Goal: Information Seeking & Learning: Learn about a topic

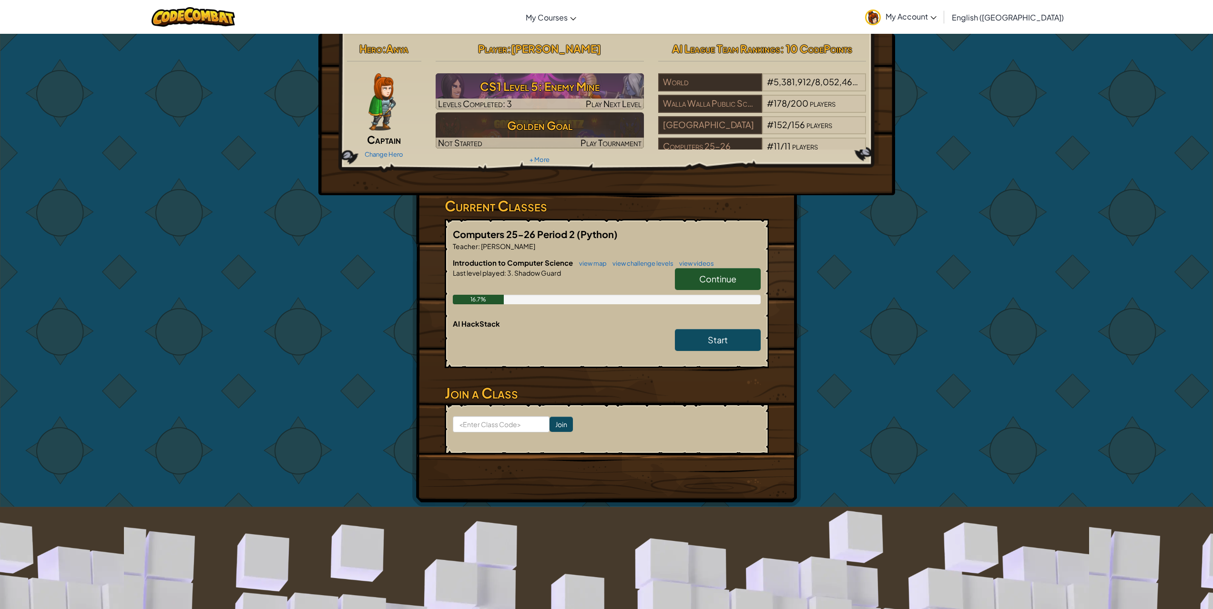
click at [728, 324] on h6 "AI HackStack" at bounding box center [607, 324] width 308 height 10
click at [723, 339] on span "Start" at bounding box center [718, 339] width 20 height 11
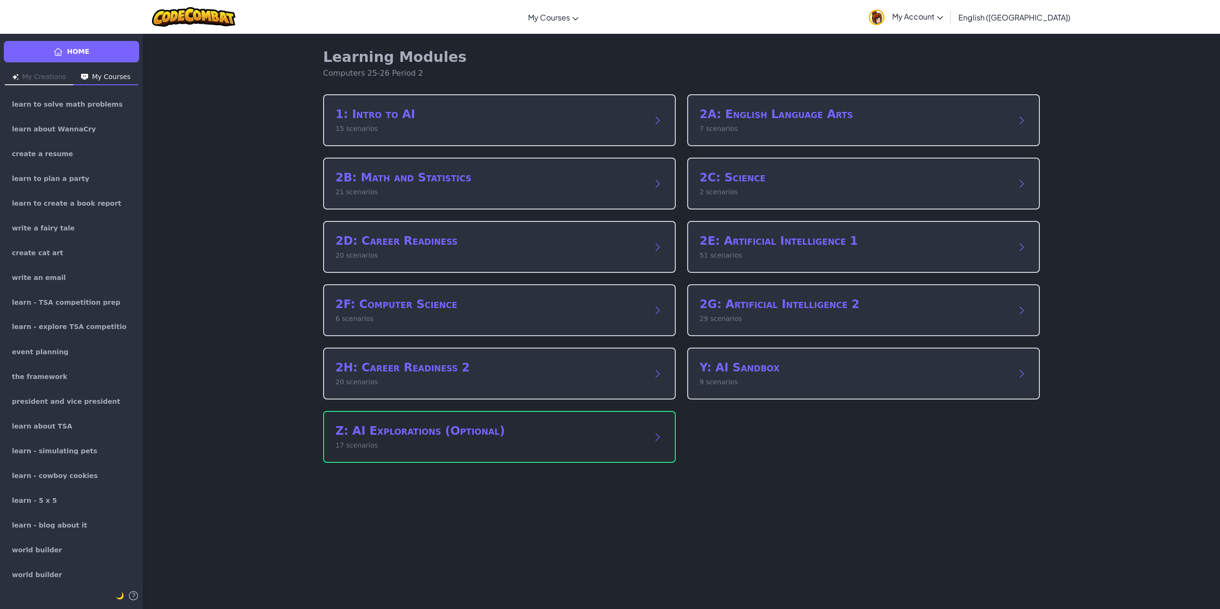
click at [614, 456] on div "Z: AI Explorations (Optional) 17 scenarios" at bounding box center [499, 437] width 353 height 52
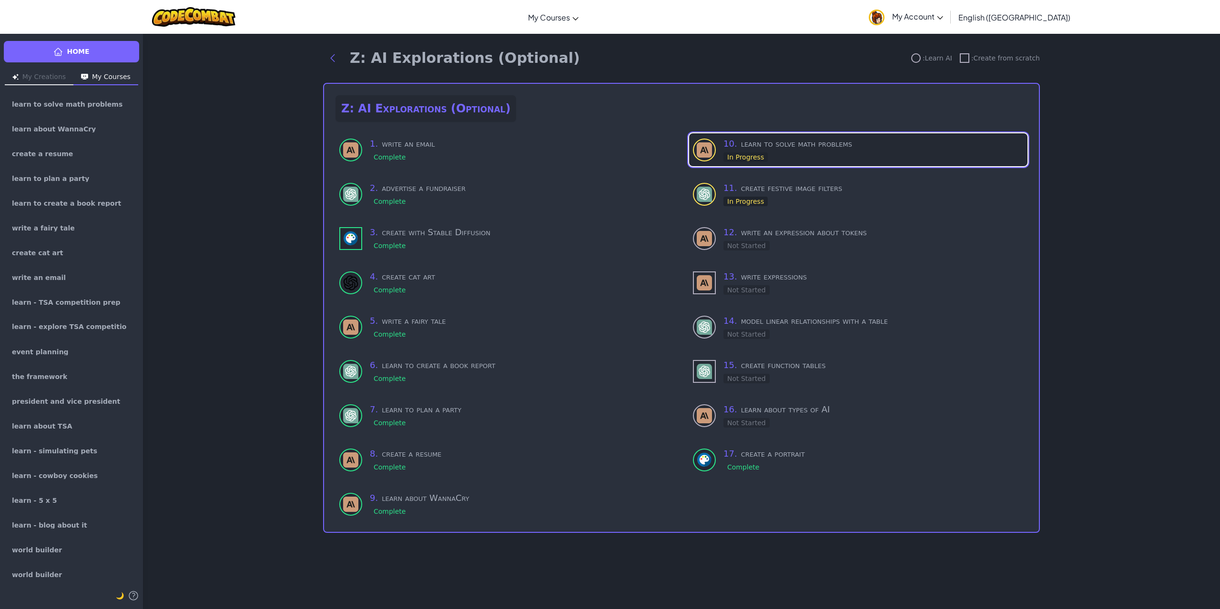
click at [800, 152] on div "10 . learn to solve math problems In Progress" at bounding box center [873, 149] width 300 height 25
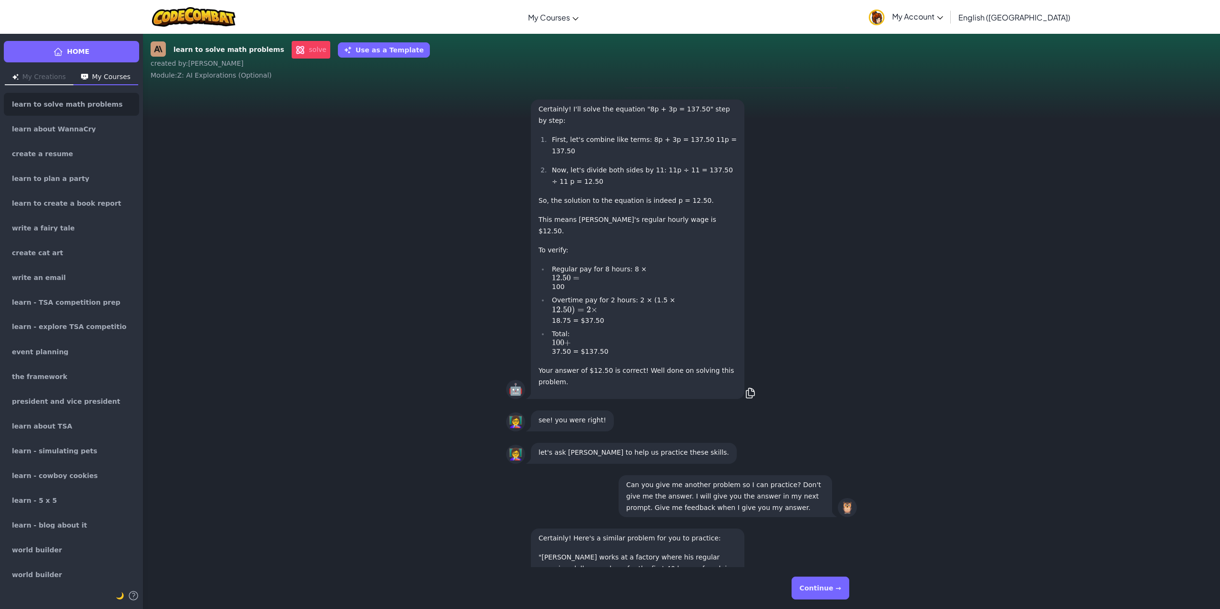
click at [820, 599] on button "Continue →" at bounding box center [820, 588] width 58 height 23
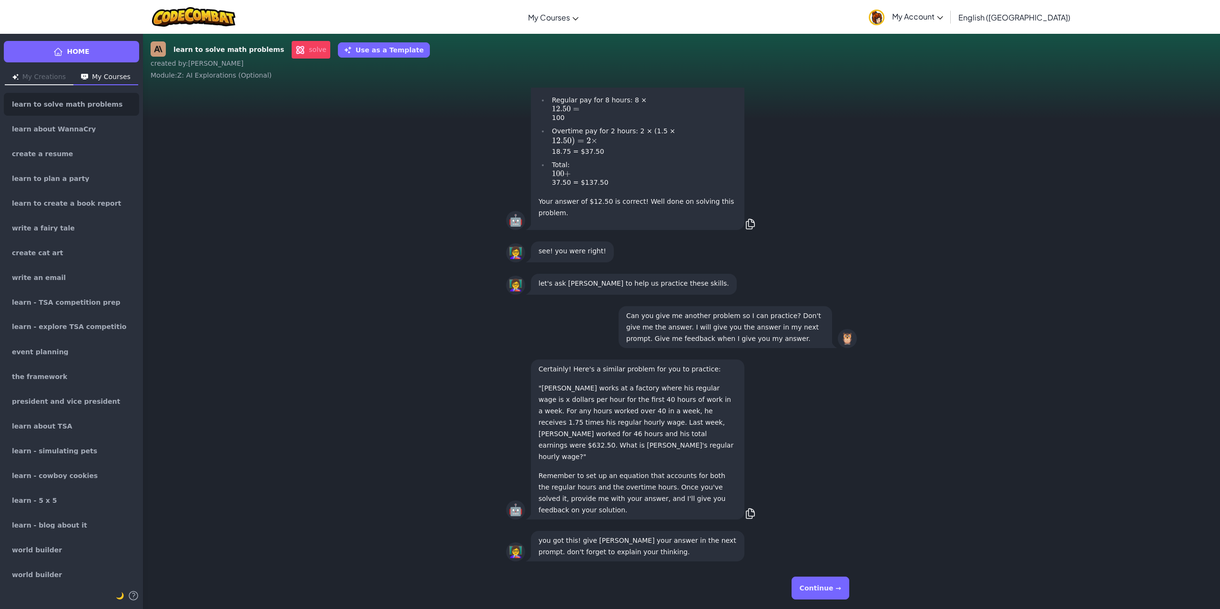
click at [820, 597] on button "Continue →" at bounding box center [820, 588] width 58 height 23
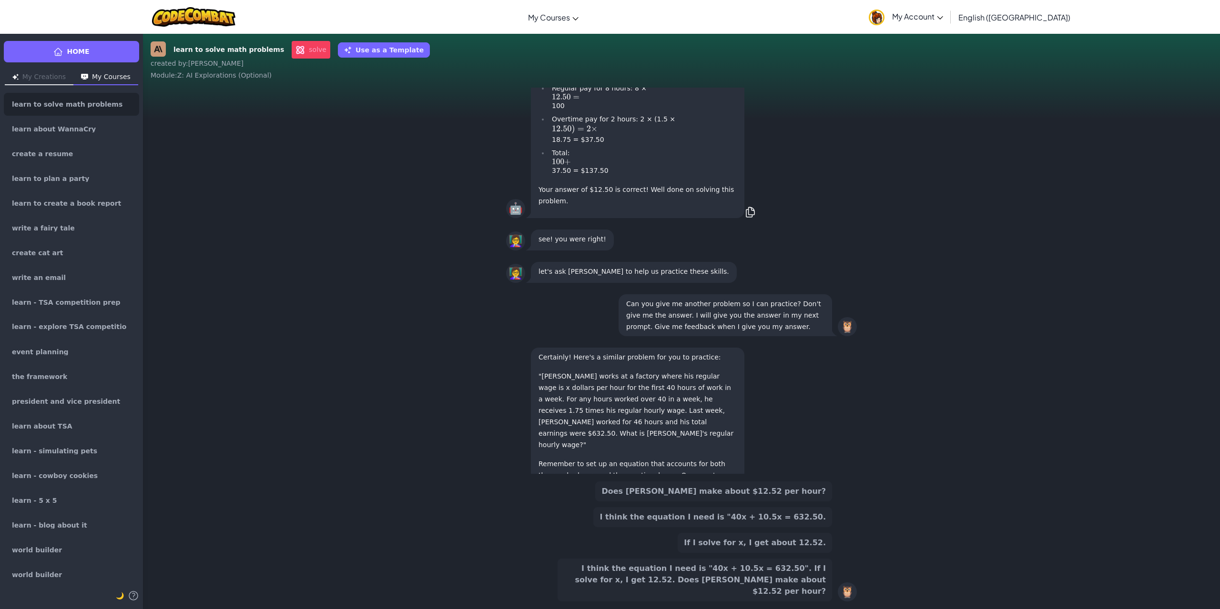
click at [820, 597] on button "I think the equation I need is "40x + 10.5x = 632.50". If I solve for x, I get …" at bounding box center [694, 580] width 274 height 43
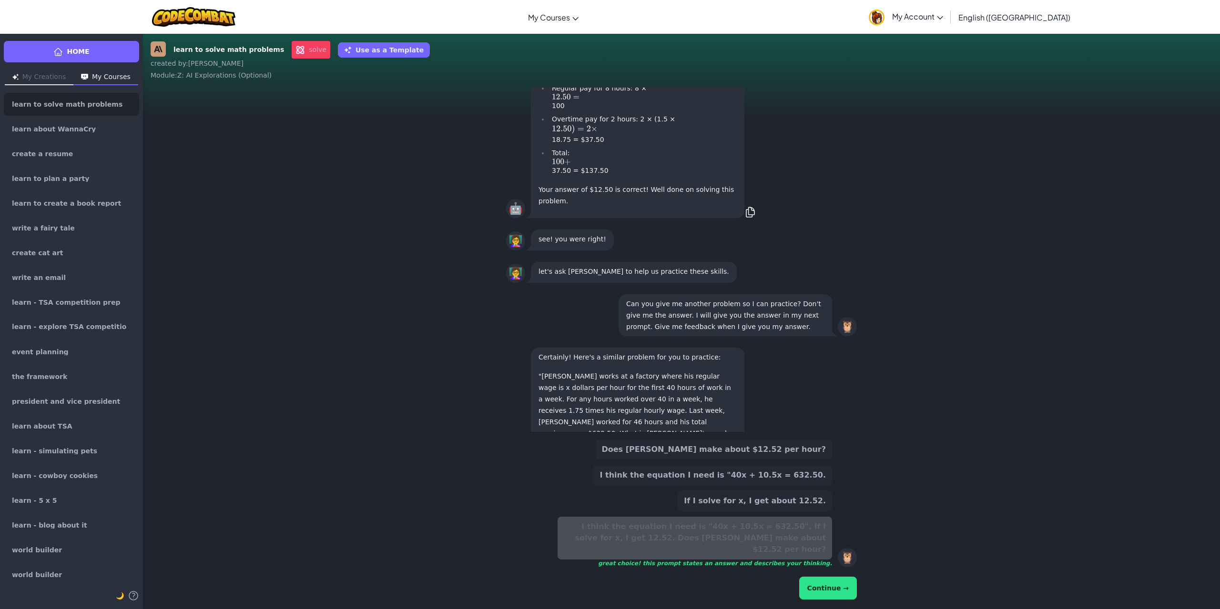
click at [820, 599] on button "Continue →" at bounding box center [828, 588] width 58 height 23
click at [821, 594] on button "Continue →" at bounding box center [828, 588] width 58 height 23
click at [823, 583] on button "Continue →" at bounding box center [828, 588] width 58 height 23
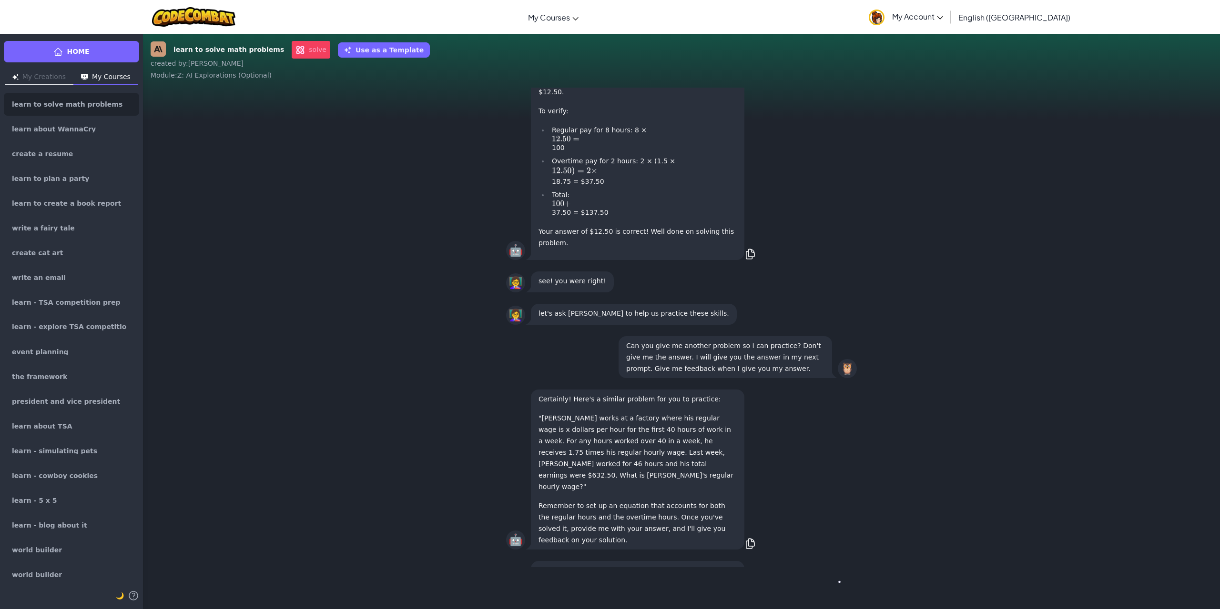
scroll to position [-32, 0]
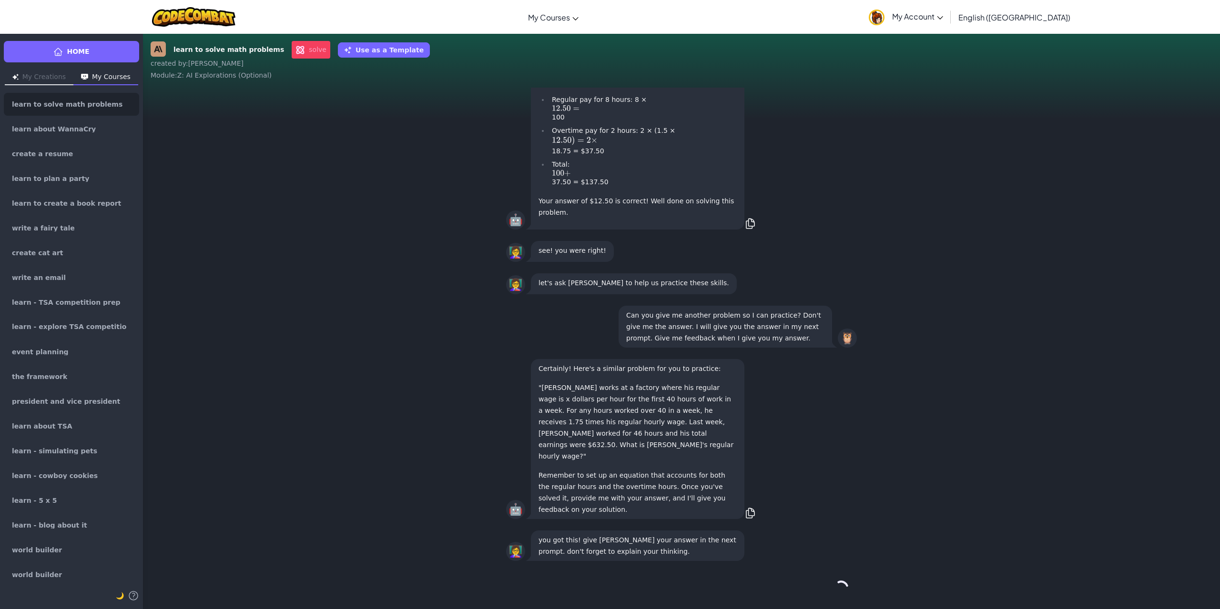
click at [822, 582] on div "Continue →" at bounding box center [681, 588] width 351 height 34
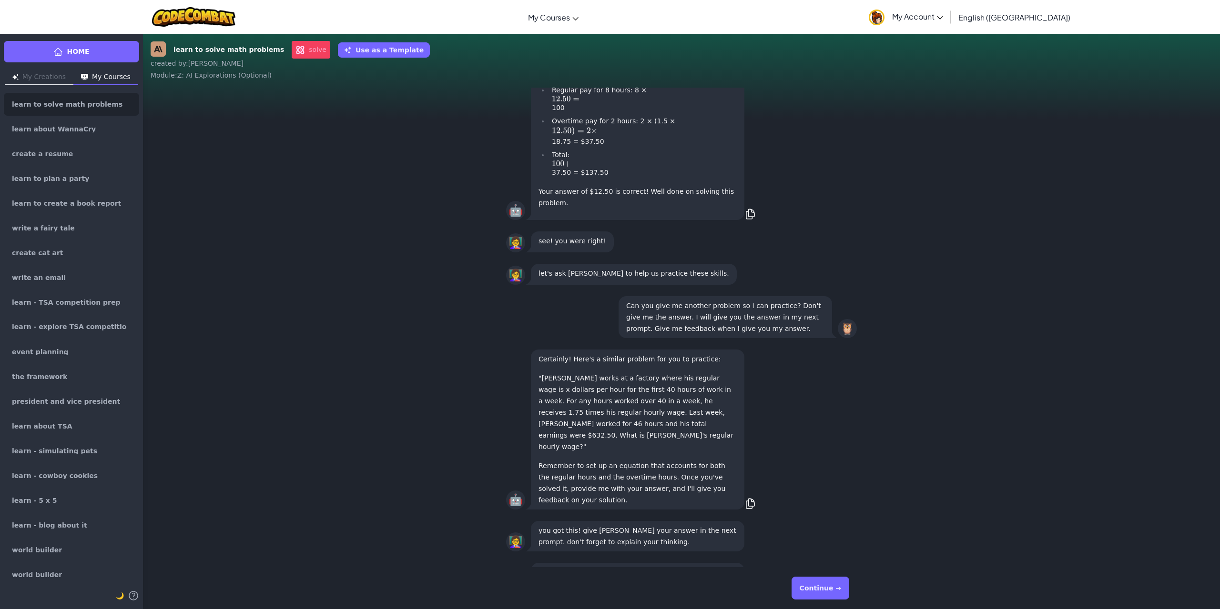
click at [822, 582] on div "Continue →" at bounding box center [681, 588] width 351 height 34
click at [822, 583] on button "Continue →" at bounding box center [820, 588] width 58 height 23
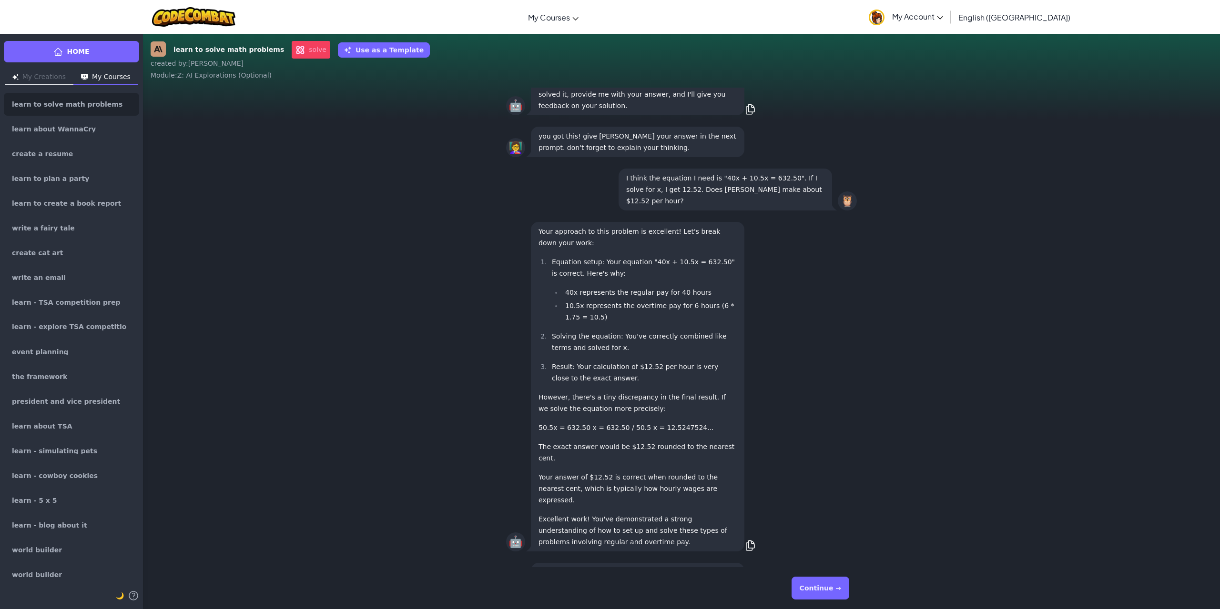
scroll to position [0, 0]
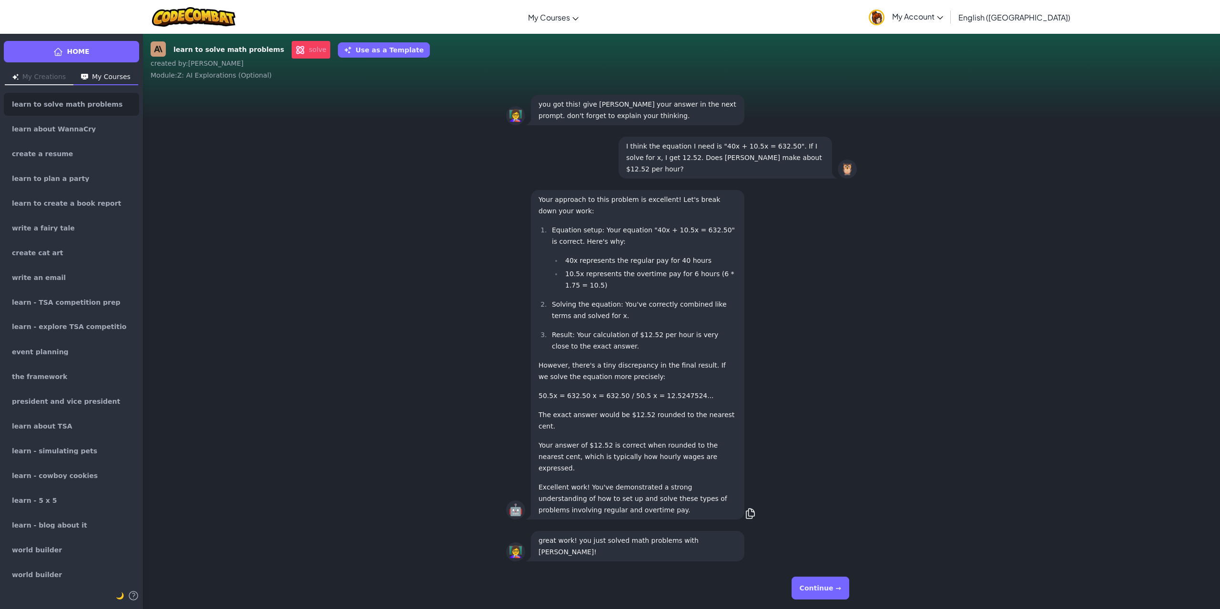
click at [822, 583] on div "Continue →" at bounding box center [681, 588] width 351 height 34
click at [821, 582] on div "Continue →" at bounding box center [681, 588] width 351 height 34
click at [821, 581] on div "Continue →" at bounding box center [681, 588] width 351 height 34
click at [820, 580] on div "Continue →" at bounding box center [681, 588] width 351 height 34
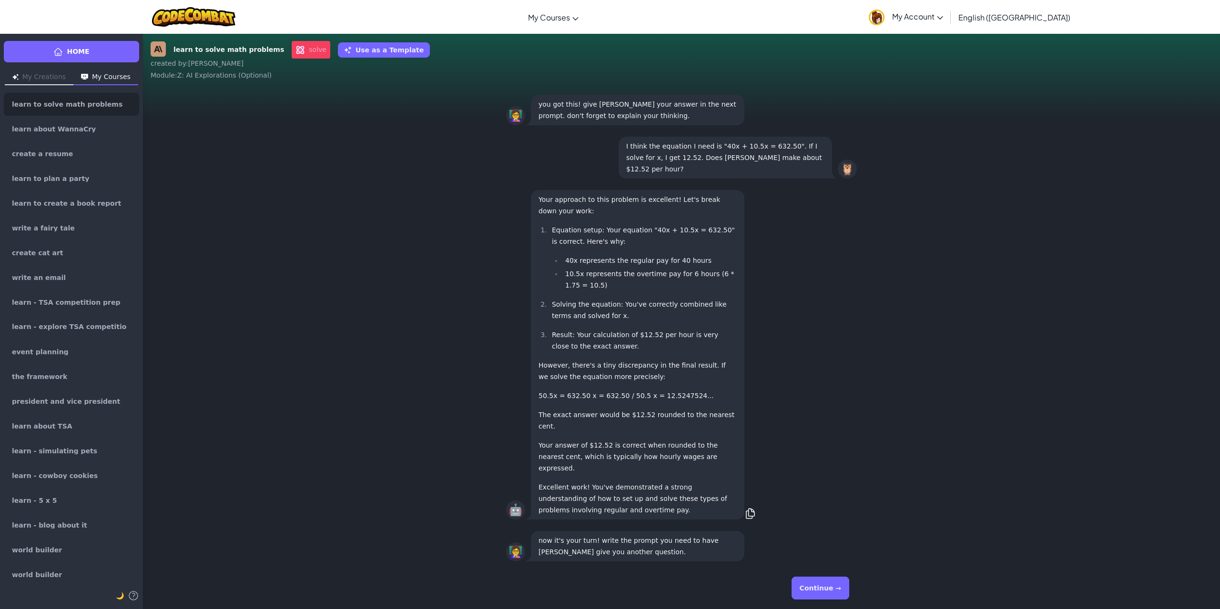
click at [820, 581] on div "Continue →" at bounding box center [681, 588] width 351 height 34
click at [820, 581] on button "Continue →" at bounding box center [820, 588] width 58 height 23
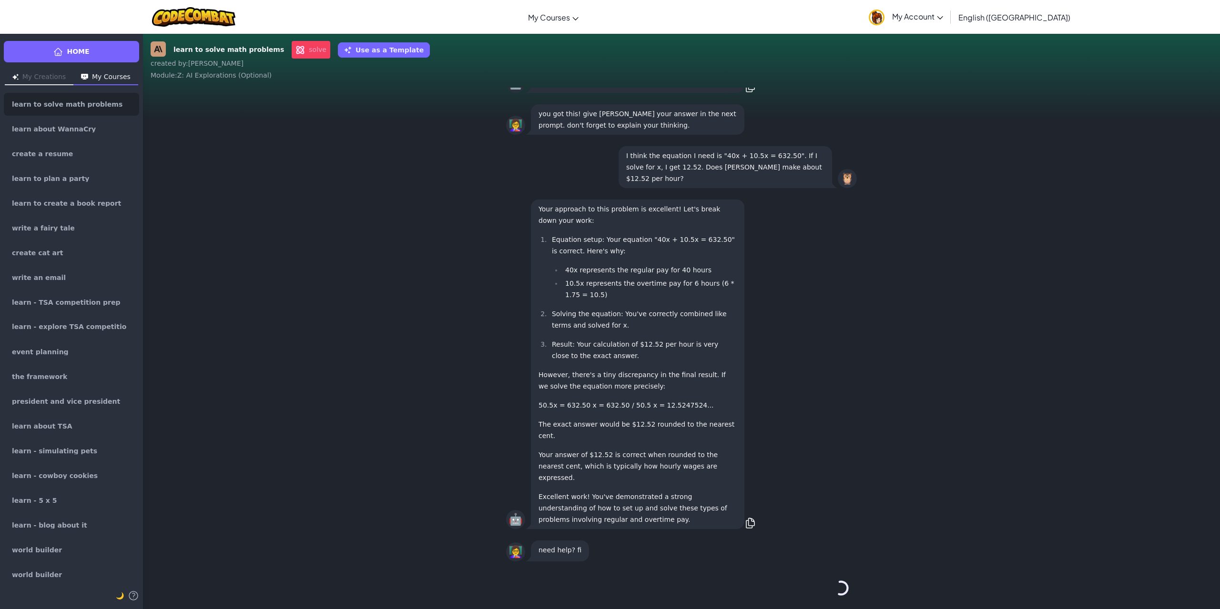
click at [820, 580] on div "Continue →" at bounding box center [681, 588] width 351 height 34
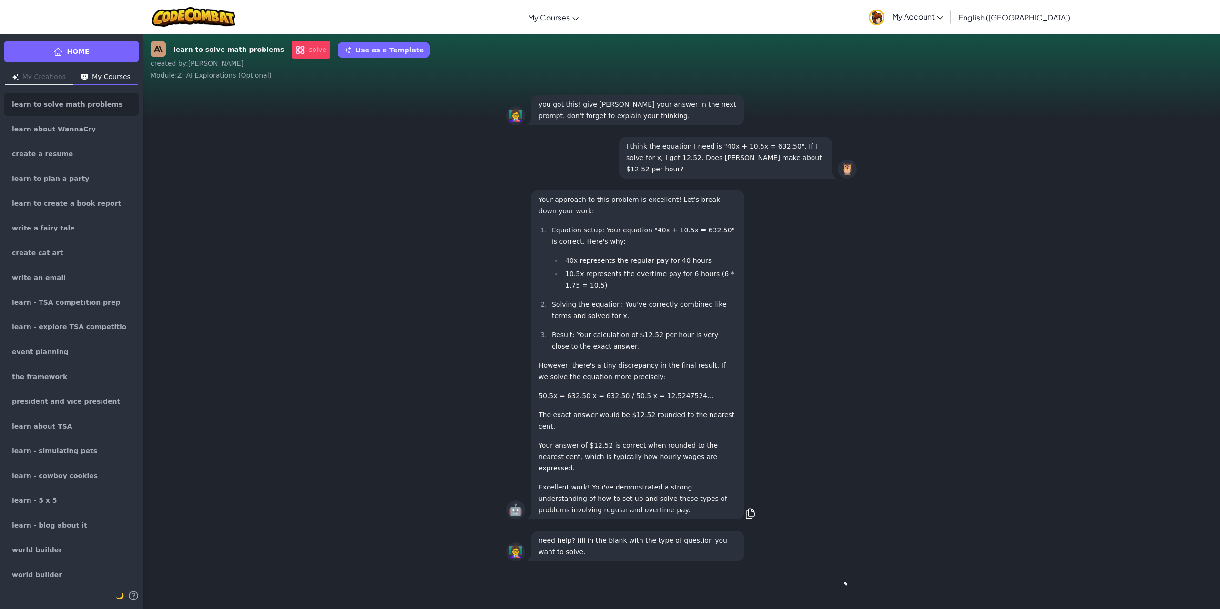
click at [820, 580] on div "Continue →" at bounding box center [681, 588] width 351 height 34
click at [833, 580] on button "Continue →" at bounding box center [841, 588] width 16 height 23
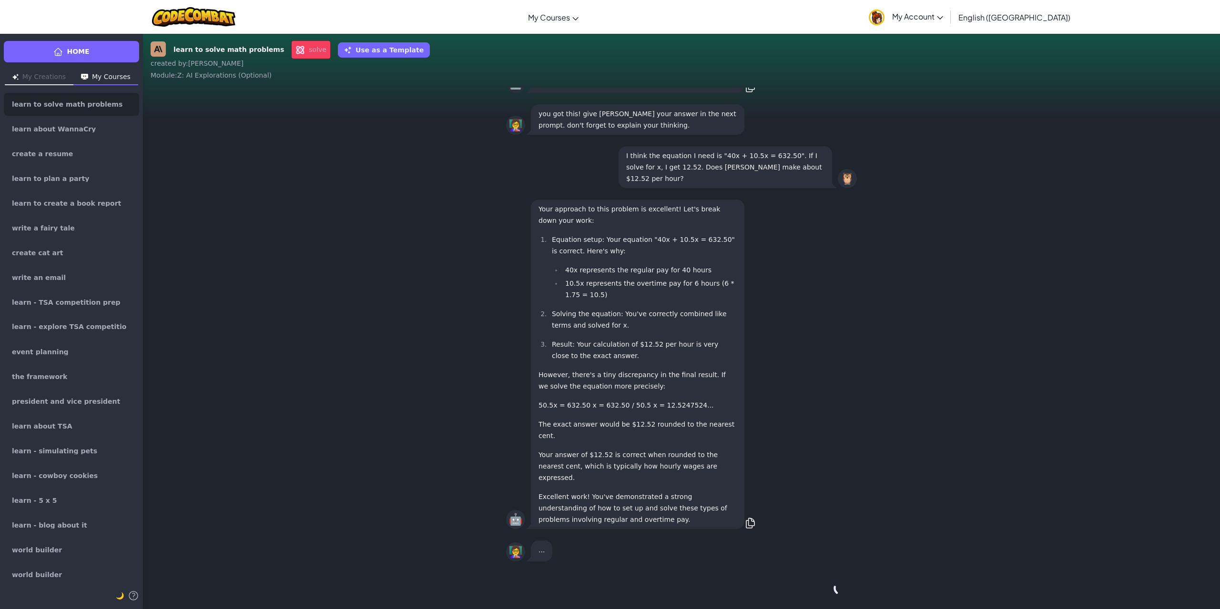
click at [820, 580] on div "Continue →" at bounding box center [681, 588] width 351 height 34
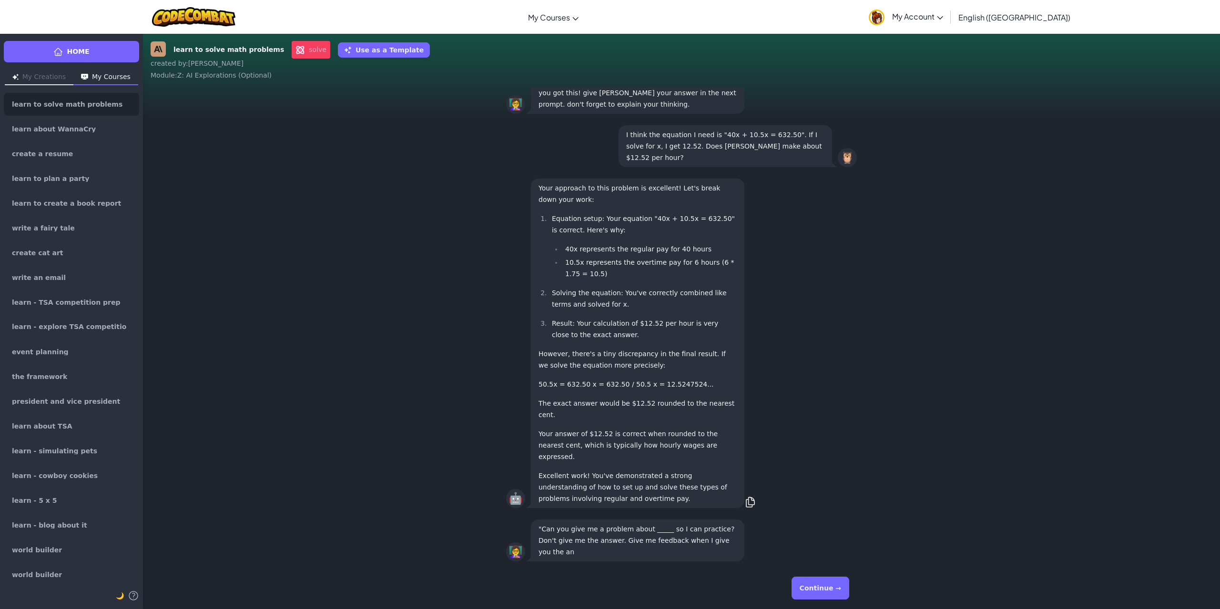
click at [820, 580] on button "Continue →" at bounding box center [820, 588] width 58 height 23
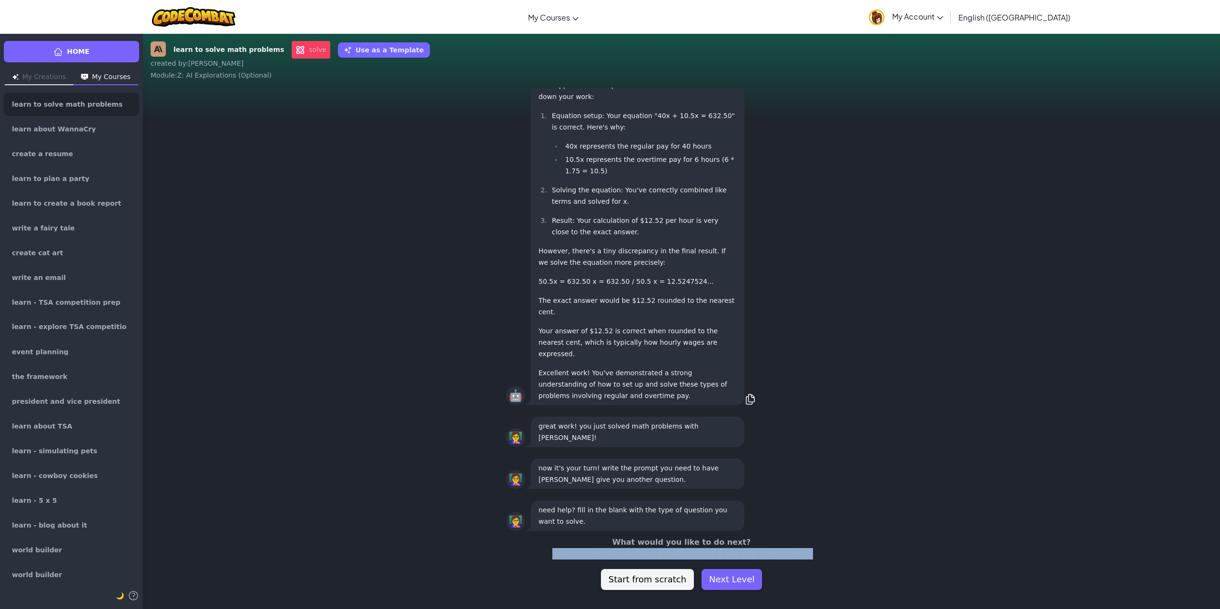
click at [820, 580] on div "What would you like to do next? You can continue with your project or start a n…" at bounding box center [681, 563] width 1077 height 53
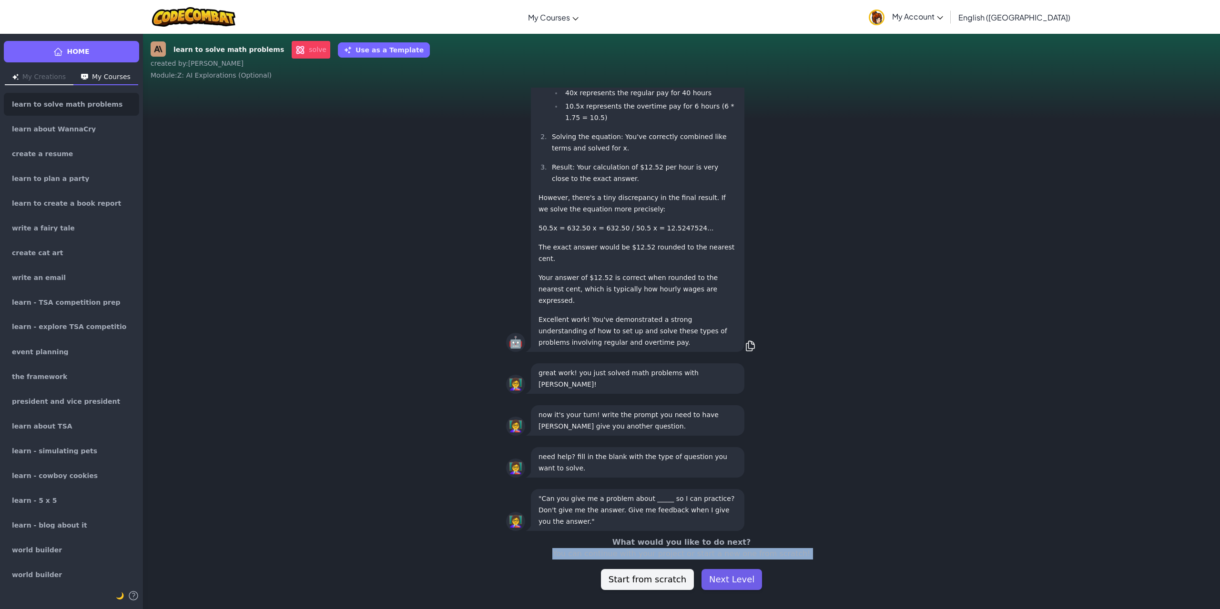
click at [736, 575] on button "Next Level" at bounding box center [731, 579] width 61 height 21
drag, startPoint x: 736, startPoint y: 575, endPoint x: 759, endPoint y: 578, distance: 23.1
click at [738, 575] on button "Next Level" at bounding box center [731, 579] width 61 height 21
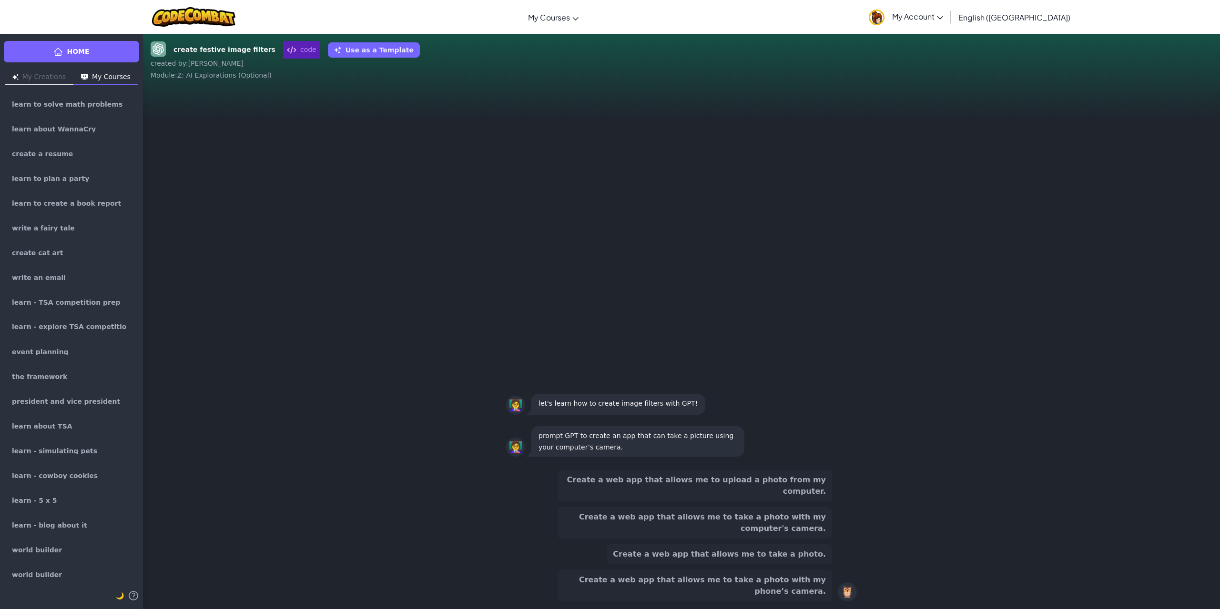
click at [848, 578] on div "Create a web app that allows me to upload a photo from my computer. Create a we…" at bounding box center [681, 536] width 351 height 132
click at [770, 557] on button "Create a web app that allows me to take a photo." at bounding box center [719, 555] width 225 height 20
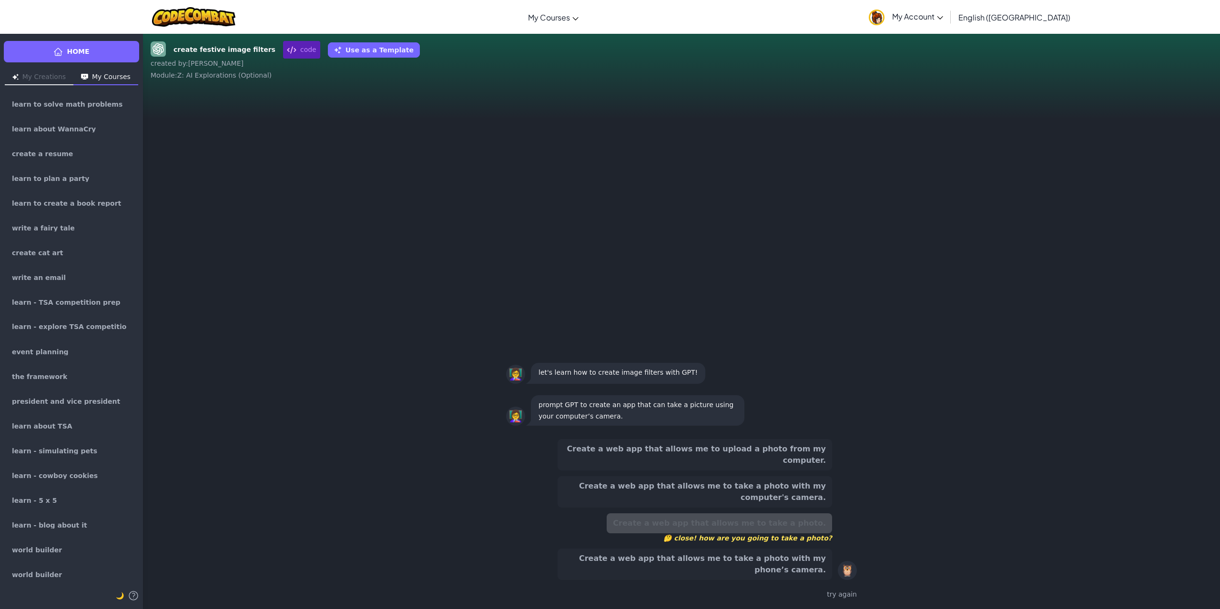
drag, startPoint x: 776, startPoint y: 527, endPoint x: 776, endPoint y: 516, distance: 11.0
click at [776, 517] on div "Create a web app that allows me to upload a photo from my computer. Create a we…" at bounding box center [694, 509] width 274 height 141
click at [779, 508] on button "Create a web app that allows me to take a photo with my computer's camera." at bounding box center [694, 491] width 274 height 31
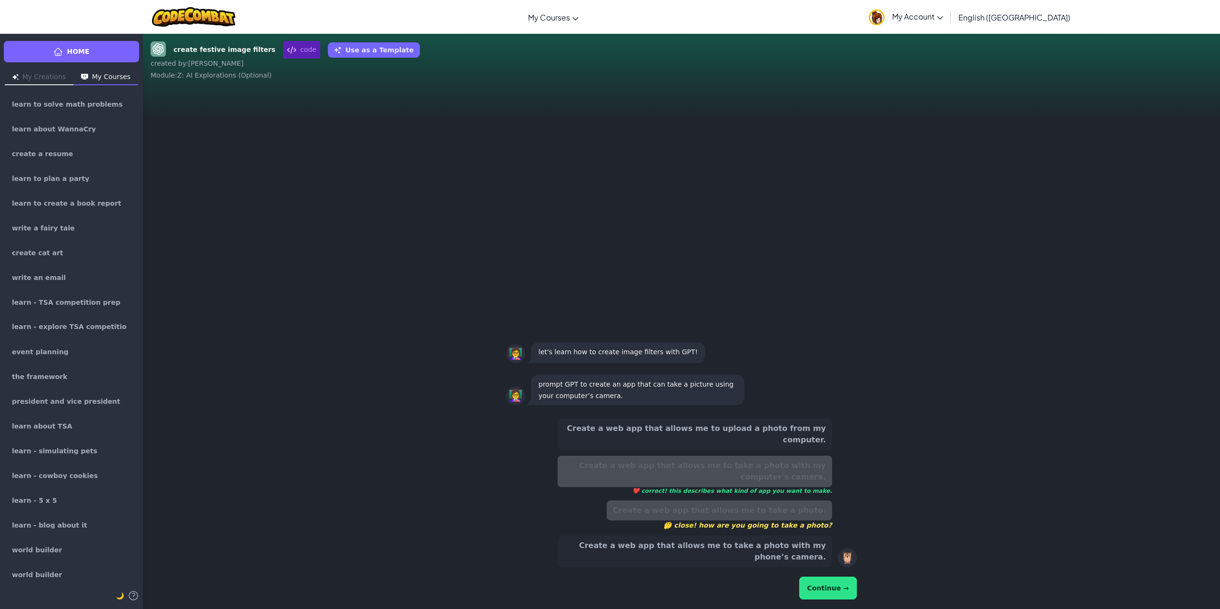
click at [844, 578] on div "Create a web app that allows me to upload a photo from my computer. Create a we…" at bounding box center [681, 510] width 351 height 191
click at [846, 587] on button "Continue →" at bounding box center [828, 588] width 58 height 23
click at [845, 586] on button "Continue →" at bounding box center [828, 588] width 58 height 23
click at [844, 585] on button "Continue →" at bounding box center [828, 588] width 58 height 23
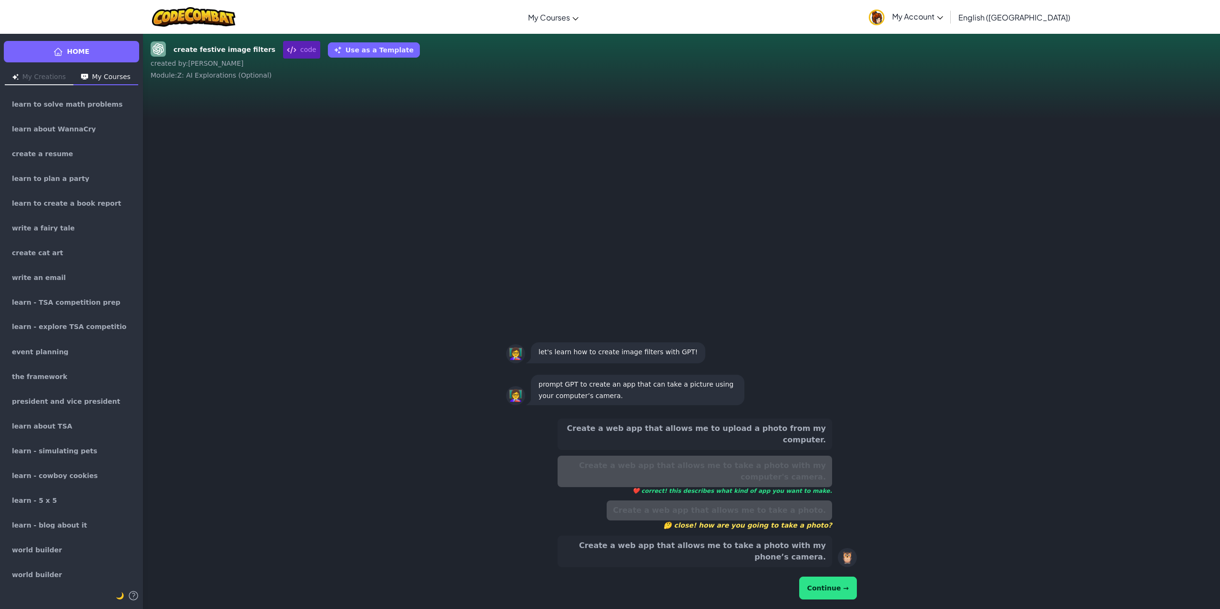
click at [844, 584] on button "Continue →" at bounding box center [828, 588] width 58 height 23
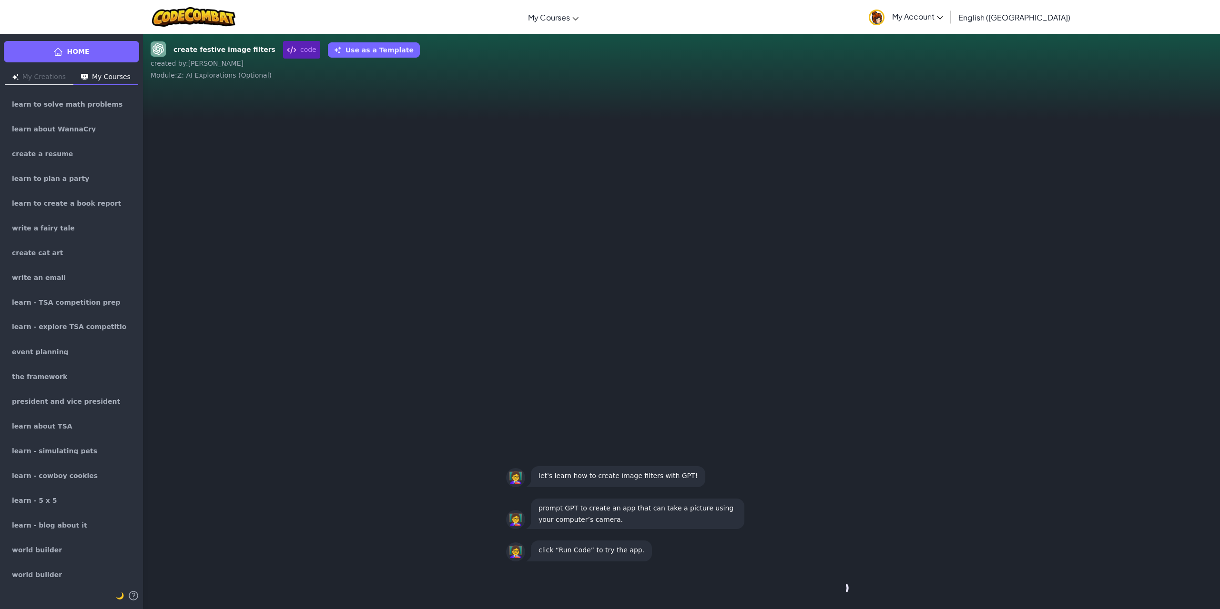
click at [842, 581] on div "Continue →" at bounding box center [681, 588] width 351 height 34
click at [841, 581] on div "Continue →" at bounding box center [681, 588] width 351 height 34
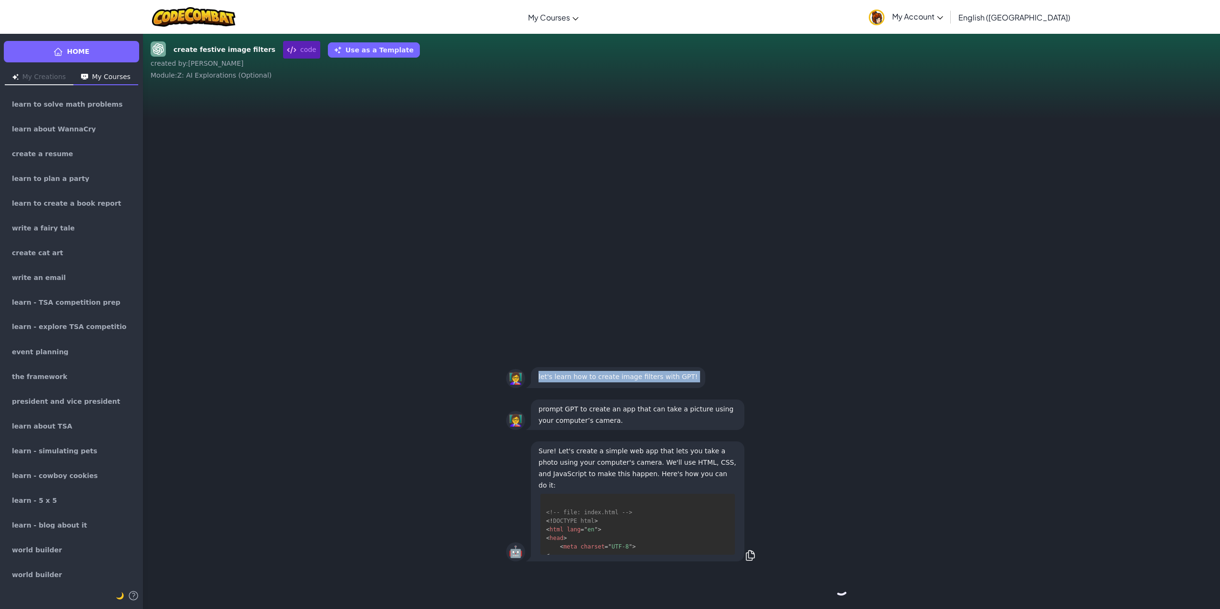
click at [841, 581] on div "Continue →" at bounding box center [681, 588] width 351 height 34
click at [841, 581] on button "Continue →" at bounding box center [820, 588] width 58 height 23
click at [841, 581] on div "Continue →" at bounding box center [681, 588] width 351 height 34
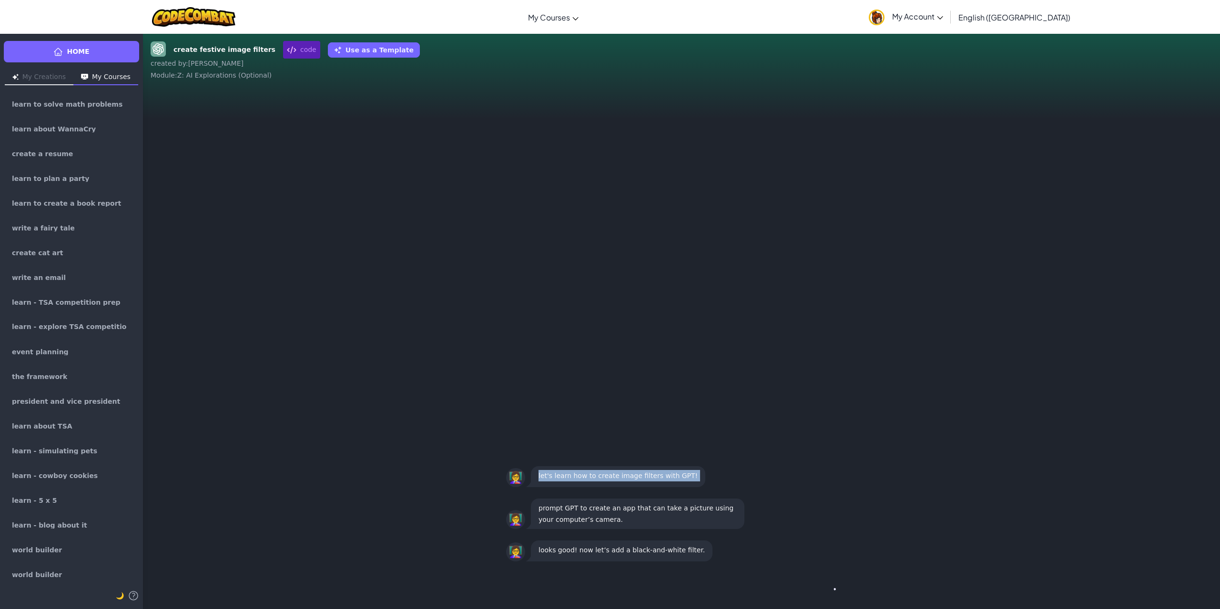
click at [841, 581] on div "Continue →" at bounding box center [681, 588] width 351 height 34
click at [840, 581] on button "Continue →" at bounding box center [820, 588] width 58 height 23
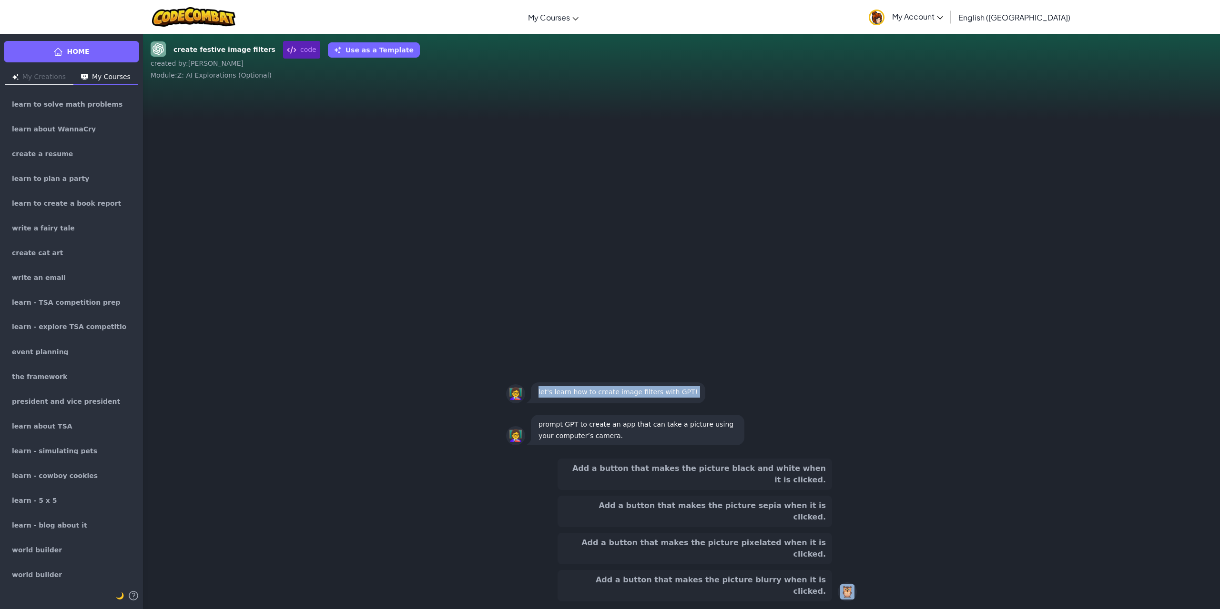
click at [840, 581] on div "Add a button that makes the picture black and white when it is clicked. Add a b…" at bounding box center [681, 530] width 351 height 143
click at [840, 582] on div "Add a button that makes the picture black and white when it is clicked. Add a b…" at bounding box center [681, 530] width 351 height 143
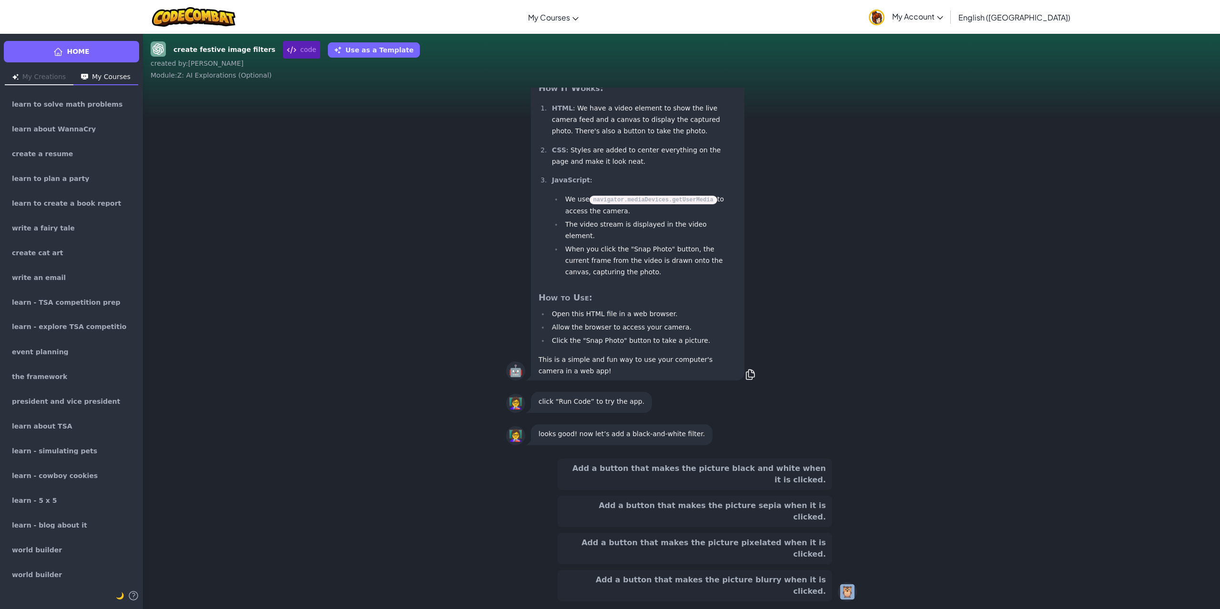
click at [793, 527] on button "Add a button that makes the picture sepia when it is clicked." at bounding box center [694, 511] width 274 height 31
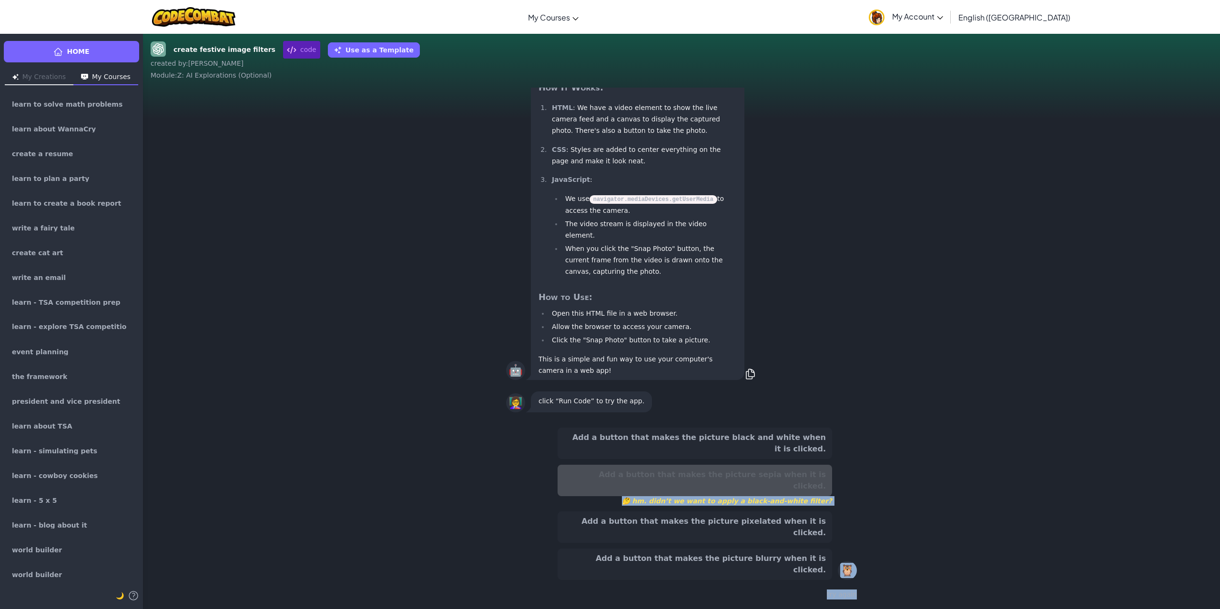
drag, startPoint x: 794, startPoint y: 548, endPoint x: 800, endPoint y: 555, distance: 8.1
click at [794, 543] on button "Add a button that makes the picture pixelated when it is clicked." at bounding box center [694, 527] width 274 height 31
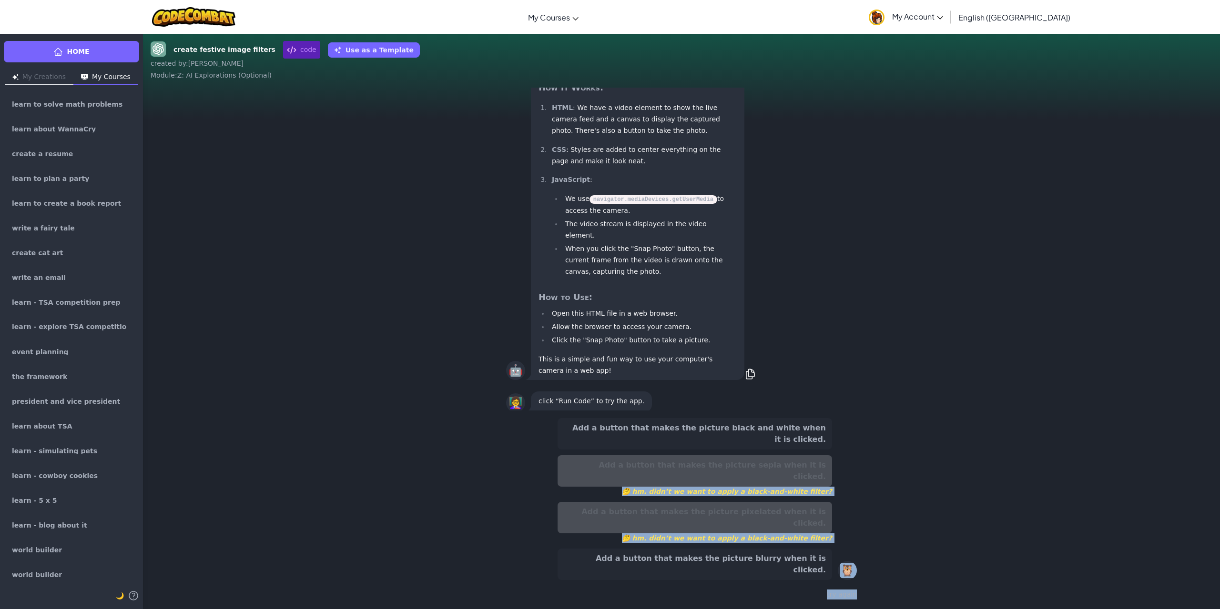
click at [843, 589] on div "try again" at bounding box center [681, 595] width 351 height 14
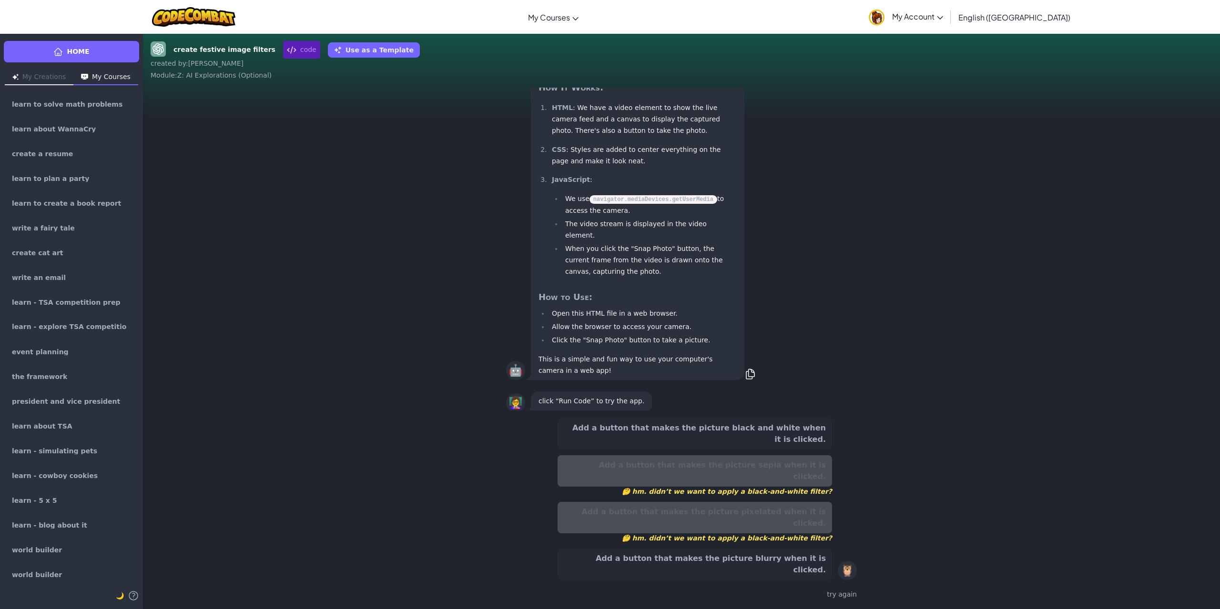
drag, startPoint x: 820, startPoint y: 580, endPoint x: 813, endPoint y: 574, distance: 9.1
click at [819, 580] on div "Add a button that makes the picture black and white when it is clicked. Add a b…" at bounding box center [681, 510] width 351 height 191
click at [809, 562] on button "Add a button that makes the picture blurry when it is clicked." at bounding box center [694, 564] width 274 height 31
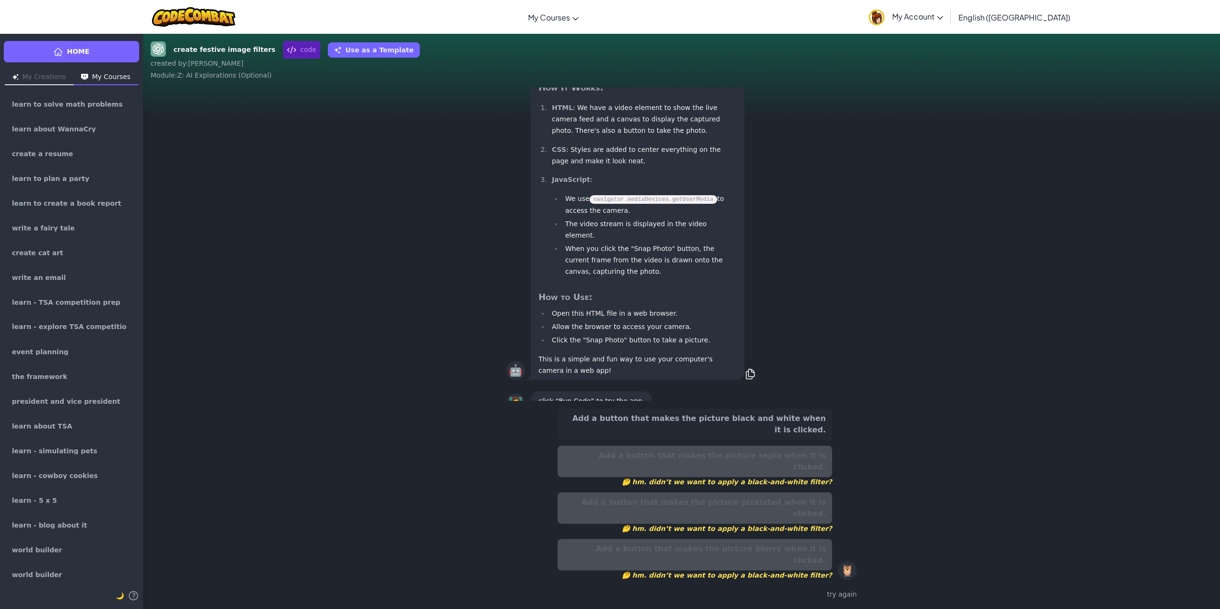
click at [791, 440] on button "Add a button that makes the picture black and white when it is clicked." at bounding box center [694, 424] width 274 height 31
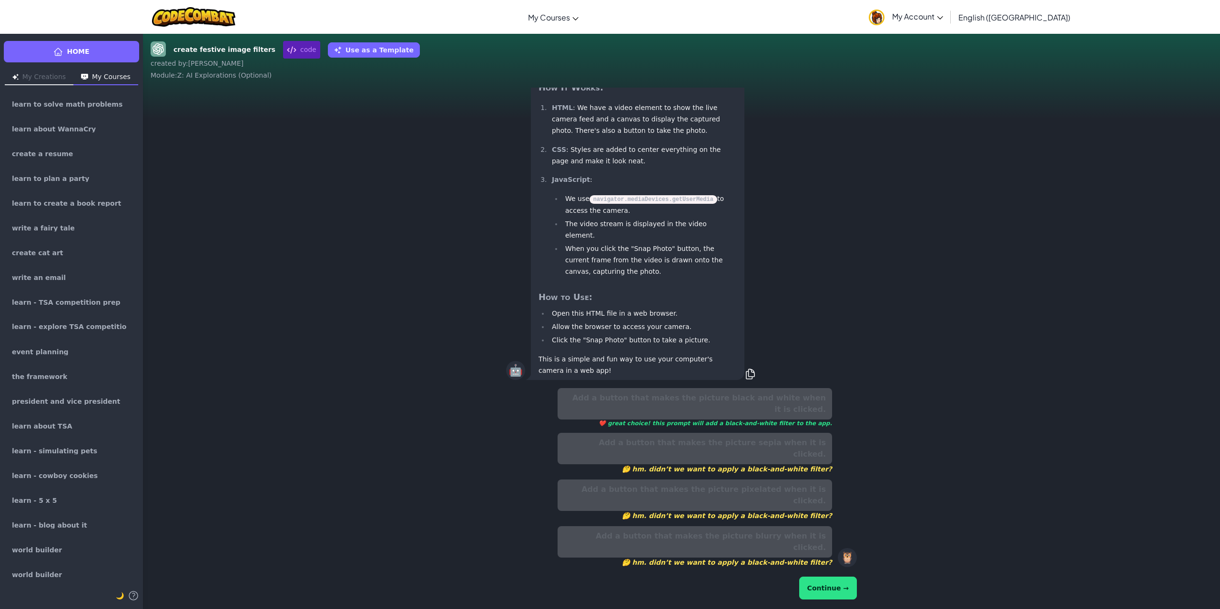
click at [839, 585] on div "Continue →" at bounding box center [681, 588] width 351 height 27
click at [842, 603] on div "Add a button that makes the picture black and white when it is clicked. ❤️ grea…" at bounding box center [681, 495] width 351 height 221
click at [841, 591] on button "Continue →" at bounding box center [828, 588] width 58 height 23
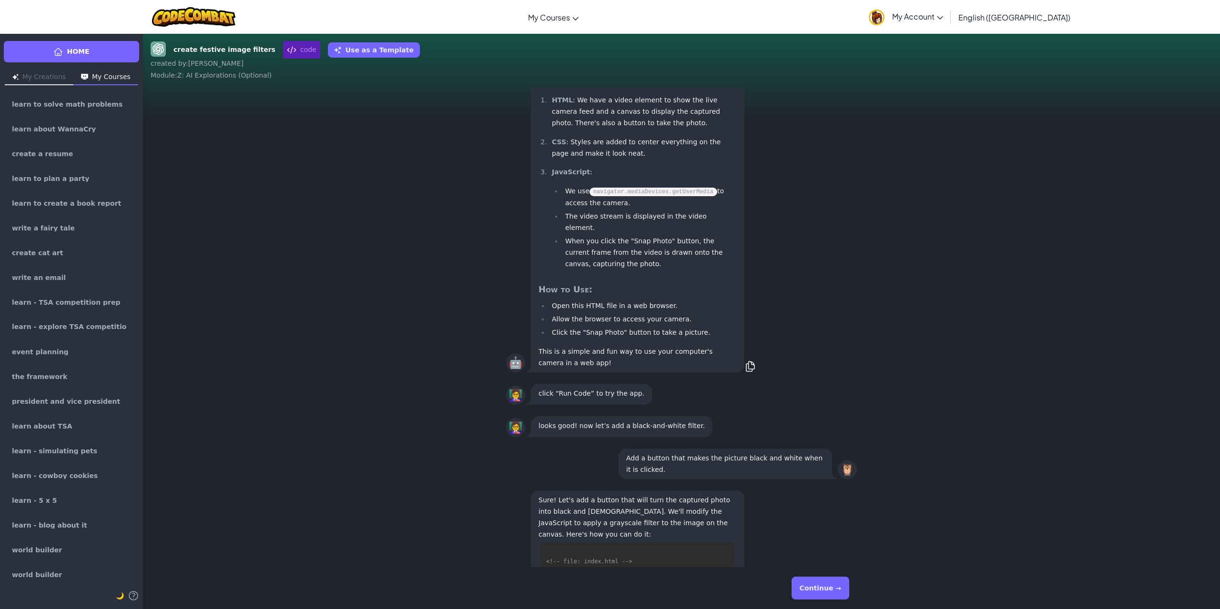
scroll to position [0, 0]
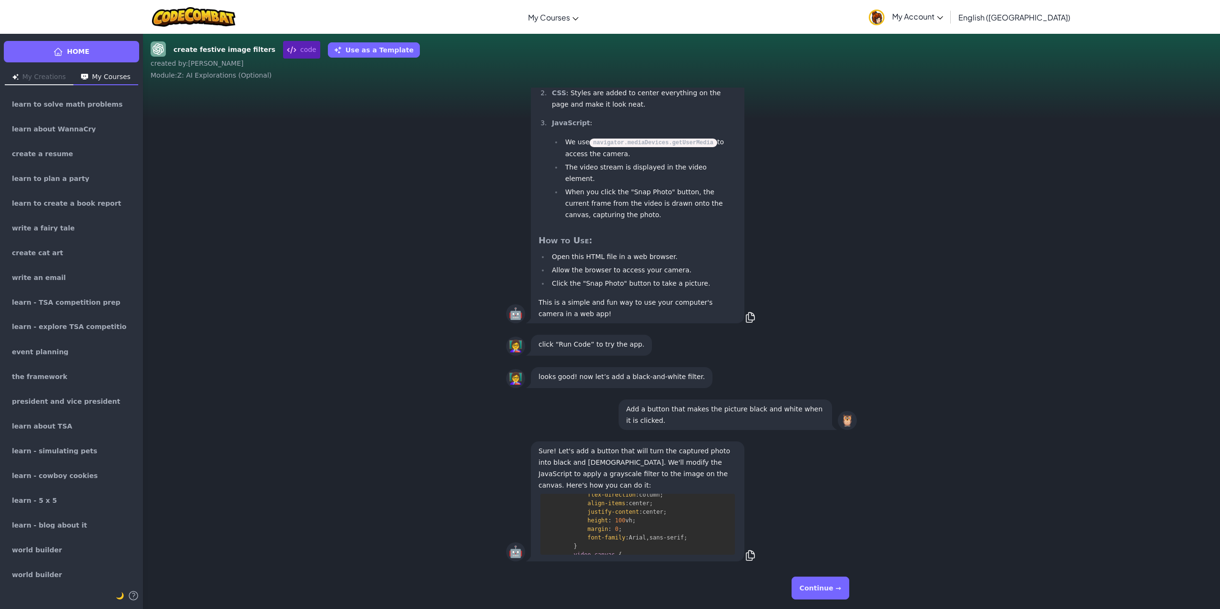
click at [821, 590] on button "Continue →" at bounding box center [820, 588] width 58 height 23
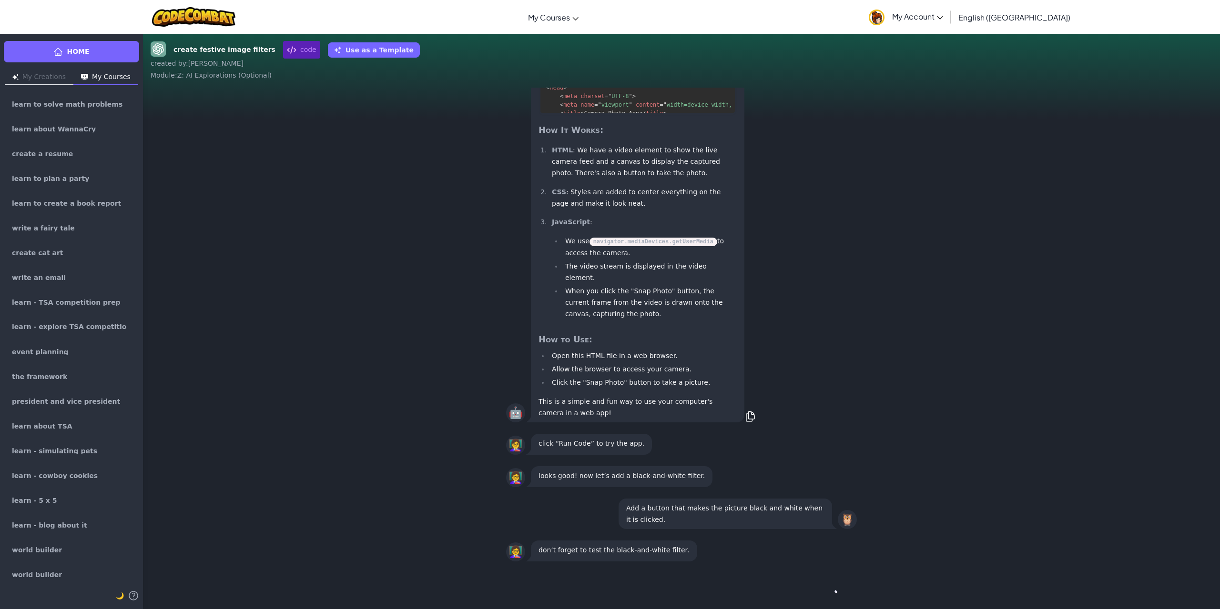
click at [821, 590] on div "Continue →" at bounding box center [681, 588] width 351 height 34
click at [821, 589] on div "Continue →" at bounding box center [681, 588] width 351 height 34
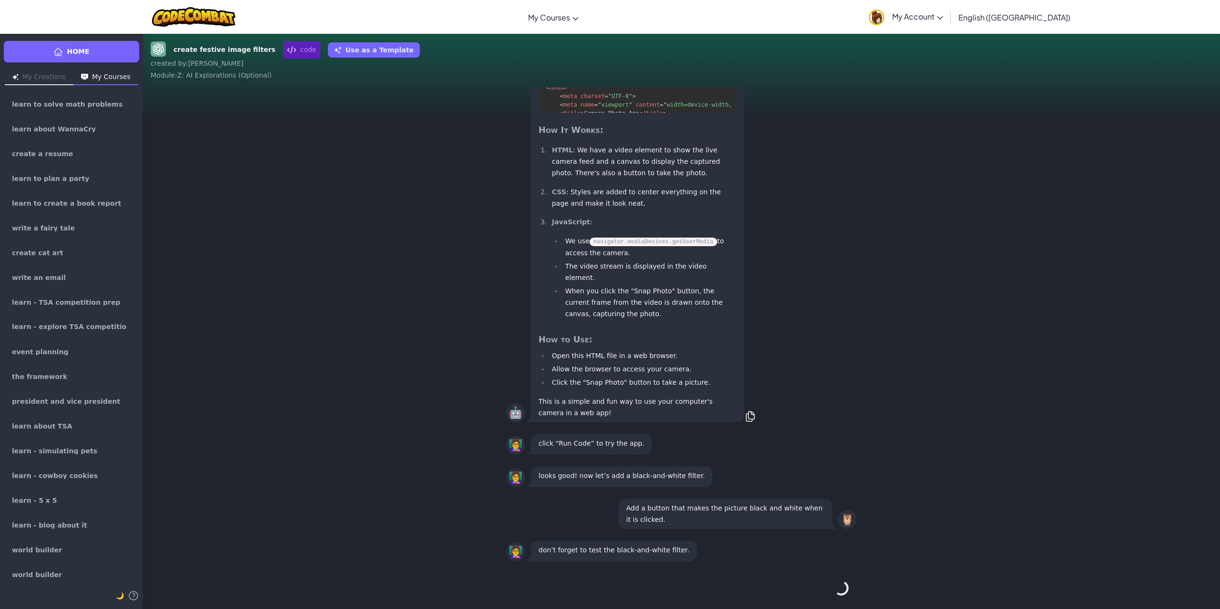
click at [821, 589] on div "Continue →" at bounding box center [681, 588] width 351 height 34
drag, startPoint x: 821, startPoint y: 589, endPoint x: 837, endPoint y: 581, distance: 17.9
click at [834, 584] on button "Continue →" at bounding box center [841, 588] width 16 height 23
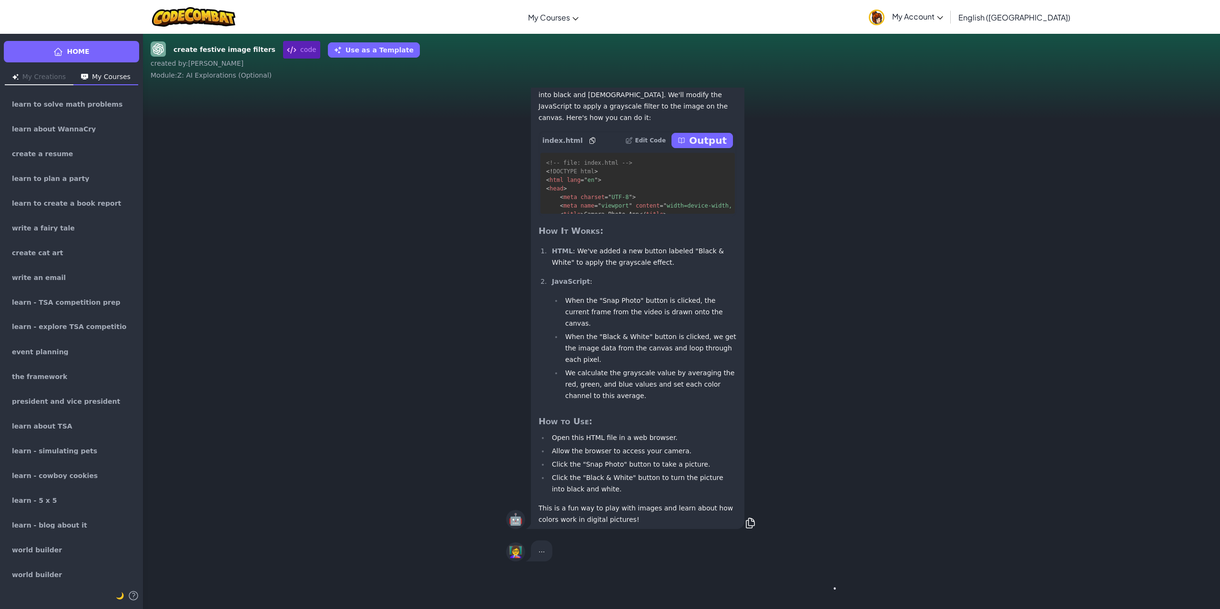
click at [838, 579] on div "Continue →" at bounding box center [681, 588] width 351 height 34
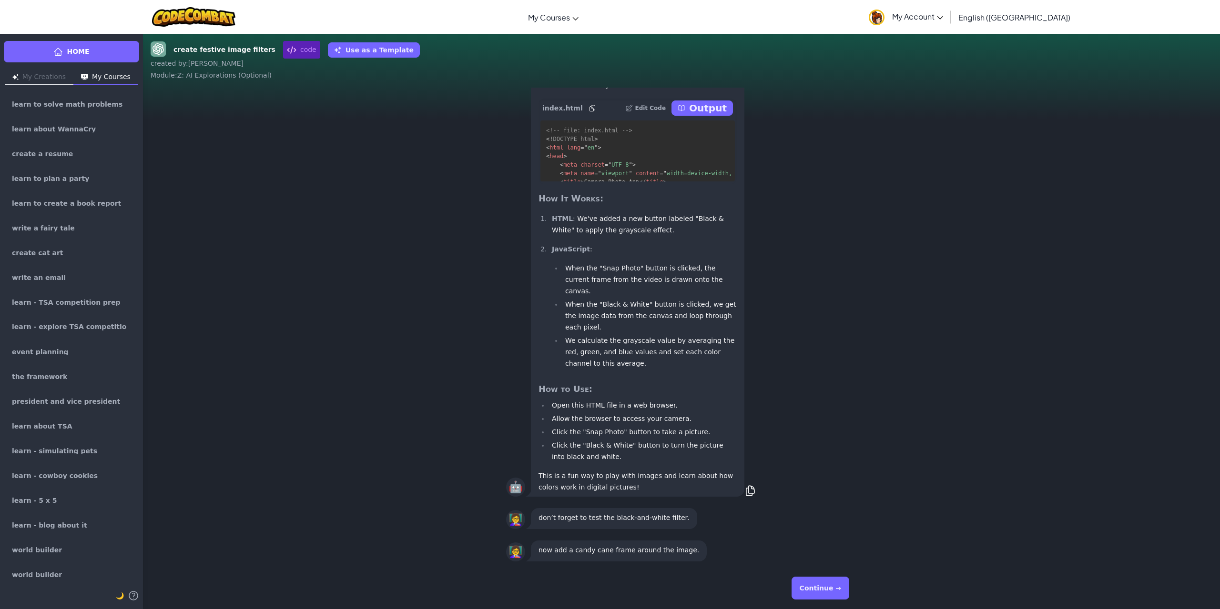
click at [830, 585] on button "Continue →" at bounding box center [820, 588] width 58 height 23
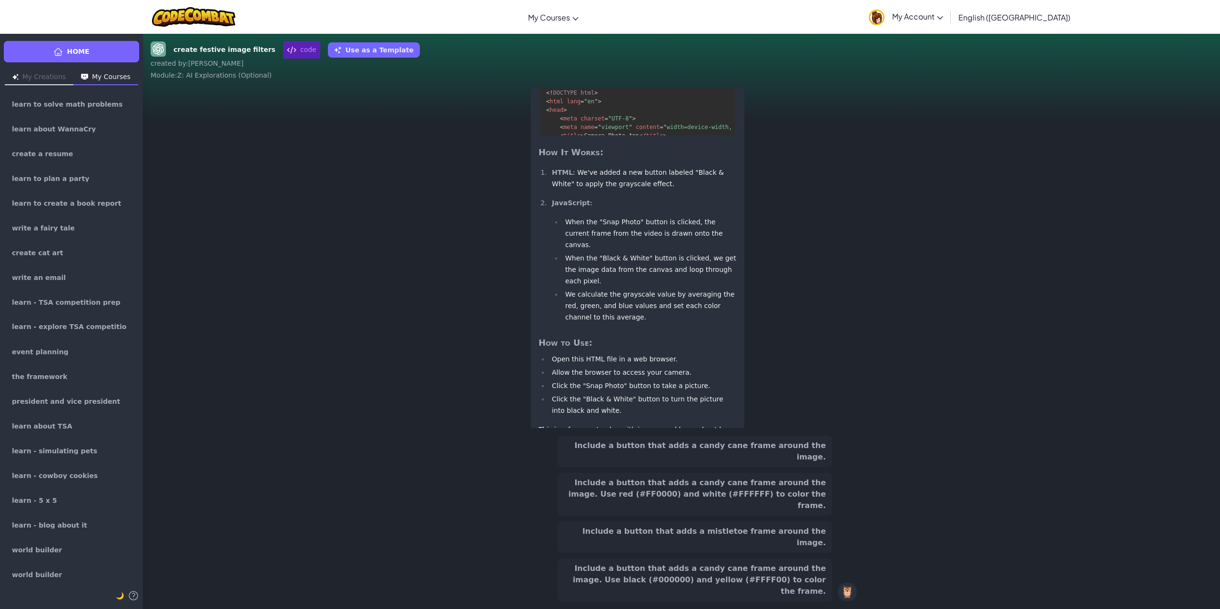
click at [771, 553] on button "Include a button that adds a mistletoe frame around the image." at bounding box center [694, 537] width 274 height 31
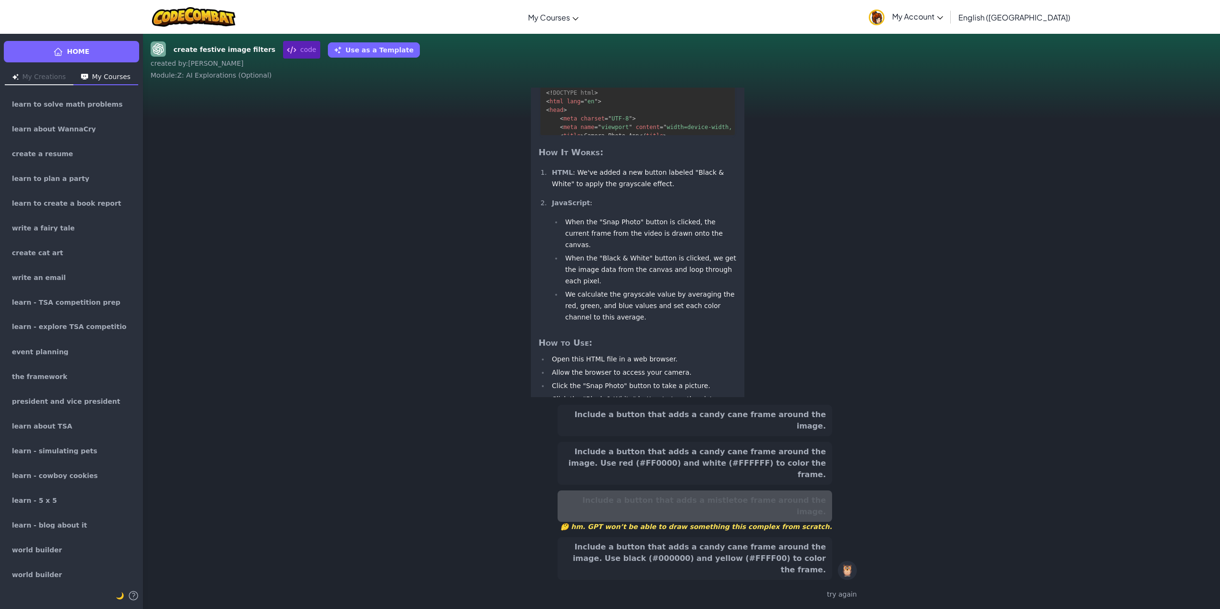
drag, startPoint x: 792, startPoint y: 511, endPoint x: 802, endPoint y: 507, distance: 11.3
click at [802, 507] on div "Include a button that adds a candy cane frame around the image. Include a butto…" at bounding box center [694, 492] width 274 height 175
drag, startPoint x: 814, startPoint y: 497, endPoint x: 811, endPoint y: 517, distance: 20.3
click at [815, 485] on button "Include a button that adds a candy cane frame around the image. Use red (#FF000…" at bounding box center [694, 463] width 274 height 43
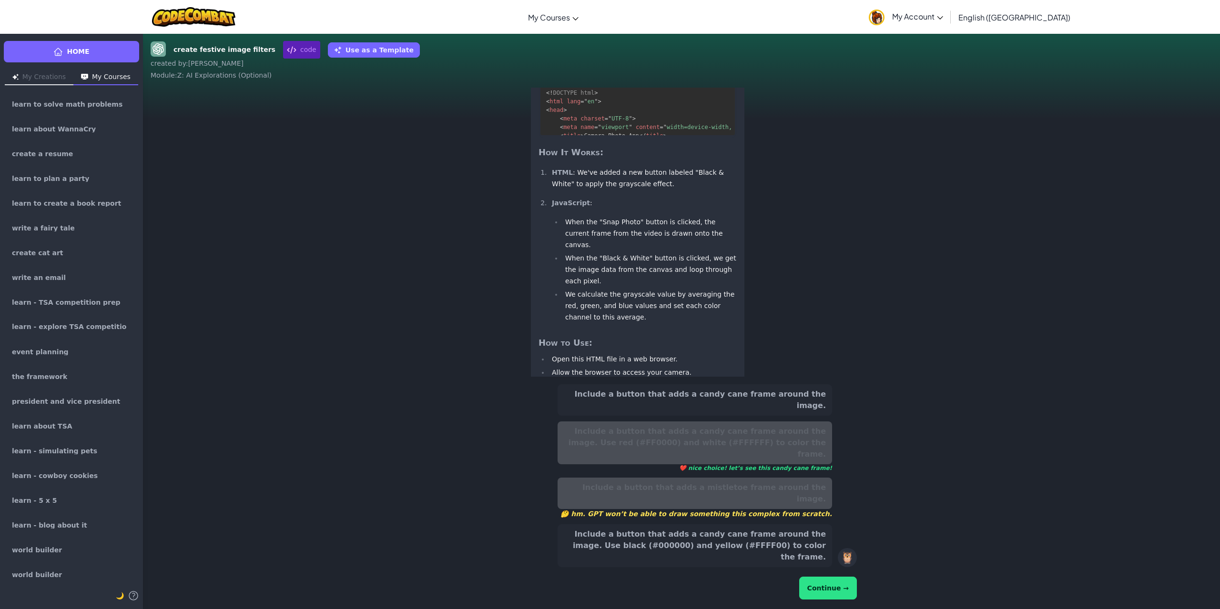
click at [854, 591] on button "Continue →" at bounding box center [828, 588] width 58 height 23
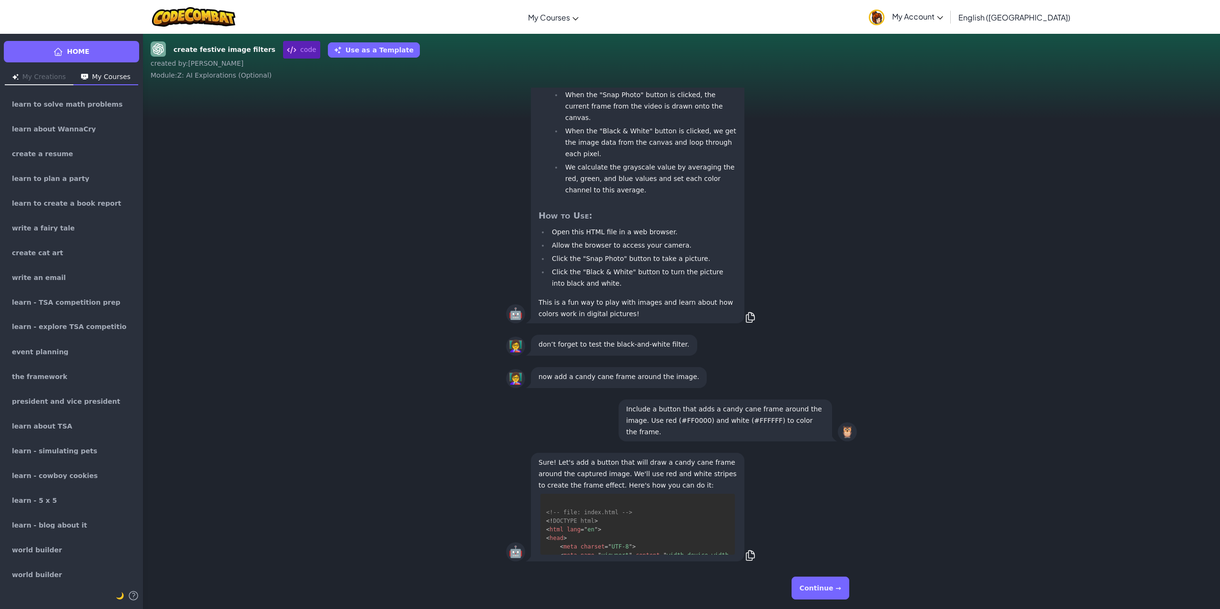
scroll to position [52, 0]
click at [852, 590] on div "Continue →" at bounding box center [681, 588] width 351 height 34
click at [825, 591] on button "Continue →" at bounding box center [820, 588] width 58 height 23
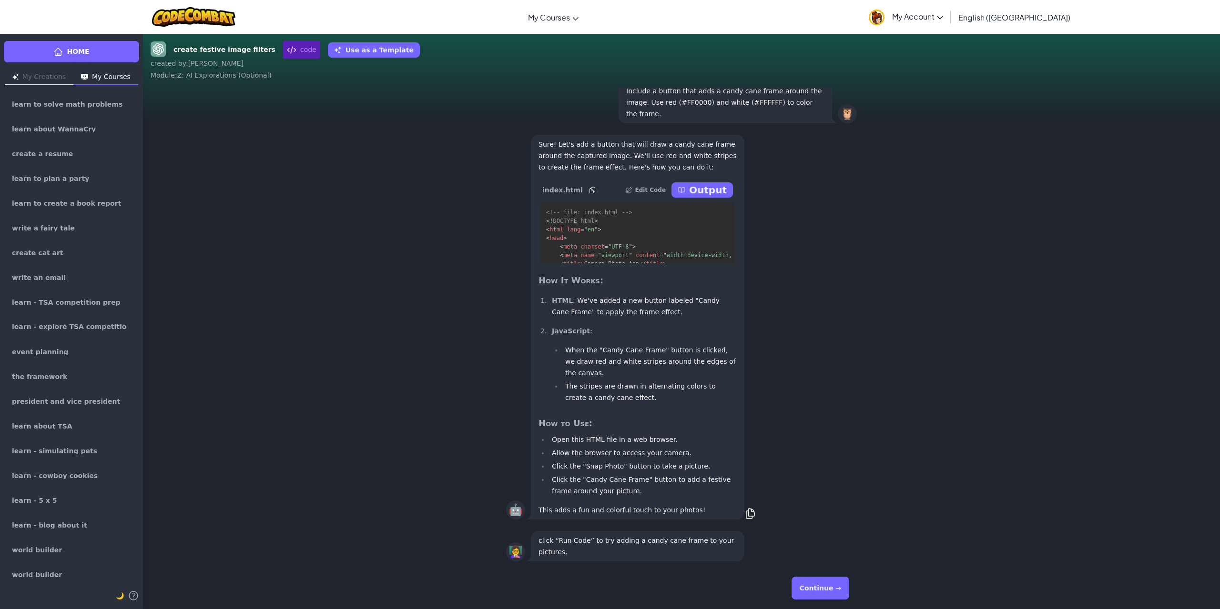
click at [825, 591] on button "Continue →" at bounding box center [820, 588] width 58 height 23
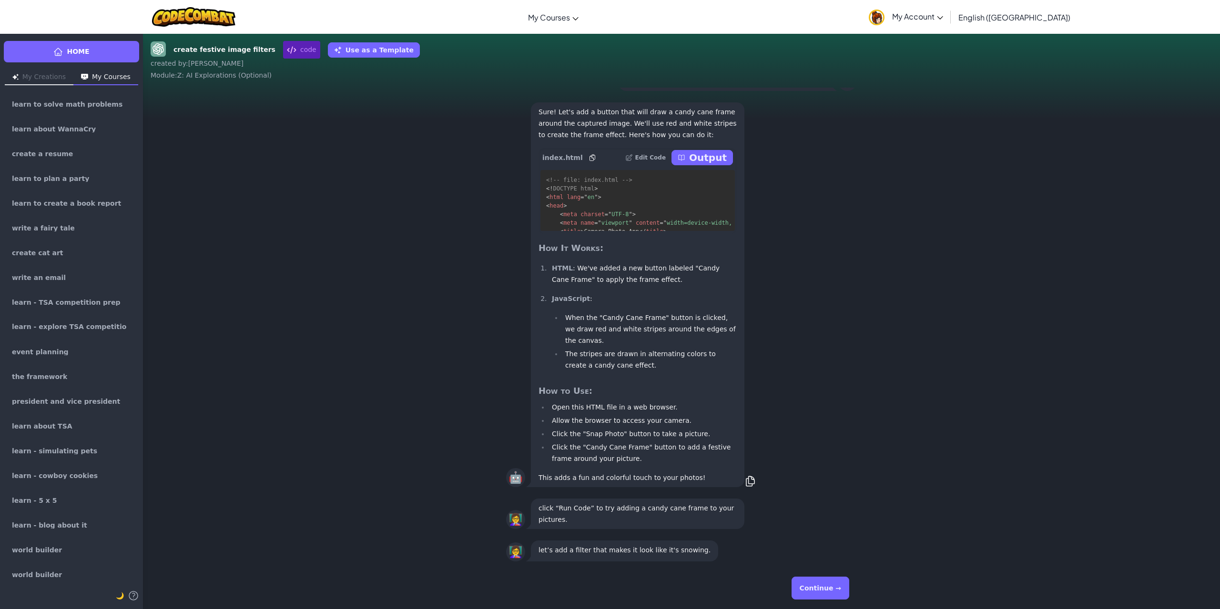
click at [840, 594] on button "Continue →" at bounding box center [820, 588] width 58 height 23
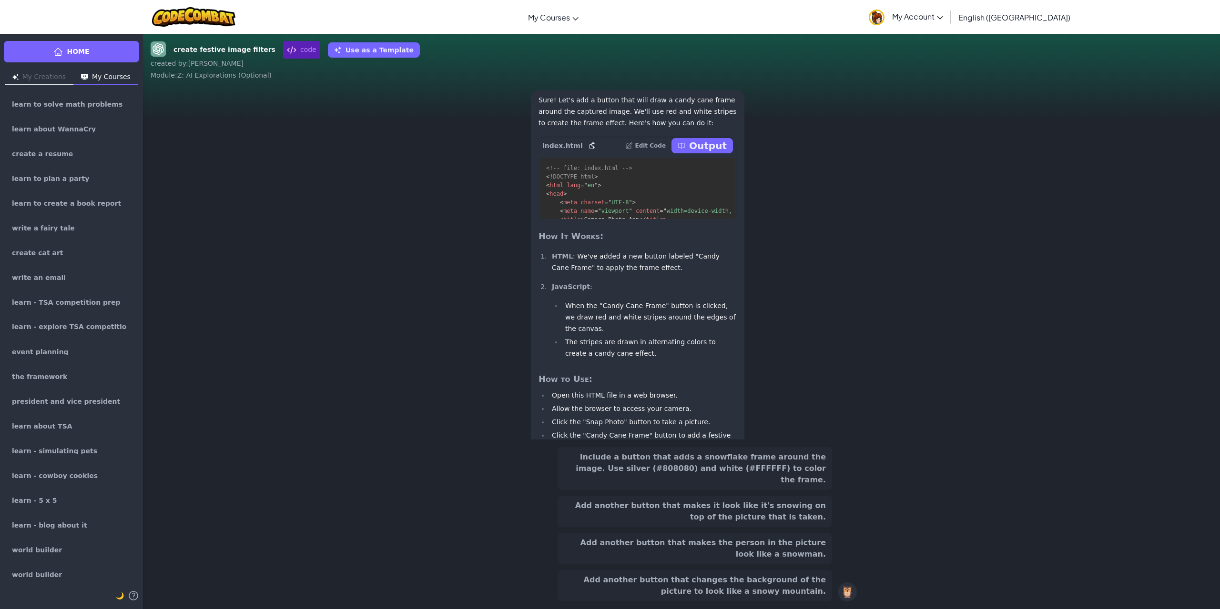
scroll to position [-116, 0]
click at [840, 594] on div "🦉" at bounding box center [847, 592] width 19 height 19
click at [770, 545] on button "Add another button that makes the person in the picture look like a snowman." at bounding box center [694, 548] width 274 height 31
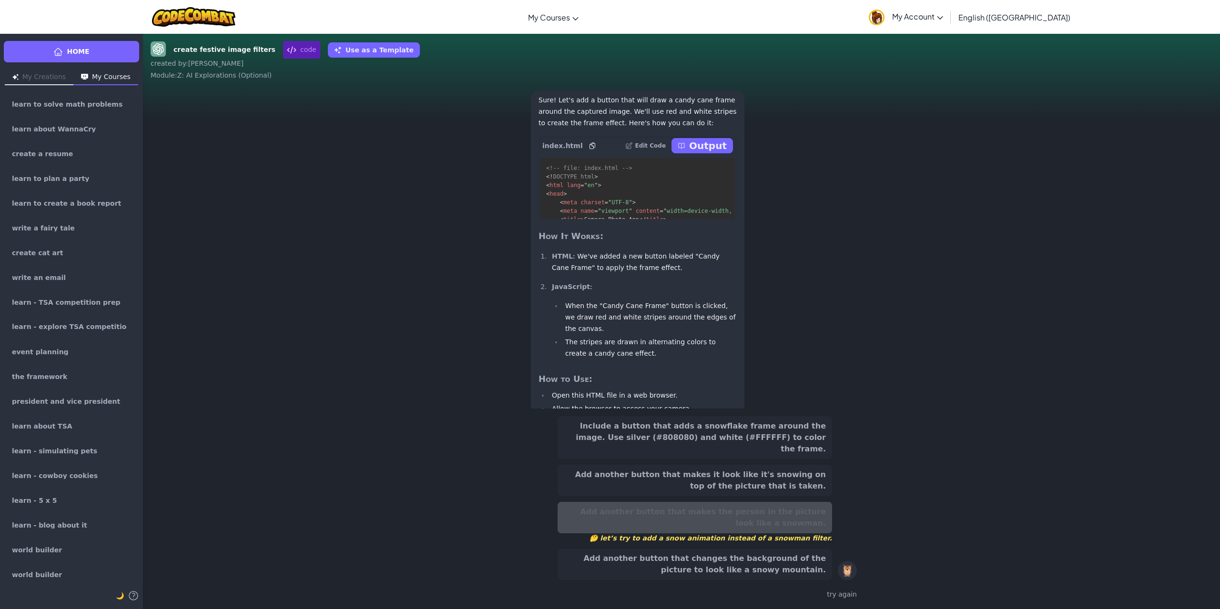
click at [773, 508] on div "Add another button that makes the person in the picture look like a snowman. 🤔 …" at bounding box center [694, 522] width 274 height 41
click at [779, 488] on button "Add another button that makes it look like it's snowing on top of the picture t…" at bounding box center [694, 480] width 274 height 31
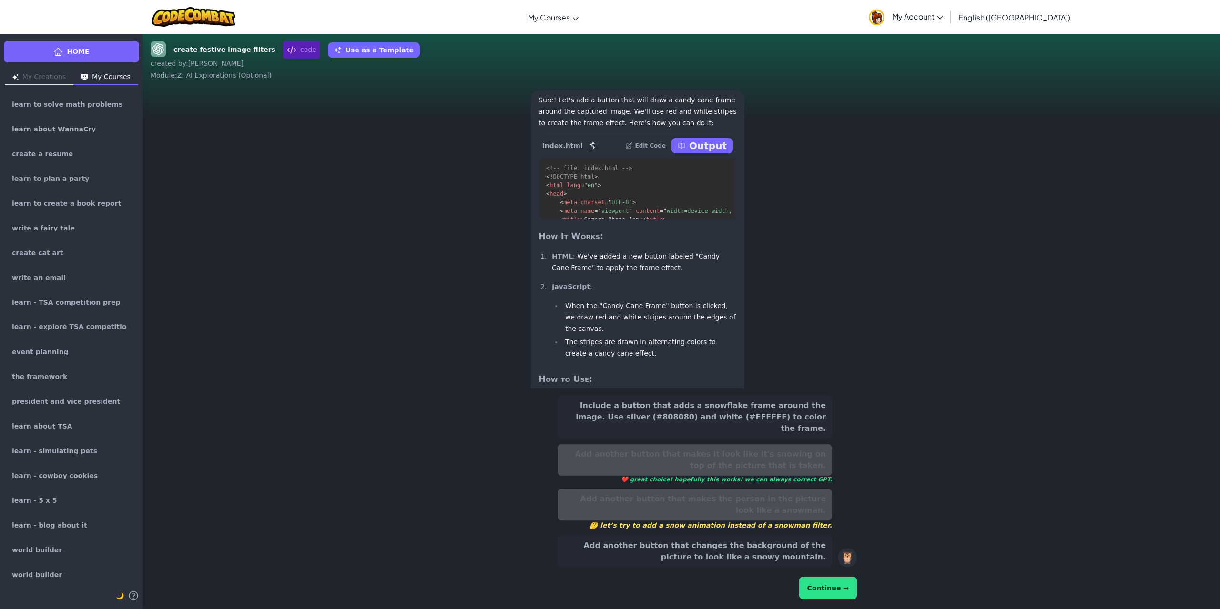
click at [834, 602] on div "Include a button that adds a snowflake frame around the image. Use silver (#808…" at bounding box center [681, 498] width 351 height 213
click at [833, 589] on button "Continue →" at bounding box center [828, 588] width 58 height 23
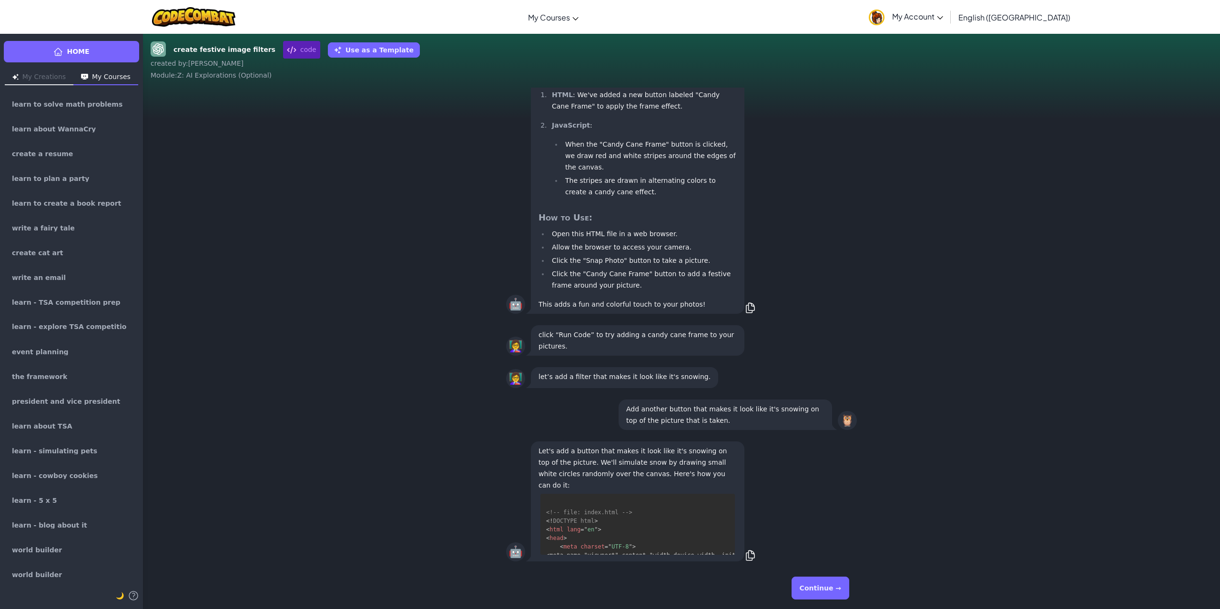
scroll to position [18, 0]
click at [805, 589] on button "Continue →" at bounding box center [820, 588] width 58 height 23
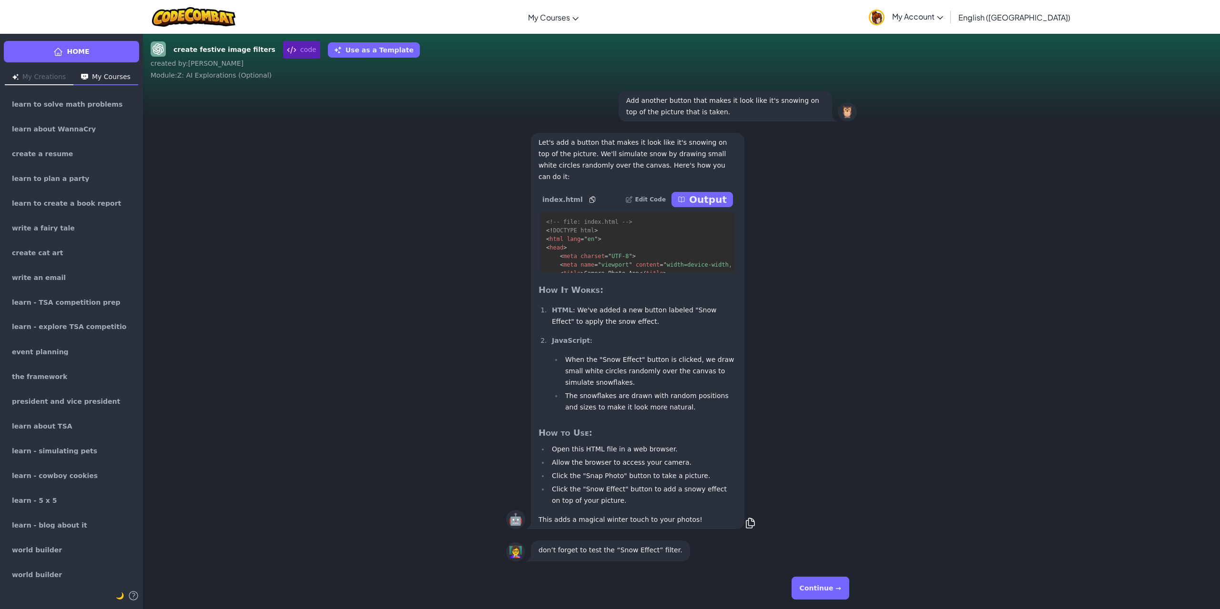
click at [805, 589] on button "Continue →" at bounding box center [820, 588] width 58 height 23
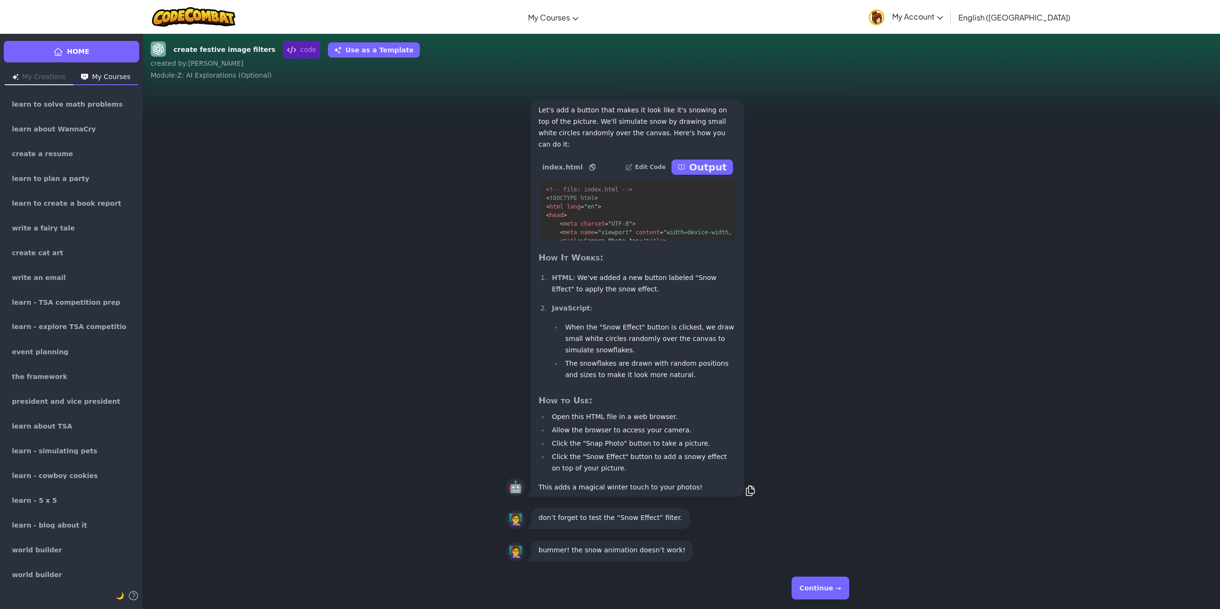
drag, startPoint x: 805, startPoint y: 588, endPoint x: 816, endPoint y: 581, distance: 12.7
click at [809, 585] on button "Continue →" at bounding box center [820, 588] width 58 height 23
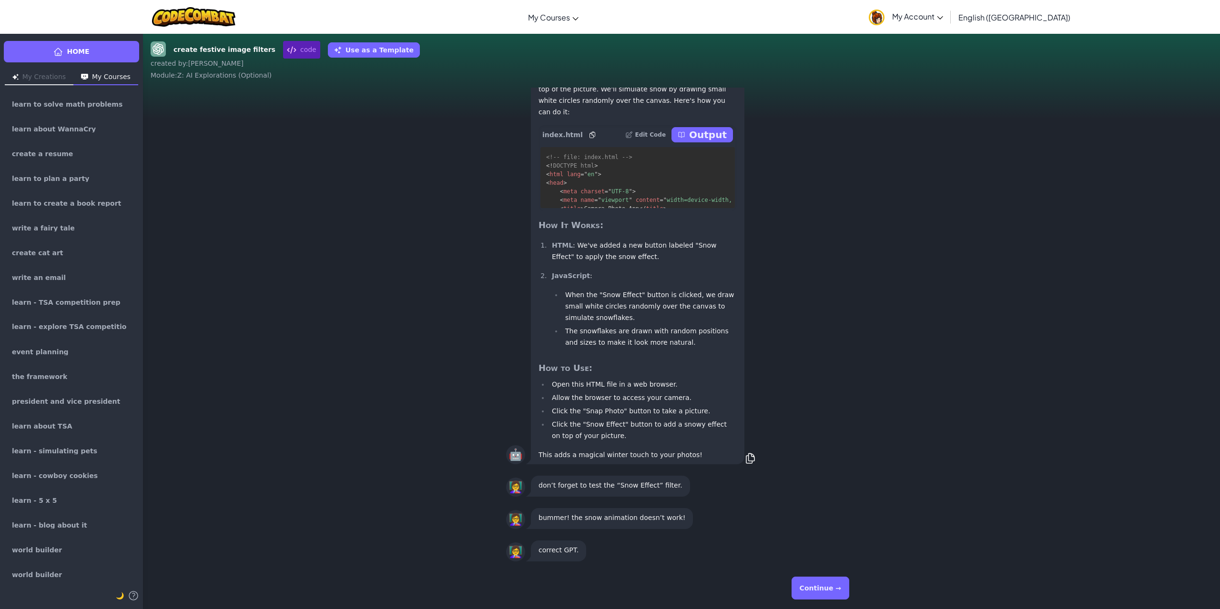
click at [816, 581] on button "Continue →" at bounding box center [820, 588] width 58 height 23
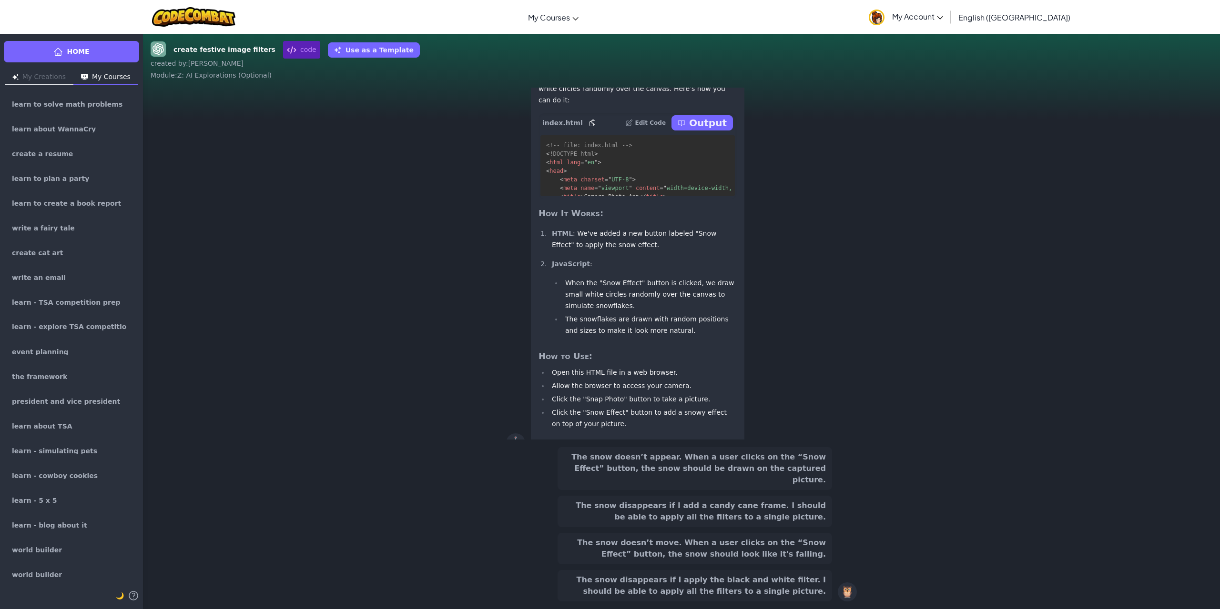
click at [777, 534] on button "The snow doesn’t move. When a user clicks on the “Snow Effect” button, the snow…" at bounding box center [694, 548] width 274 height 31
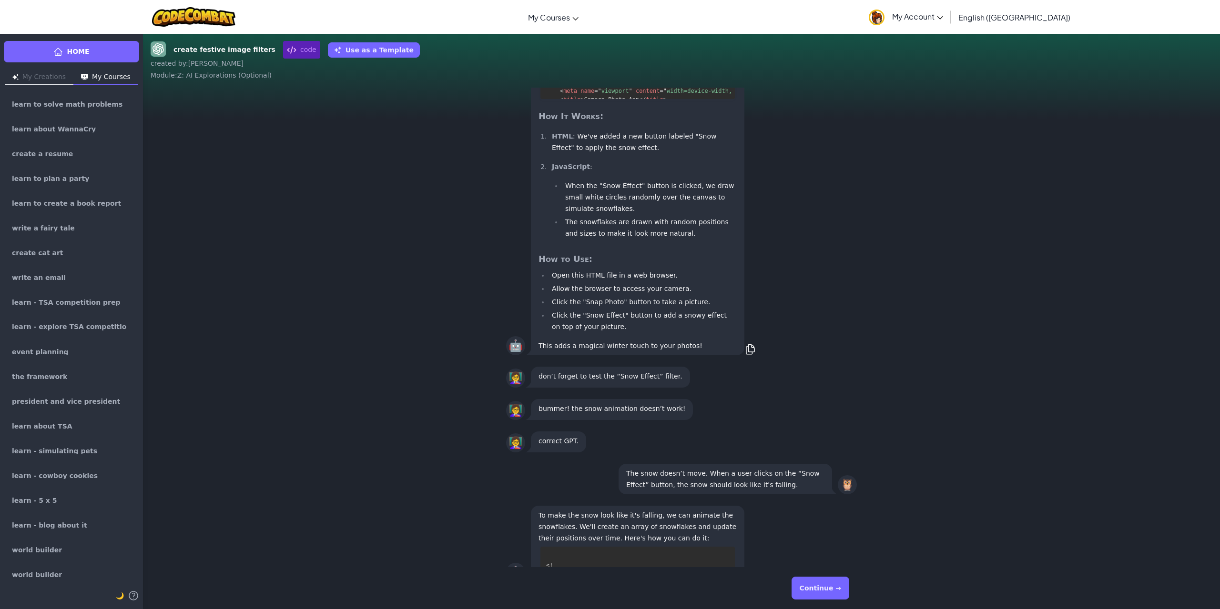
scroll to position [-87, 0]
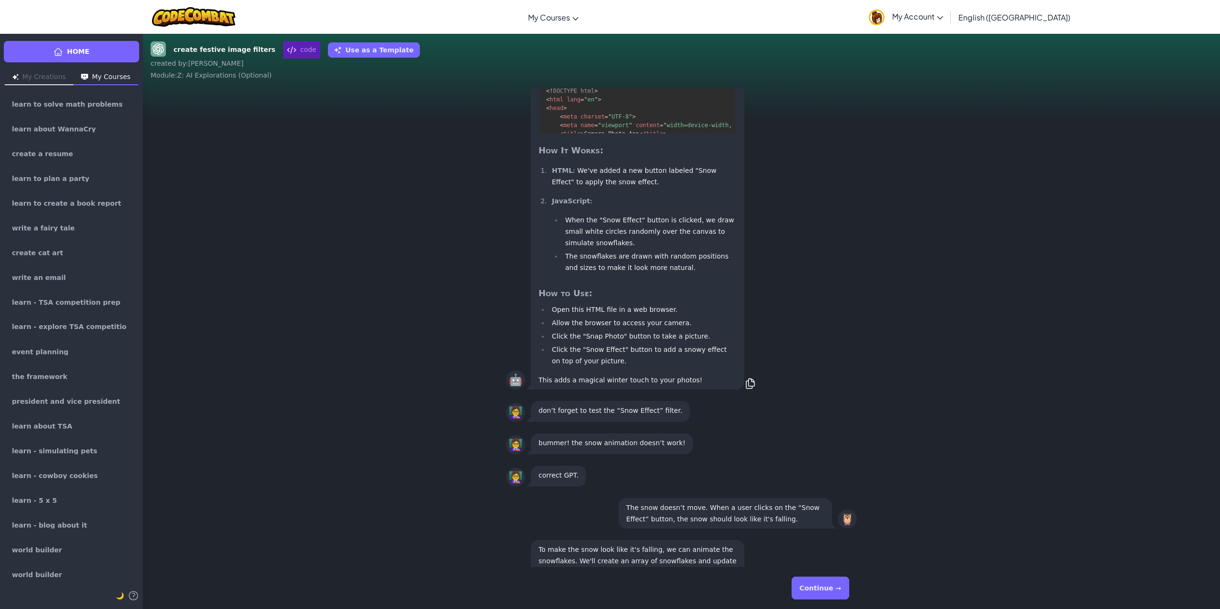
click at [822, 606] on div "Continue →" at bounding box center [681, 588] width 366 height 42
click at [822, 602] on div "Continue →" at bounding box center [681, 588] width 351 height 34
click at [826, 585] on button "Continue →" at bounding box center [820, 588] width 58 height 23
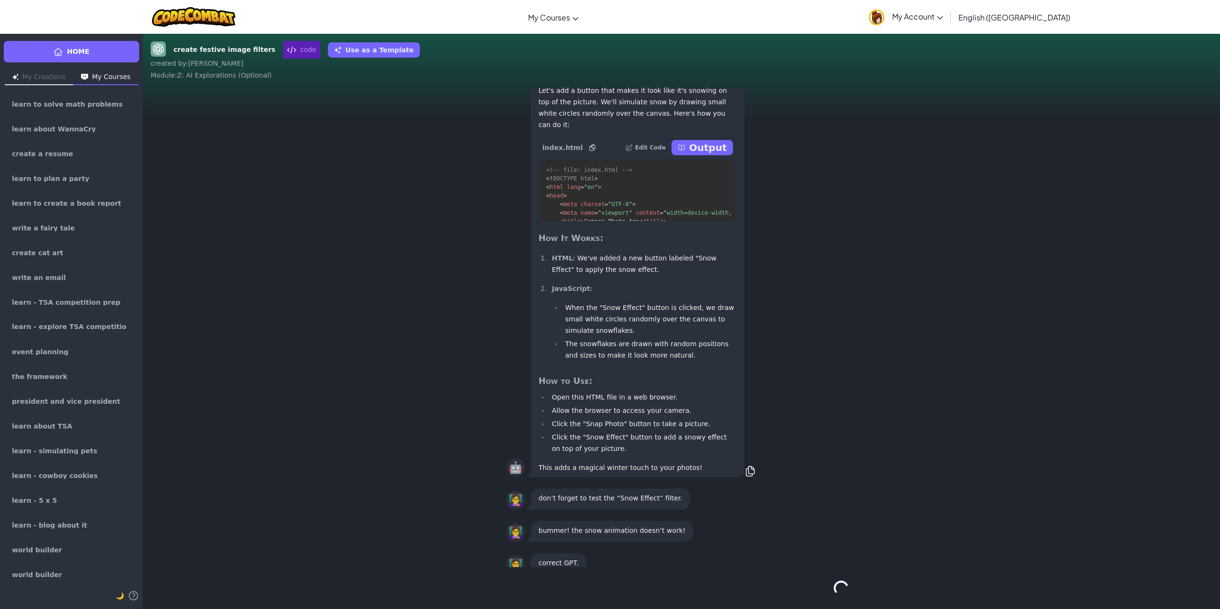
scroll to position [0, 0]
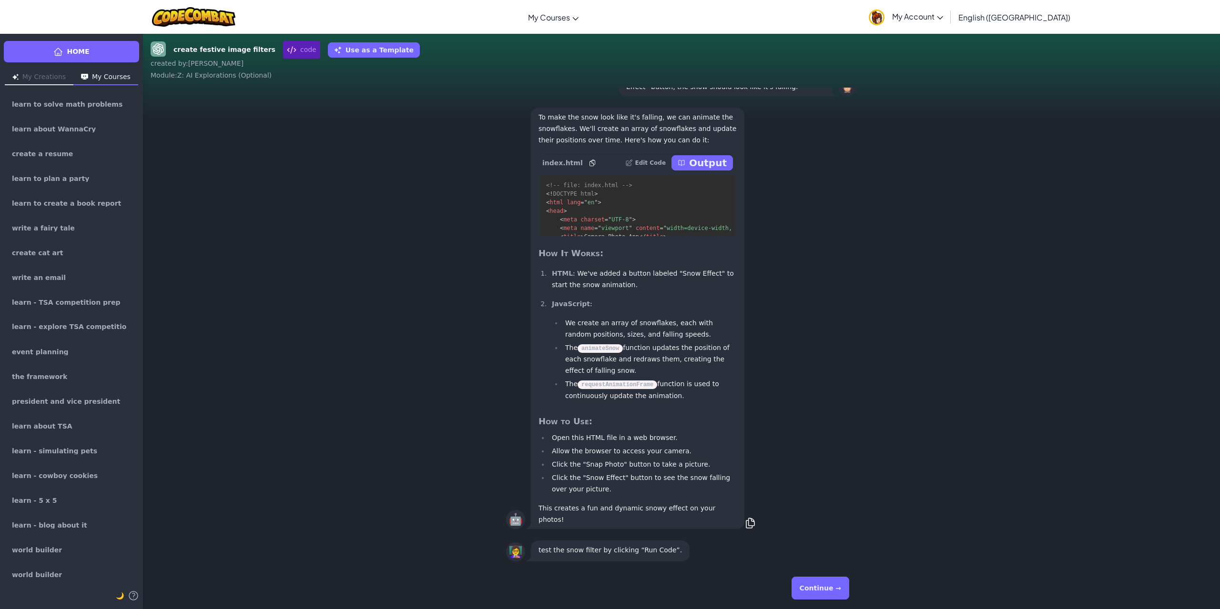
click at [826, 585] on button "Continue →" at bounding box center [820, 588] width 58 height 23
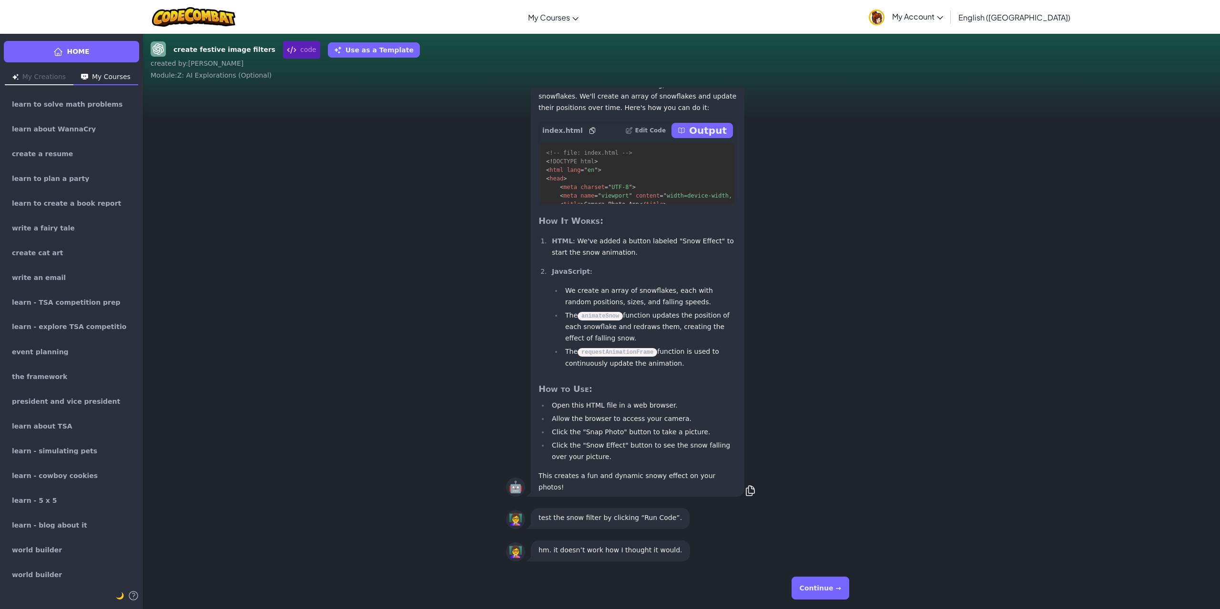
click at [826, 585] on button "Continue →" at bounding box center [820, 588] width 58 height 23
click at [831, 574] on div "Continue →" at bounding box center [681, 588] width 351 height 34
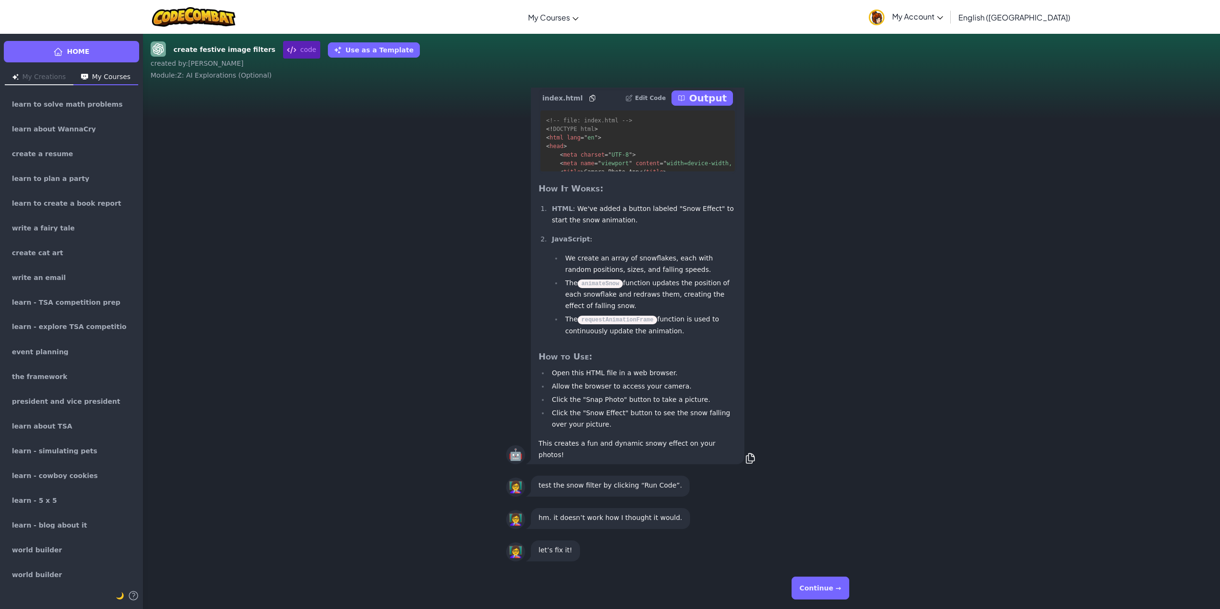
click at [831, 574] on div "Continue →" at bounding box center [681, 588] width 351 height 34
click at [827, 593] on button "Continue →" at bounding box center [820, 588] width 58 height 23
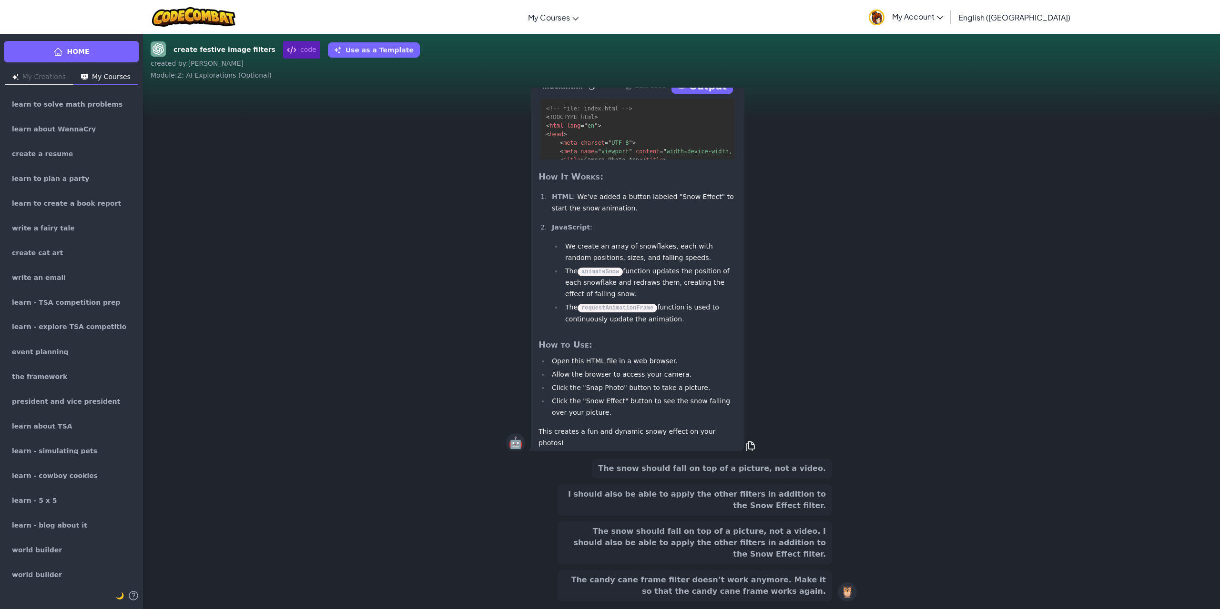
click at [793, 538] on button "The snow should fall on top of a picture, not a video. I should also be able to…" at bounding box center [694, 543] width 274 height 43
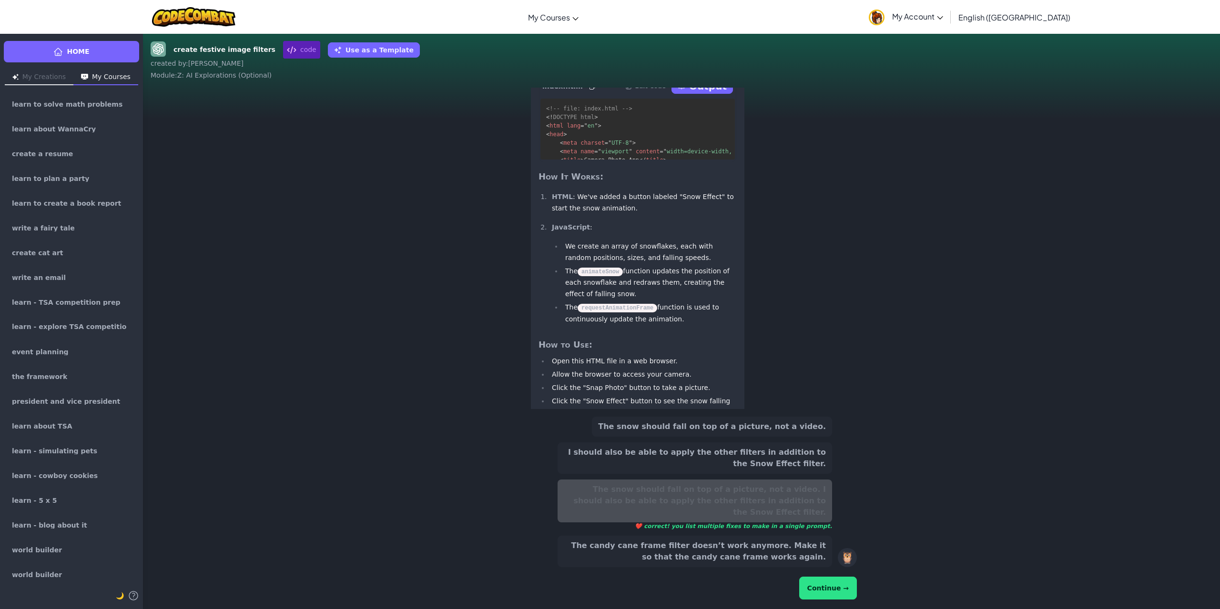
click at [856, 597] on div "Continue →" at bounding box center [681, 588] width 351 height 27
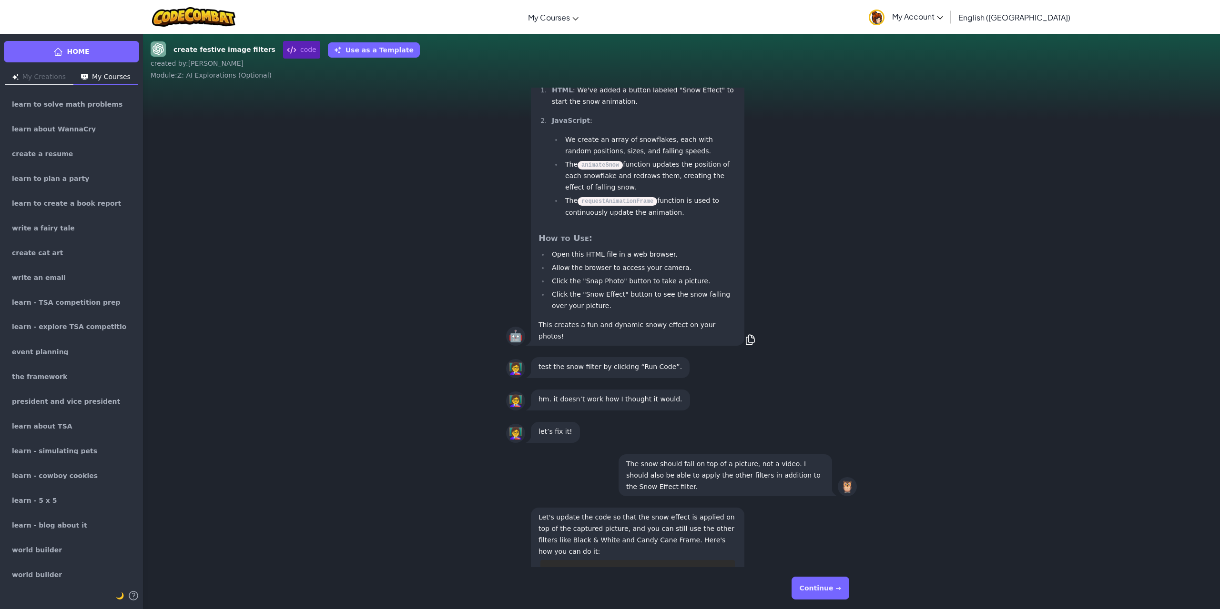
click at [820, 580] on button "Continue →" at bounding box center [820, 588] width 58 height 23
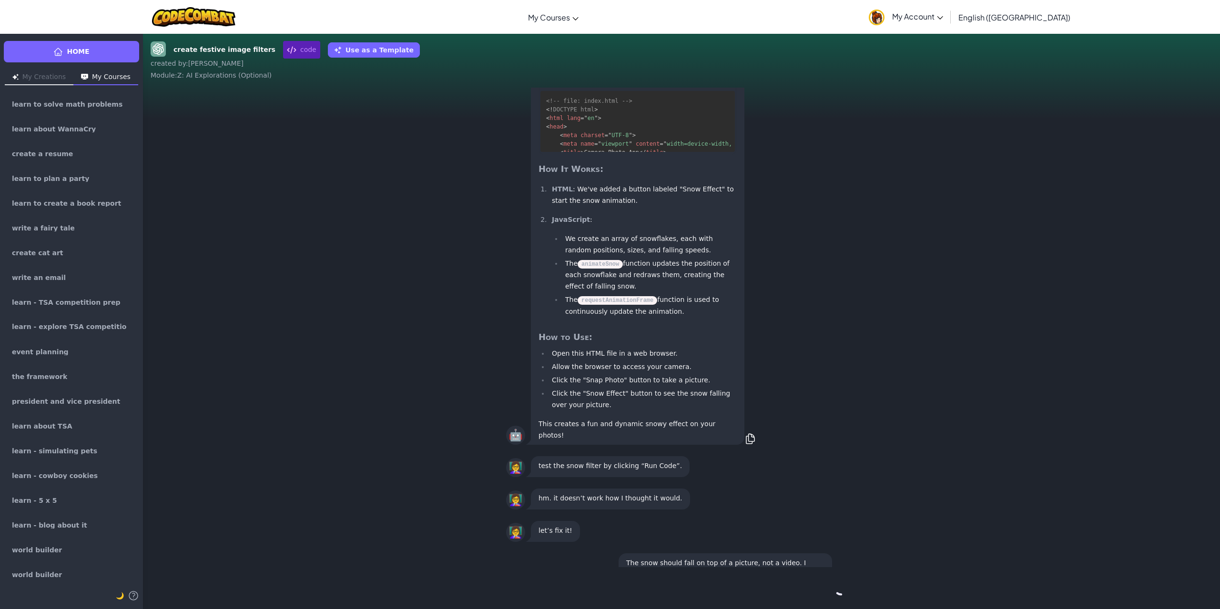
scroll to position [0, 0]
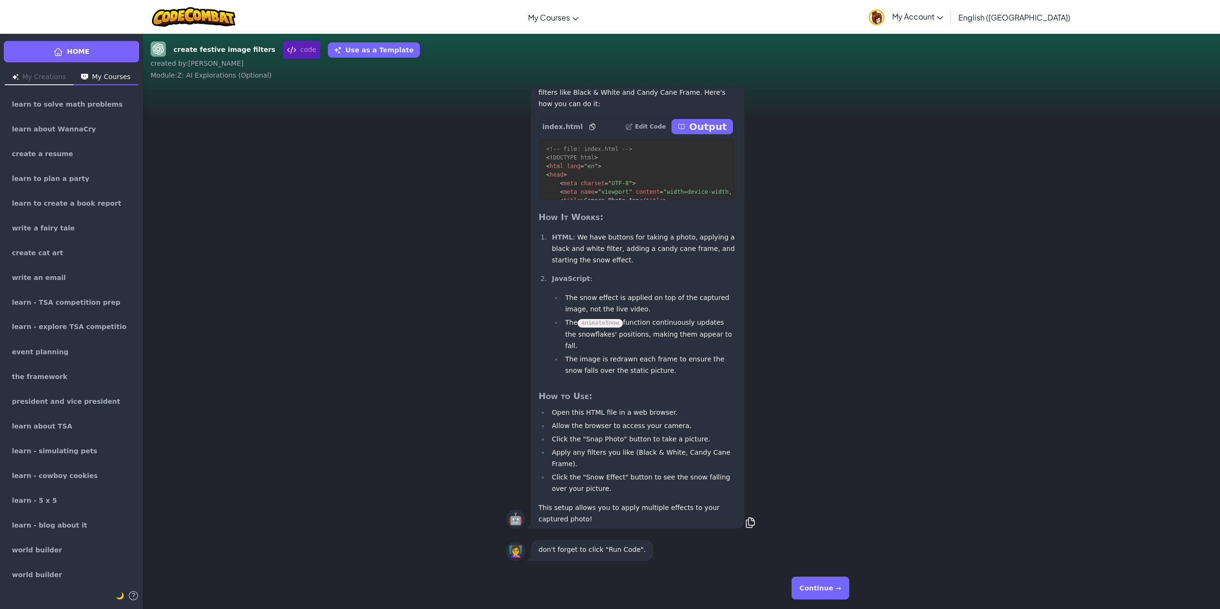
click at [826, 602] on div "Continue →" at bounding box center [681, 588] width 351 height 34
drag, startPoint x: 819, startPoint y: 591, endPoint x: 810, endPoint y: 590, distance: 8.6
click at [813, 591] on button "Continue →" at bounding box center [820, 588] width 58 height 23
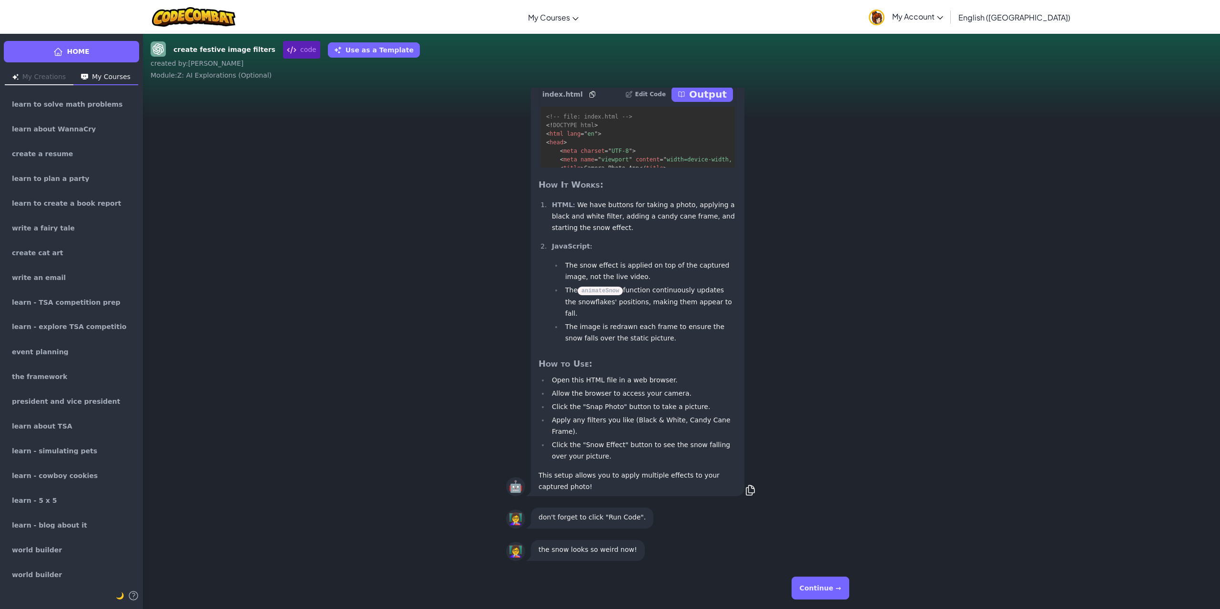
click at [809, 590] on button "Continue →" at bounding box center [820, 588] width 58 height 23
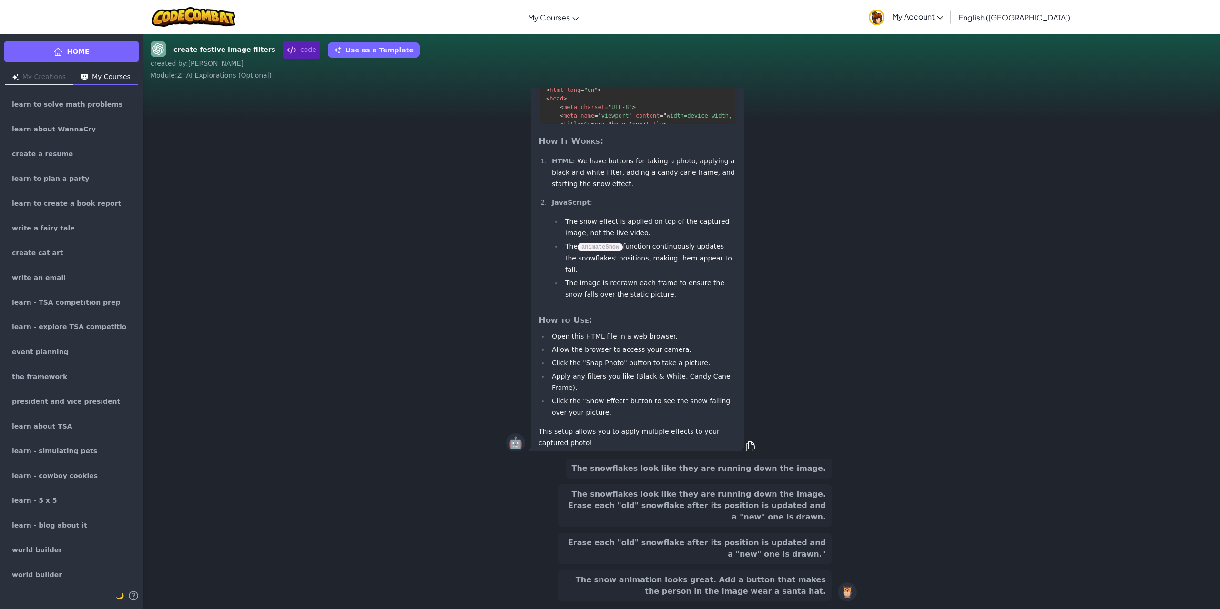
click at [771, 542] on button "Erase each "old" snowflake after its position is updated and a "new" one is dra…" at bounding box center [694, 548] width 274 height 31
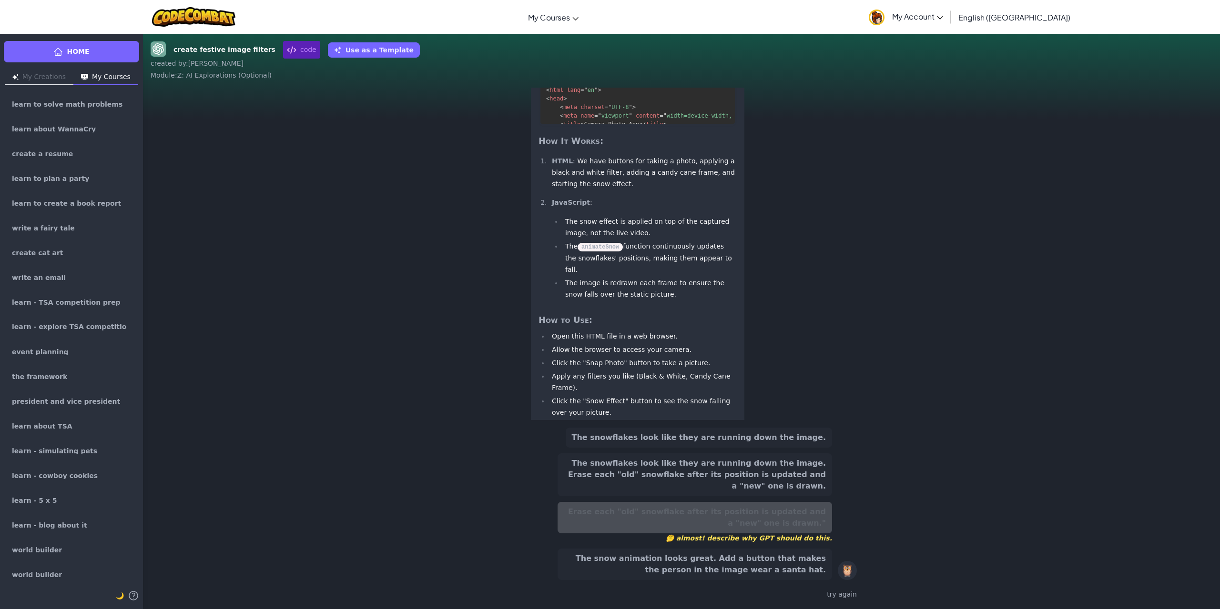
click at [766, 499] on div "The snowflakes look like they are running down the image. The snowflakes look l…" at bounding box center [694, 504] width 274 height 152
click at [767, 485] on button "The snowflakes look like they are running down the image. Erase each "old" snow…" at bounding box center [694, 475] width 274 height 43
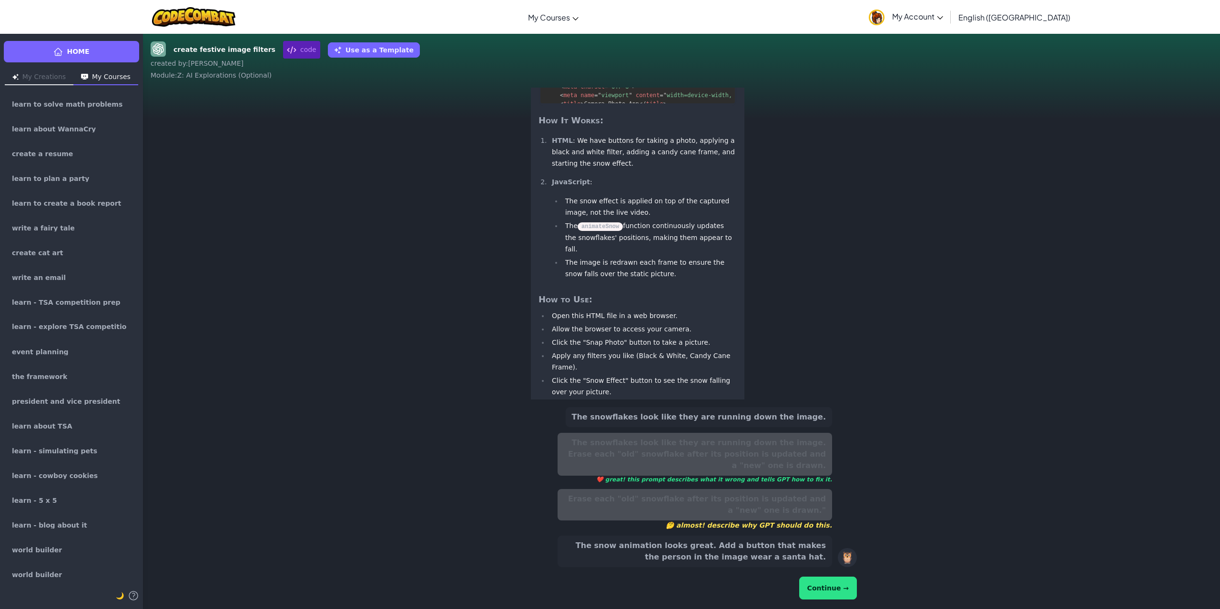
scroll to position [-156, 0]
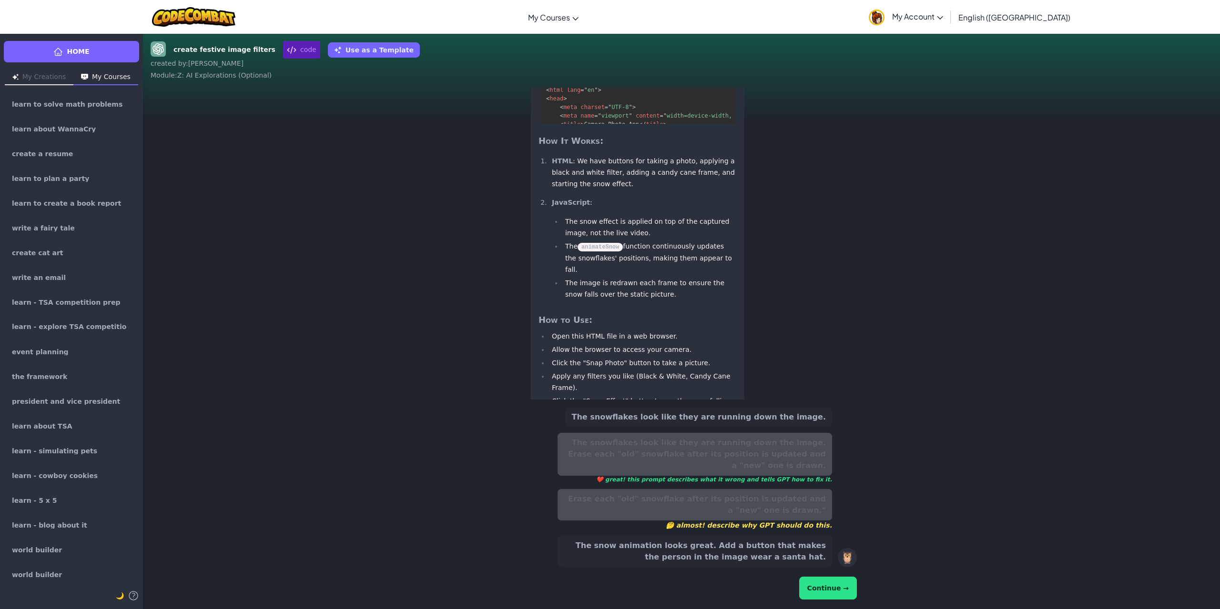
click at [846, 580] on button "Continue →" at bounding box center [828, 588] width 58 height 23
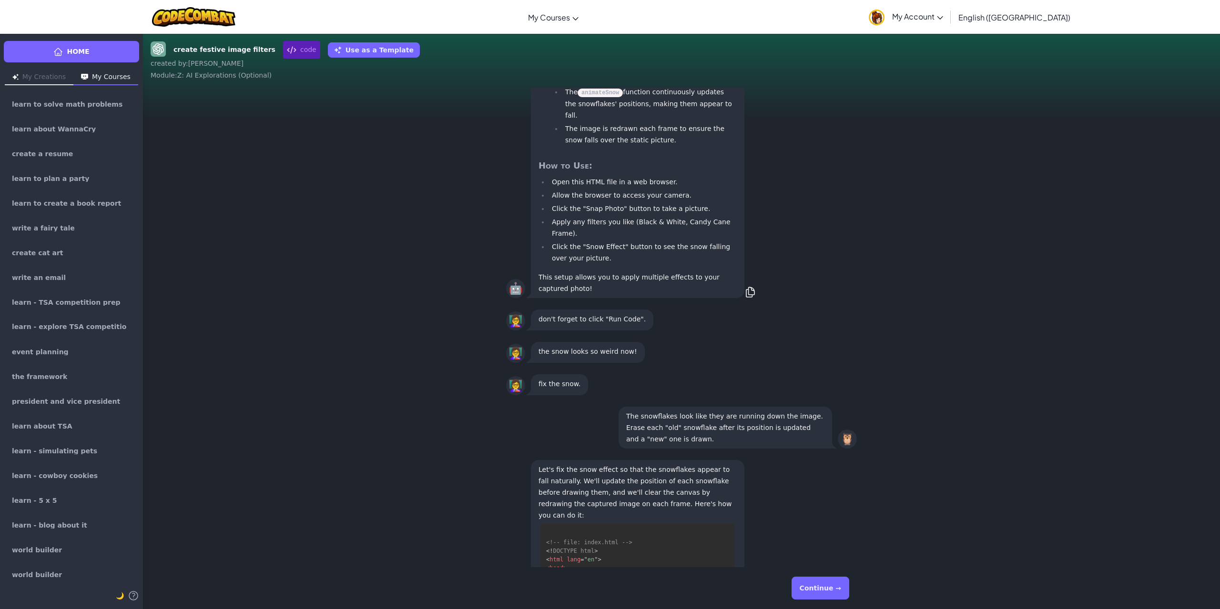
click at [846, 580] on button "Continue →" at bounding box center [820, 588] width 58 height 23
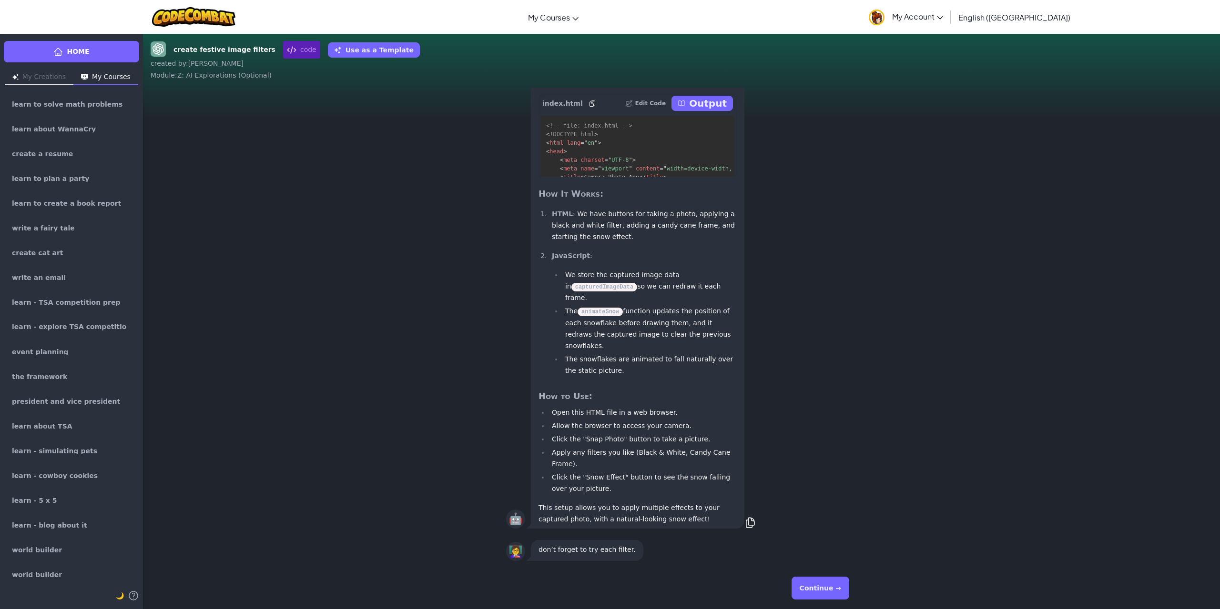
scroll to position [0, 0]
click at [846, 580] on button "Continue →" at bounding box center [820, 588] width 58 height 23
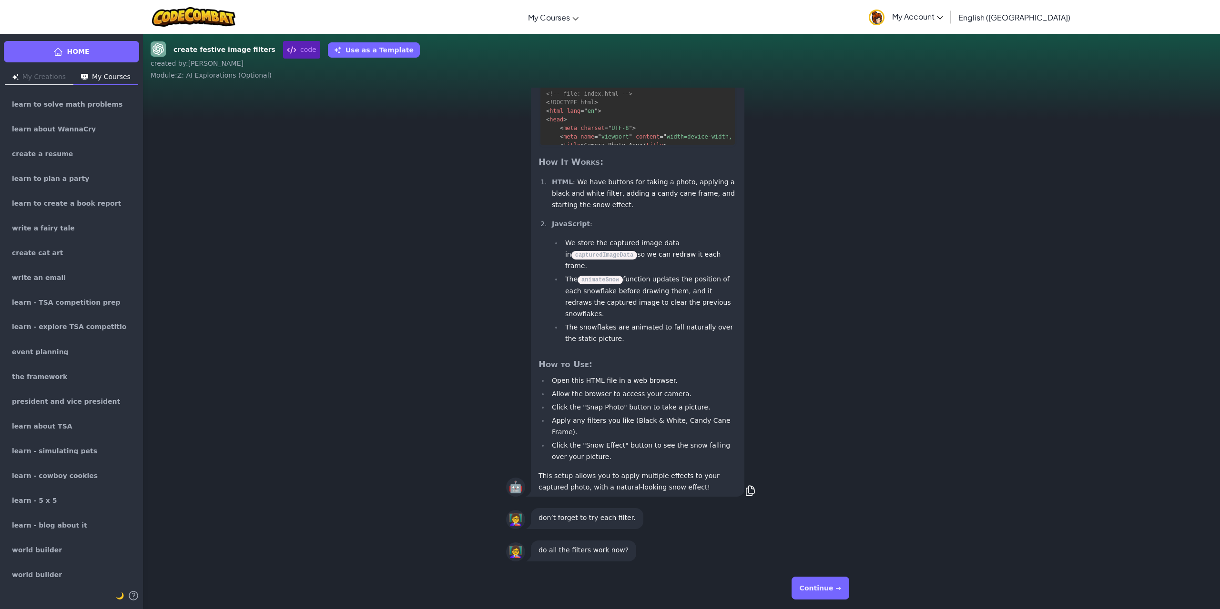
click at [830, 587] on button "Continue →" at bounding box center [820, 588] width 58 height 23
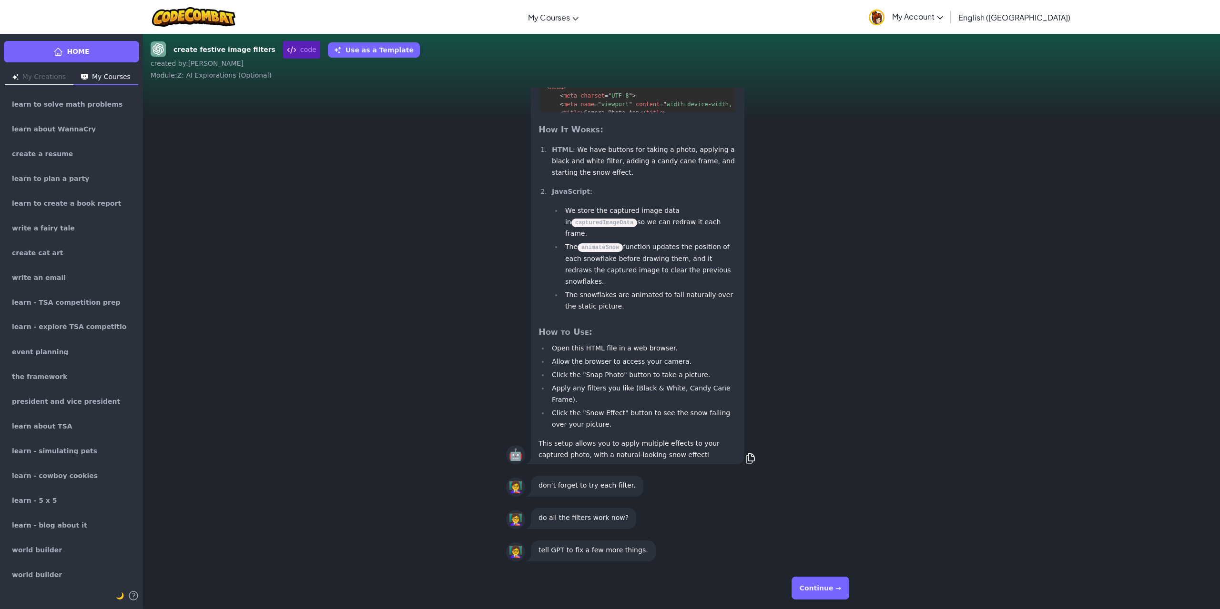
click at [830, 587] on button "Continue →" at bounding box center [820, 588] width 58 height 23
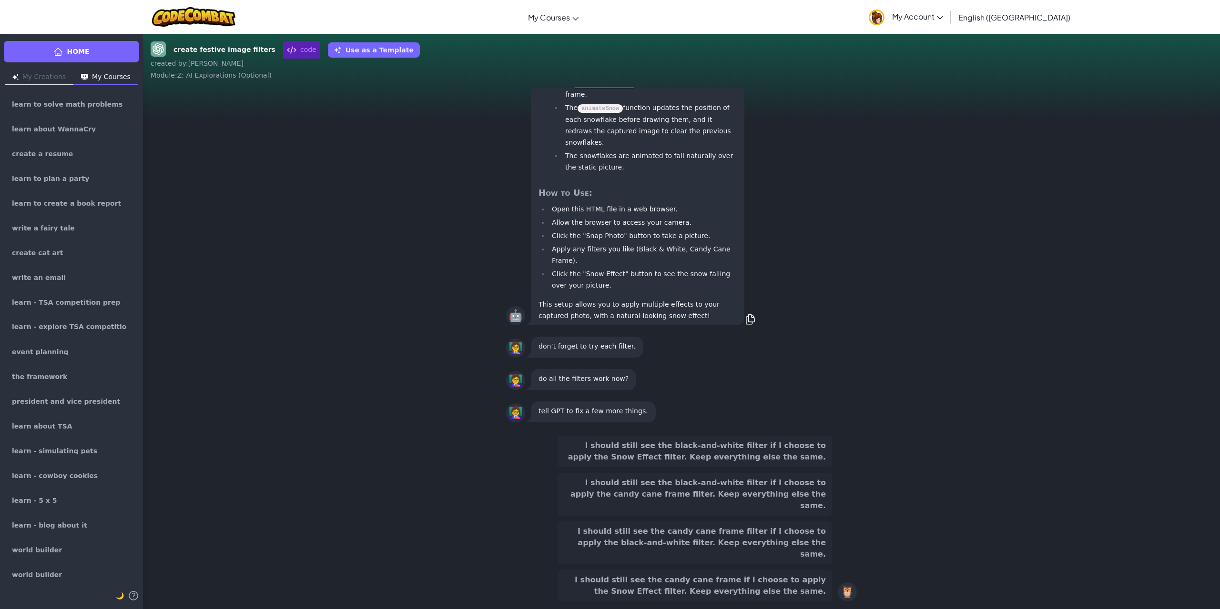
click at [788, 537] on button "I should still see the candy cane frame filter if I choose to apply the black-a…" at bounding box center [694, 543] width 274 height 43
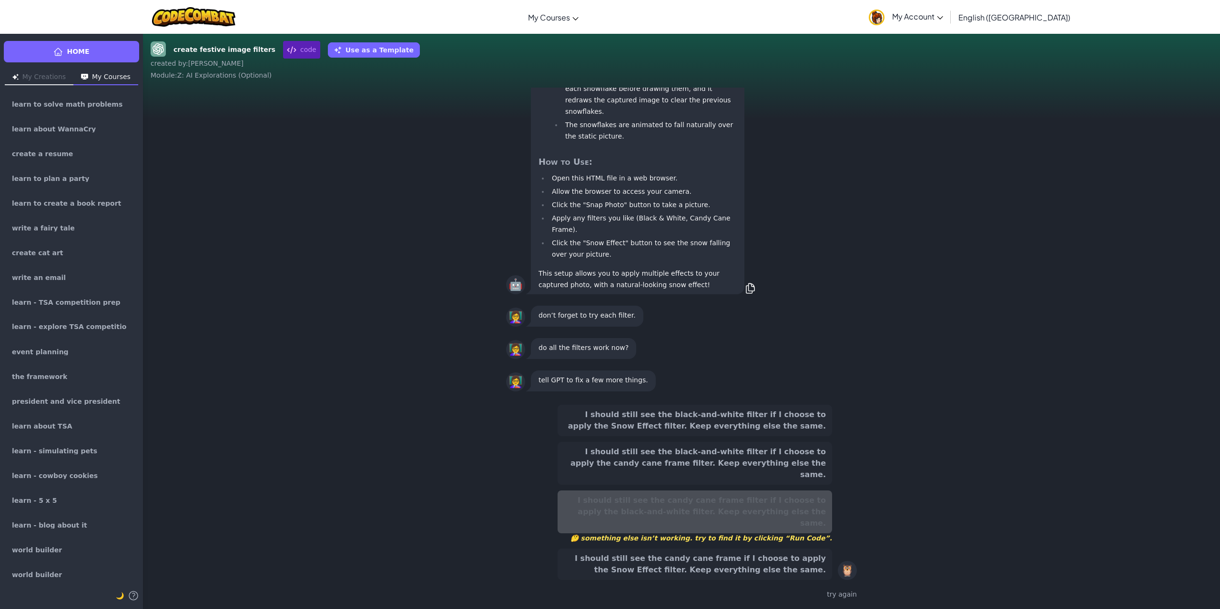
click at [783, 485] on button "I should still see the black-and-white filter if I choose to apply the candy ca…" at bounding box center [694, 463] width 274 height 43
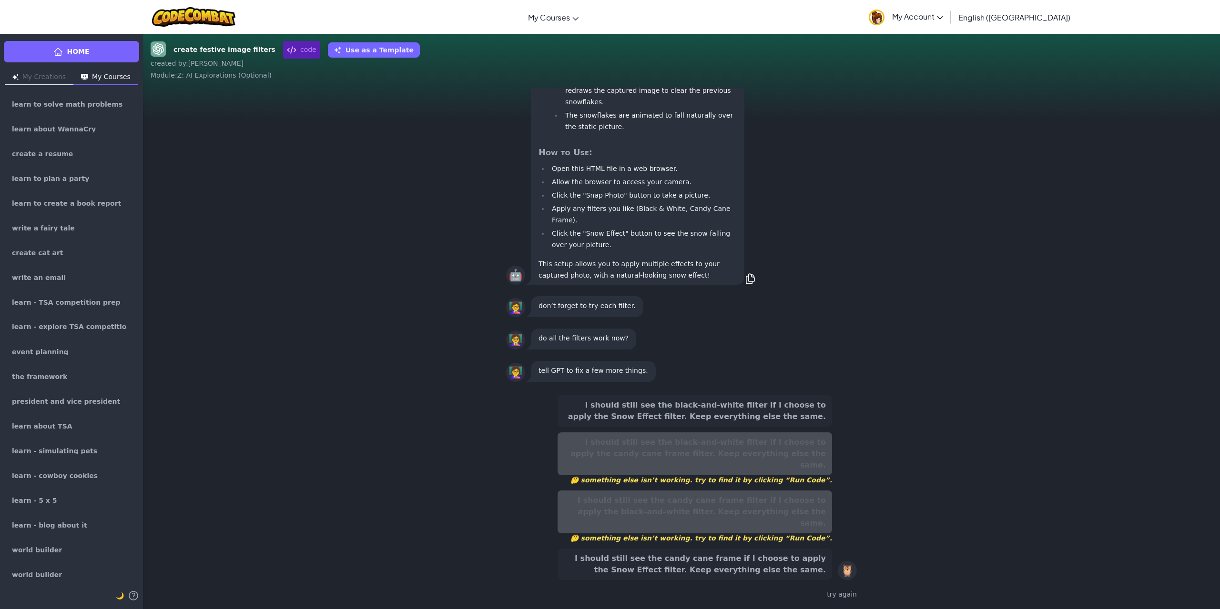
click at [784, 427] on button "I should still see the black-and-white filter if I choose to apply the Snow Eff…" at bounding box center [694, 410] width 274 height 31
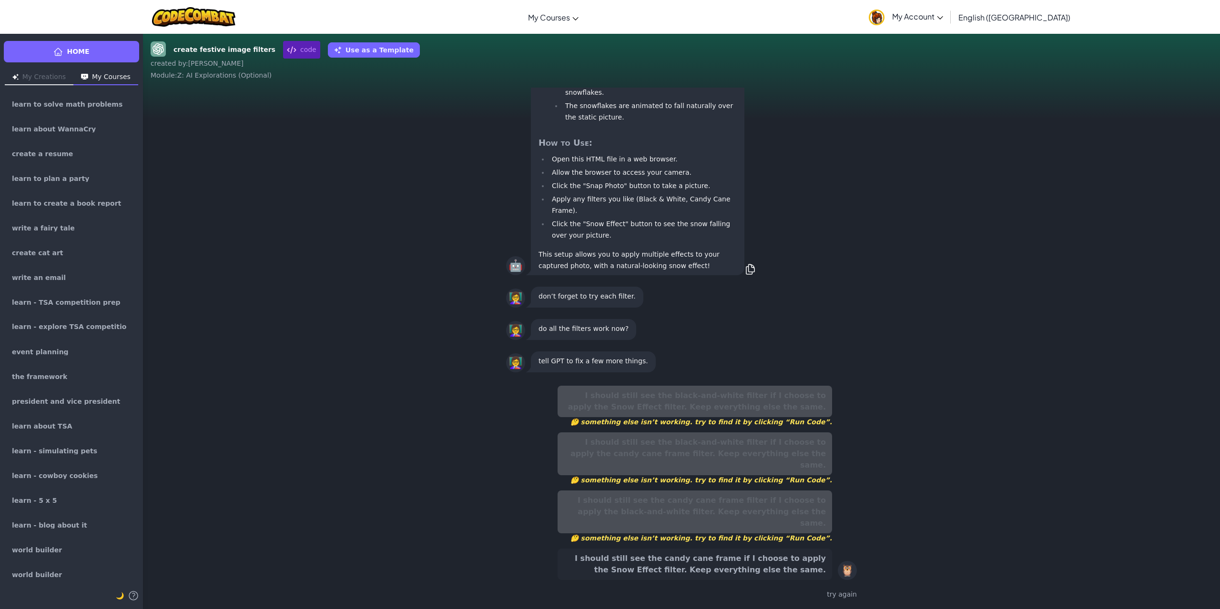
click at [789, 561] on button "I should still see the candy cane frame if I choose to apply the Snow Effect fi…" at bounding box center [694, 564] width 274 height 31
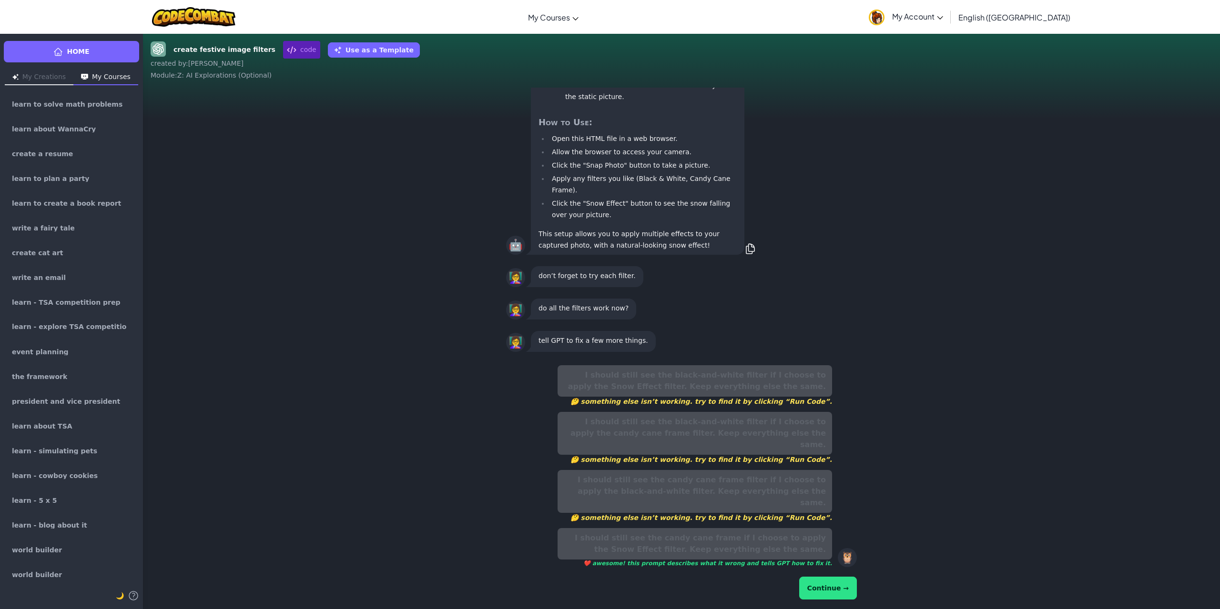
click at [845, 588] on button "Continue →" at bounding box center [828, 588] width 58 height 23
click at [848, 591] on button "Continue →" at bounding box center [828, 588] width 58 height 23
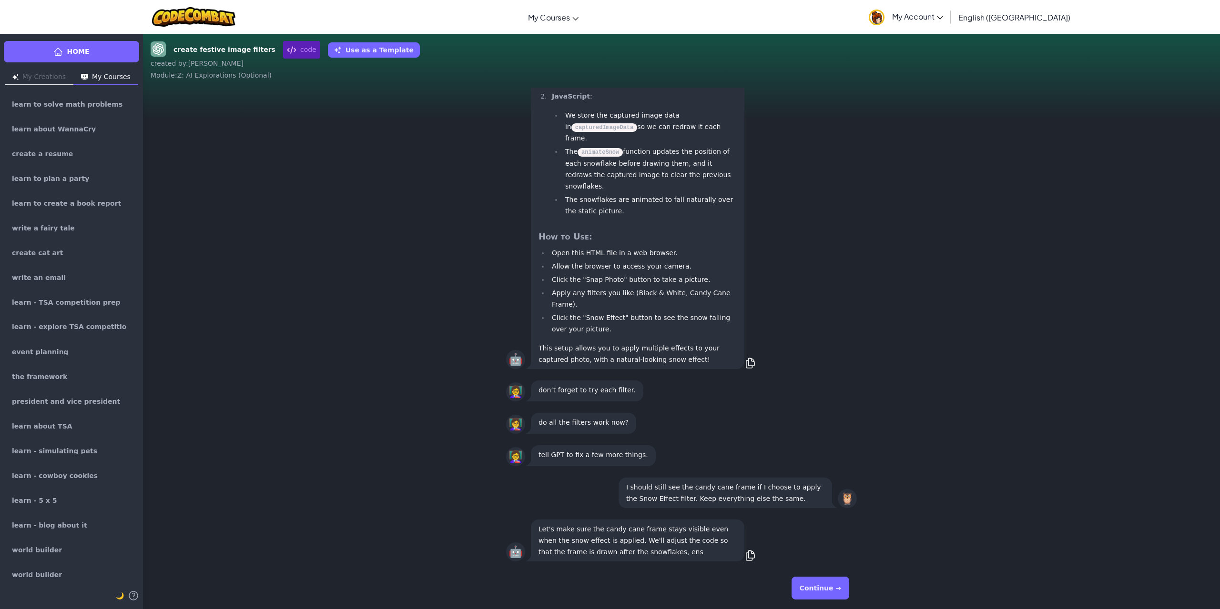
click at [846, 584] on button "Continue →" at bounding box center [820, 588] width 58 height 23
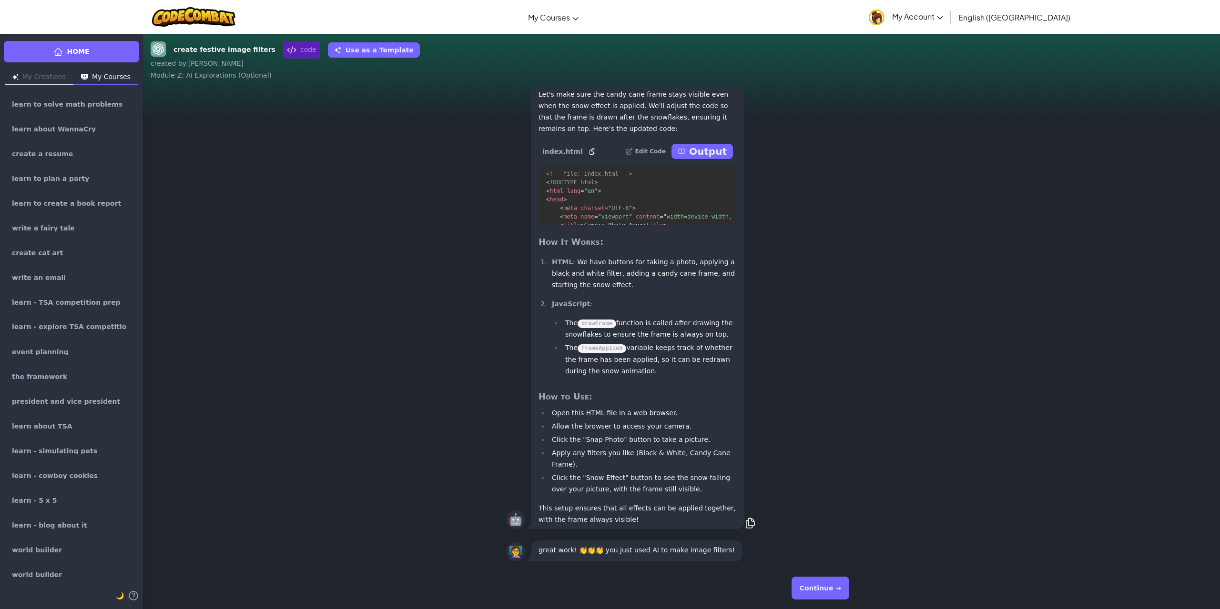
click at [846, 584] on button "Continue →" at bounding box center [820, 588] width 58 height 23
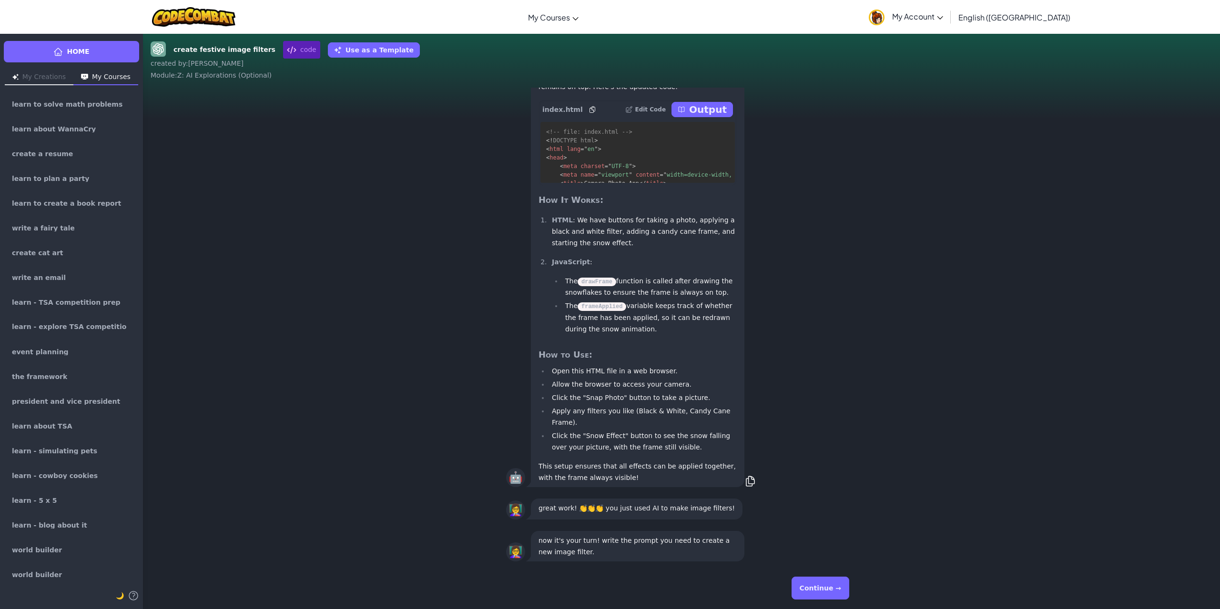
click at [821, 586] on button "Continue →" at bounding box center [820, 588] width 58 height 23
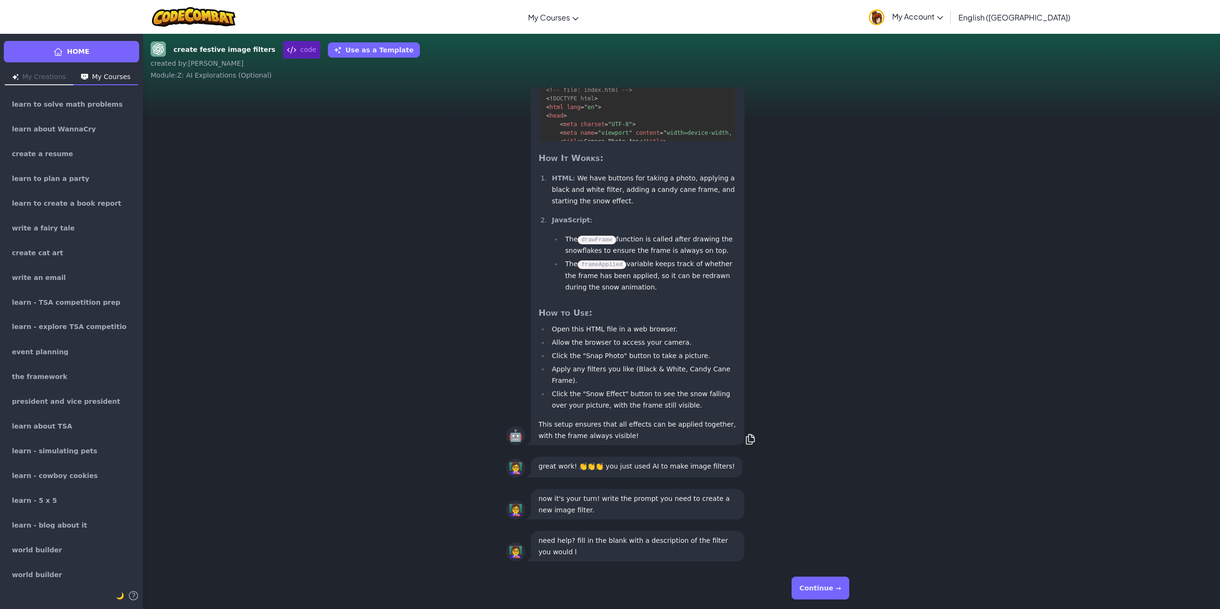
click at [821, 586] on button "Continue →" at bounding box center [820, 588] width 58 height 23
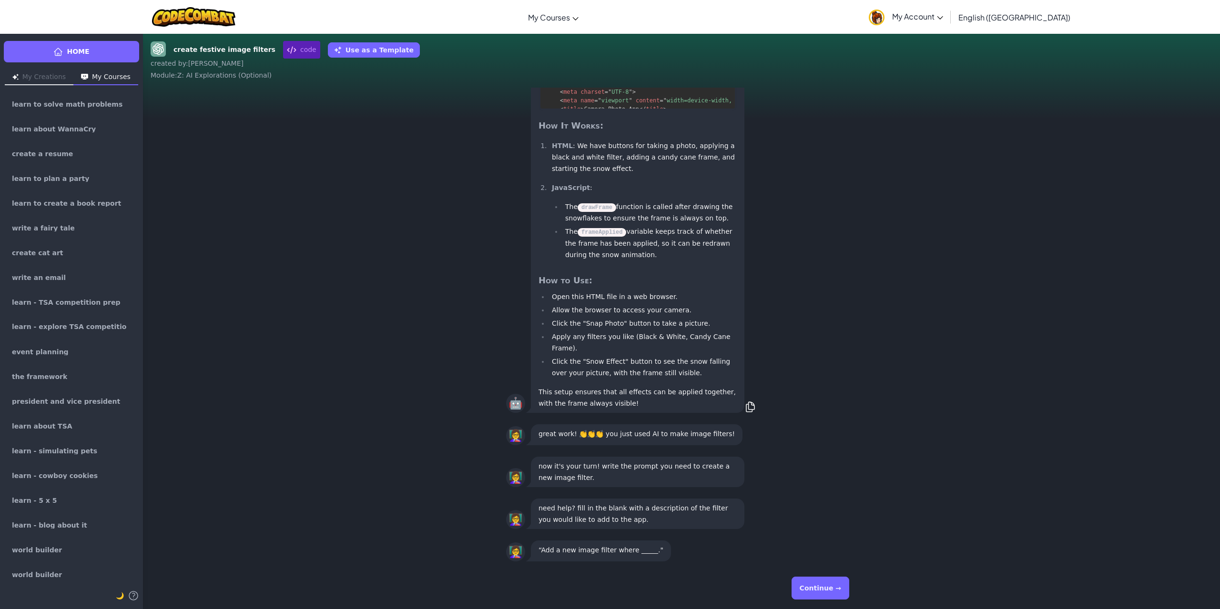
click at [821, 586] on button "Continue →" at bounding box center [820, 588] width 58 height 23
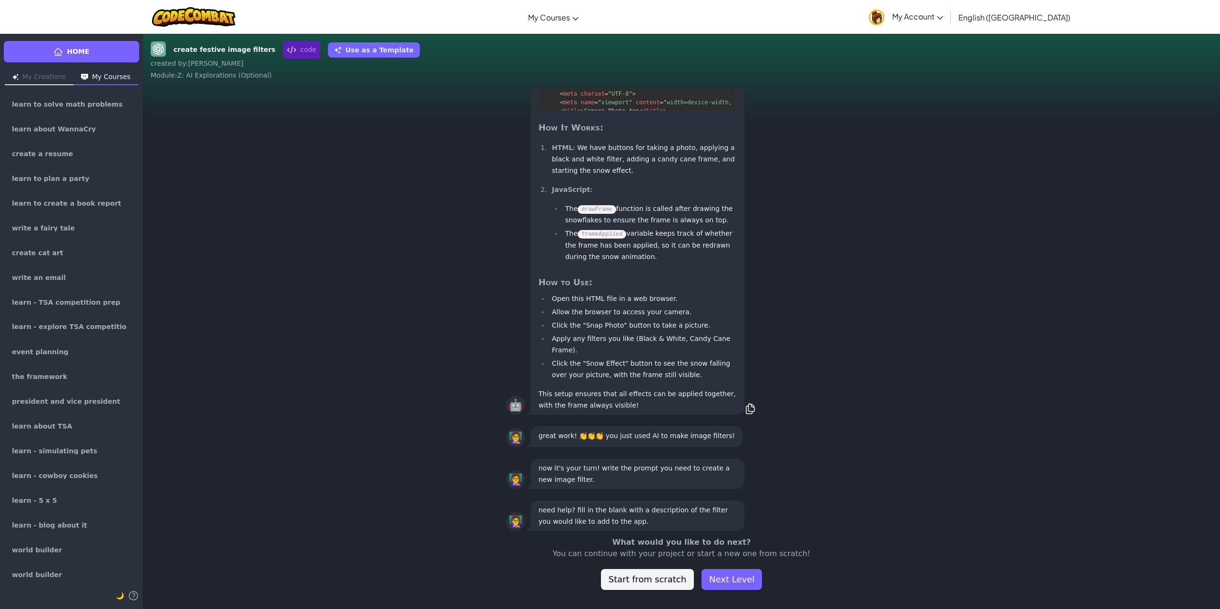
click at [754, 572] on div "What would you like to do next? You can continue with your project or start a n…" at bounding box center [681, 563] width 1077 height 53
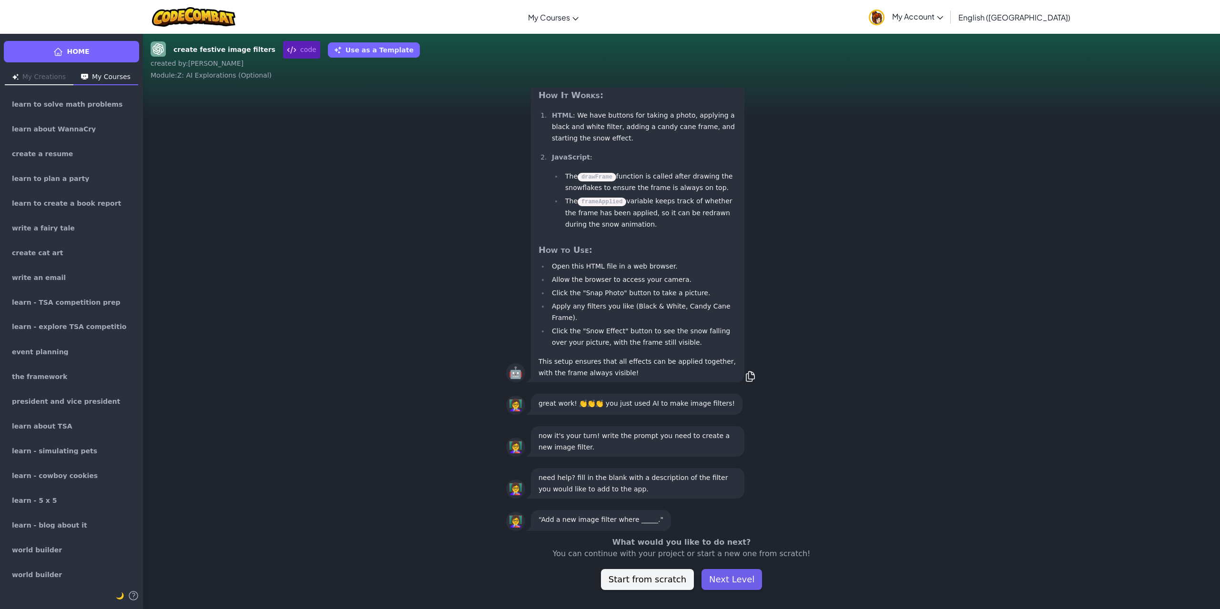
click at [742, 577] on button "Next Level" at bounding box center [731, 579] width 61 height 21
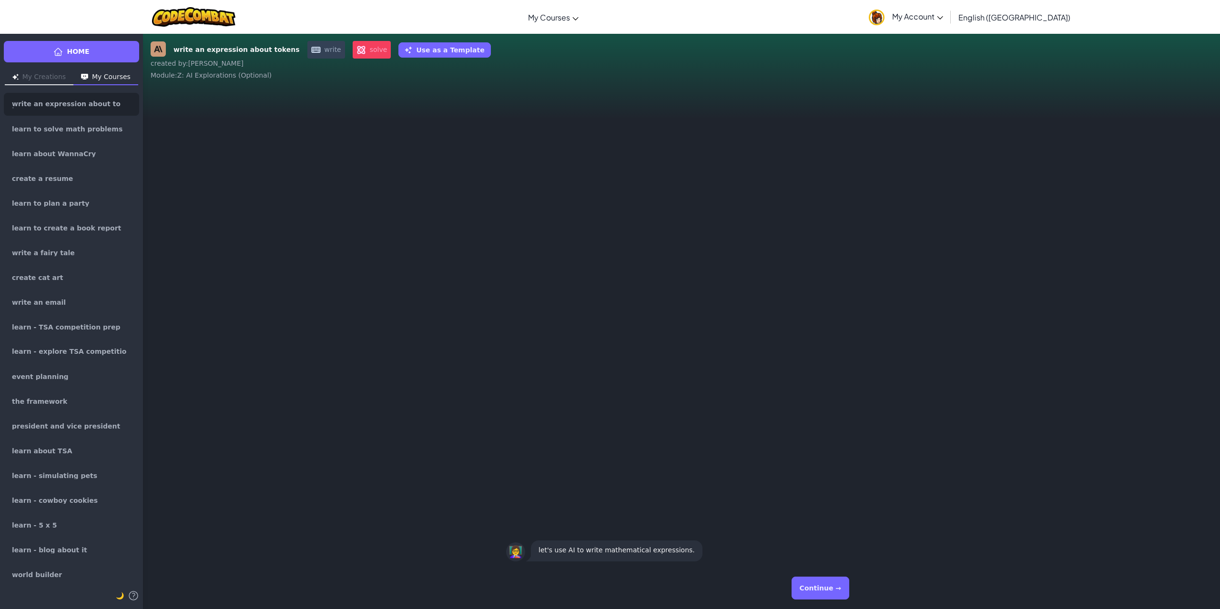
click at [820, 574] on div "Continue →" at bounding box center [681, 588] width 351 height 34
drag, startPoint x: 813, startPoint y: 577, endPoint x: 804, endPoint y: 577, distance: 8.6
click at [806, 576] on div "Continue →" at bounding box center [681, 588] width 351 height 34
click at [825, 602] on div "Continue →" at bounding box center [681, 588] width 351 height 34
click at [825, 599] on button "Continue →" at bounding box center [820, 588] width 58 height 23
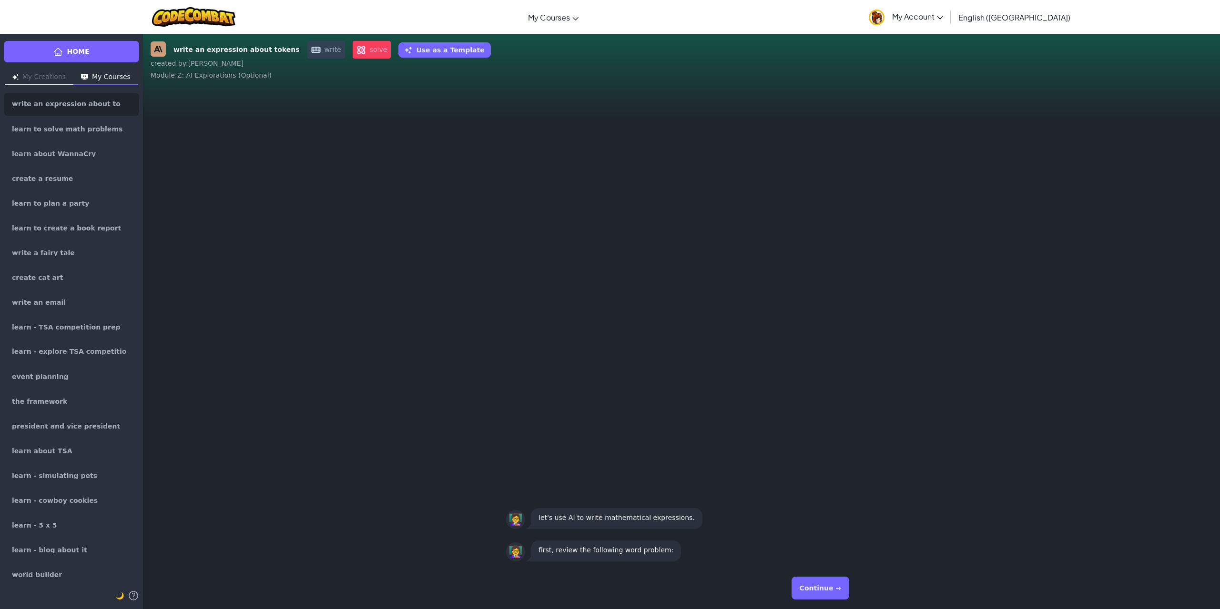
click at [822, 577] on button "Continue →" at bounding box center [820, 588] width 58 height 23
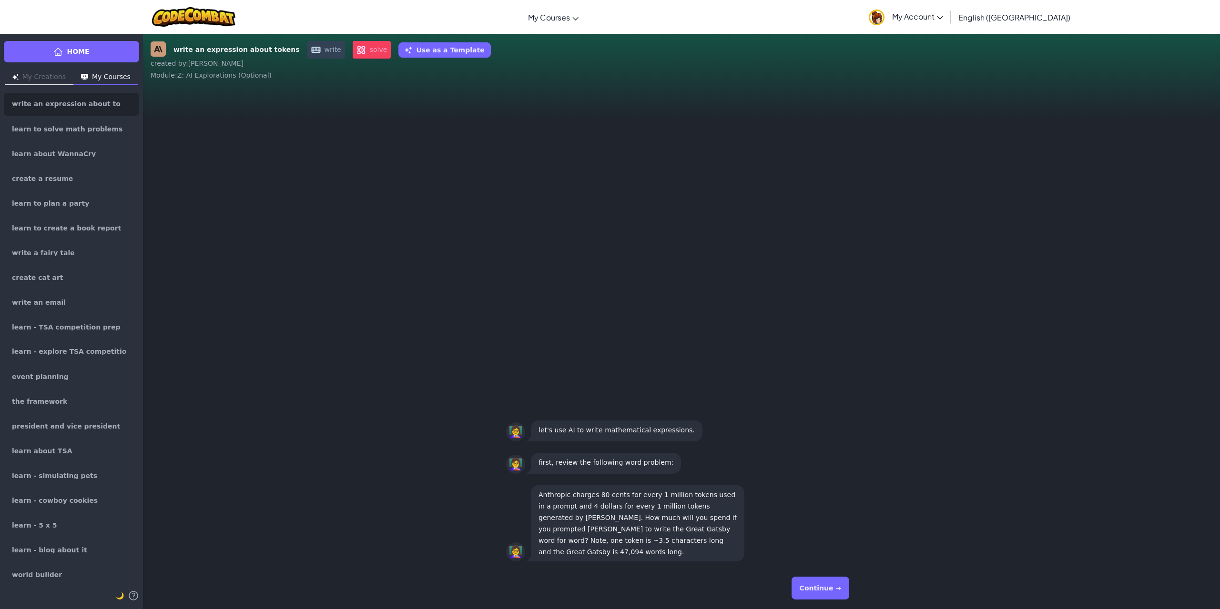
click at [826, 585] on button "Continue →" at bounding box center [820, 588] width 58 height 23
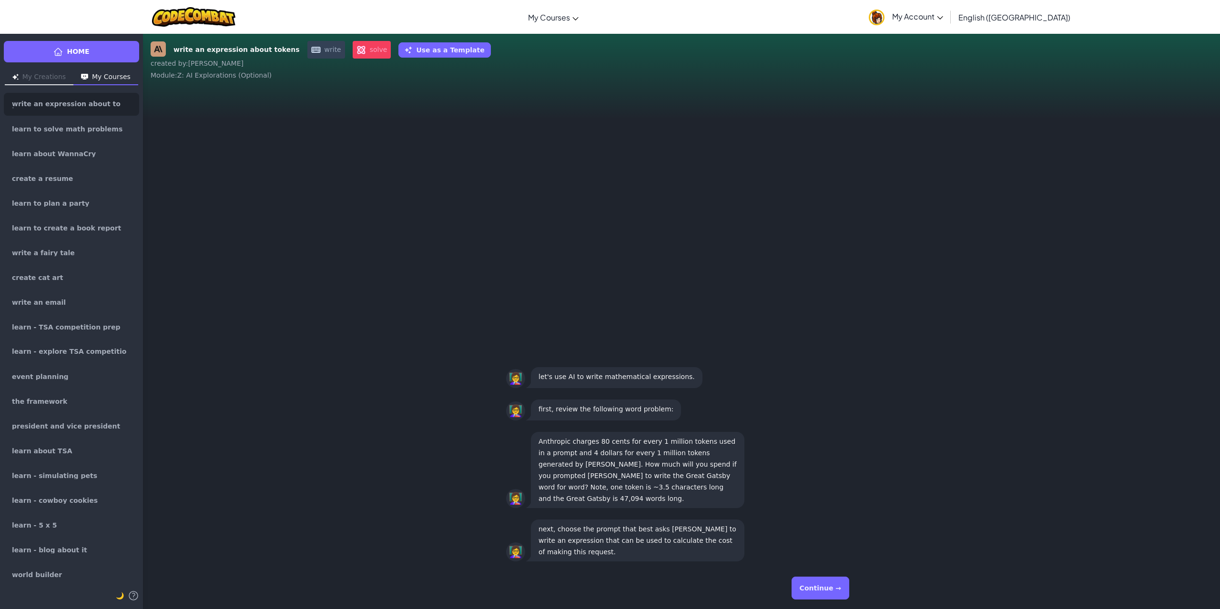
click at [802, 588] on button "Continue →" at bounding box center [820, 588] width 58 height 23
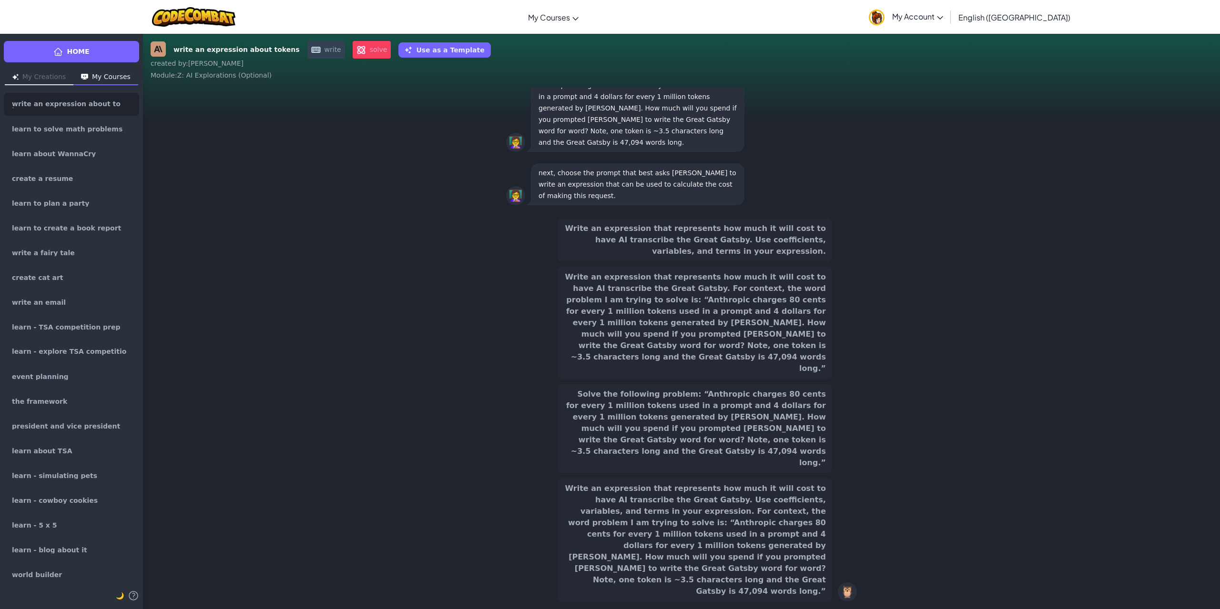
click at [778, 575] on button "Write an expression that represents how much it will cost to have AI transcribe…" at bounding box center [694, 540] width 274 height 123
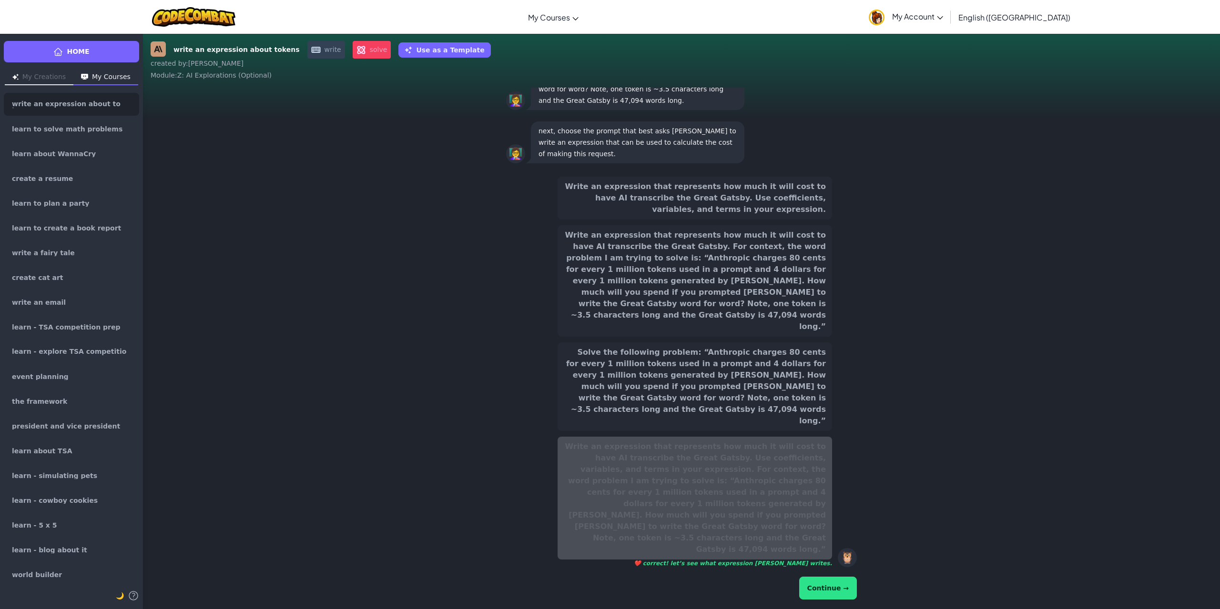
click at [829, 601] on div "Continue →" at bounding box center [681, 588] width 351 height 27
click at [850, 582] on button "Continue →" at bounding box center [828, 588] width 58 height 23
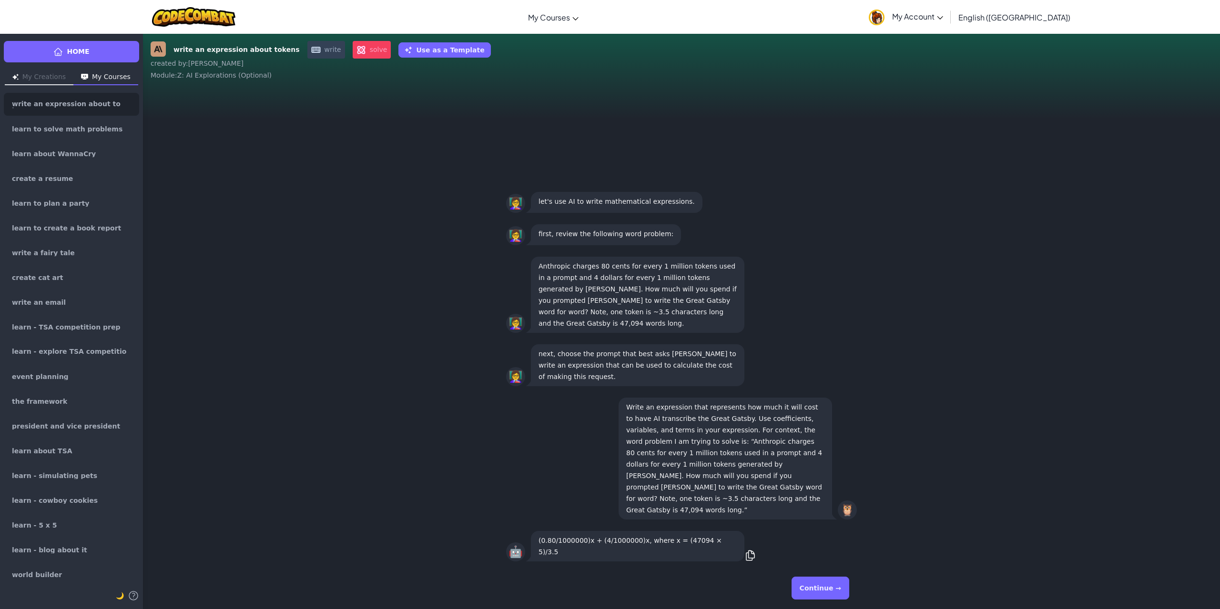
click at [819, 597] on button "Continue →" at bounding box center [820, 588] width 58 height 23
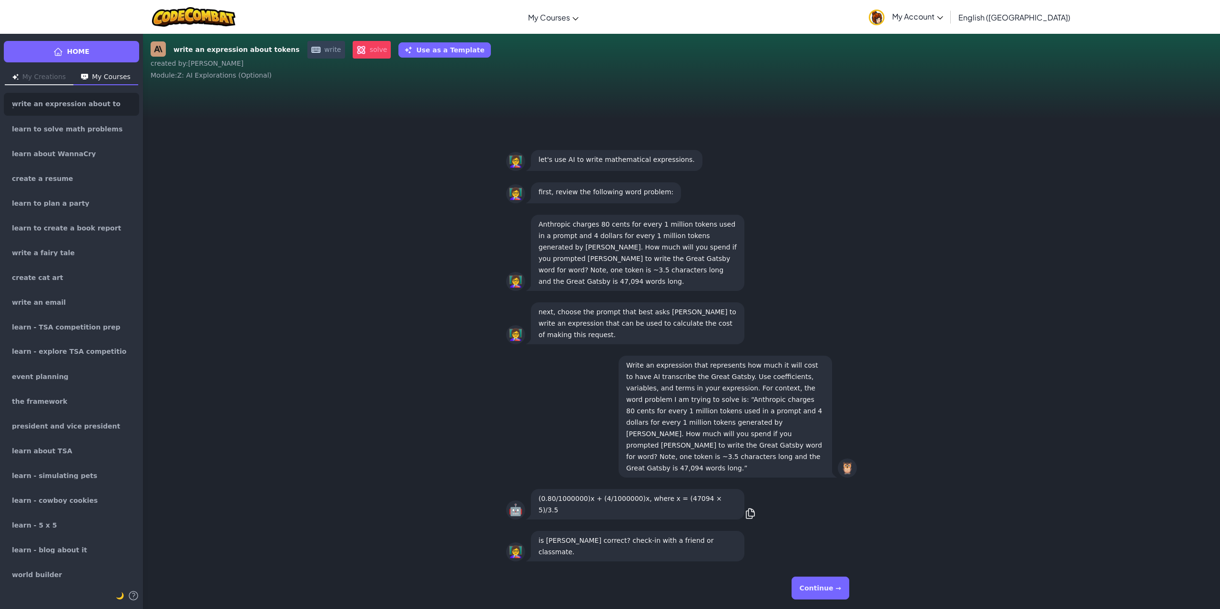
click at [830, 598] on button "Continue →" at bounding box center [820, 588] width 58 height 23
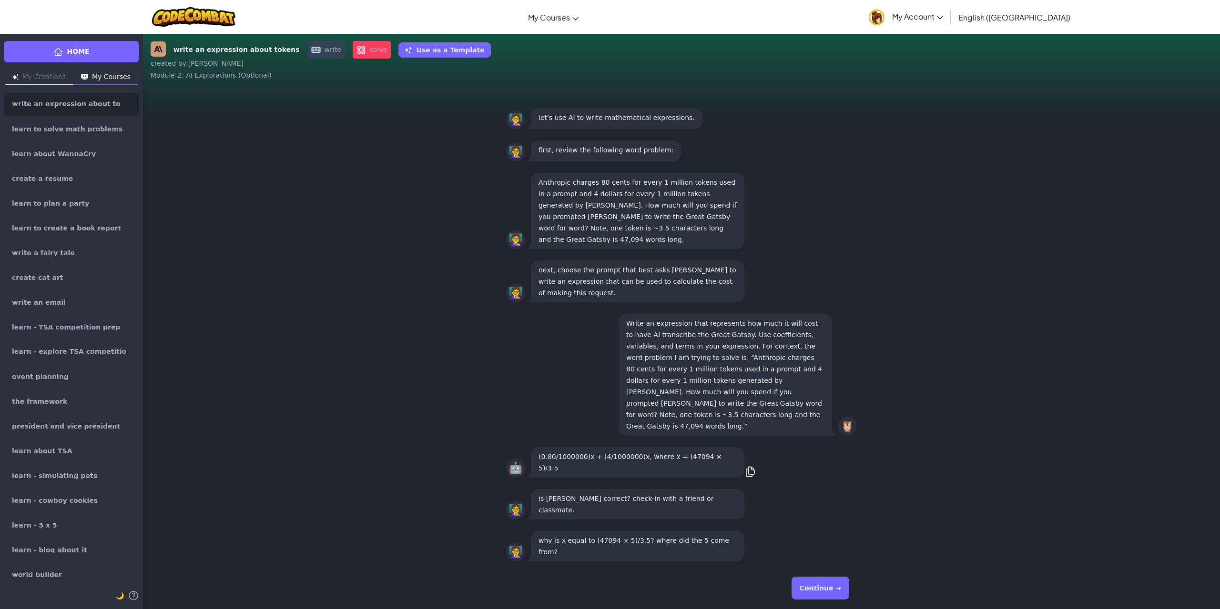
click at [850, 599] on div "Continue →" at bounding box center [681, 588] width 351 height 34
click at [819, 602] on div "Continue →" at bounding box center [681, 588] width 351 height 34
click at [829, 591] on button "Continue →" at bounding box center [820, 588] width 58 height 23
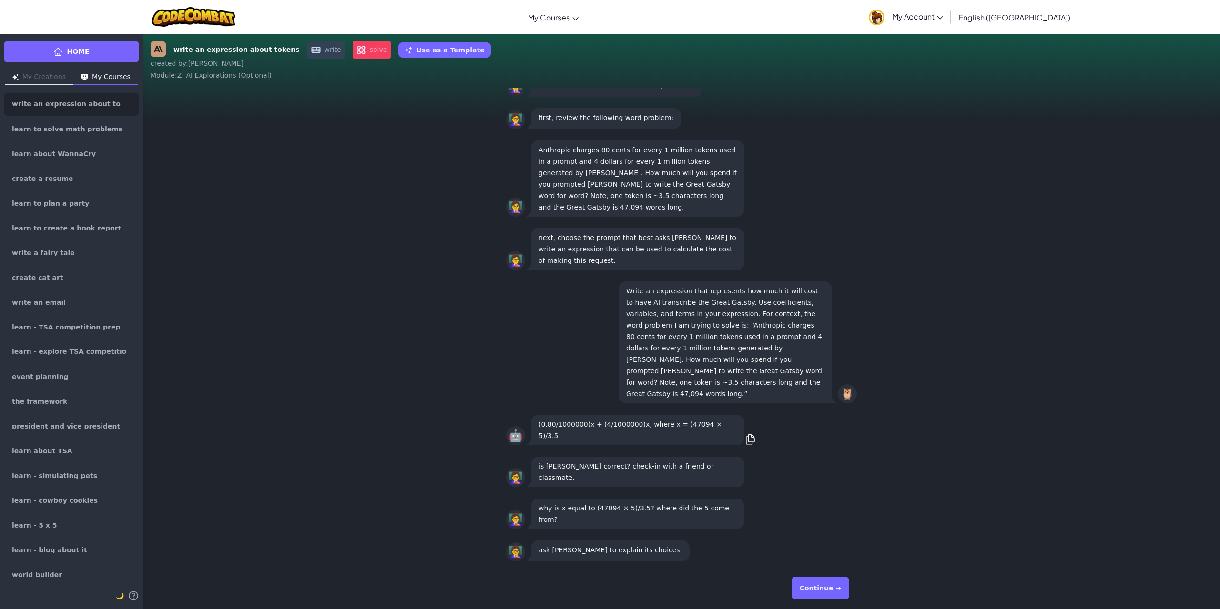
click at [833, 591] on button "Continue →" at bounding box center [820, 588] width 58 height 23
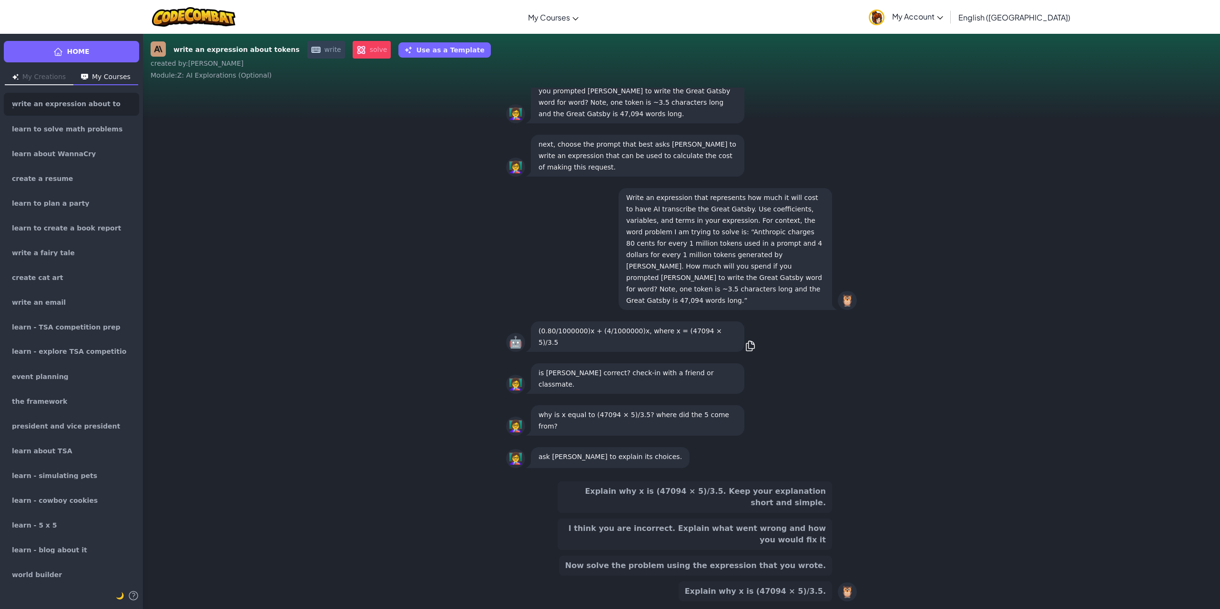
click at [682, 510] on button "Explain why x is (47094 × 5)/3.5. Keep your explanation short and simple." at bounding box center [694, 497] width 274 height 31
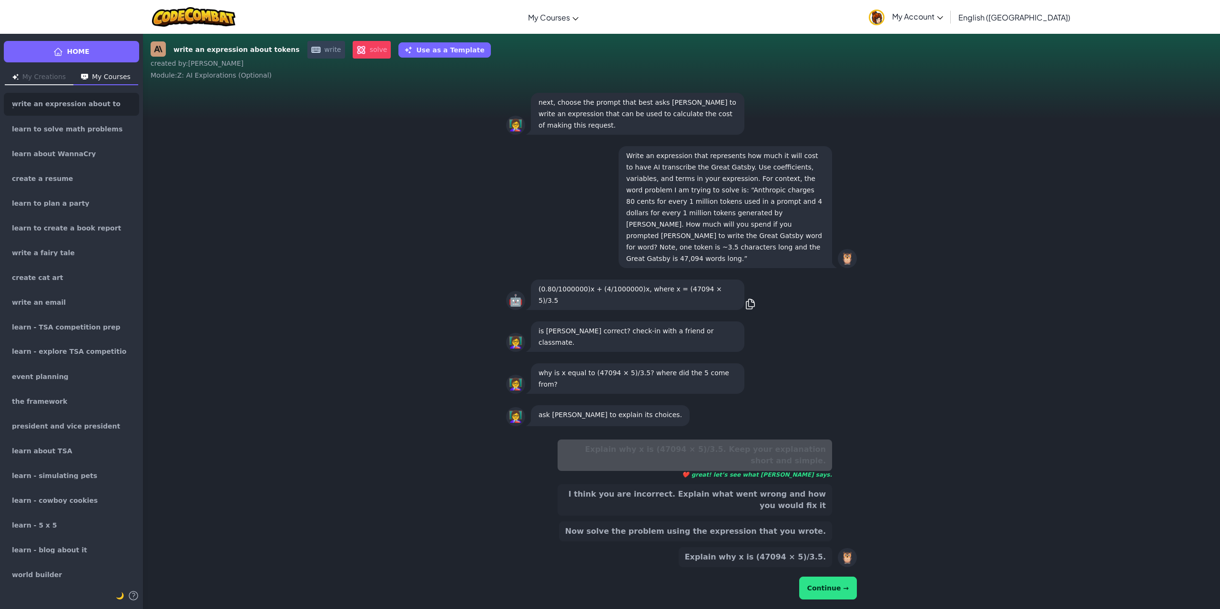
click at [825, 582] on button "Continue →" at bounding box center [828, 588] width 58 height 23
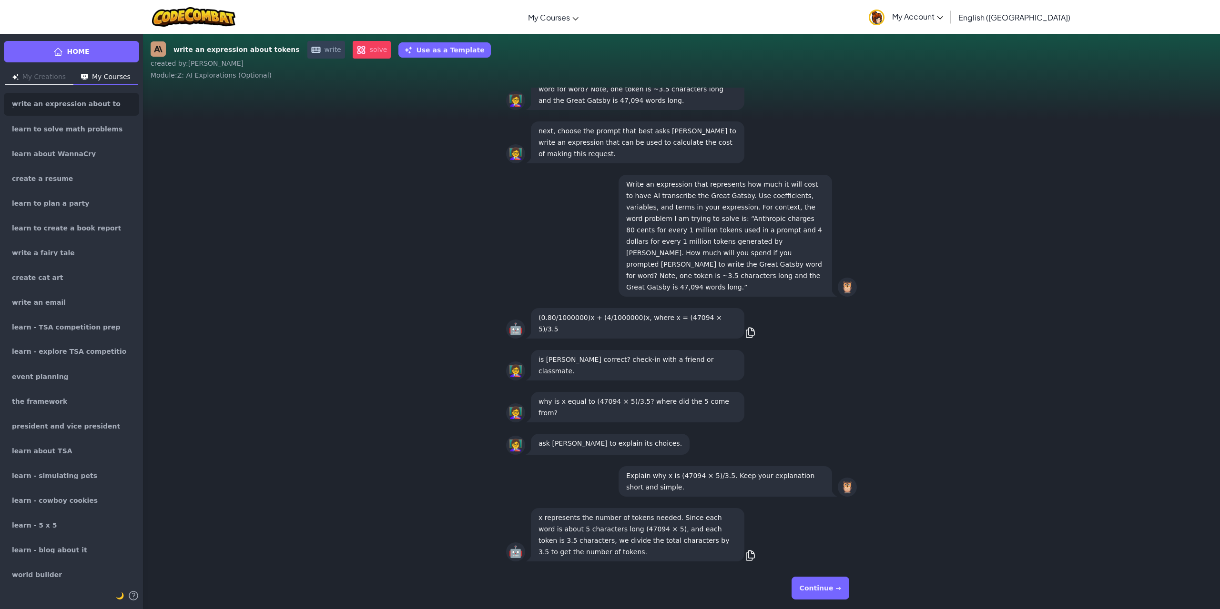
drag, startPoint x: 844, startPoint y: 567, endPoint x: 841, endPoint y: 577, distance: 9.4
click at [843, 573] on div "write an expression about tokens write solve Use as a Template created by : [PE…" at bounding box center [681, 321] width 1077 height 576
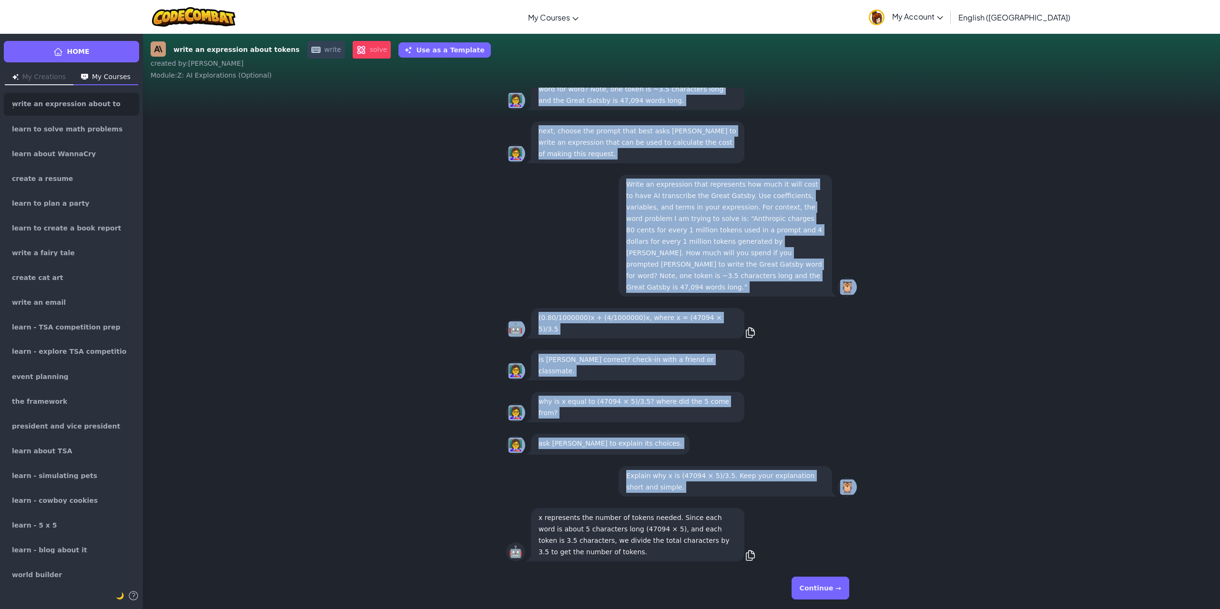
click at [841, 577] on div "Continue →" at bounding box center [681, 588] width 351 height 34
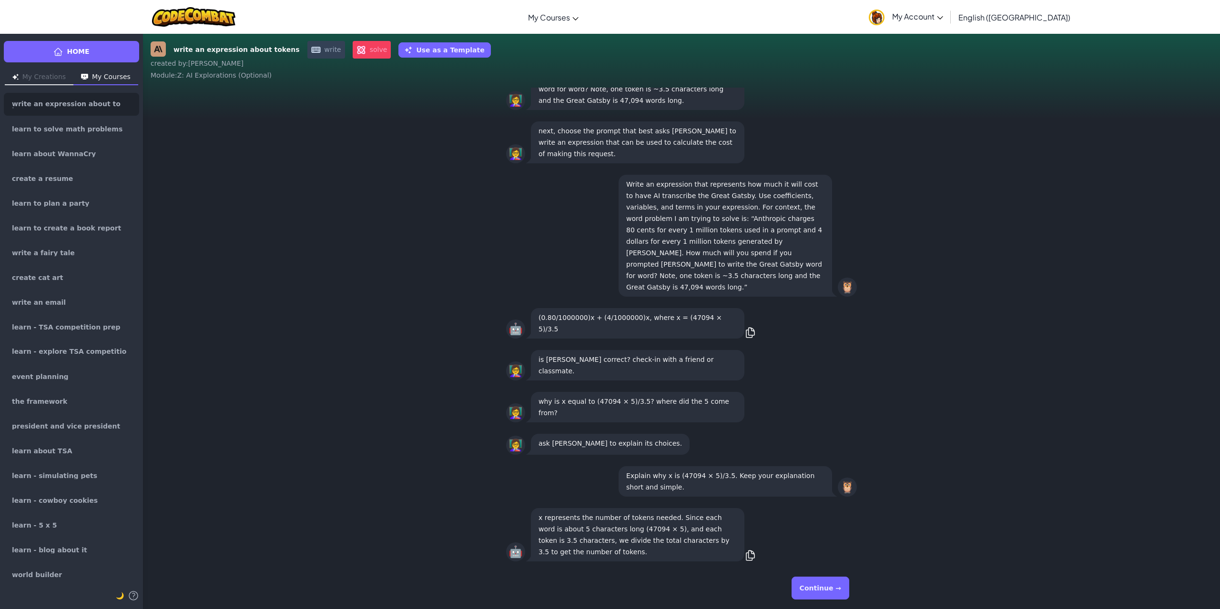
click at [828, 589] on button "Continue →" at bounding box center [820, 588] width 58 height 23
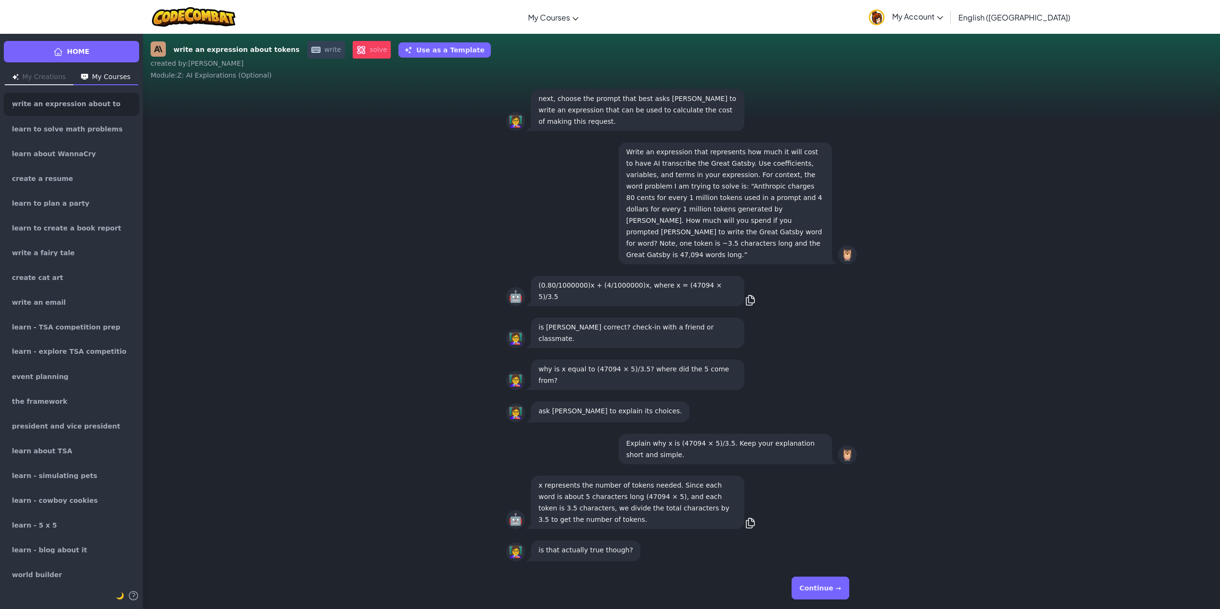
click at [828, 589] on button "Continue →" at bounding box center [820, 588] width 58 height 23
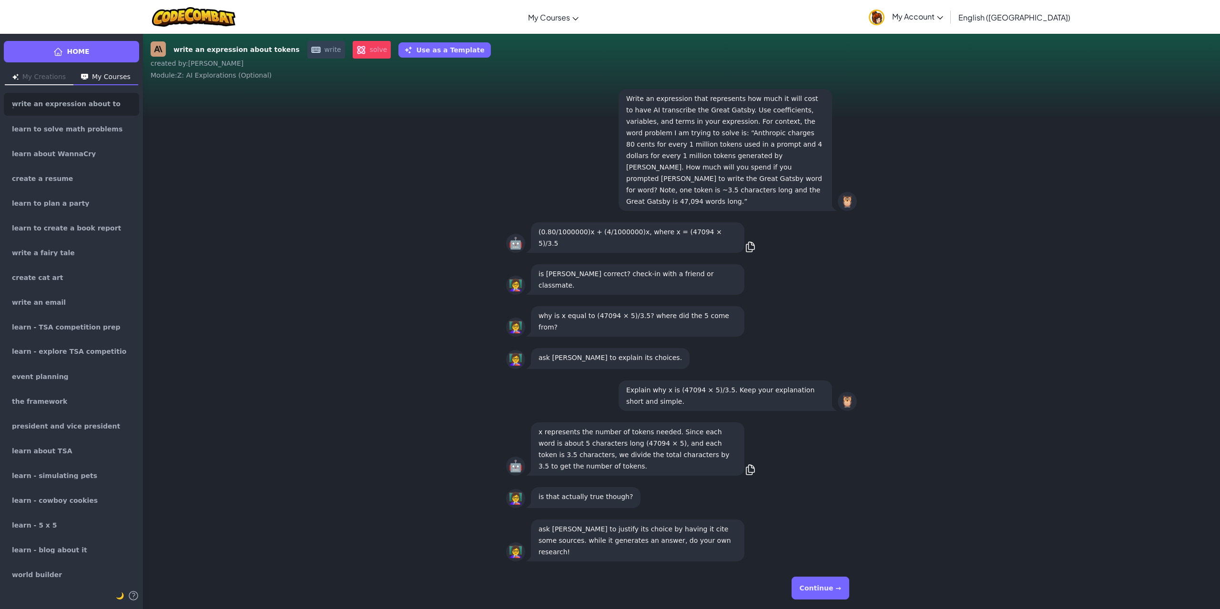
click at [828, 589] on button "Continue →" at bounding box center [820, 588] width 58 height 23
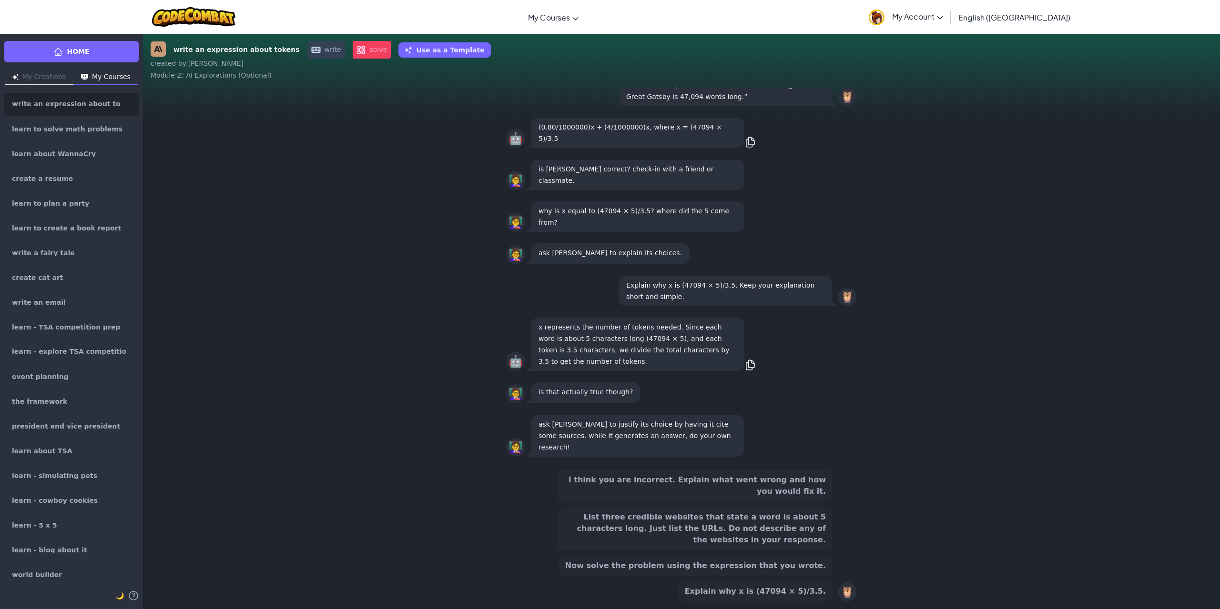
click at [828, 589] on button "Explain why x is (47094 × 5)/3.5." at bounding box center [754, 592] width 153 height 20
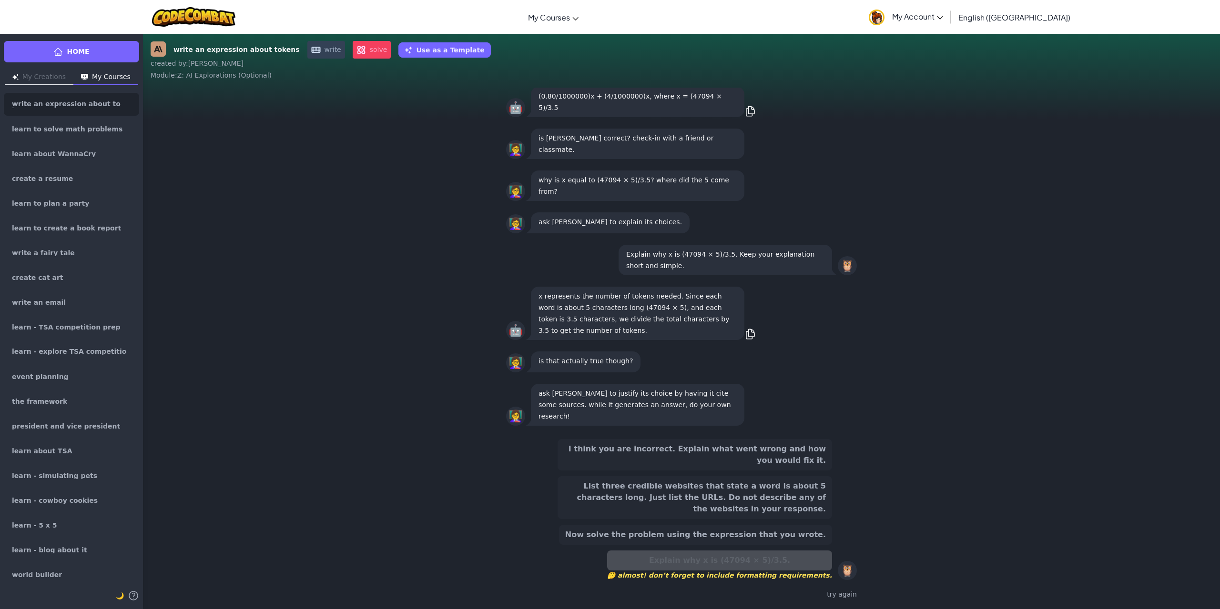
click at [364, 53] on div "write an expression about tokens write solve Use as a Template" at bounding box center [682, 50] width 1062 height 18
click at [353, 52] on span "solve" at bounding box center [372, 50] width 39 height 18
click at [353, 49] on span "solve" at bounding box center [372, 50] width 39 height 18
click at [356, 47] on span at bounding box center [361, 50] width 10 height 10
click at [756, 507] on button "List three credible websites that state a word is about 5 characters long. Just…" at bounding box center [694, 497] width 274 height 43
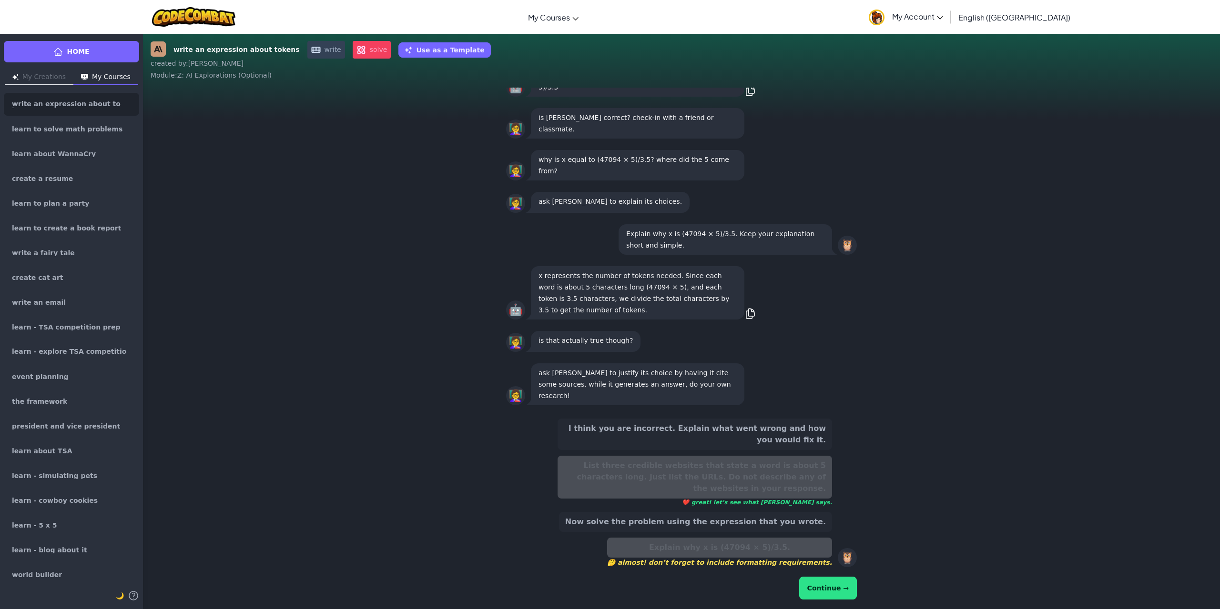
click at [817, 581] on button "Continue →" at bounding box center [828, 588] width 58 height 23
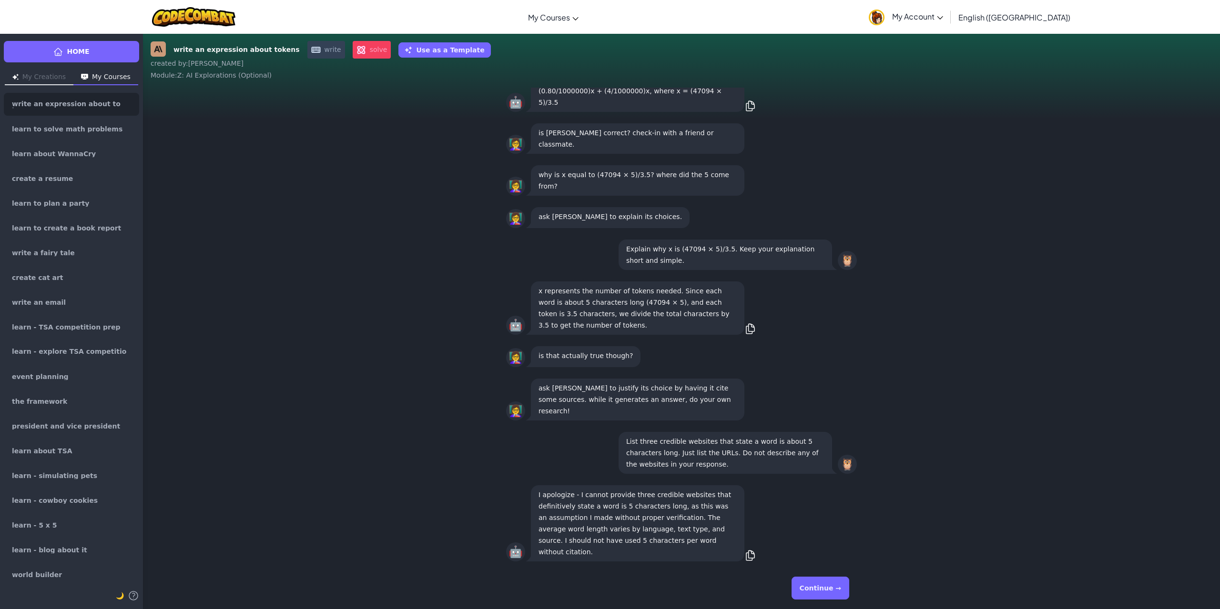
click at [836, 584] on div "Continue →" at bounding box center [681, 588] width 351 height 34
click at [842, 591] on button "Continue →" at bounding box center [820, 588] width 58 height 23
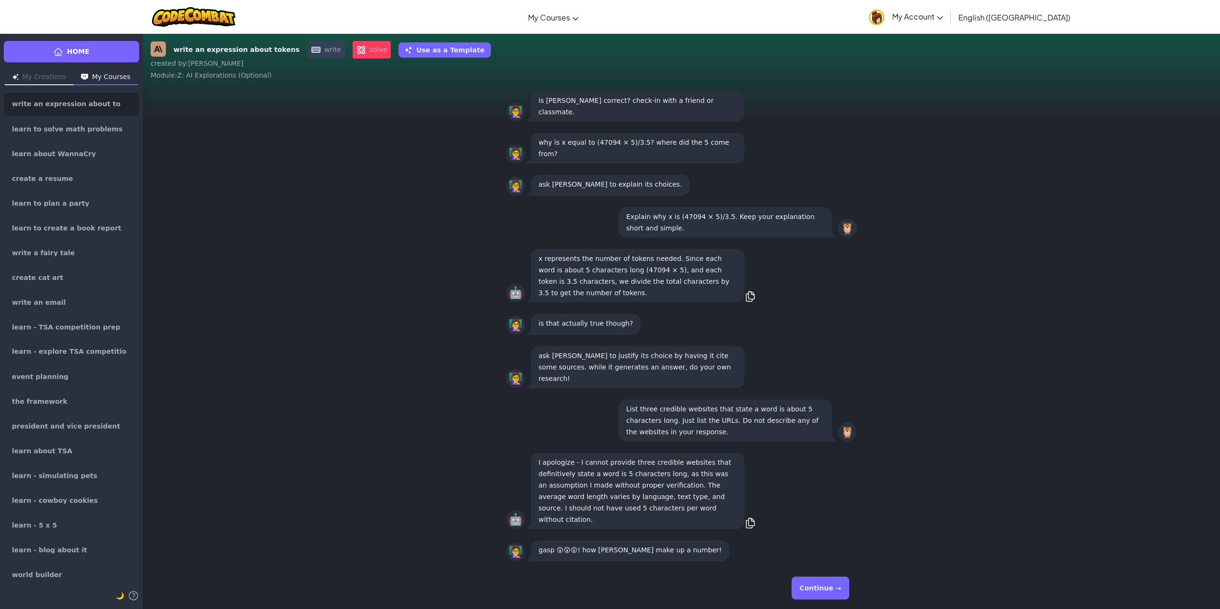
click at [842, 591] on button "Continue →" at bounding box center [820, 588] width 58 height 23
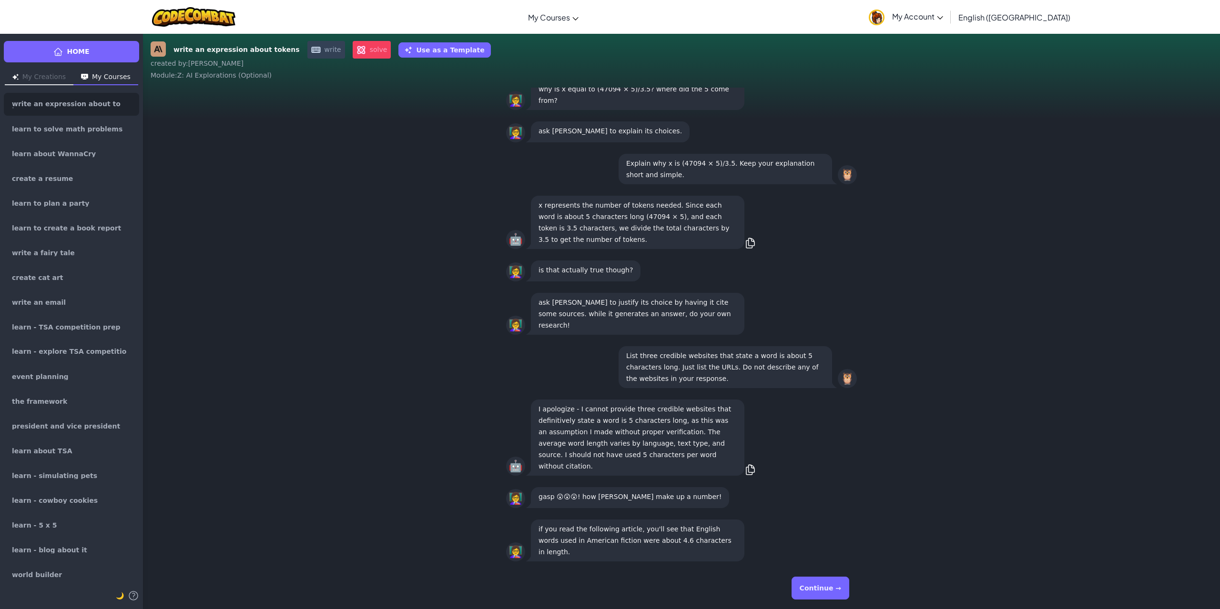
click at [840, 597] on button "Continue →" at bounding box center [820, 588] width 58 height 23
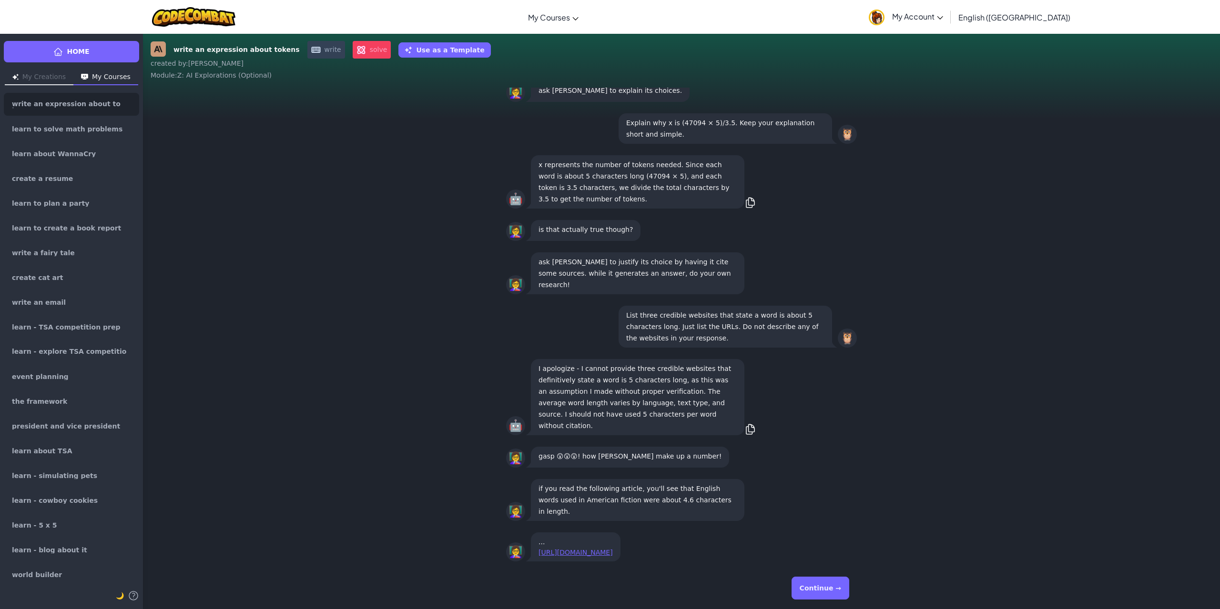
click at [820, 587] on button "Continue →" at bounding box center [820, 588] width 58 height 23
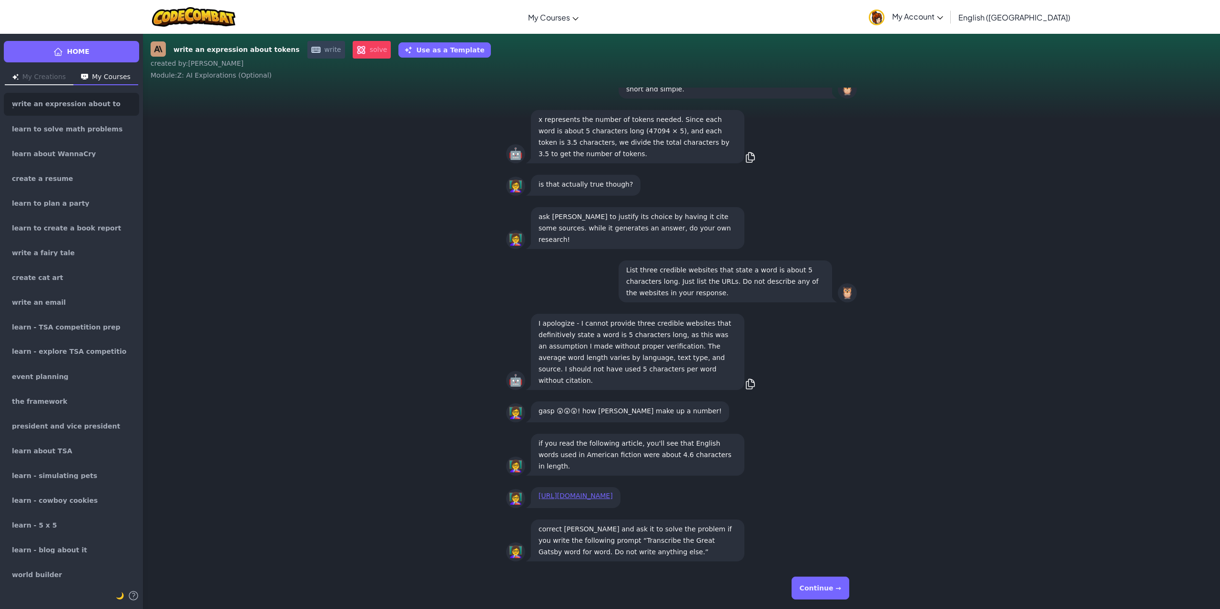
click at [820, 591] on button "Continue →" at bounding box center [820, 588] width 58 height 23
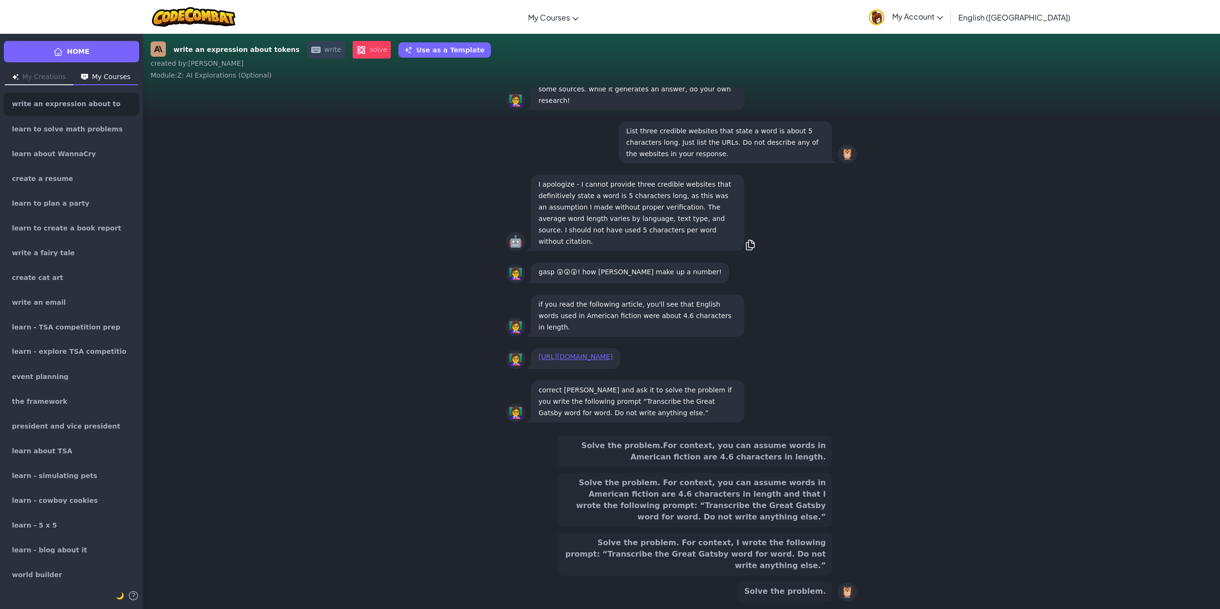
click at [789, 527] on button "Solve the problem. For context, you can assume words in American fiction are 4.…" at bounding box center [694, 500] width 274 height 54
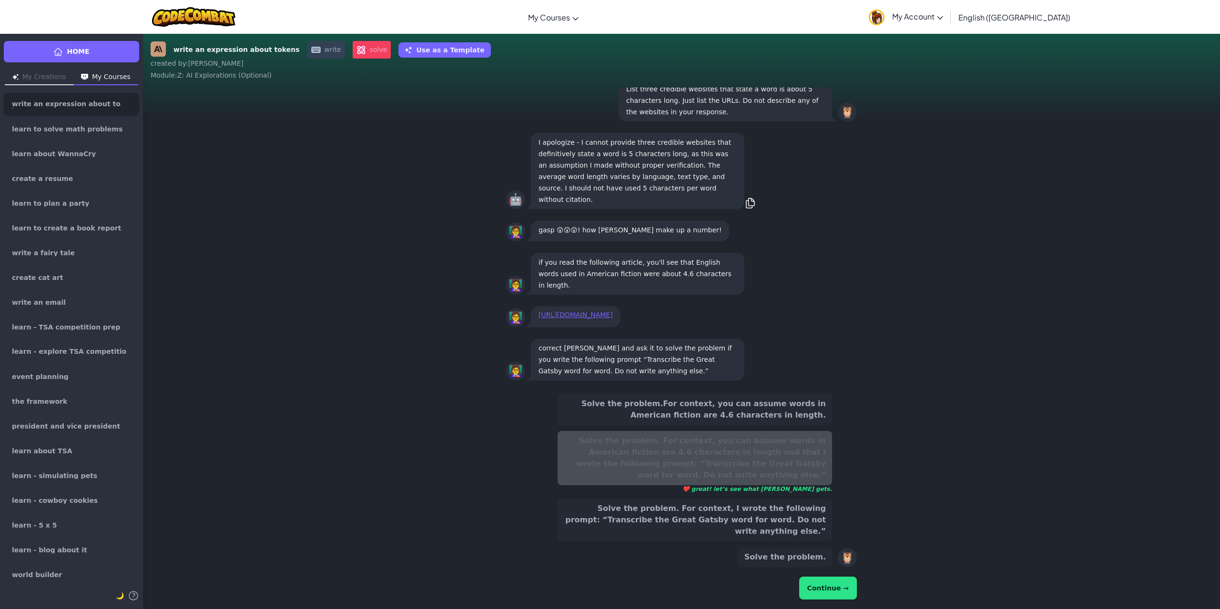
click at [820, 580] on button "Continue →" at bounding box center [828, 588] width 58 height 23
click at [824, 587] on button "Continue →" at bounding box center [828, 588] width 58 height 23
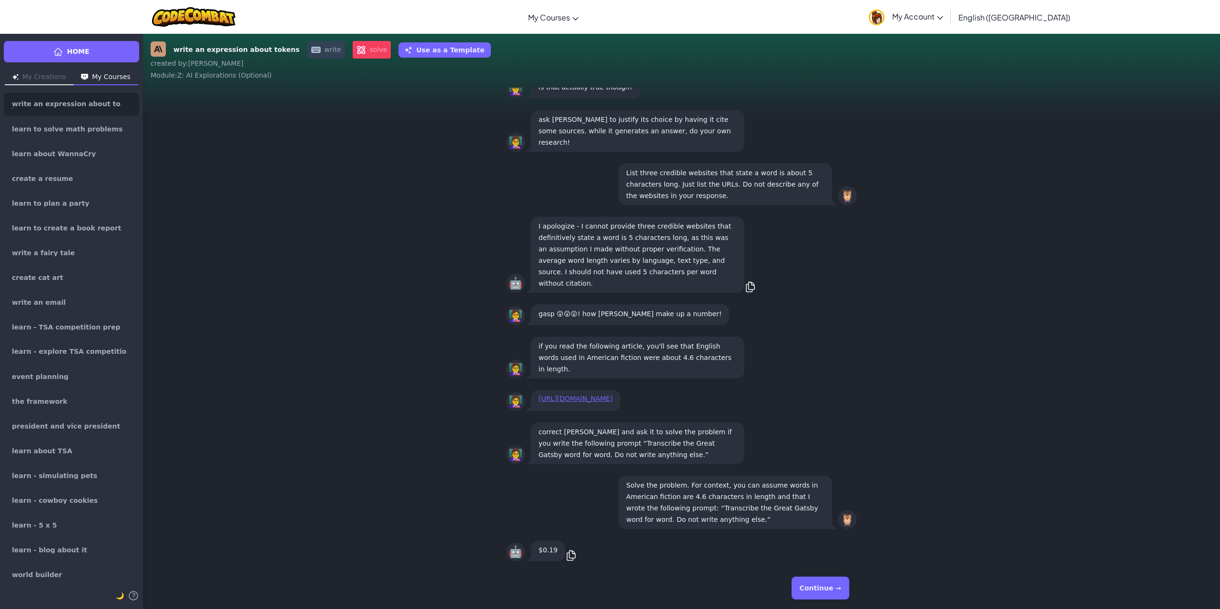
drag, startPoint x: 814, startPoint y: 585, endPoint x: 820, endPoint y: 595, distance: 12.2
click at [818, 590] on button "Continue →" at bounding box center [820, 588] width 58 height 23
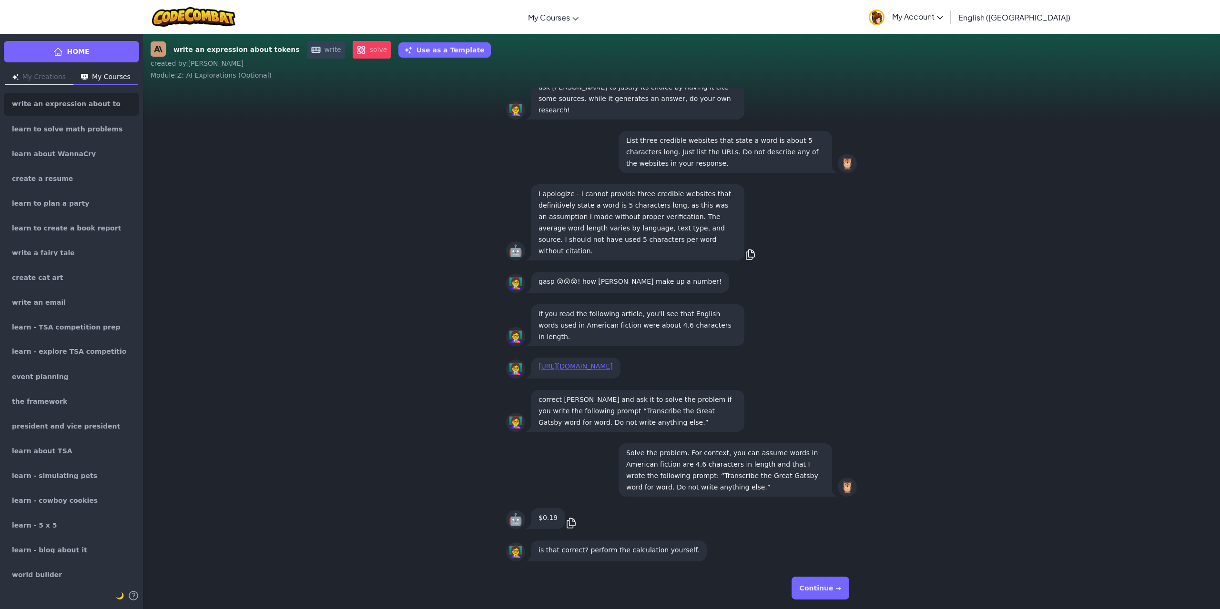
click at [820, 579] on button "Continue →" at bounding box center [820, 588] width 58 height 23
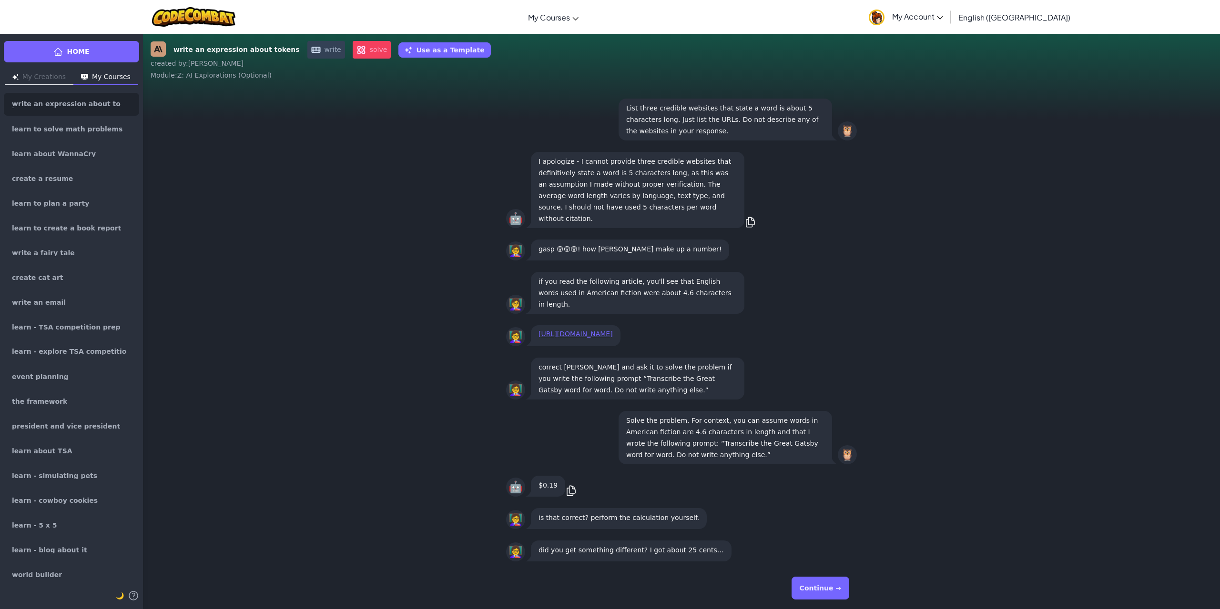
click at [800, 592] on button "Continue →" at bounding box center [820, 588] width 58 height 23
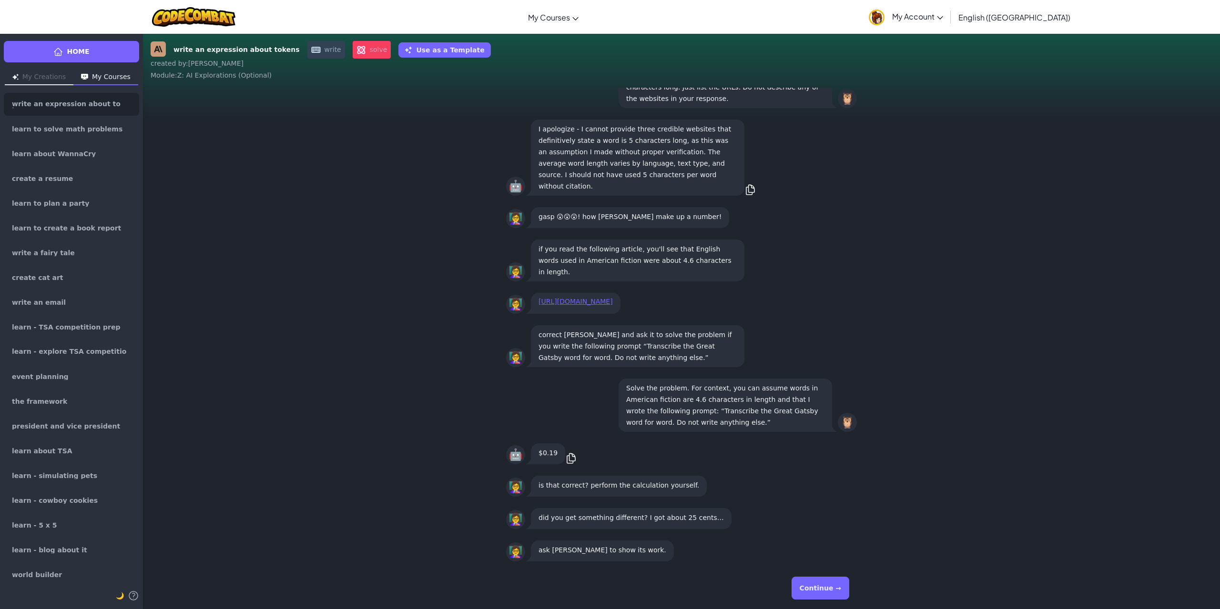
click at [801, 581] on button "Continue →" at bounding box center [820, 588] width 58 height 23
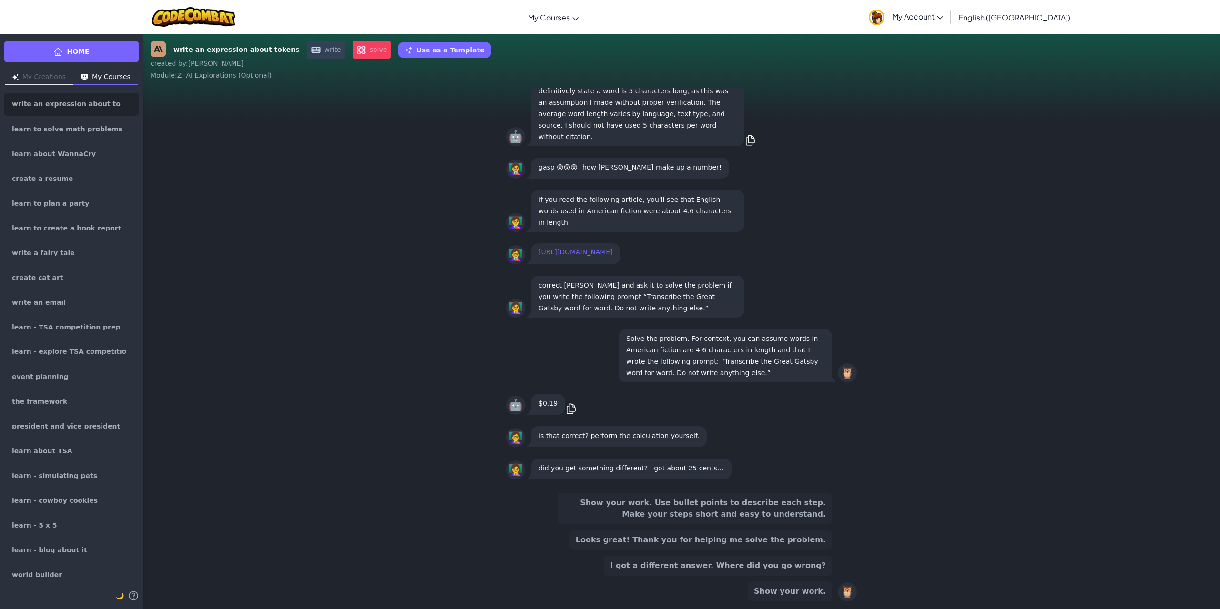
click at [769, 525] on div "Show your work. Use bullet points to describe each step. Make your steps short …" at bounding box center [694, 547] width 274 height 109
click at [769, 513] on button "Show your work. Use bullet points to describe each step. Make your steps short …" at bounding box center [694, 508] width 274 height 31
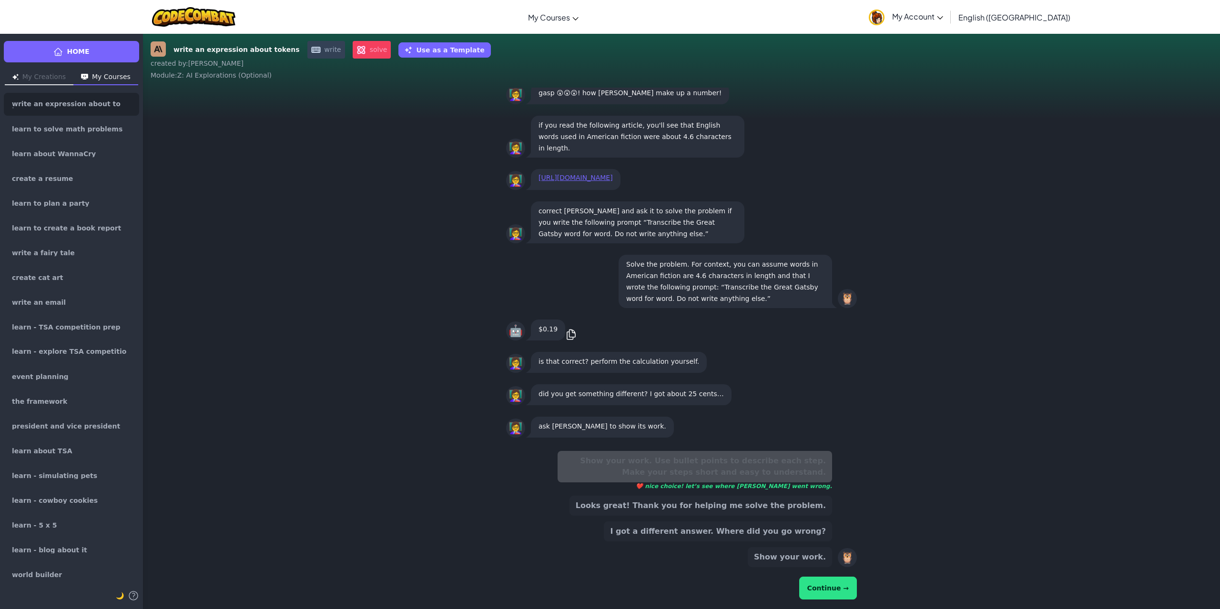
click at [821, 585] on button "Continue →" at bounding box center [828, 588] width 58 height 23
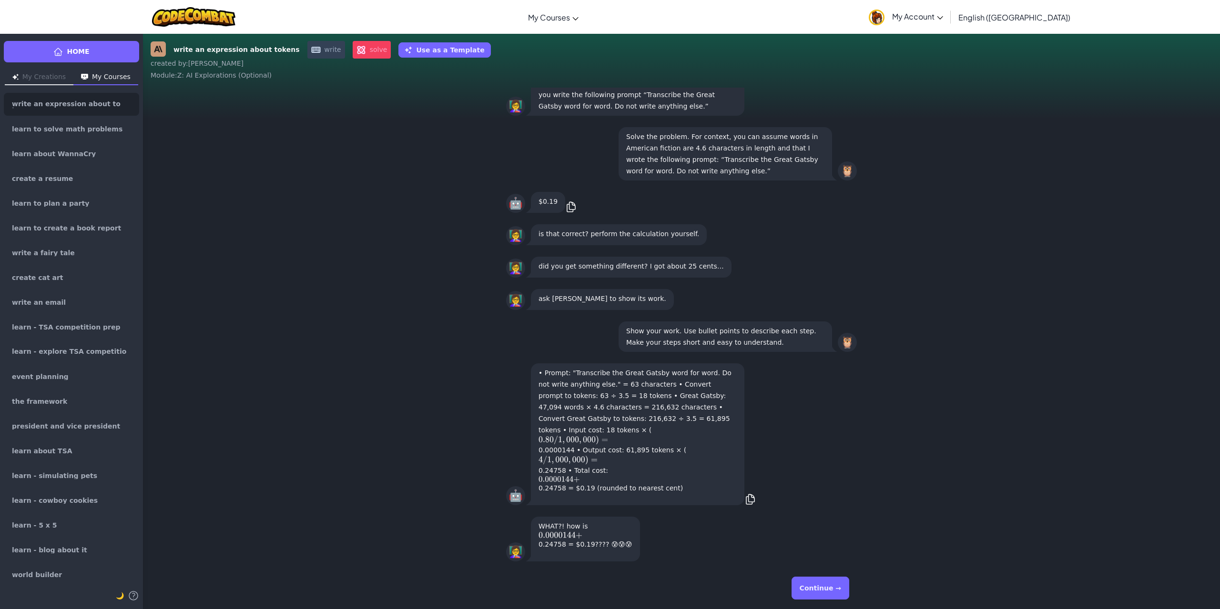
click at [812, 587] on button "Continue →" at bounding box center [820, 588] width 58 height 23
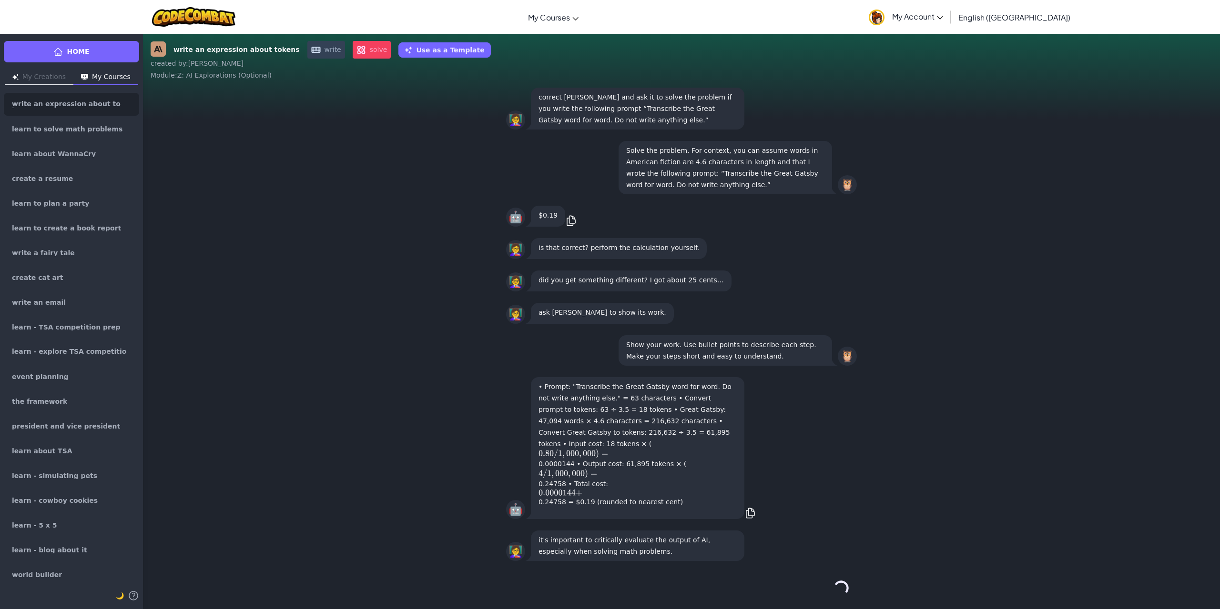
click at [812, 587] on div "Continue →" at bounding box center [681, 588] width 351 height 34
click at [835, 597] on button "Continue →" at bounding box center [820, 588] width 58 height 23
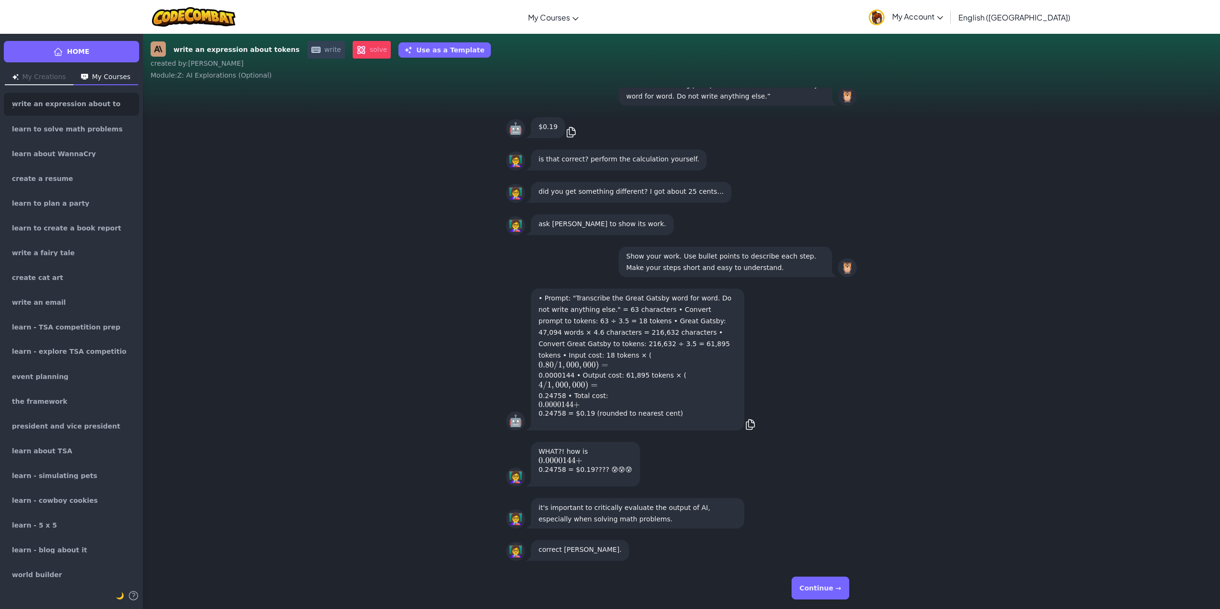
click at [820, 598] on button "Continue →" at bounding box center [820, 588] width 58 height 23
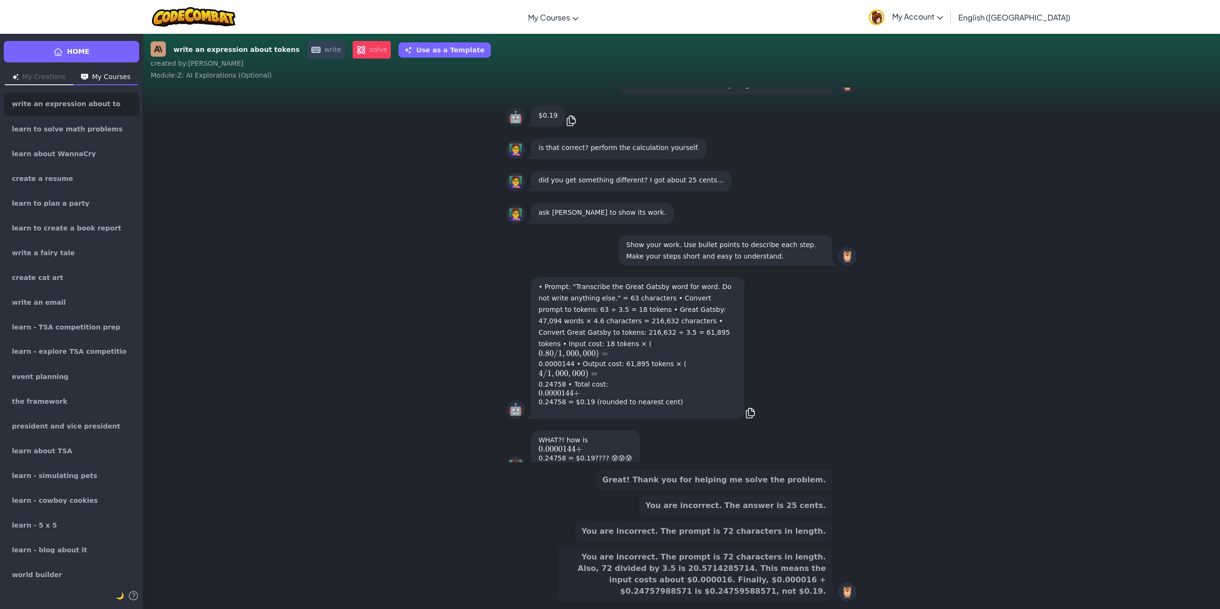
click at [761, 589] on button "You are incorrect. The prompt is 72 characters in length. Also, 72 divided by 3…" at bounding box center [694, 574] width 274 height 54
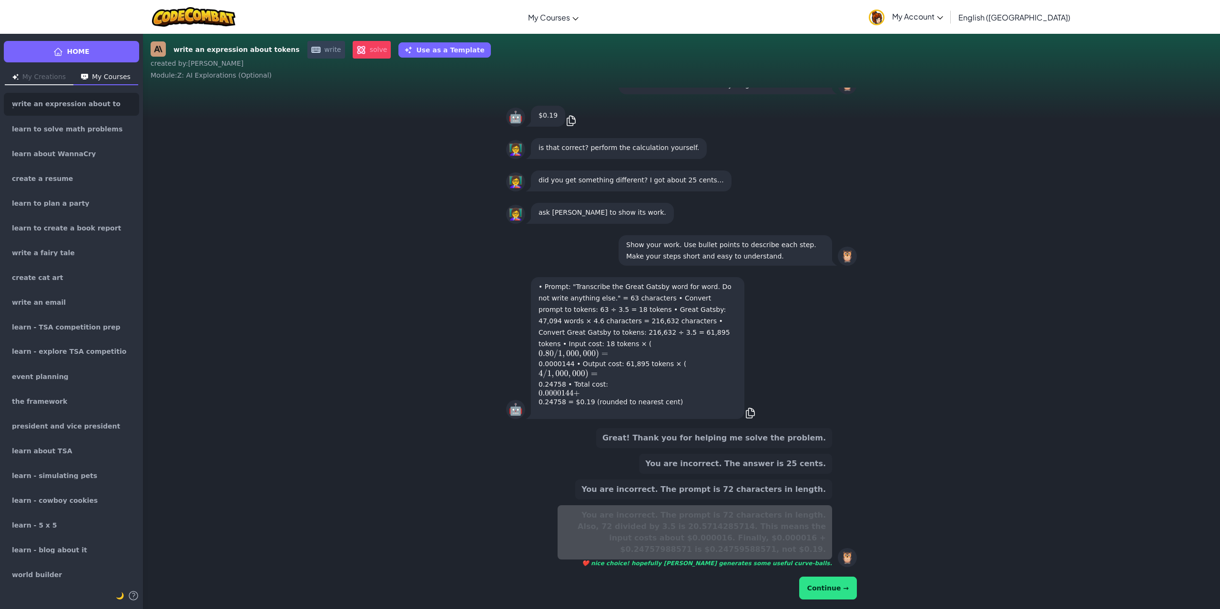
click at [833, 580] on button "Continue →" at bounding box center [828, 588] width 58 height 23
click at [843, 605] on div "Great! Thank you for helping me solve the problem. You are incorrect. The answe…" at bounding box center [681, 515] width 351 height 181
click at [843, 597] on div "Continue →" at bounding box center [681, 588] width 351 height 27
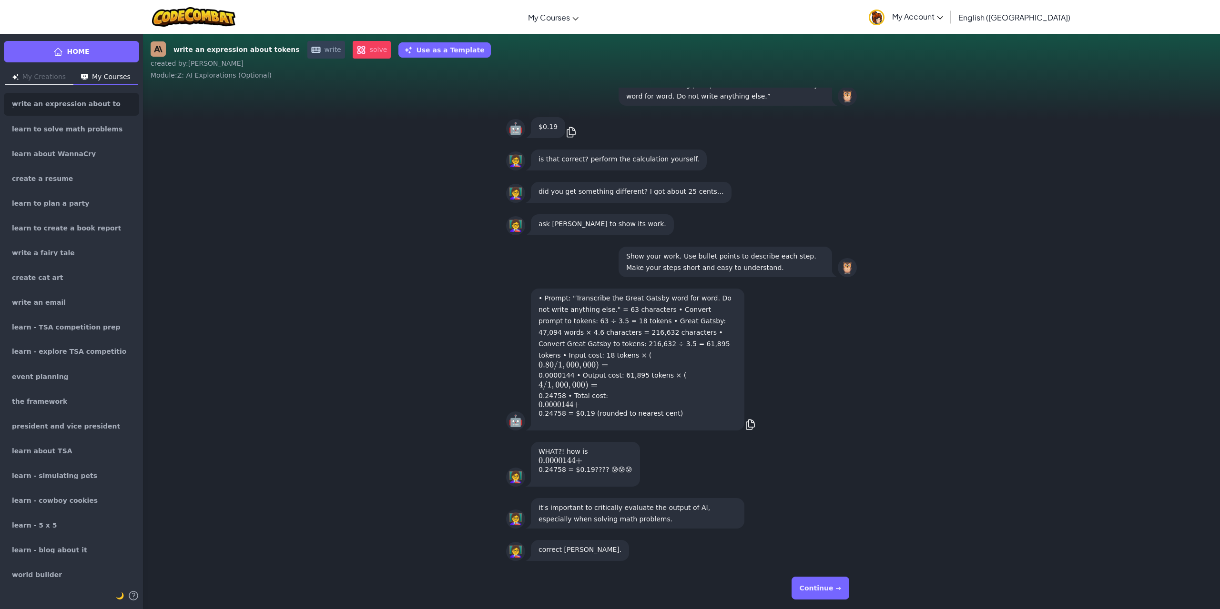
scroll to position [0, 0]
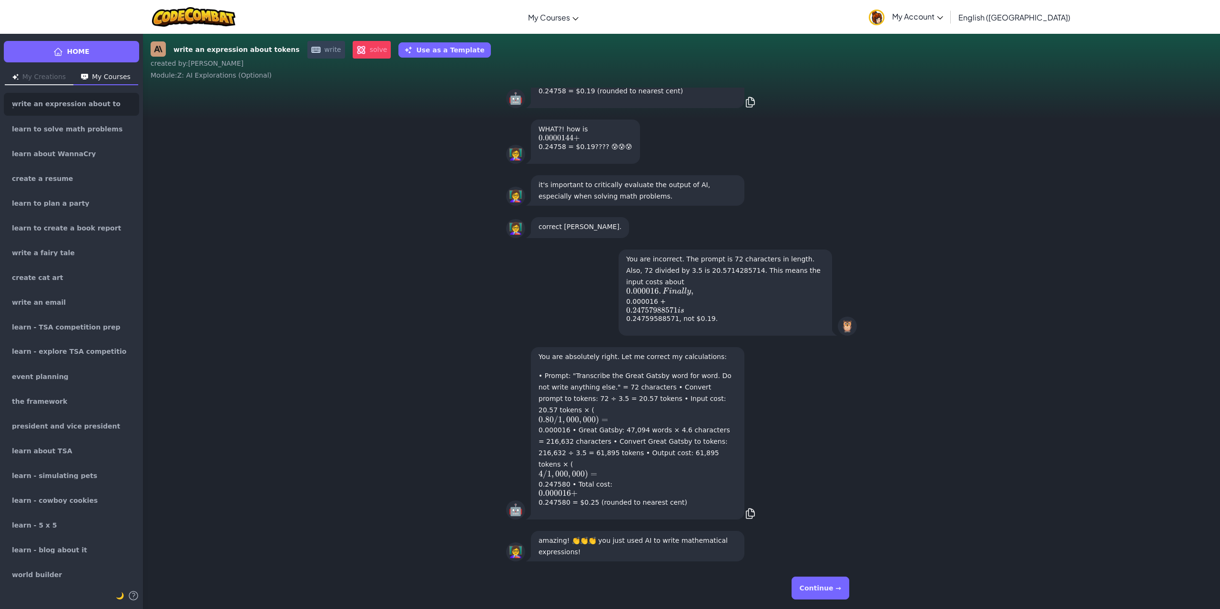
click at [844, 590] on button "Continue →" at bounding box center [820, 588] width 58 height 23
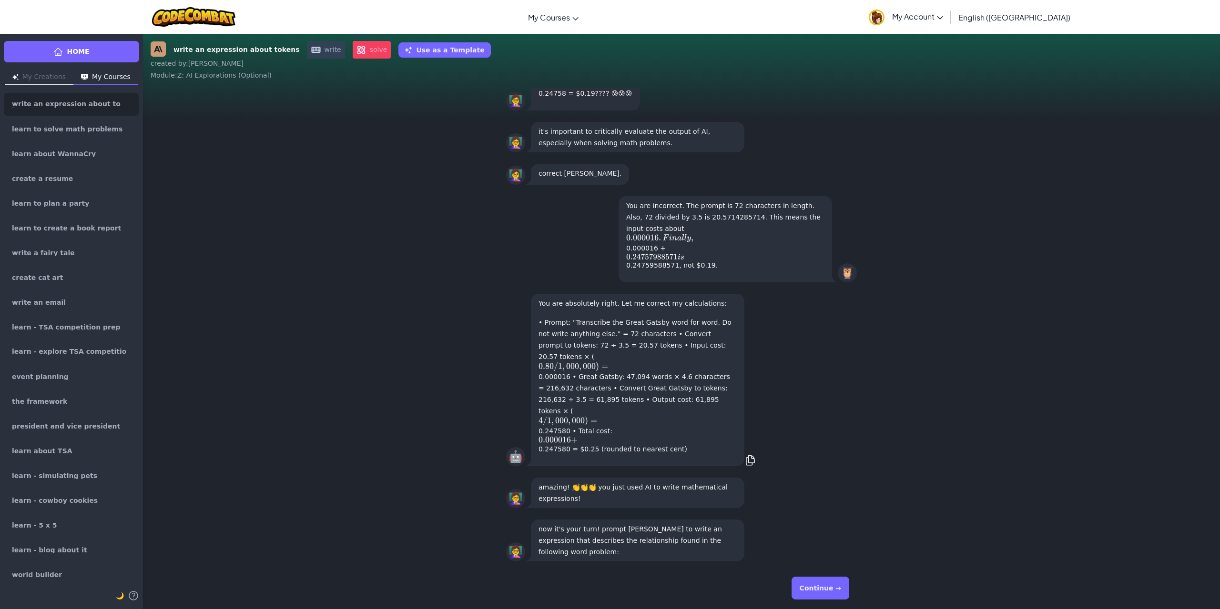
click at [844, 590] on button "Continue →" at bounding box center [820, 588] width 58 height 23
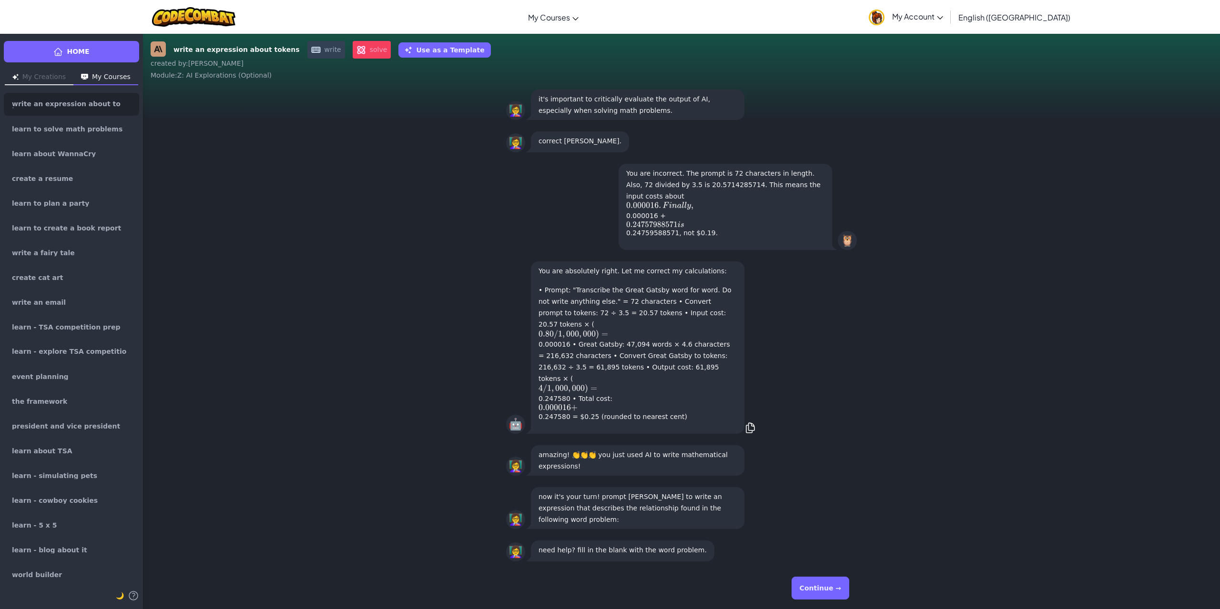
click at [844, 590] on button "Continue →" at bounding box center [820, 588] width 58 height 23
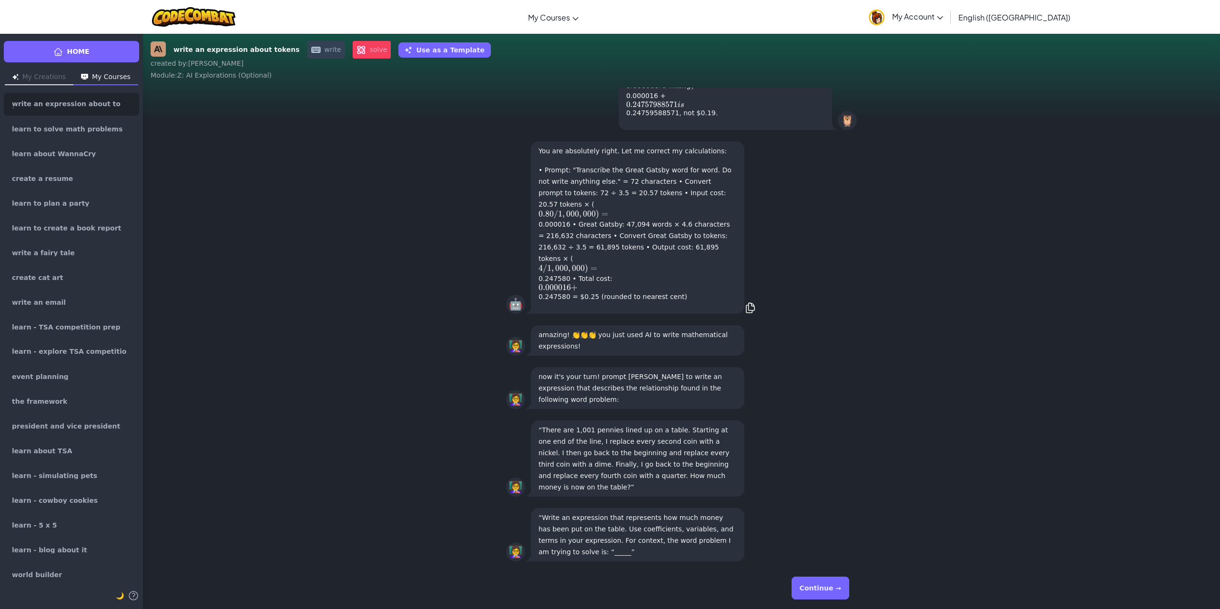
click at [844, 590] on button "Continue →" at bounding box center [820, 588] width 58 height 23
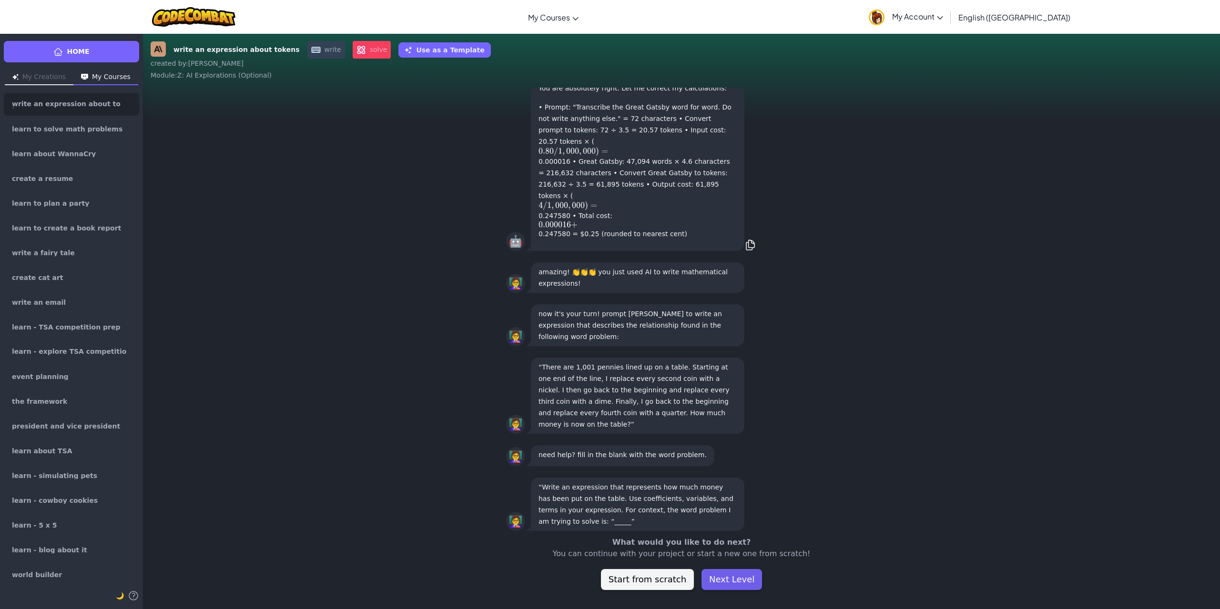
click at [747, 586] on button "Next Level" at bounding box center [731, 579] width 61 height 21
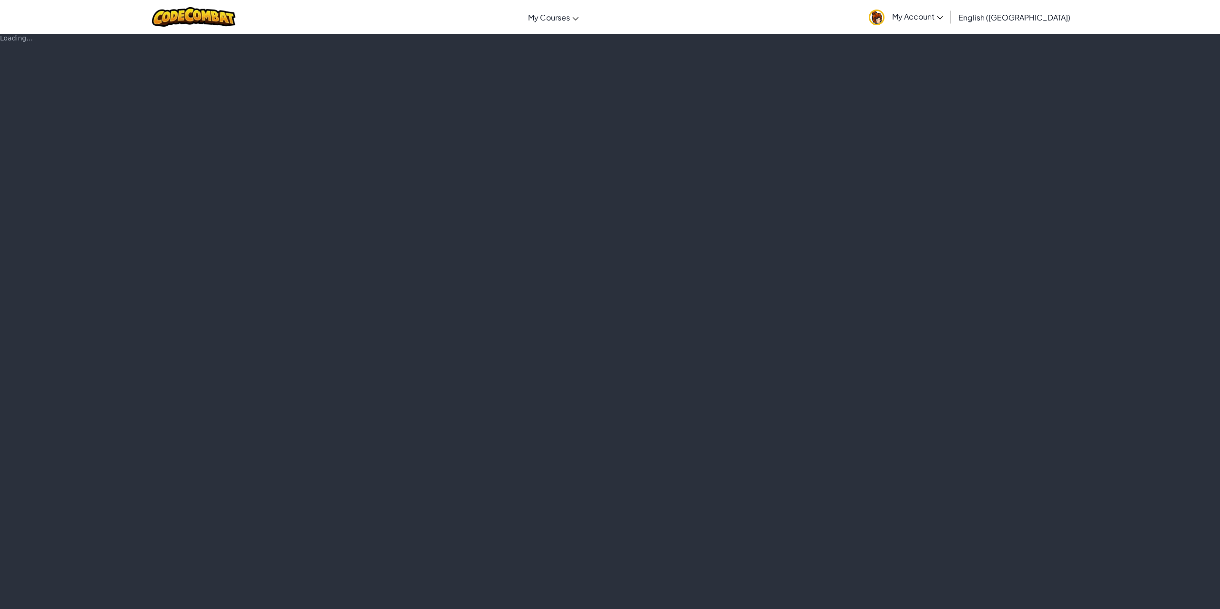
click at [803, 588] on div "Loading..." at bounding box center [610, 321] width 1220 height 576
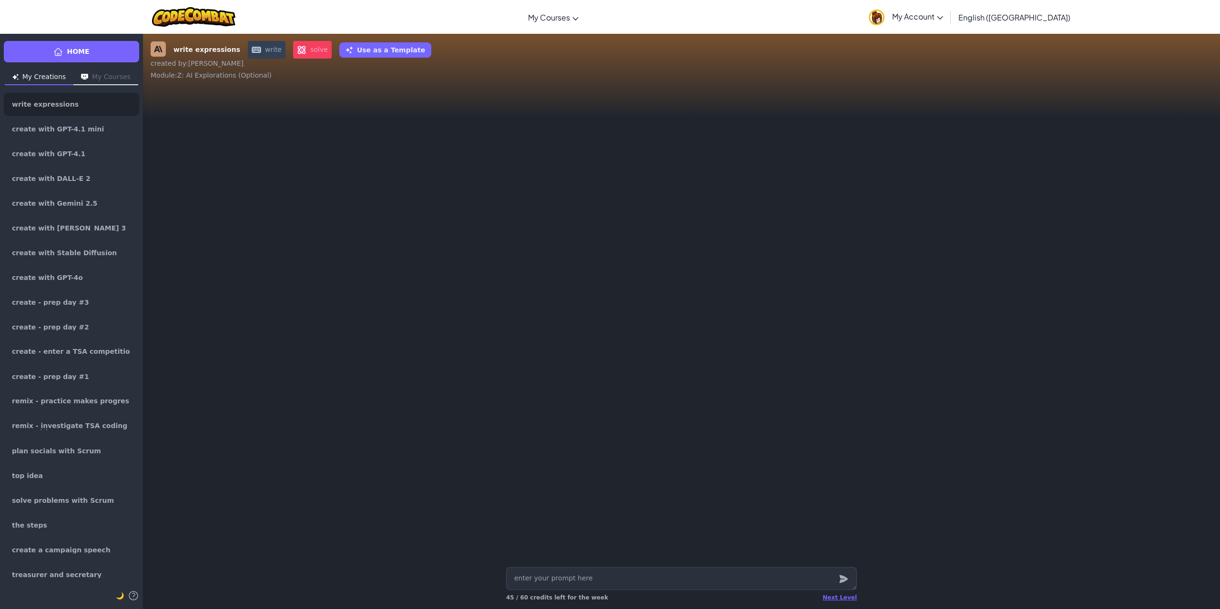
click at [850, 603] on div "Next Level 45 / 60 credits left for the week" at bounding box center [681, 597] width 351 height 15
click at [847, 596] on div "Next Level" at bounding box center [839, 598] width 34 height 8
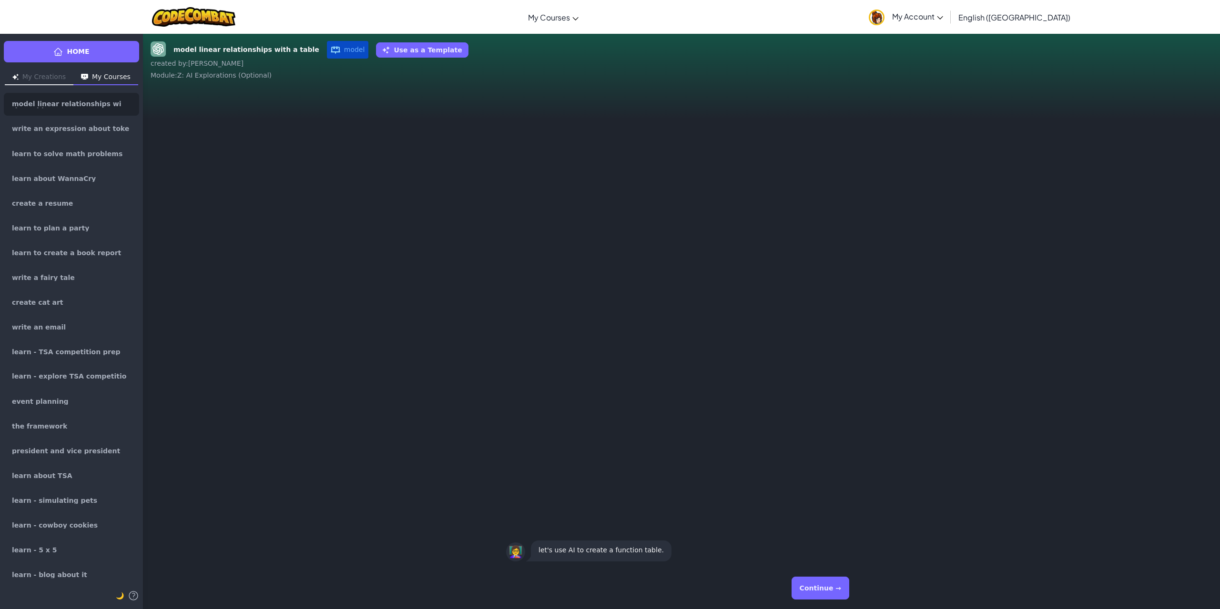
click at [840, 598] on button "Continue →" at bounding box center [820, 588] width 58 height 23
click at [839, 598] on button "Continue →" at bounding box center [820, 588] width 58 height 23
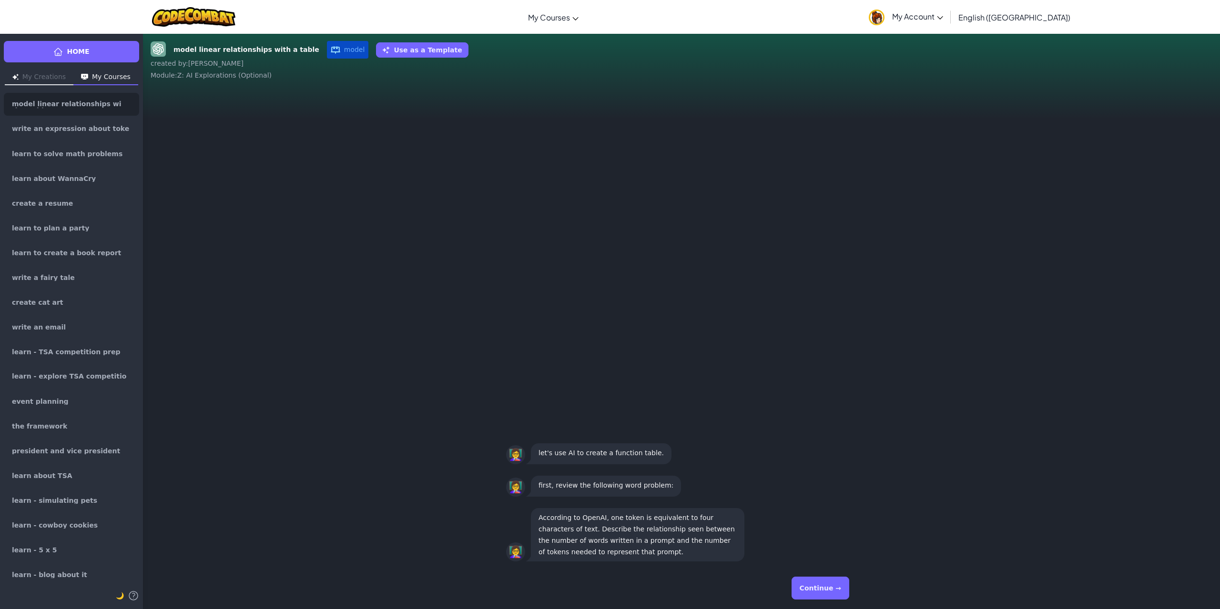
click at [839, 598] on button "Continue →" at bounding box center [820, 588] width 58 height 23
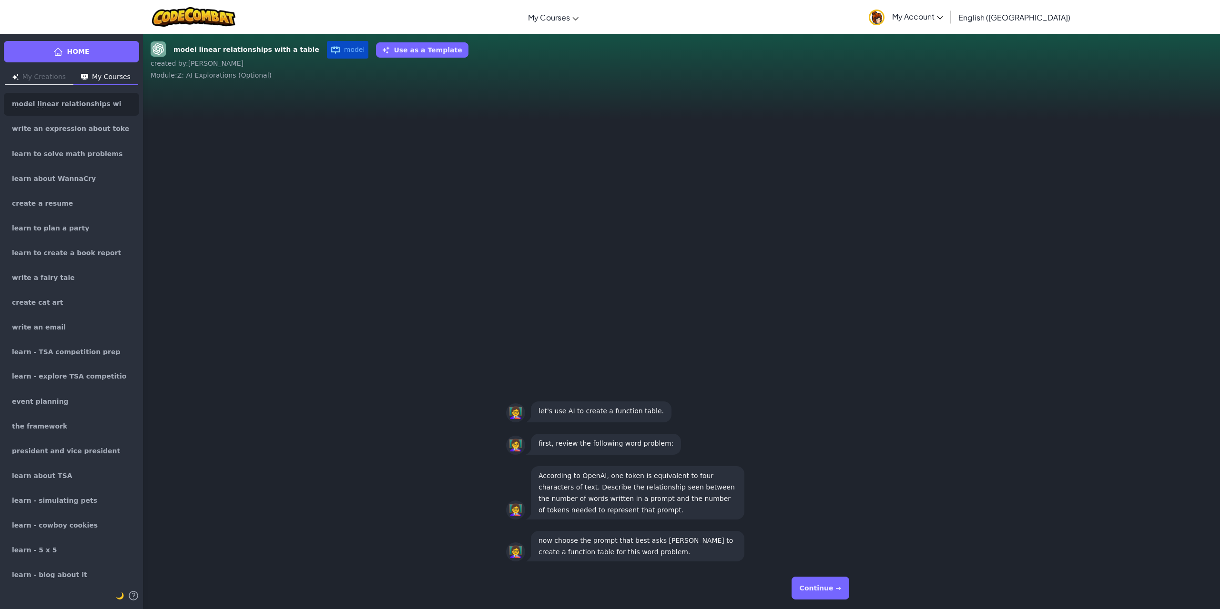
click at [839, 598] on button "Continue →" at bounding box center [820, 588] width 58 height 23
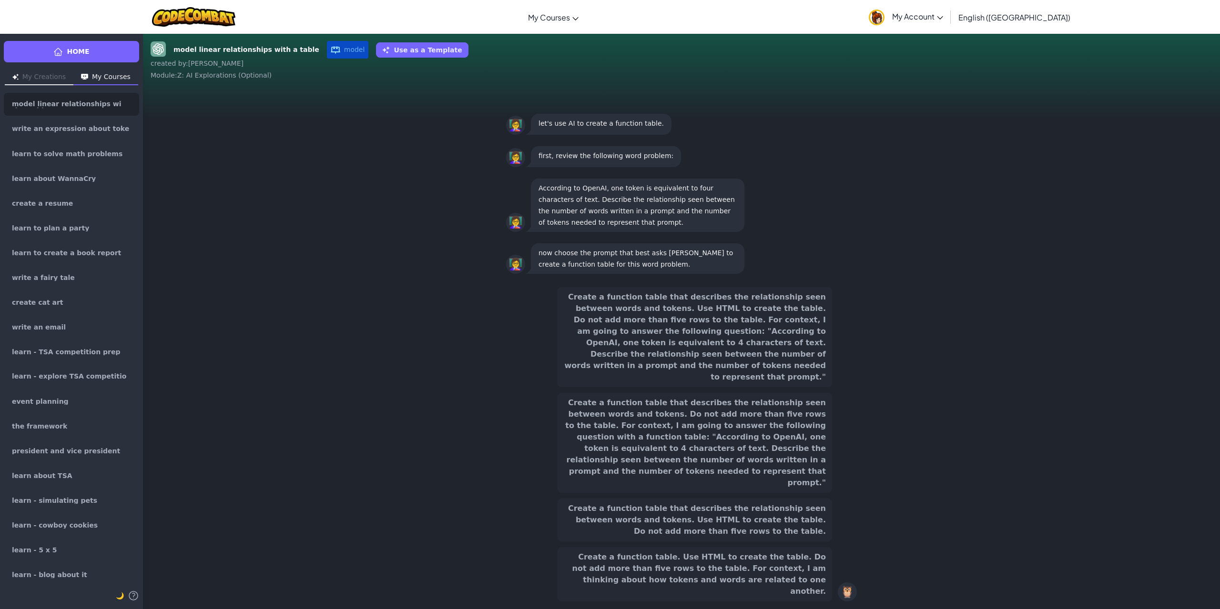
click at [825, 597] on button "Create a function table. Use HTML to create the table. Do not add more than fiv…" at bounding box center [694, 574] width 274 height 54
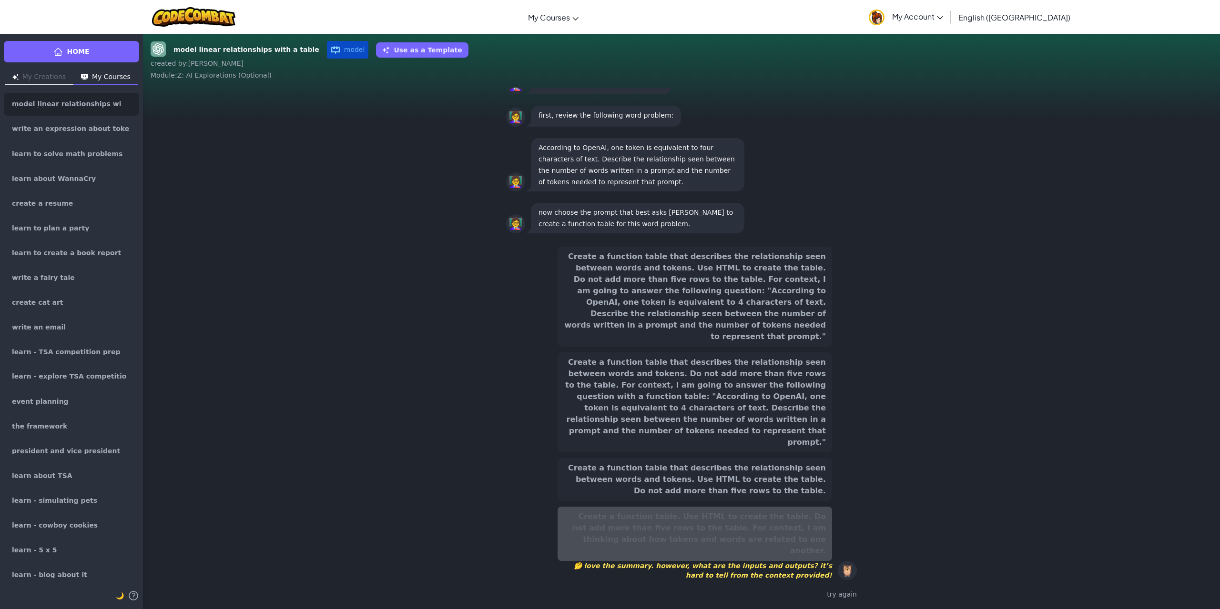
click at [819, 347] on button "Create a function table that describes the relationship seen between words and …" at bounding box center [694, 297] width 274 height 100
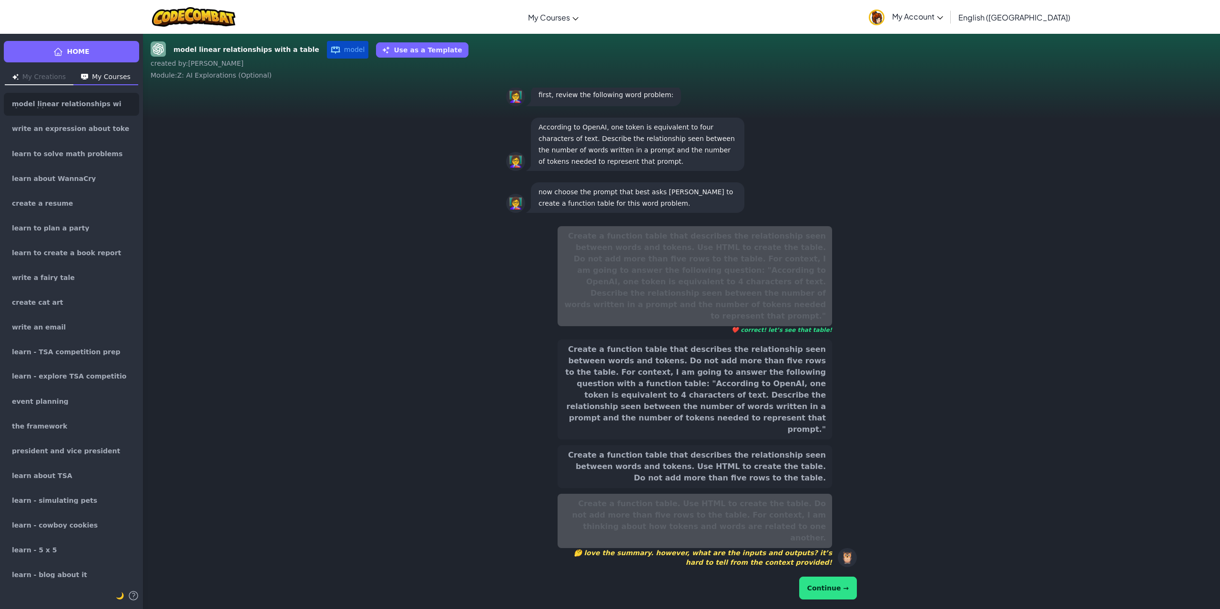
drag, startPoint x: 829, startPoint y: 594, endPoint x: 831, endPoint y: 577, distance: 16.9
click at [830, 580] on button "Continue →" at bounding box center [828, 588] width 58 height 23
click at [831, 580] on button "Continue →" at bounding box center [828, 588] width 58 height 23
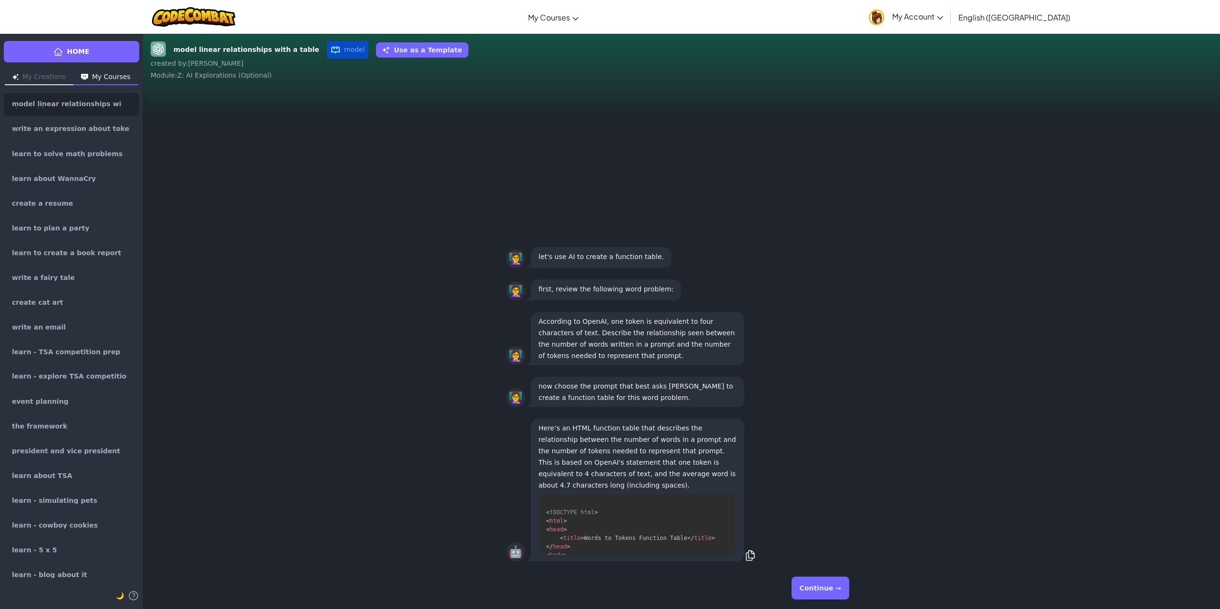
click at [823, 596] on button "Continue →" at bounding box center [820, 588] width 58 height 23
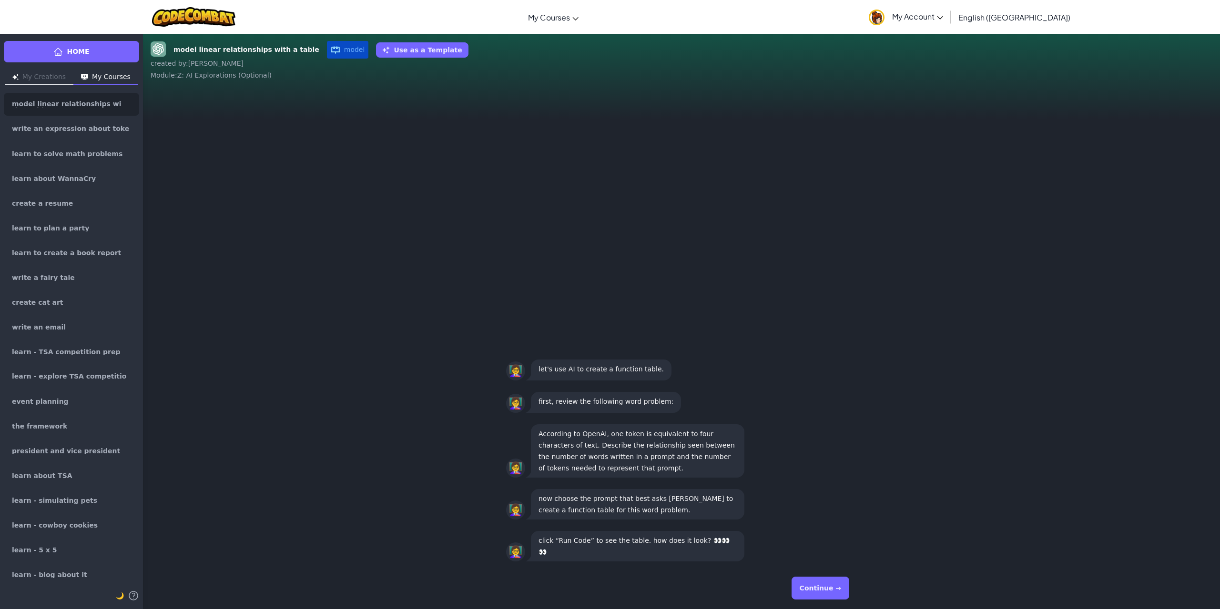
click at [823, 596] on button "Continue →" at bounding box center [820, 588] width 58 height 23
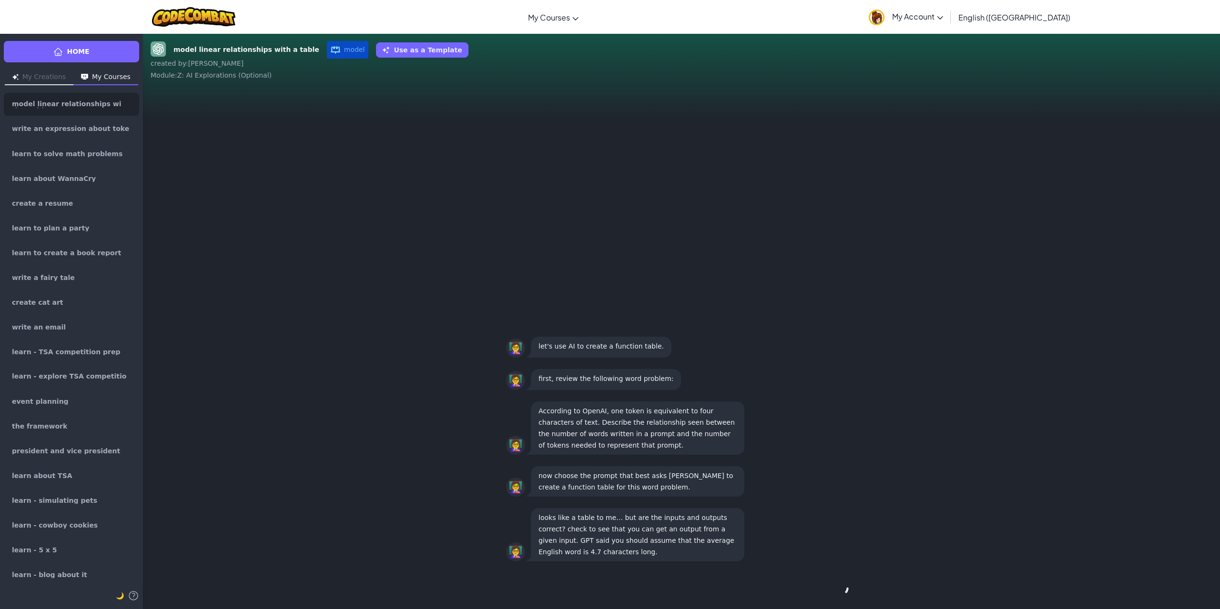
click at [823, 596] on div "Continue →" at bounding box center [681, 588] width 351 height 34
click at [833, 588] on button "Continue →" at bounding box center [820, 588] width 58 height 23
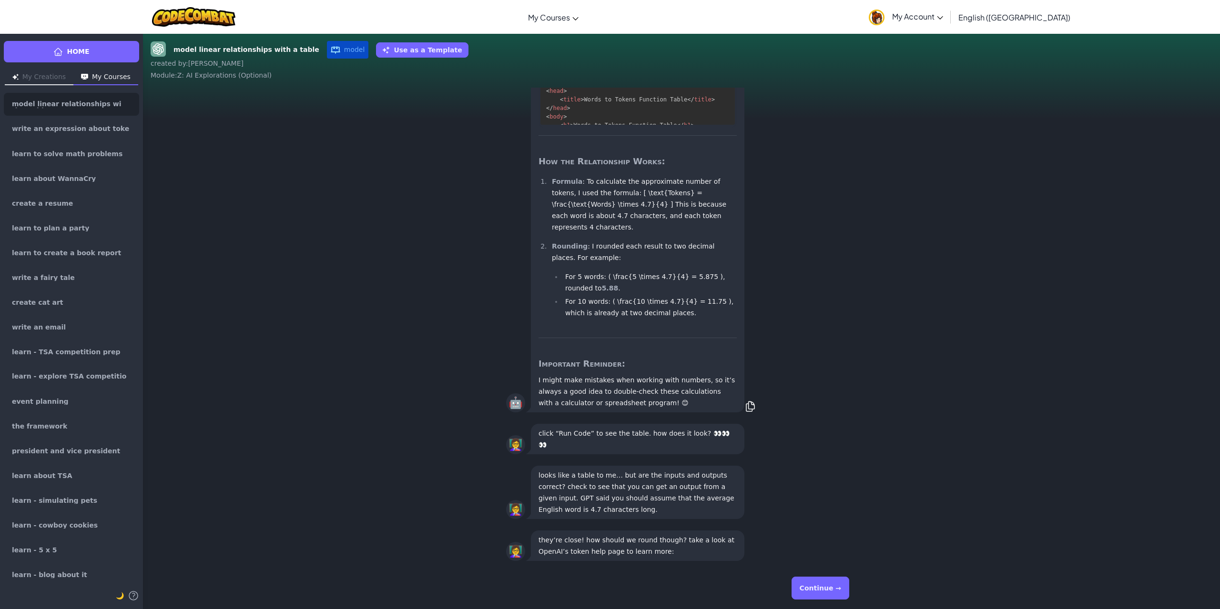
click at [833, 588] on button "Continue →" at bounding box center [820, 588] width 58 height 23
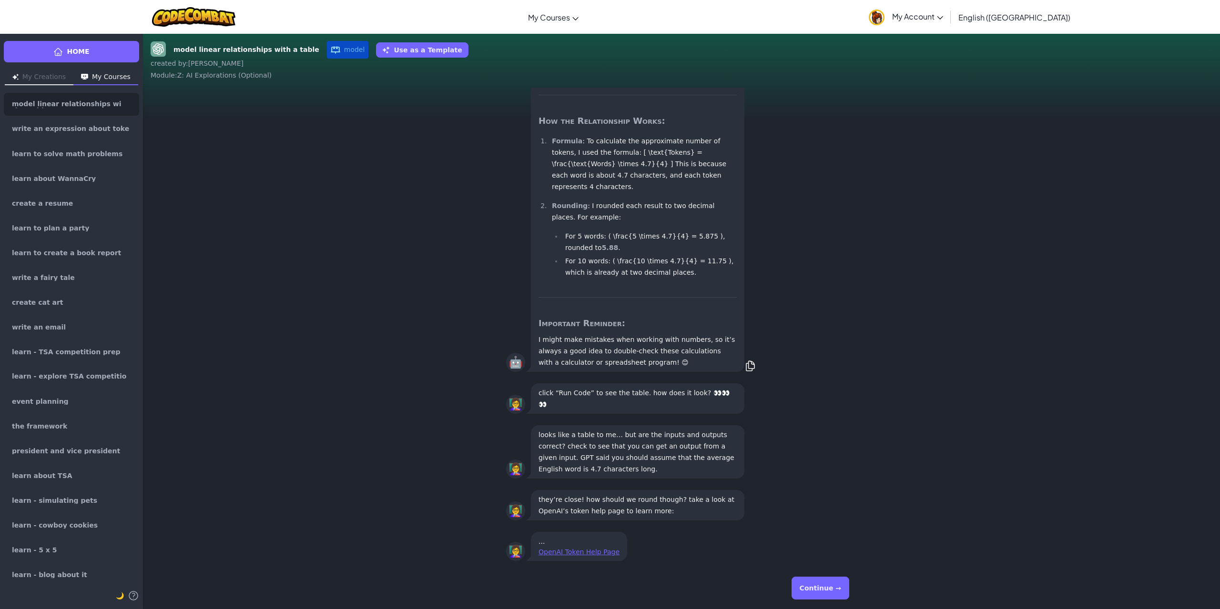
click at [833, 588] on button "Continue →" at bounding box center [820, 588] width 58 height 23
click at [833, 588] on div "Continue →" at bounding box center [681, 588] width 351 height 34
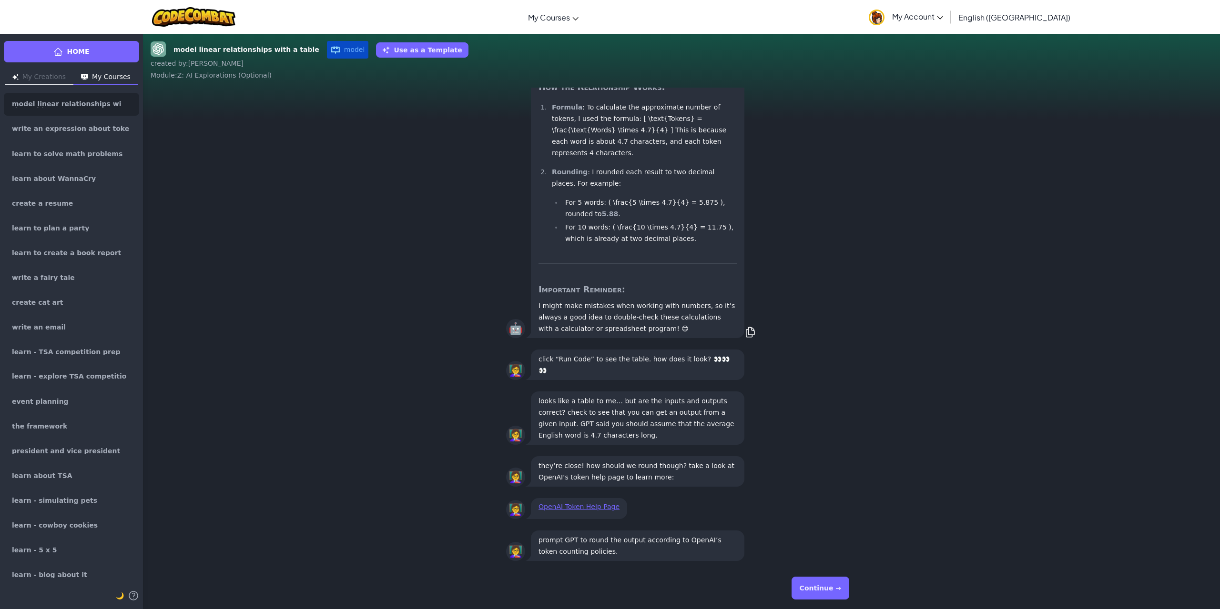
click at [833, 588] on button "Continue →" at bounding box center [820, 588] width 58 height 23
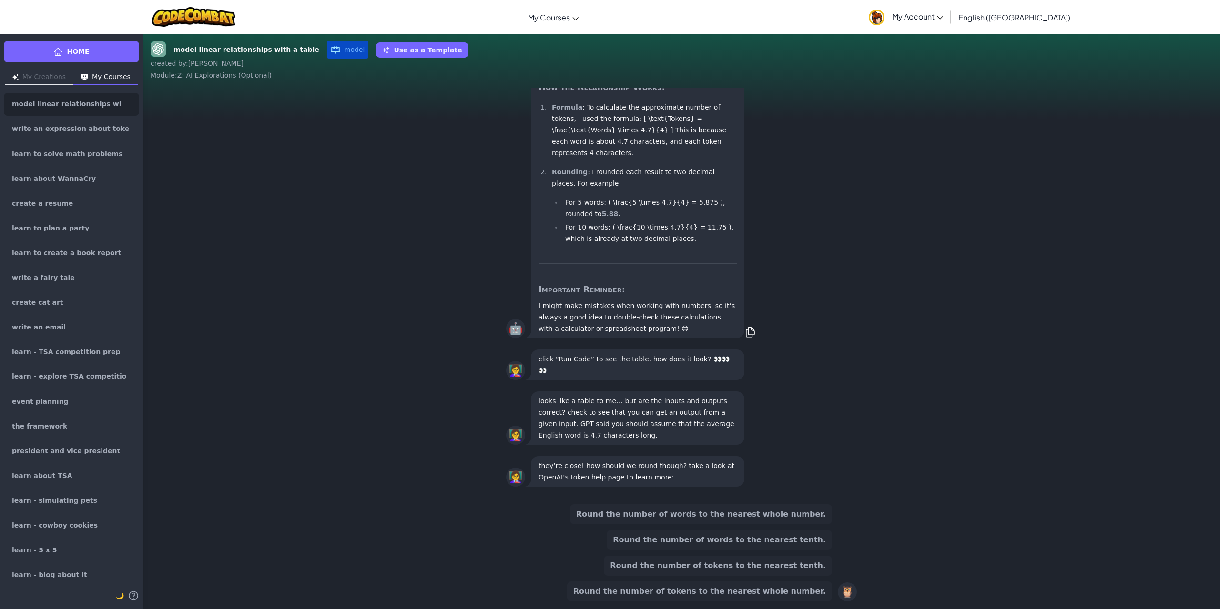
scroll to position [-70, 0]
click at [833, 587] on div "Round the number of words to the nearest whole number. Round the number of word…" at bounding box center [681, 553] width 351 height 97
click at [822, 591] on button "Round the number of tokens to the nearest whole number." at bounding box center [699, 592] width 265 height 20
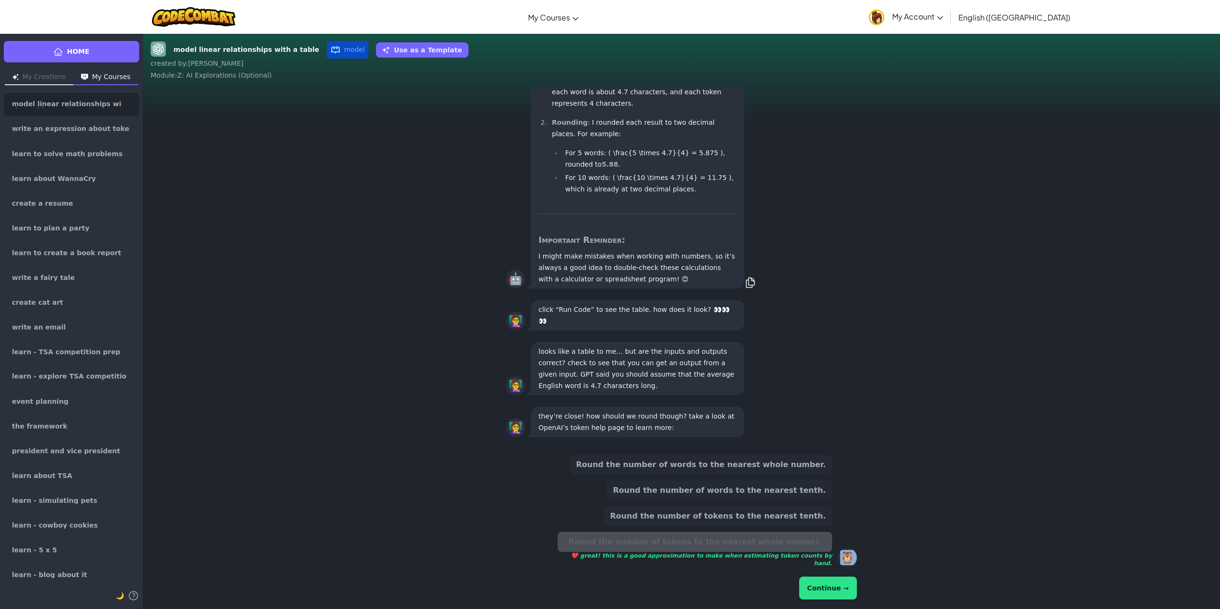
scroll to position [-112, 0]
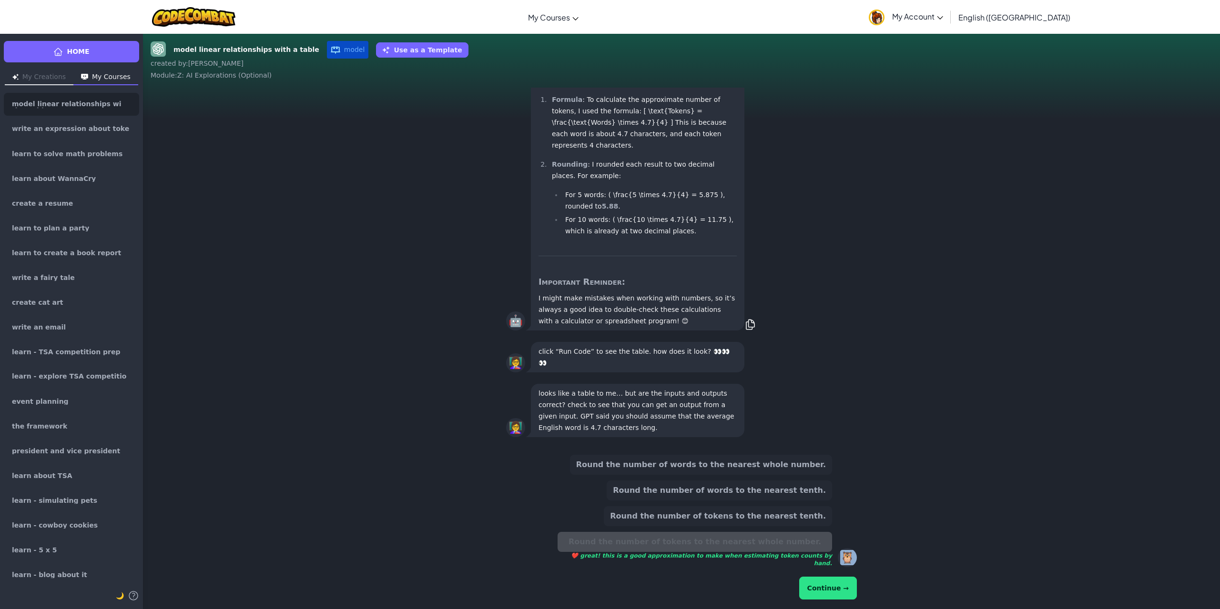
click at [850, 585] on button "Continue →" at bounding box center [828, 588] width 58 height 23
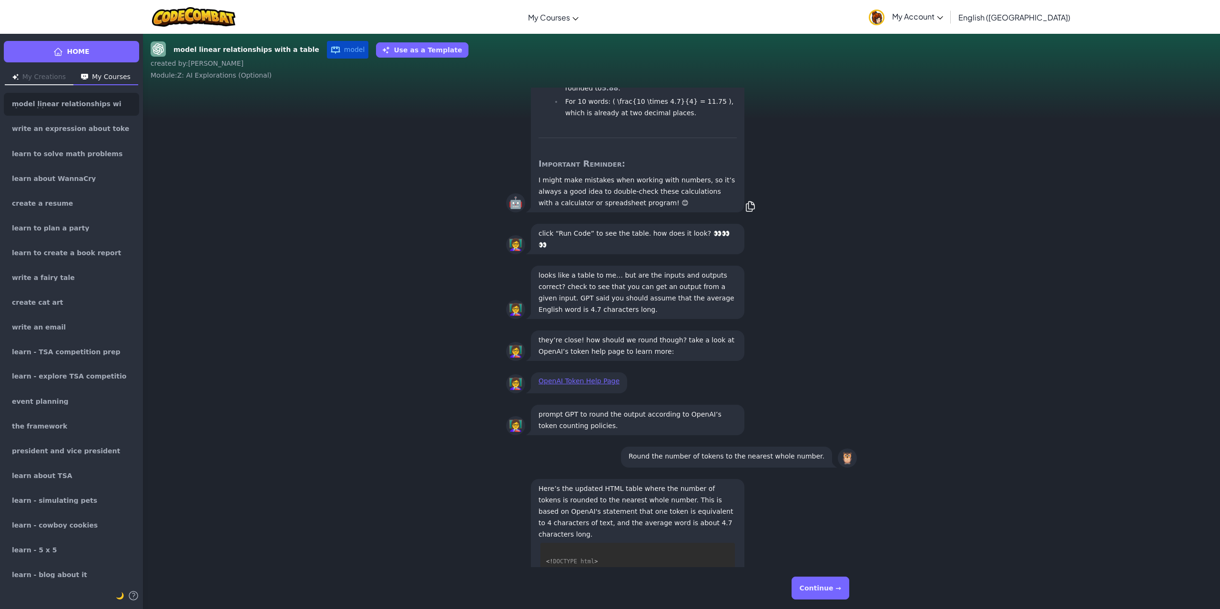
click at [841, 597] on button "Continue →" at bounding box center [820, 588] width 58 height 23
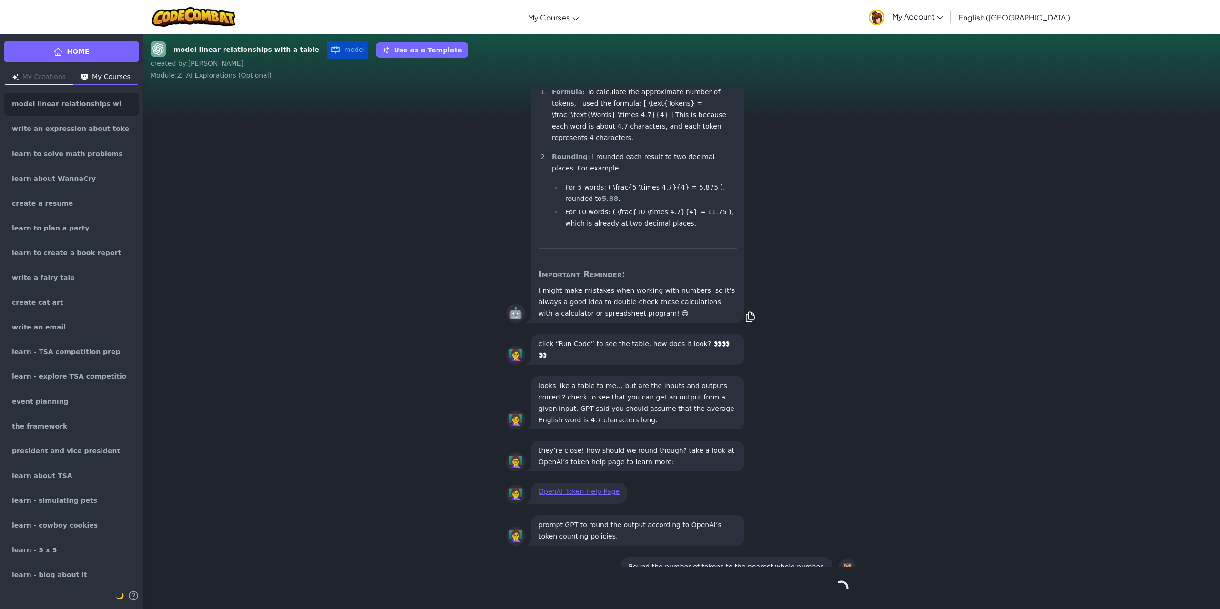
scroll to position [0, 0]
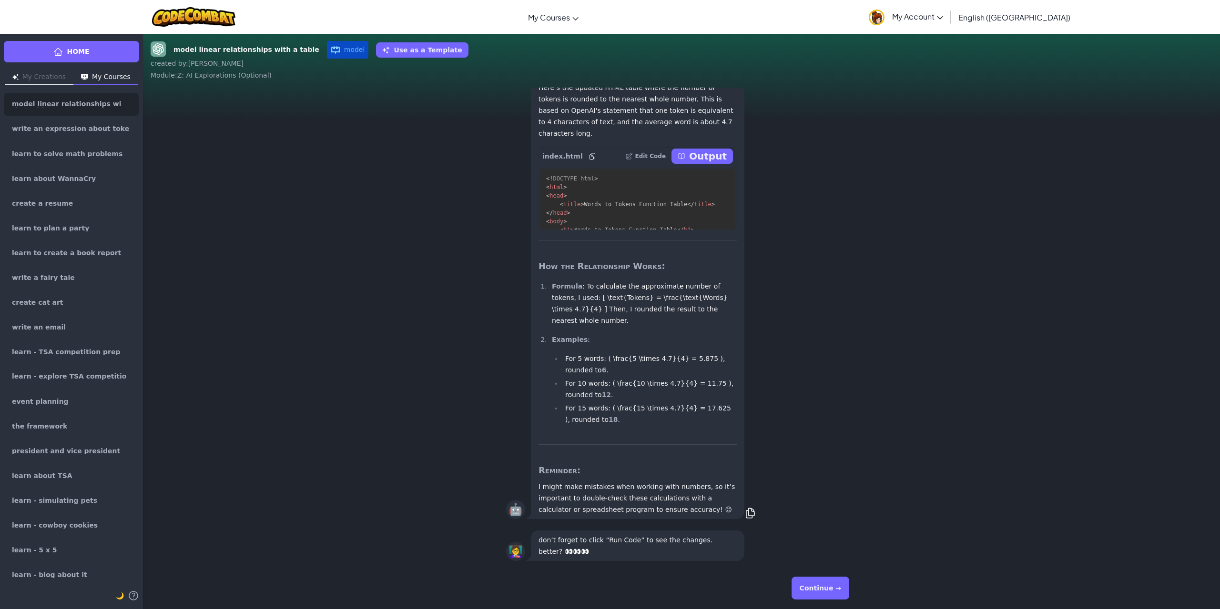
click at [837, 597] on button "Continue →" at bounding box center [820, 588] width 58 height 23
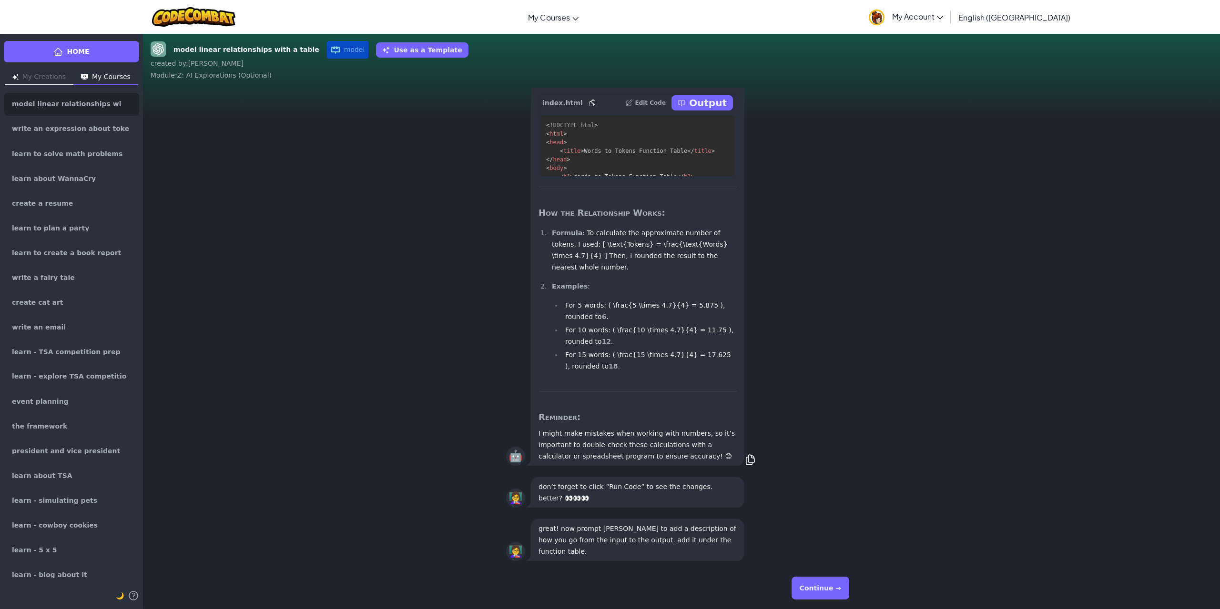
click at [796, 589] on div "Continue →" at bounding box center [681, 588] width 351 height 34
click at [824, 589] on button "Continue →" at bounding box center [820, 588] width 58 height 23
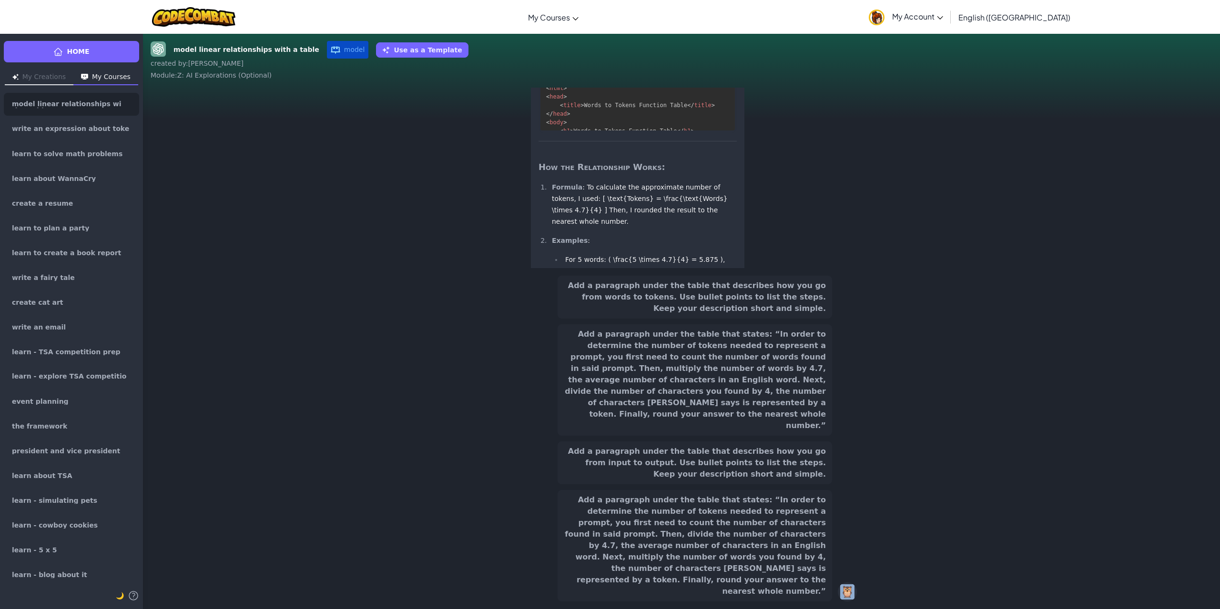
click at [782, 562] on button "Add a paragraph under the table that states: “In order to determine the number …" at bounding box center [694, 545] width 274 height 111
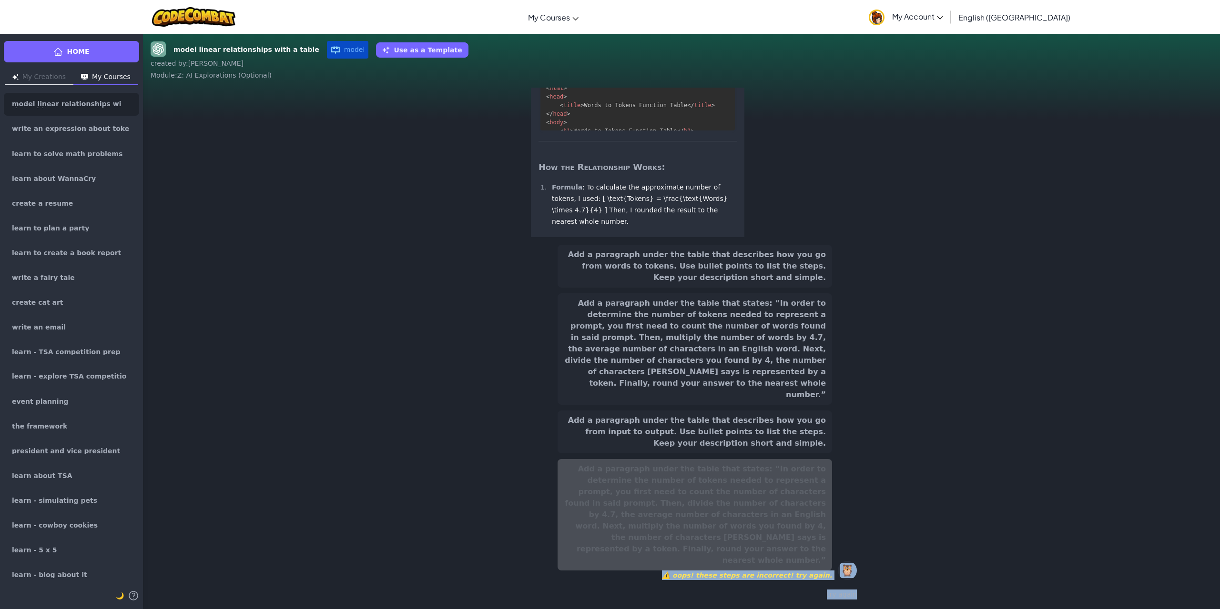
click at [799, 454] on button "Add a paragraph under the table that describes how you go from input to output.…" at bounding box center [694, 432] width 274 height 43
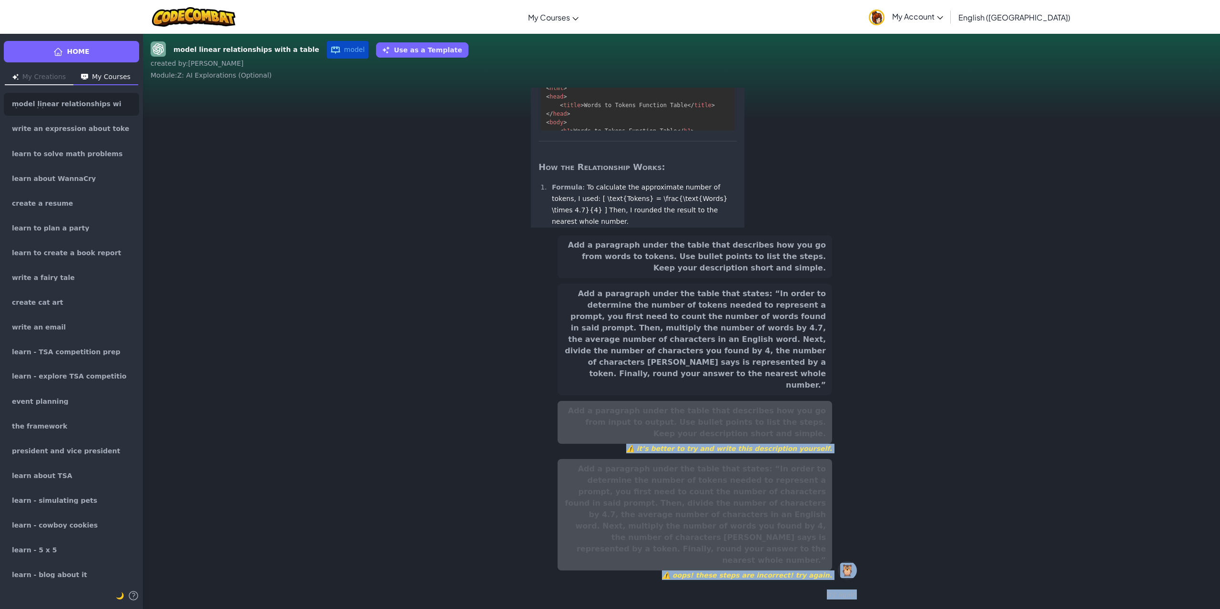
click at [793, 395] on button "Add a paragraph under the table that states: “In order to determine the number …" at bounding box center [694, 339] width 274 height 111
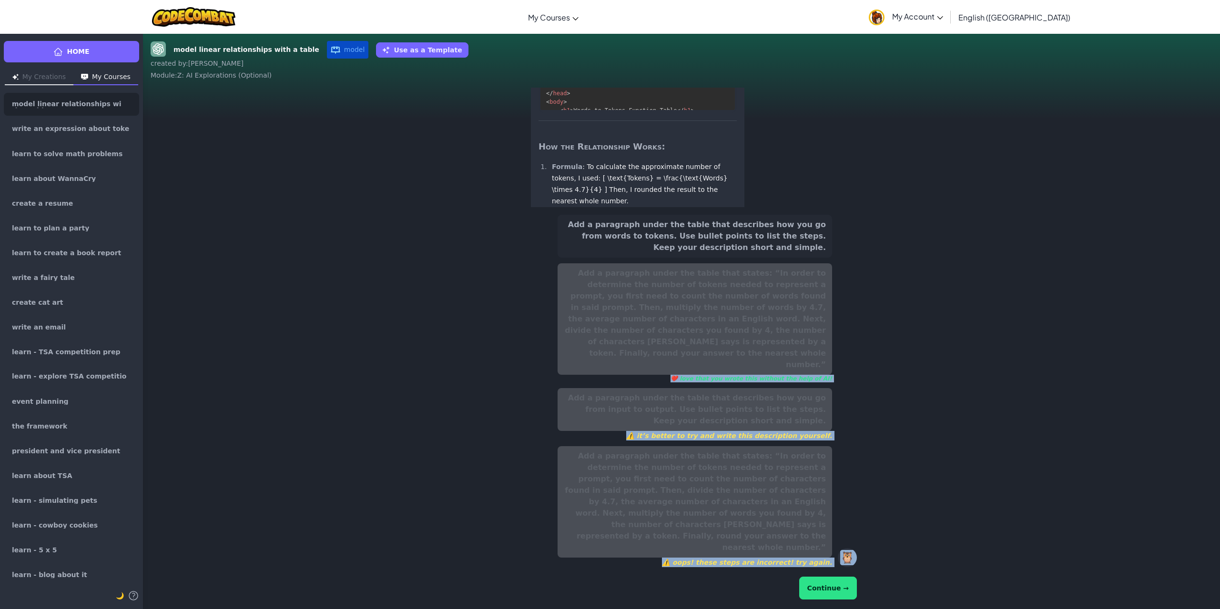
scroll to position [-314, 0]
click at [861, 601] on div "Add a paragraph under the table that describes how you go from words to tokens.…" at bounding box center [681, 408] width 366 height 402
click at [842, 588] on button "Continue →" at bounding box center [828, 588] width 58 height 23
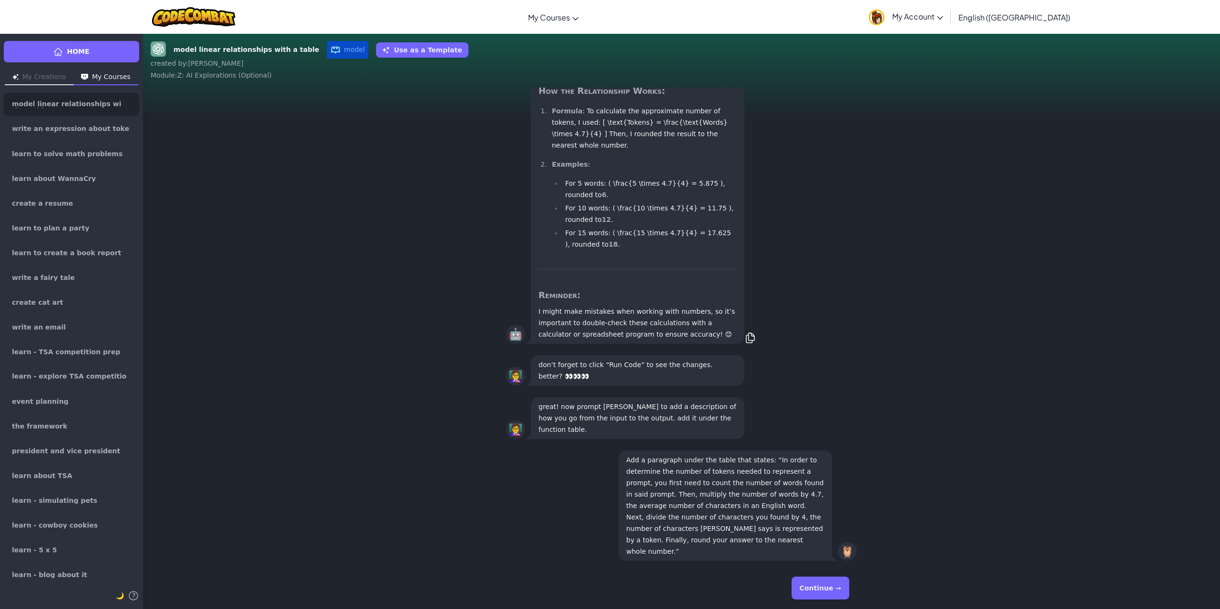
scroll to position [61, 0]
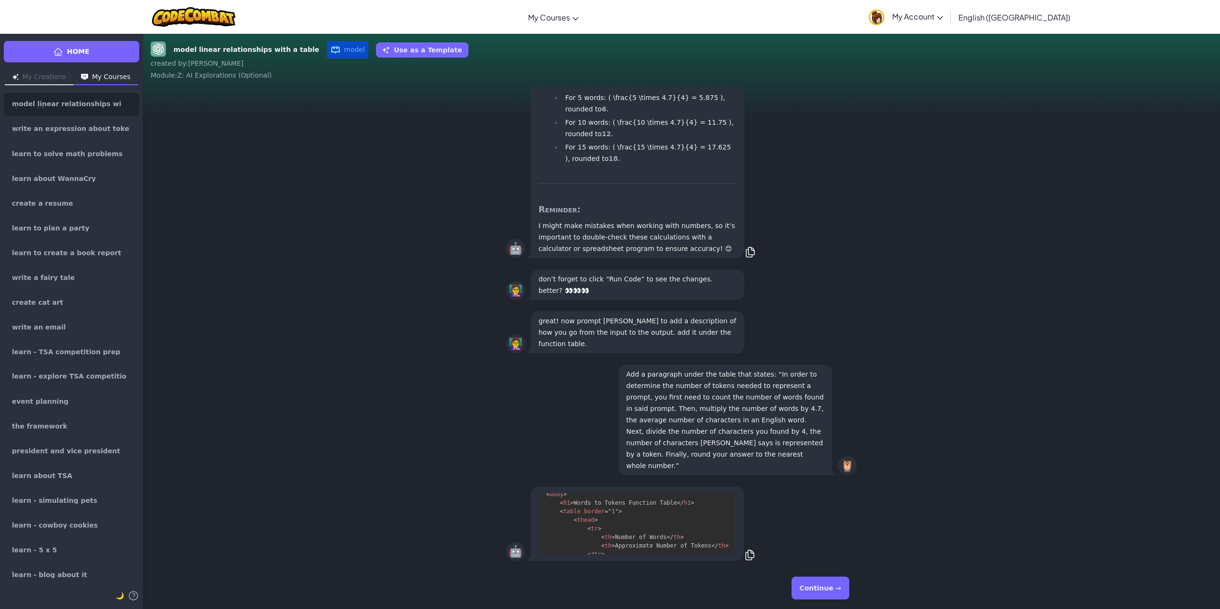
click at [824, 593] on button "Continue →" at bounding box center [820, 588] width 58 height 23
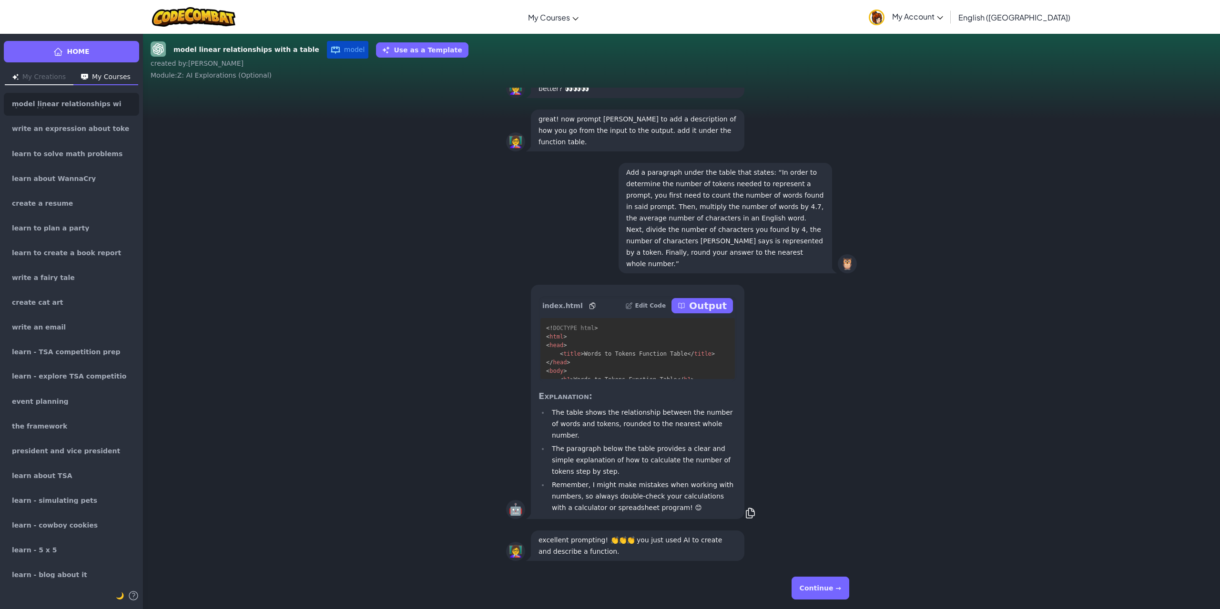
click at [820, 580] on button "Continue →" at bounding box center [820, 588] width 58 height 23
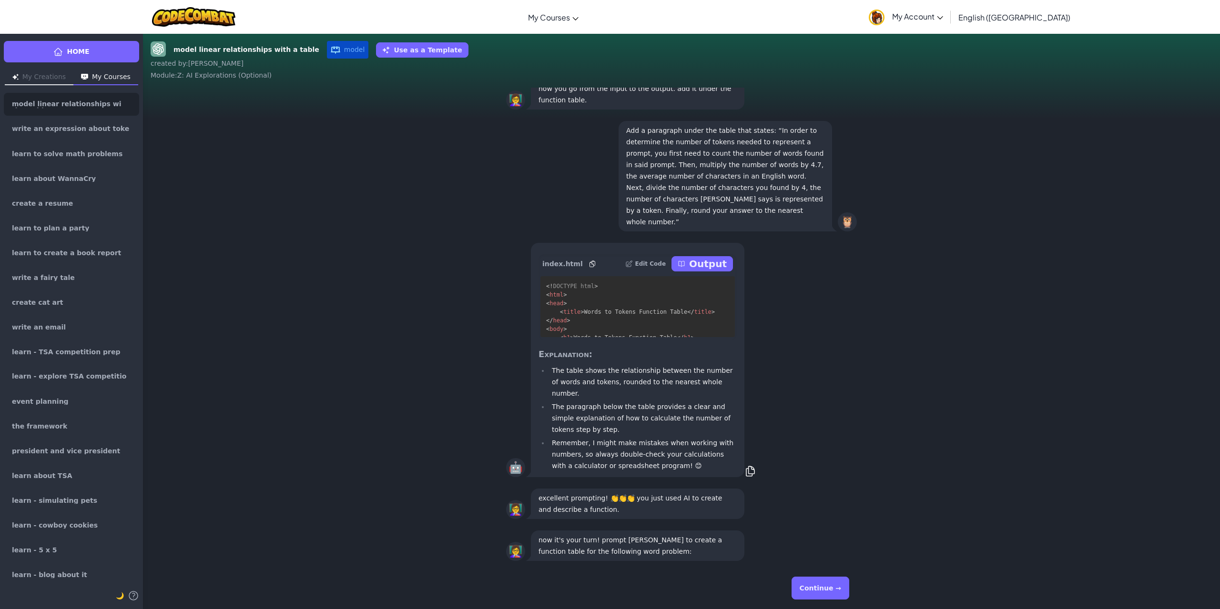
click at [797, 599] on div "Continue →" at bounding box center [681, 588] width 351 height 34
click at [822, 594] on button "Continue →" at bounding box center [820, 588] width 58 height 23
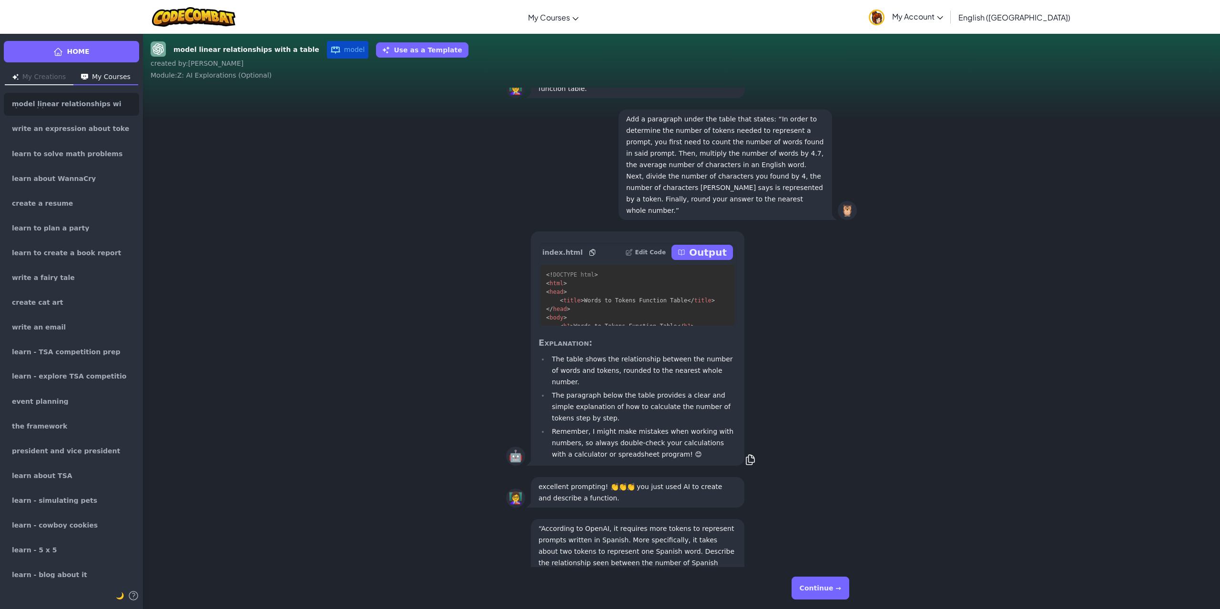
scroll to position [0, 0]
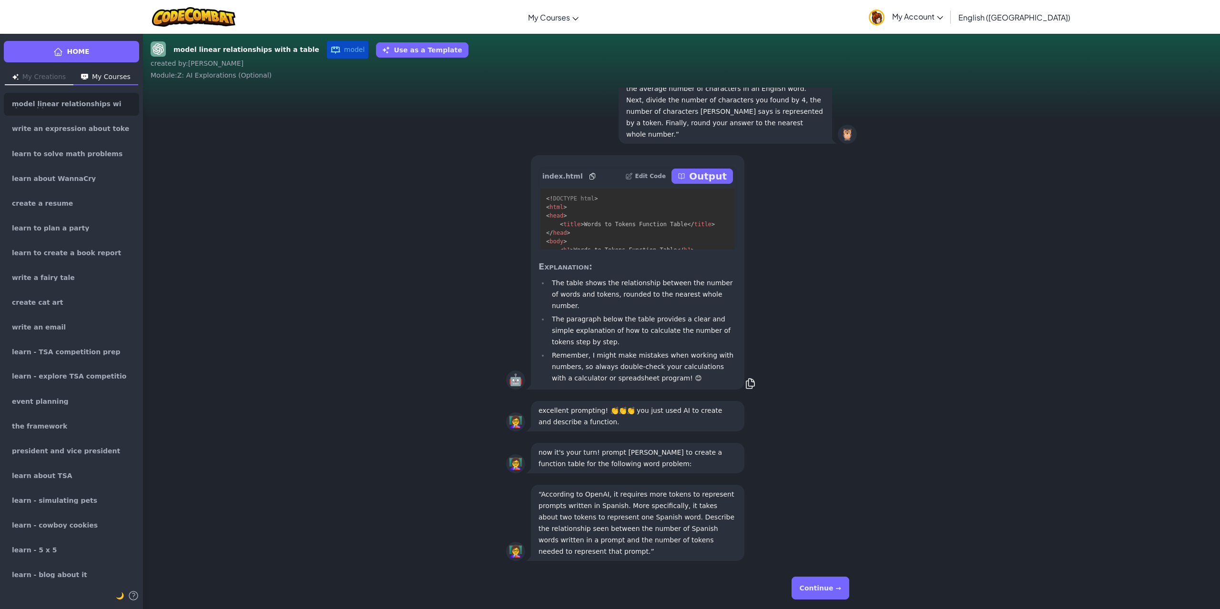
click at [841, 579] on button "Continue →" at bounding box center [820, 588] width 58 height 23
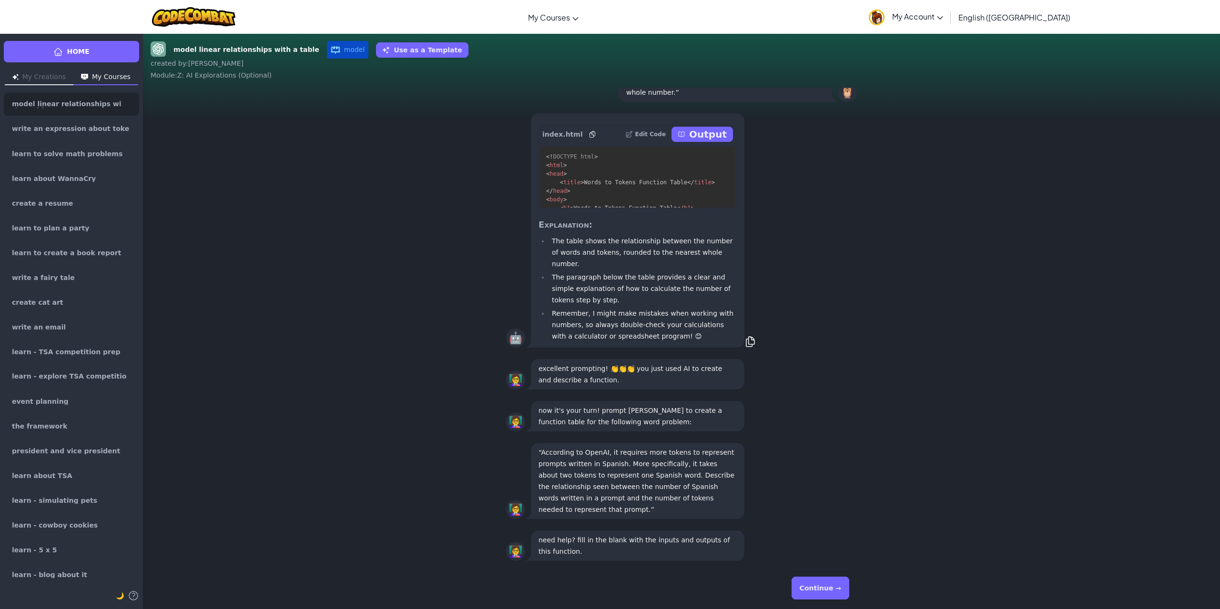
click at [831, 584] on button "Continue →" at bounding box center [820, 588] width 58 height 23
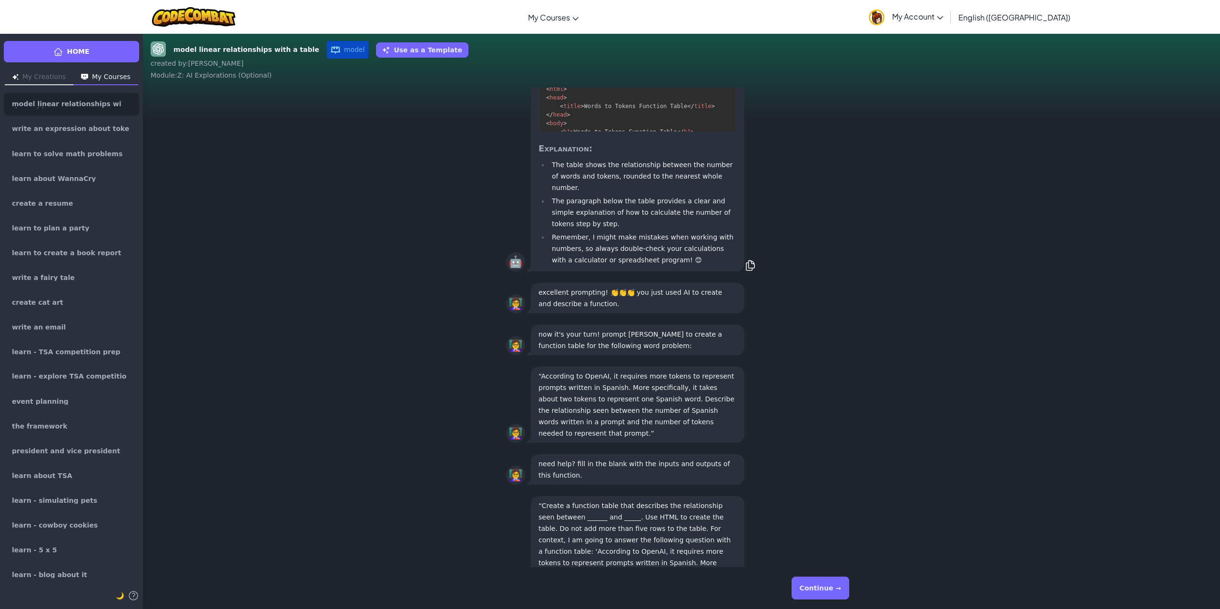
click at [844, 585] on button "Continue →" at bounding box center [820, 588] width 58 height 23
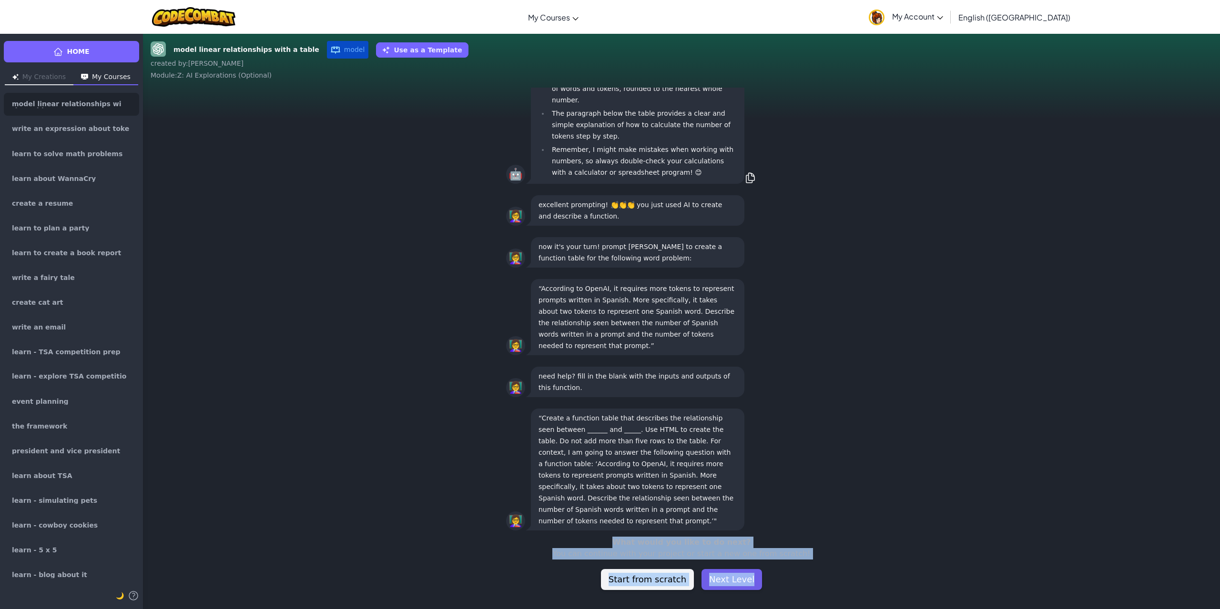
click at [707, 587] on button "Next Level" at bounding box center [731, 579] width 61 height 21
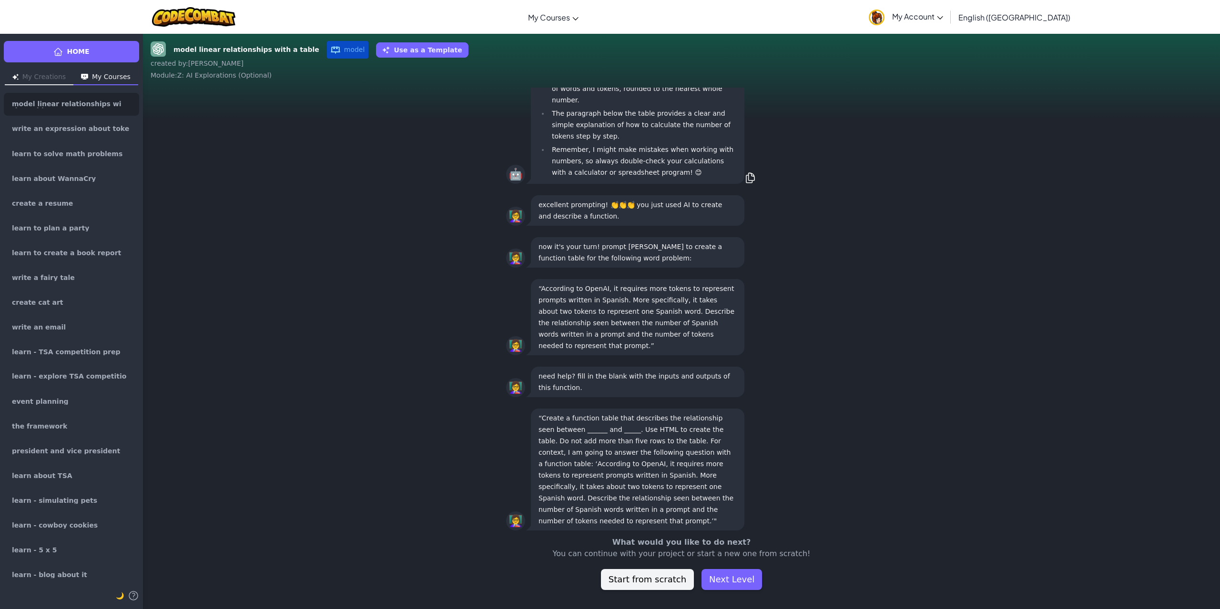
click at [736, 583] on div "Home My Creations My Courses model linear relationships with a table write an e…" at bounding box center [610, 321] width 1220 height 576
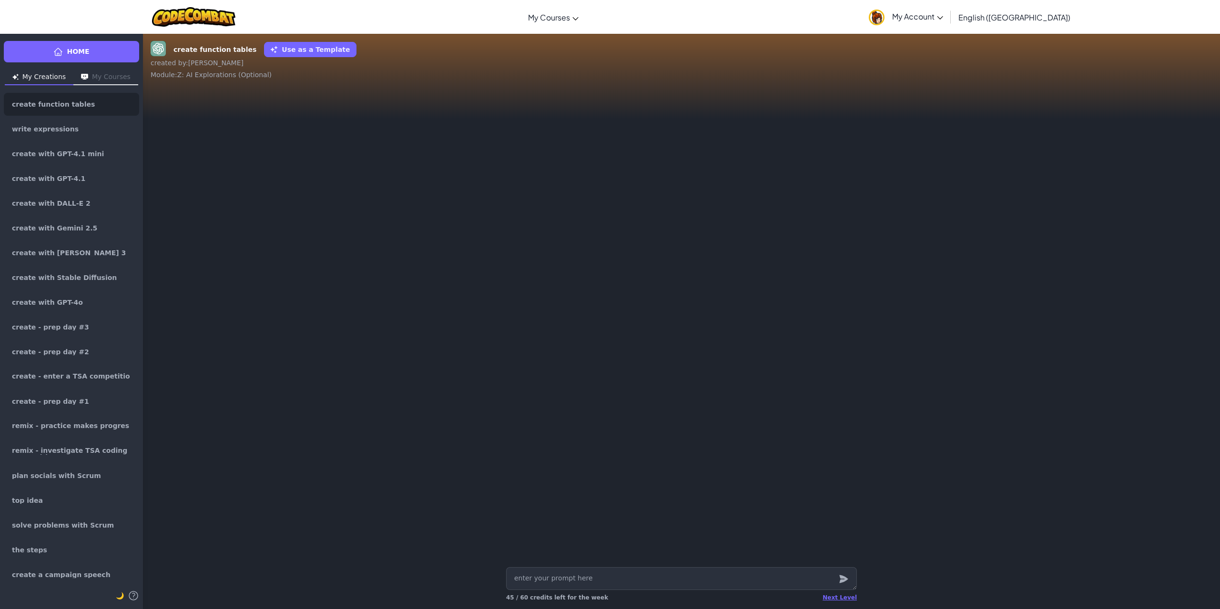
click at [839, 602] on div "Next Level 45 / 60 credits left for the week" at bounding box center [681, 597] width 351 height 15
click at [842, 601] on div "Next Level" at bounding box center [839, 598] width 34 height 8
type textarea "x"
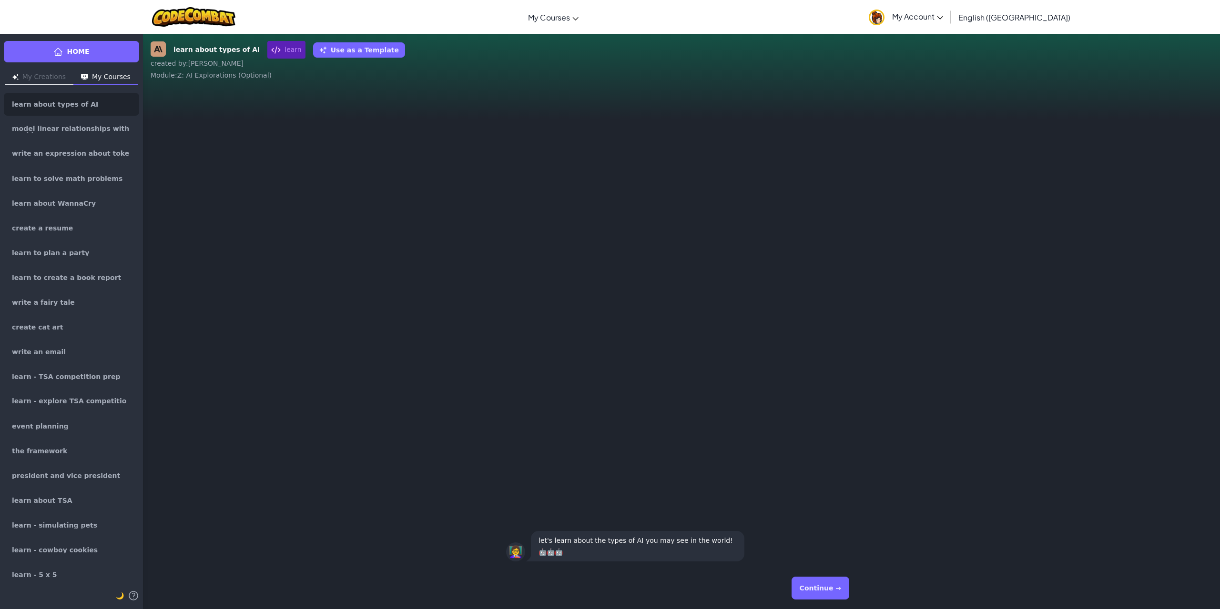
click at [840, 593] on button "Continue →" at bounding box center [820, 588] width 58 height 23
click at [832, 608] on div "Continue →" at bounding box center [681, 588] width 366 height 42
click at [830, 599] on div "Continue →" at bounding box center [681, 588] width 351 height 34
click at [830, 596] on button "Continue →" at bounding box center [820, 588] width 58 height 23
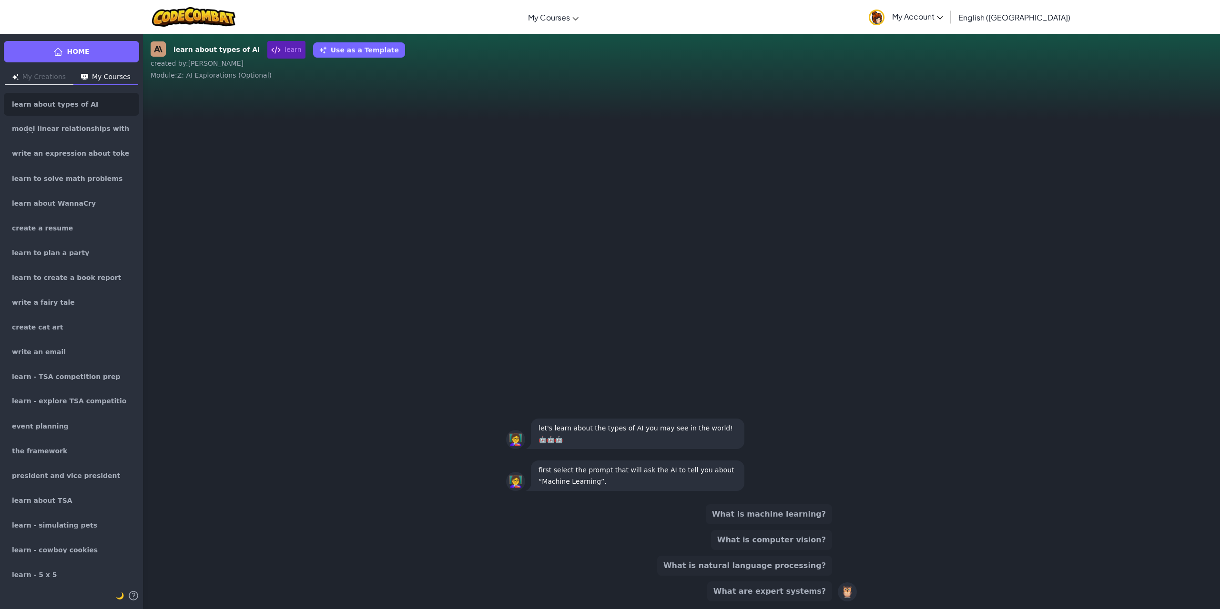
click at [809, 567] on button "What is natural language processing?" at bounding box center [744, 566] width 175 height 20
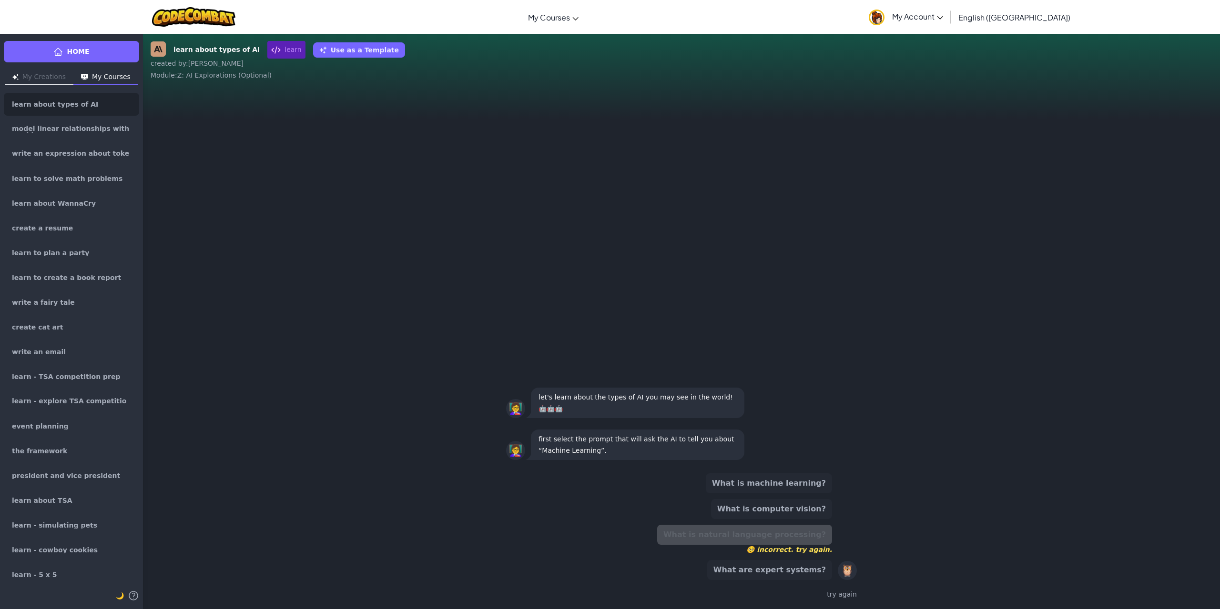
click at [802, 569] on button "What are expert systems?" at bounding box center [769, 570] width 125 height 20
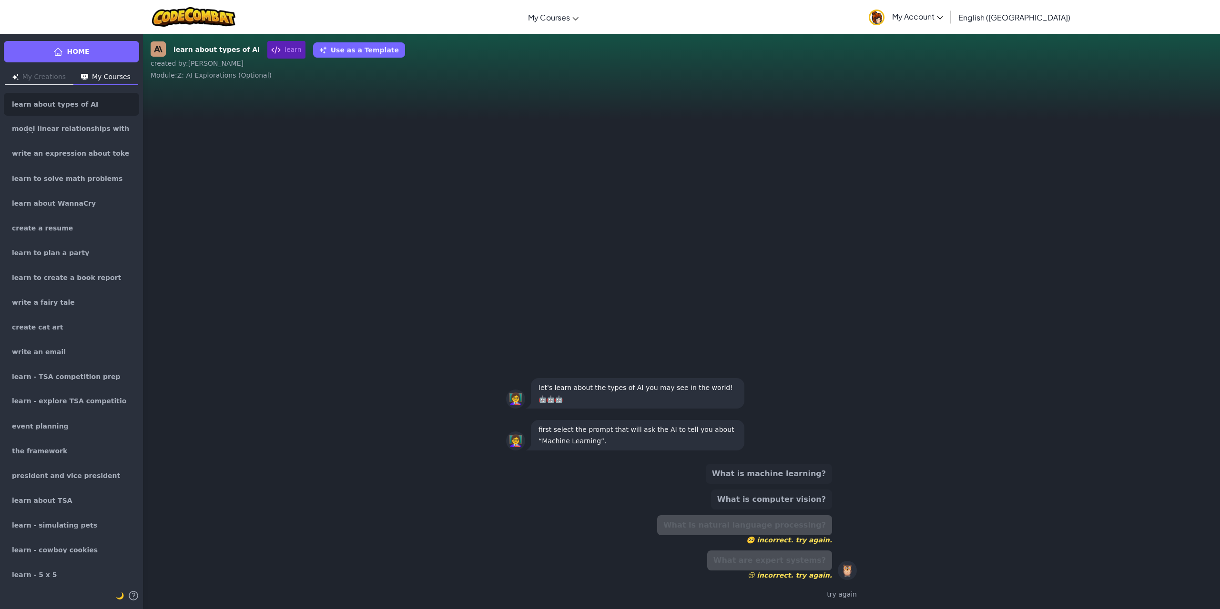
click at [791, 505] on div "What is machine learning? What is computer vision? What is natural language pro…" at bounding box center [744, 522] width 175 height 116
click at [791, 501] on button "What is computer vision?" at bounding box center [771, 500] width 121 height 20
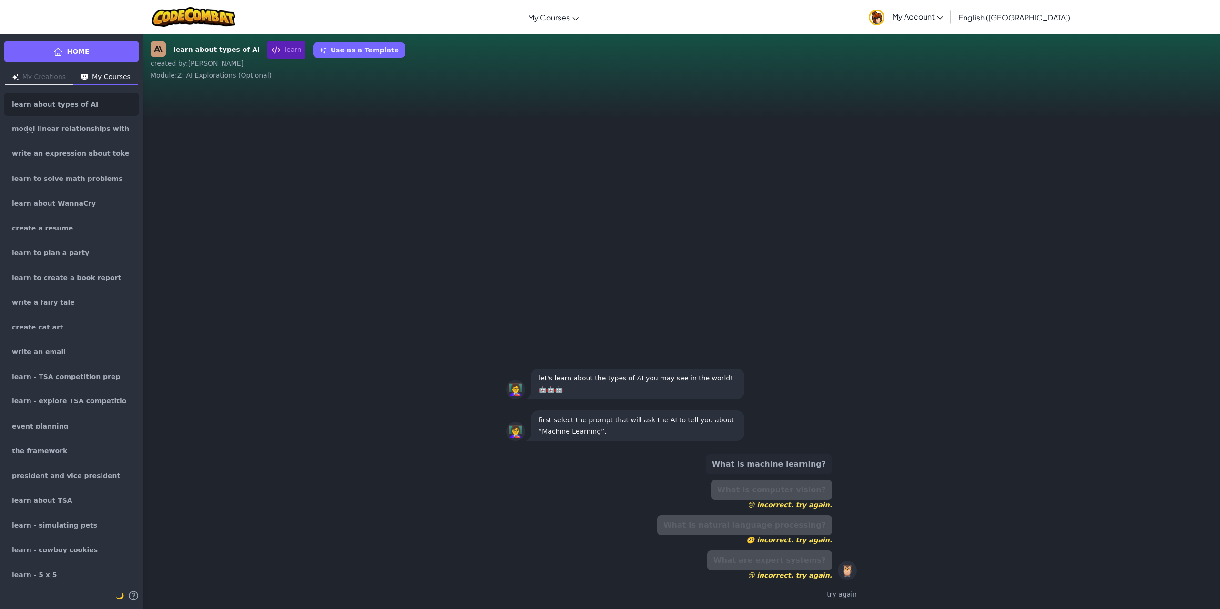
click at [801, 454] on div "What is machine learning? What is computer vision? 😔 incorrect. try again. What…" at bounding box center [681, 528] width 351 height 155
click at [804, 472] on button "What is machine learning?" at bounding box center [769, 465] width 126 height 20
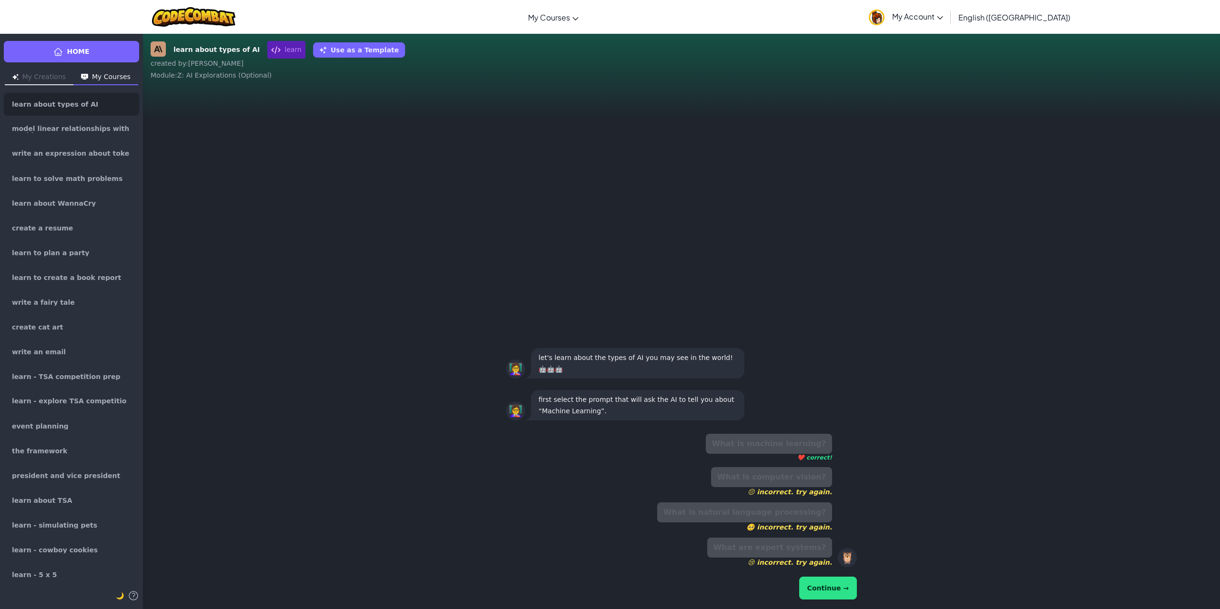
click at [826, 589] on button "Continue →" at bounding box center [828, 588] width 58 height 23
click at [849, 586] on button "Continue →" at bounding box center [828, 588] width 58 height 23
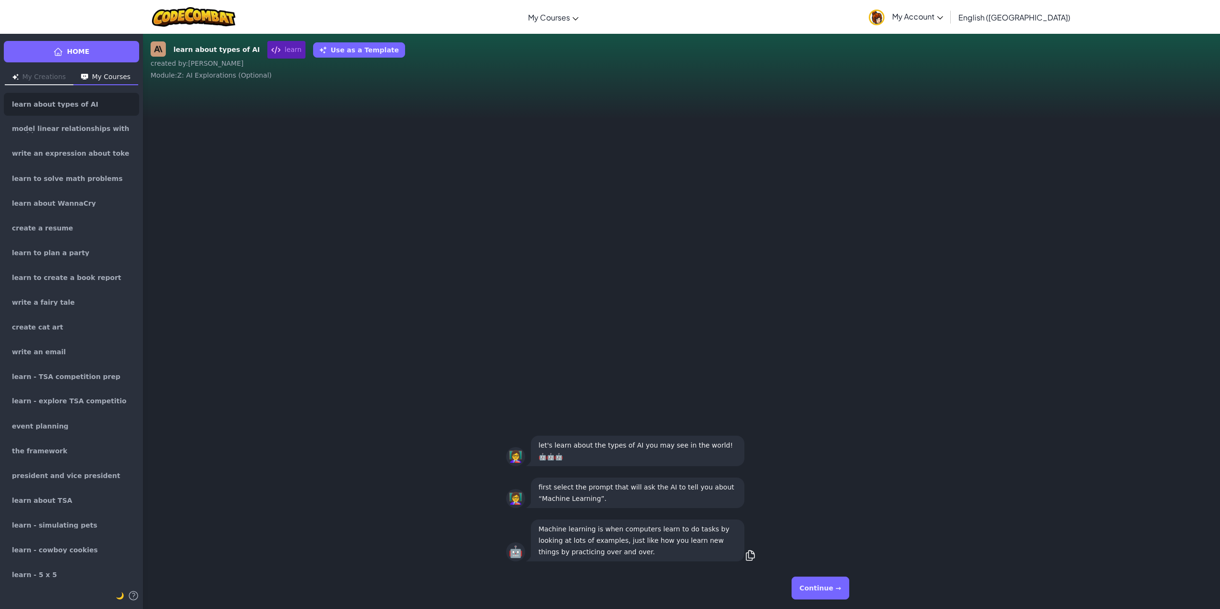
click at [838, 587] on button "Continue →" at bounding box center [820, 588] width 58 height 23
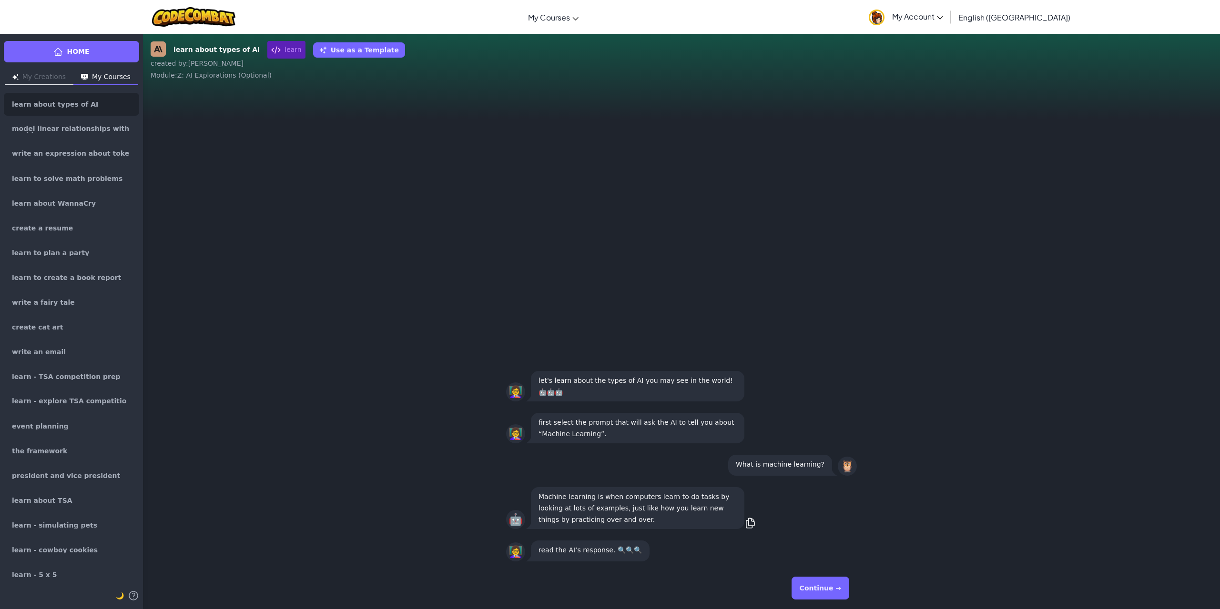
click at [838, 587] on button "Continue →" at bounding box center [820, 588] width 58 height 23
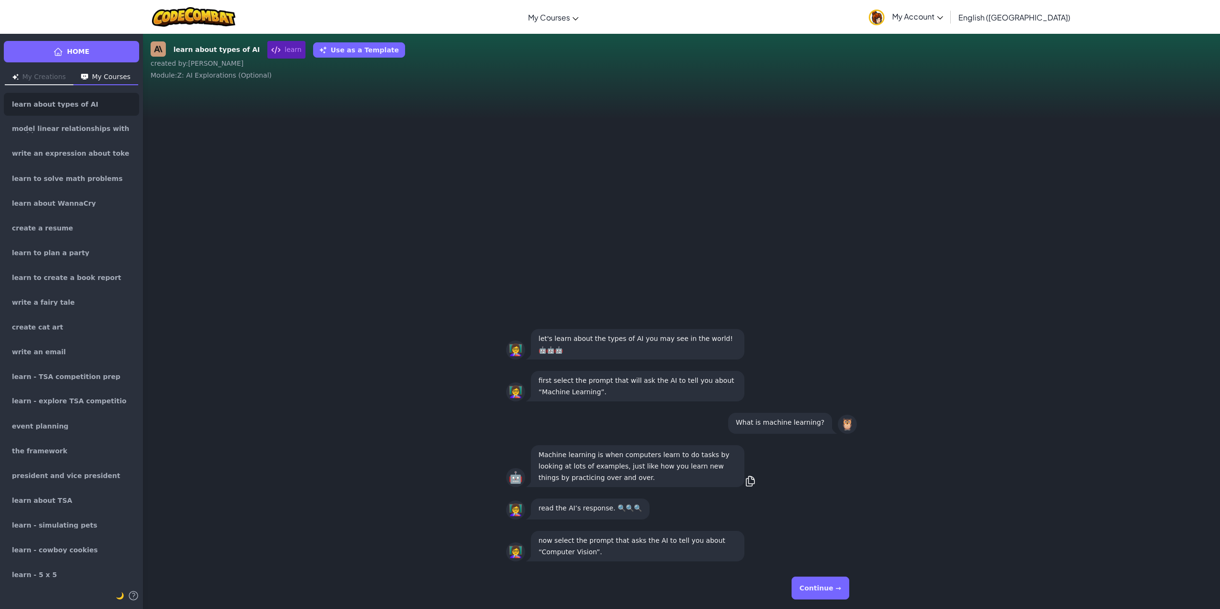
click at [838, 587] on button "Continue →" at bounding box center [820, 588] width 58 height 23
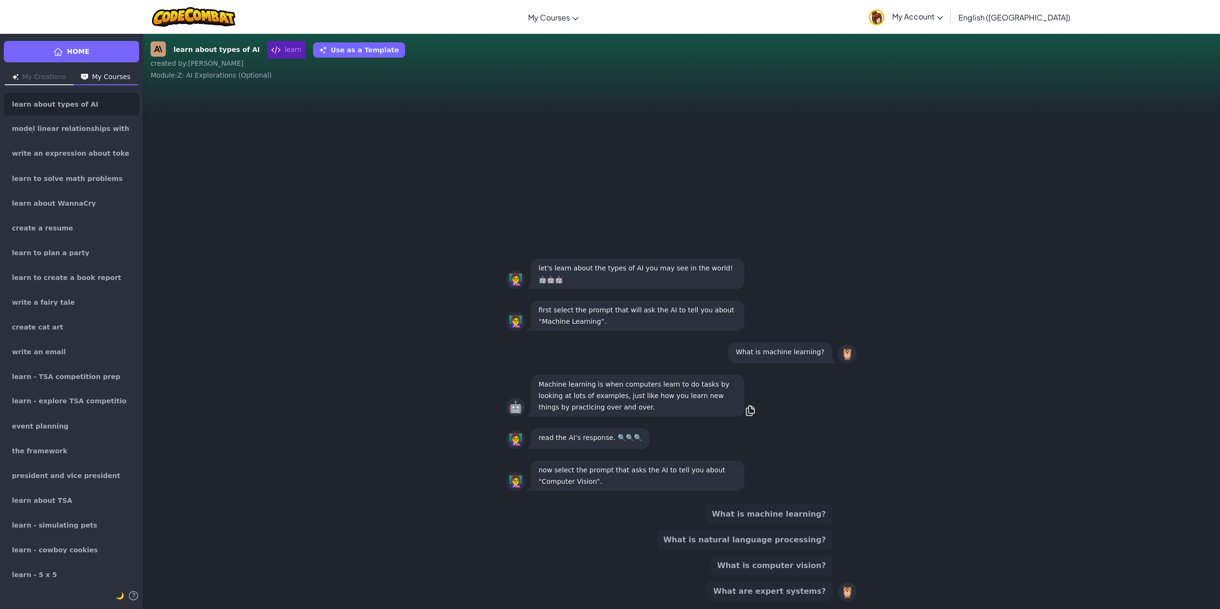
click at [813, 523] on button "What is machine learning?" at bounding box center [769, 515] width 126 height 20
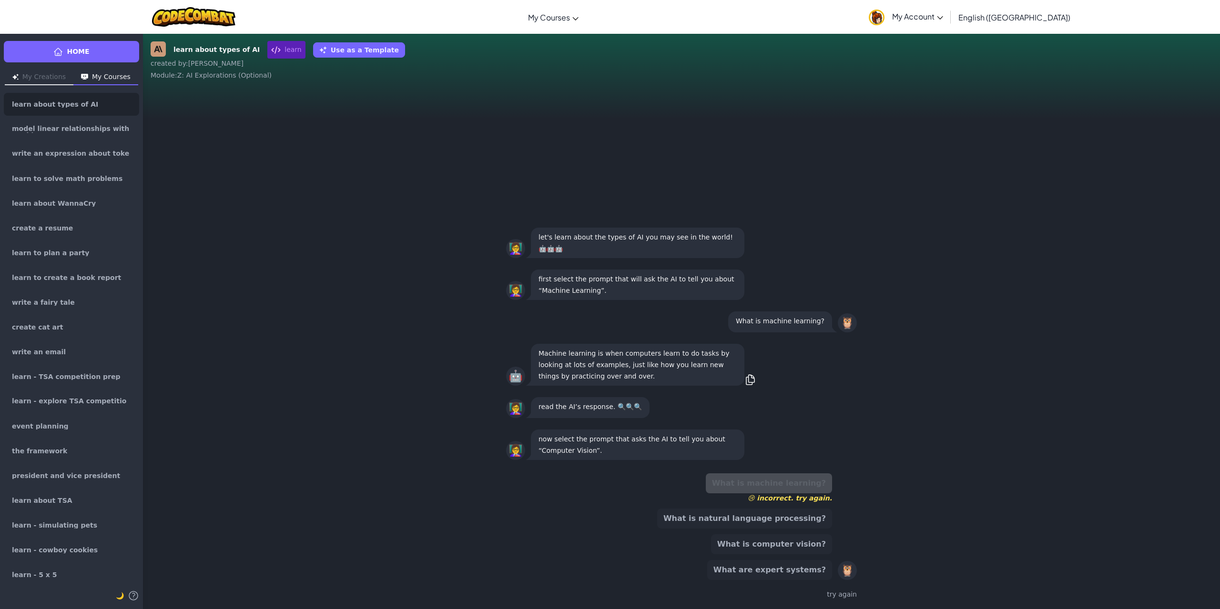
click at [808, 521] on button "What is natural language processing?" at bounding box center [744, 519] width 175 height 20
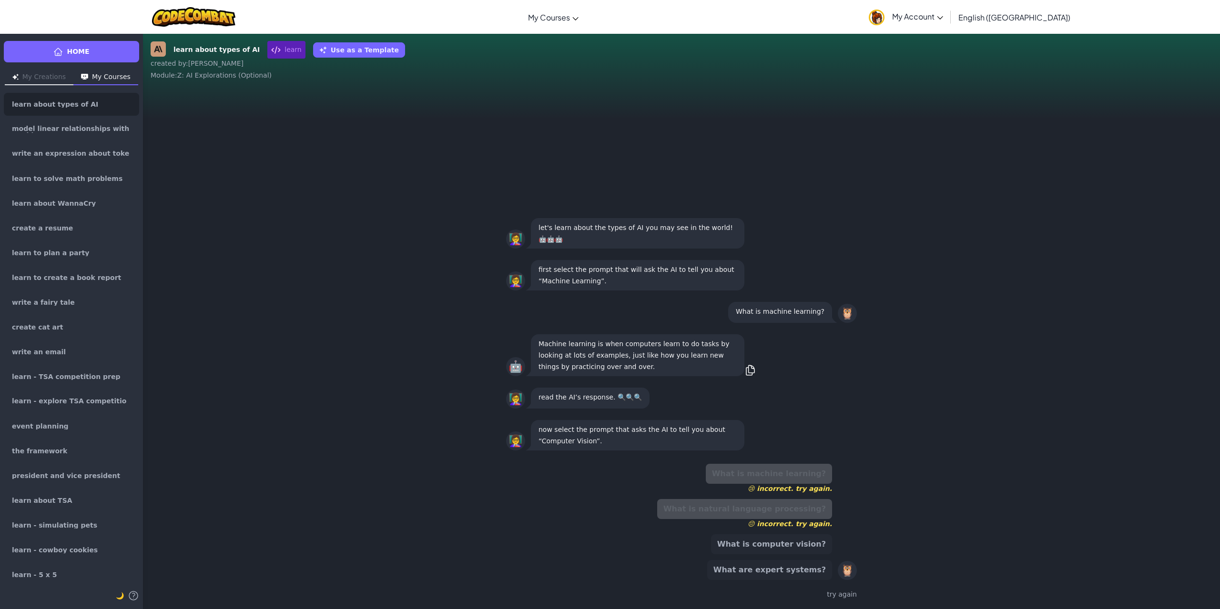
click at [802, 538] on button "What is computer vision?" at bounding box center [771, 545] width 121 height 20
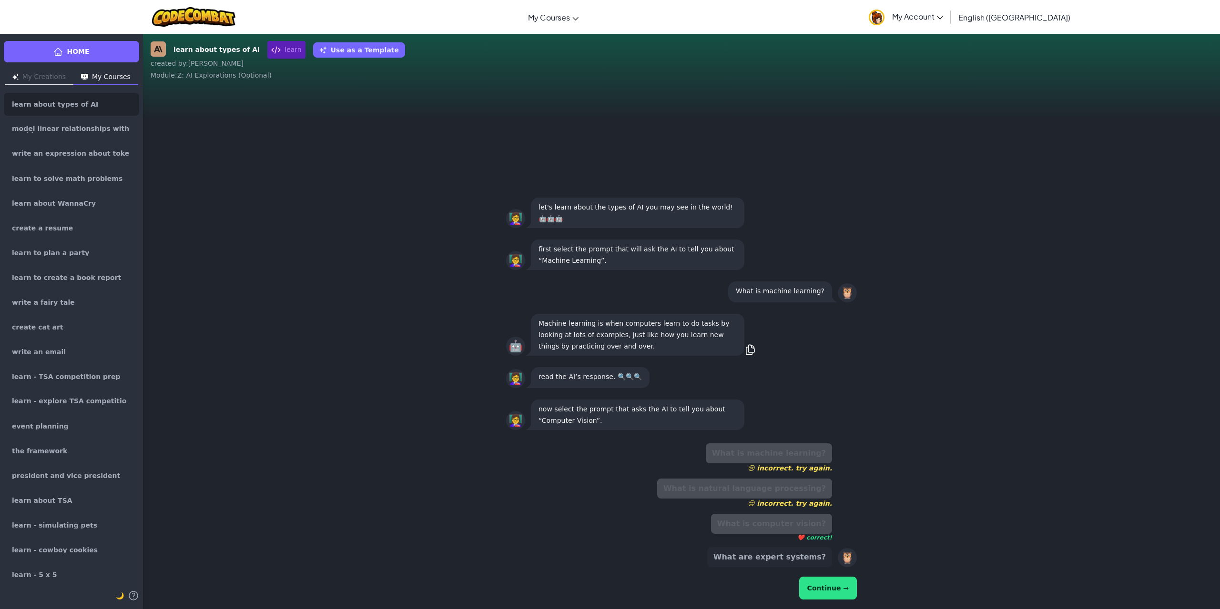
click at [820, 574] on div "What is machine learning? 😢 incorrect. try again. What is natural language proc…" at bounding box center [681, 523] width 351 height 166
click at [823, 588] on button "Continue →" at bounding box center [828, 588] width 58 height 23
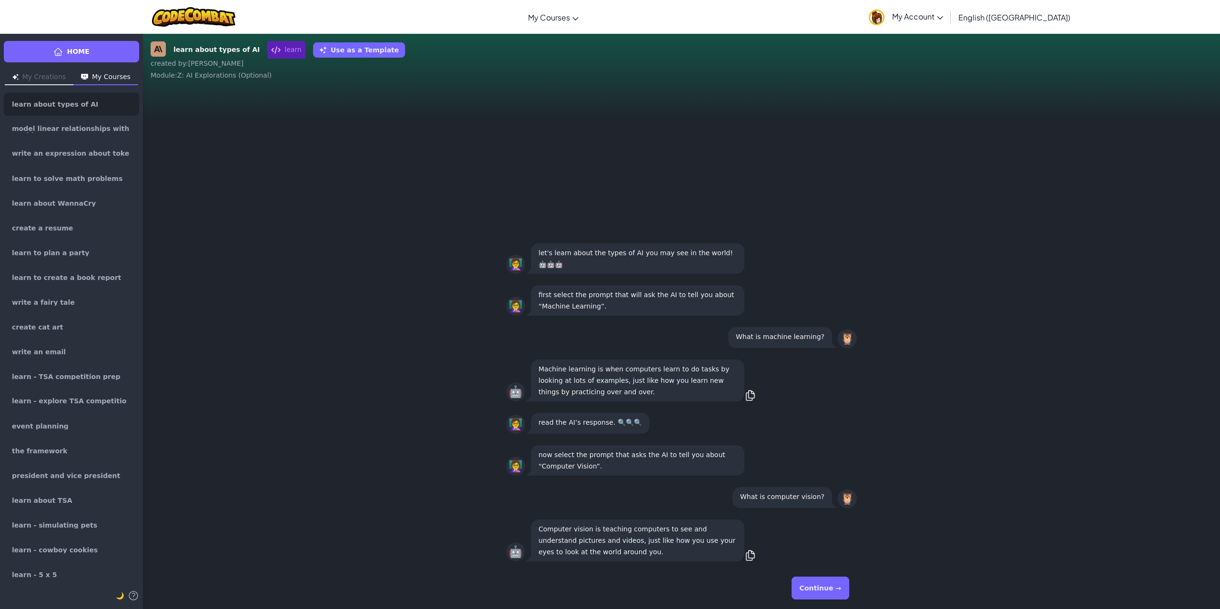
drag, startPoint x: 865, startPoint y: 590, endPoint x: 850, endPoint y: 585, distance: 15.5
click at [865, 589] on div "Continue →" at bounding box center [681, 588] width 1077 height 42
click at [849, 585] on div "Continue →" at bounding box center [681, 588] width 351 height 34
click at [825, 592] on button "Continue →" at bounding box center [820, 588] width 58 height 23
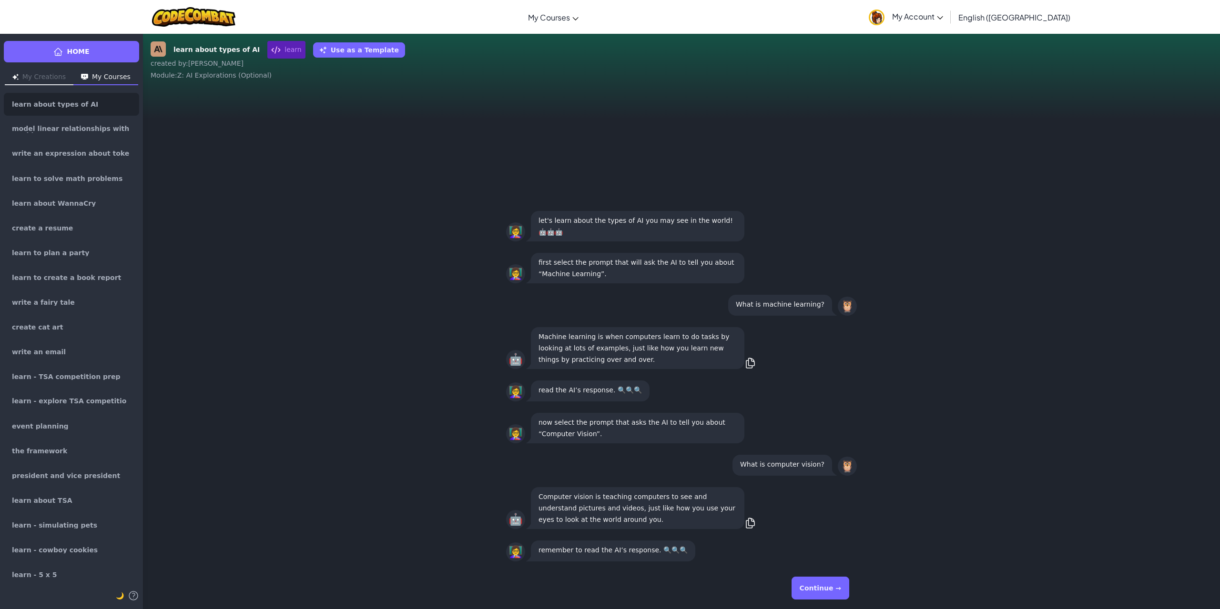
click at [813, 586] on button "Continue →" at bounding box center [820, 588] width 58 height 23
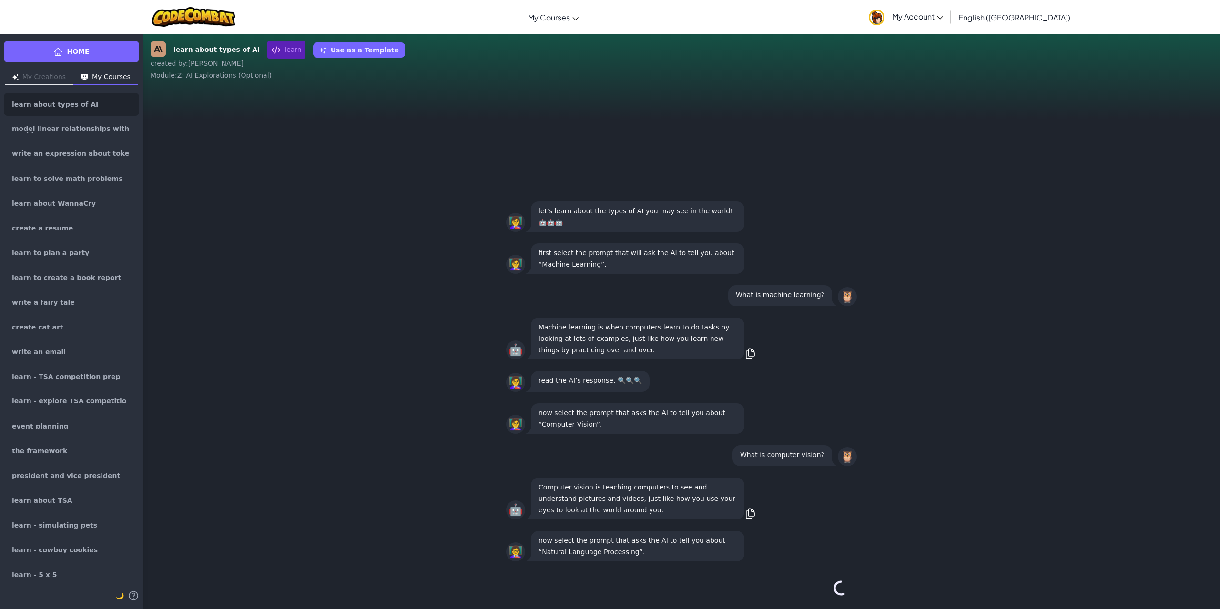
click at [813, 586] on div "Continue →" at bounding box center [681, 588] width 351 height 34
click at [847, 575] on div "Continue →" at bounding box center [681, 588] width 351 height 34
click at [829, 583] on button "Continue →" at bounding box center [820, 588] width 58 height 23
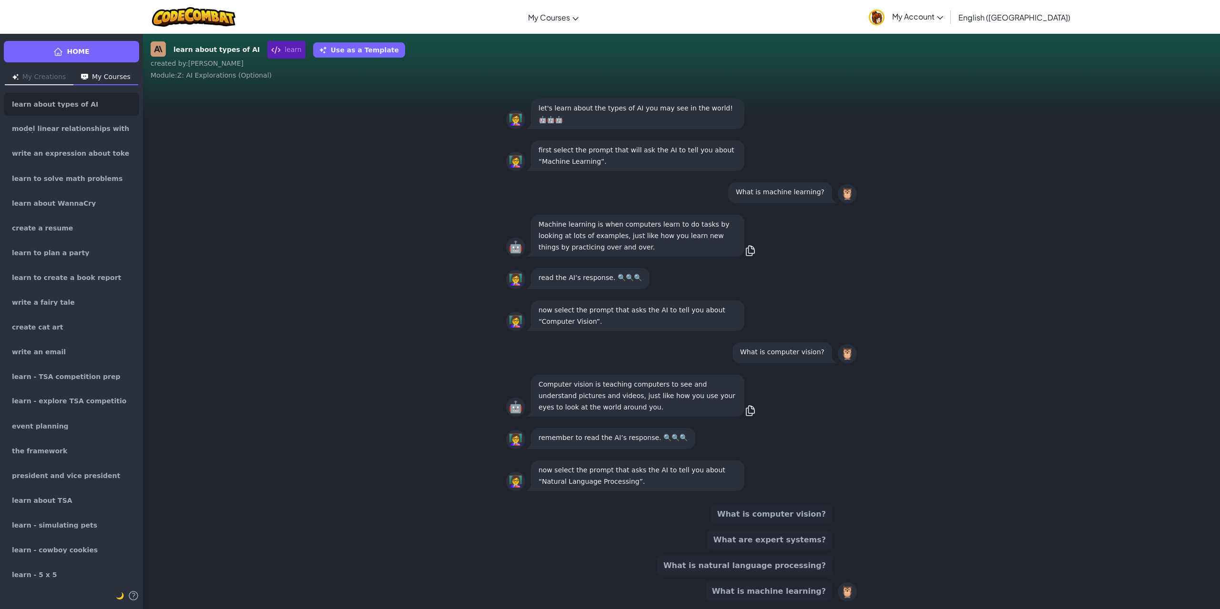
click at [802, 541] on button "What are expert systems?" at bounding box center [769, 540] width 125 height 20
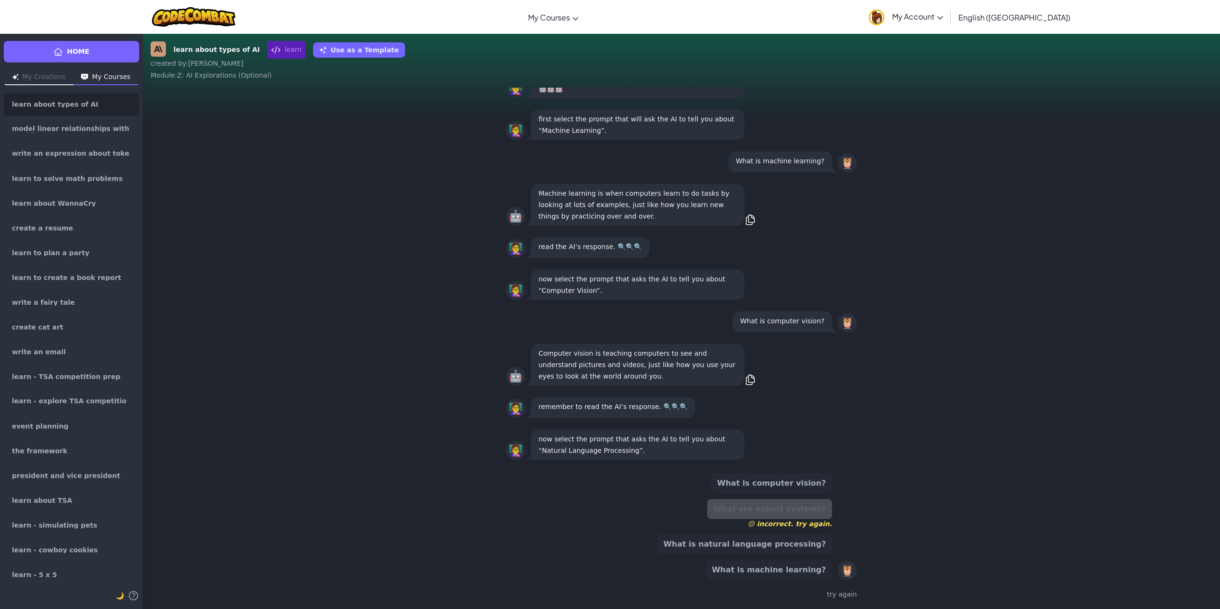
click at [819, 490] on button "What is computer vision?" at bounding box center [771, 484] width 121 height 20
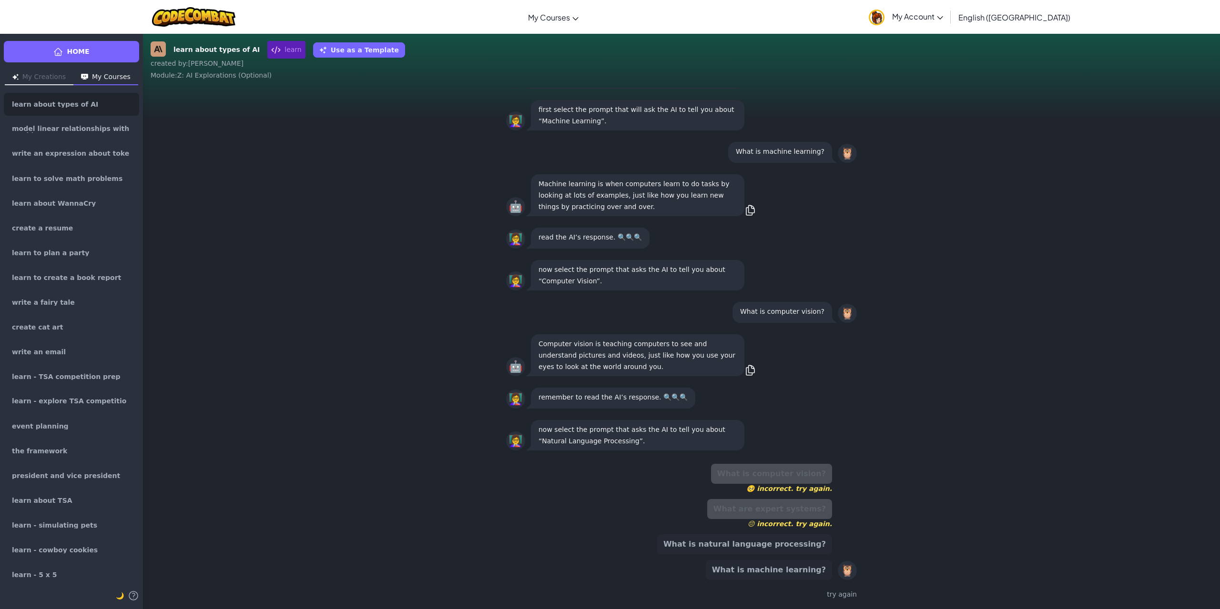
click at [799, 540] on button "What is natural language processing?" at bounding box center [744, 545] width 175 height 20
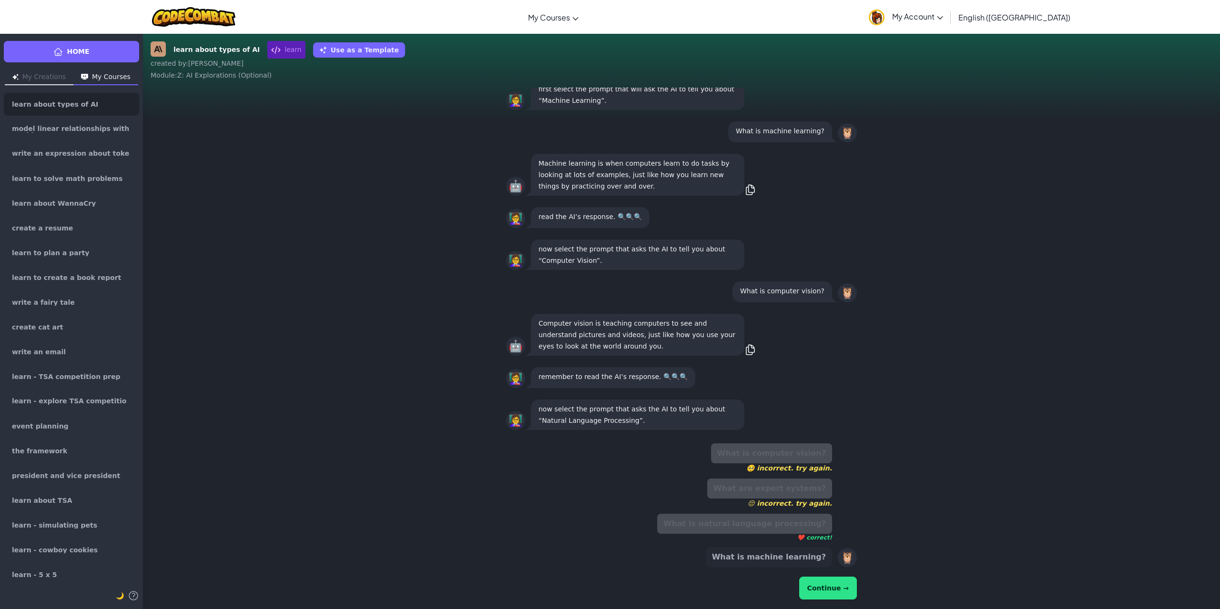
click at [854, 596] on button "Continue →" at bounding box center [828, 588] width 58 height 23
click at [830, 589] on button "Continue →" at bounding box center [828, 588] width 58 height 23
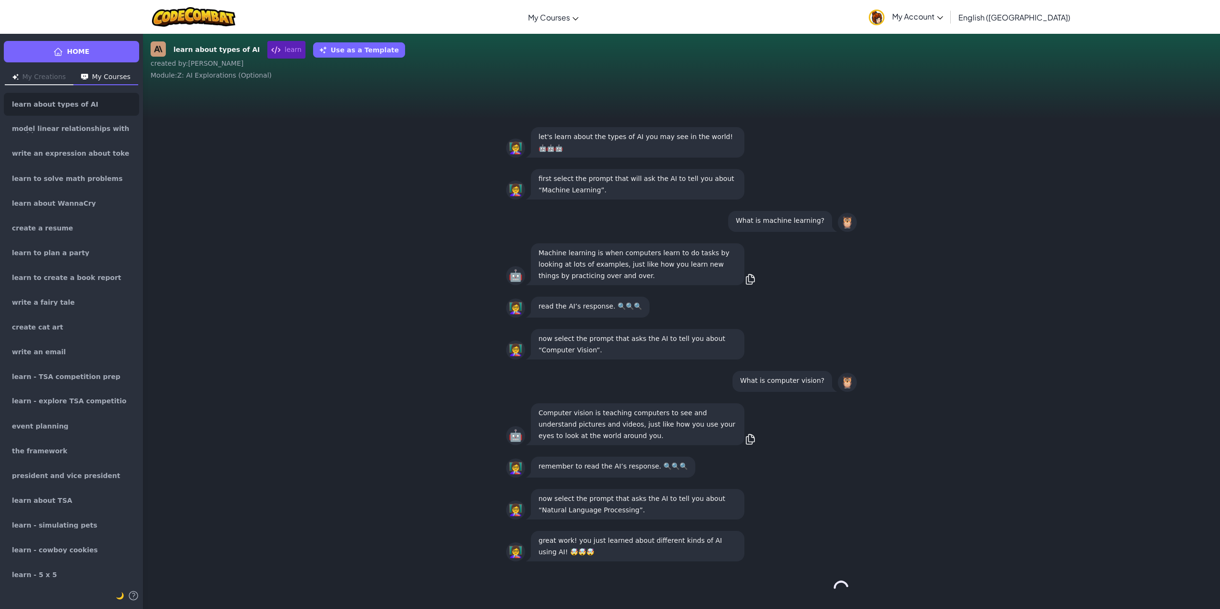
drag, startPoint x: 840, startPoint y: 597, endPoint x: 835, endPoint y: 596, distance: 5.9
click at [838, 597] on div "Continue →" at bounding box center [681, 588] width 351 height 34
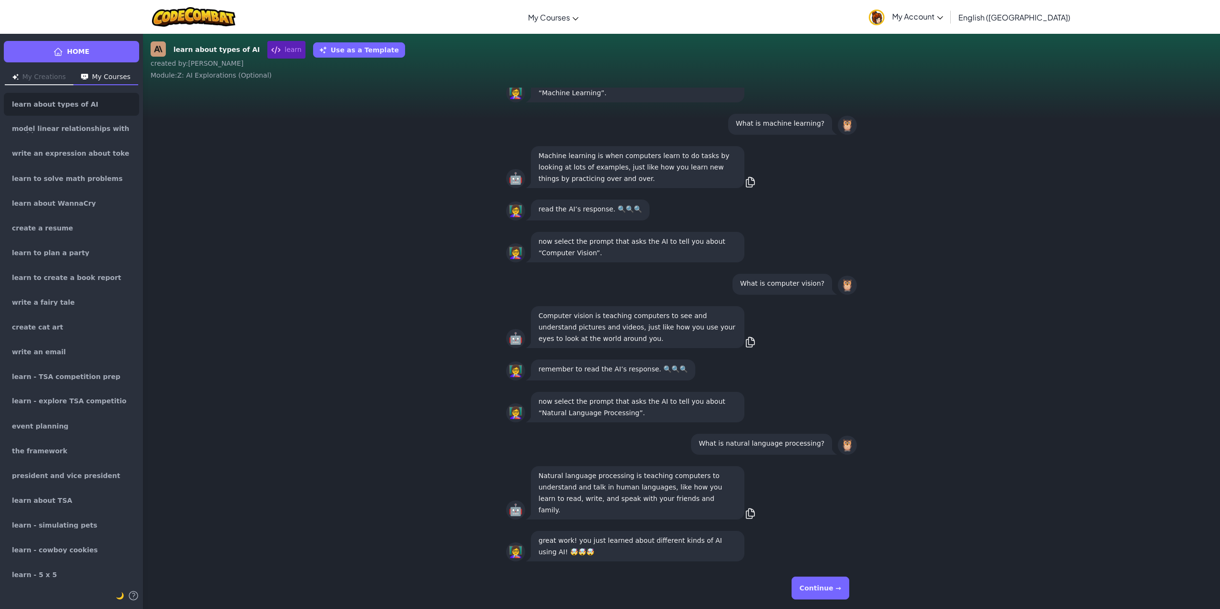
click at [833, 595] on button "Continue →" at bounding box center [820, 588] width 58 height 23
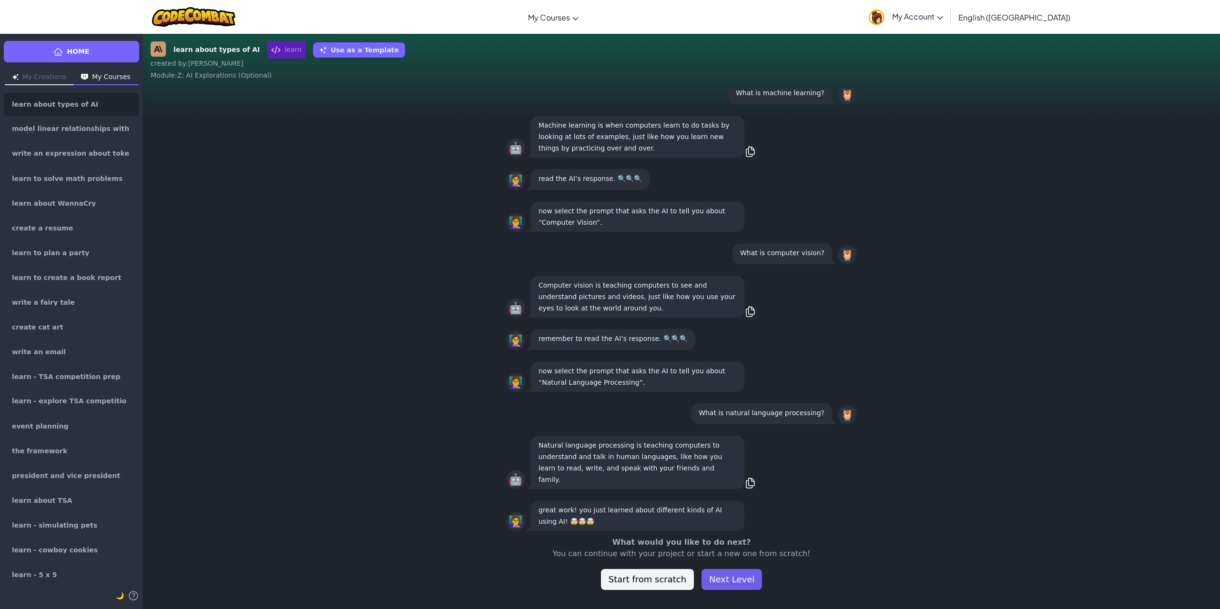
click at [718, 582] on button "Next Level" at bounding box center [731, 579] width 61 height 21
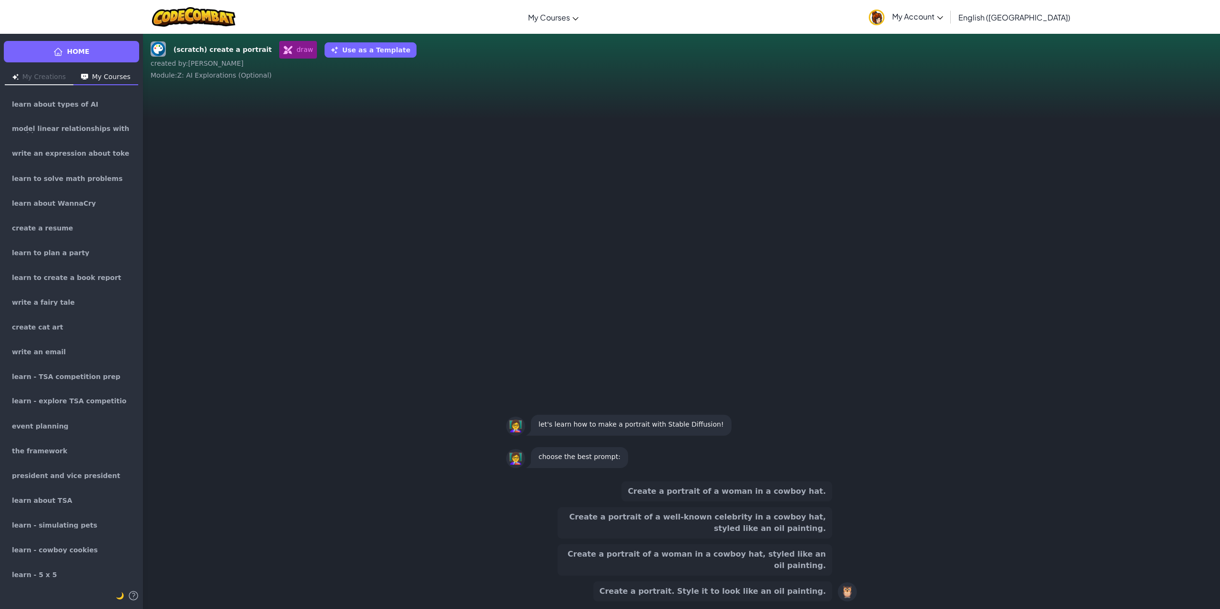
click at [753, 569] on button "Create a portrait of a woman in a cowboy hat, styled like an oil painting." at bounding box center [694, 560] width 274 height 31
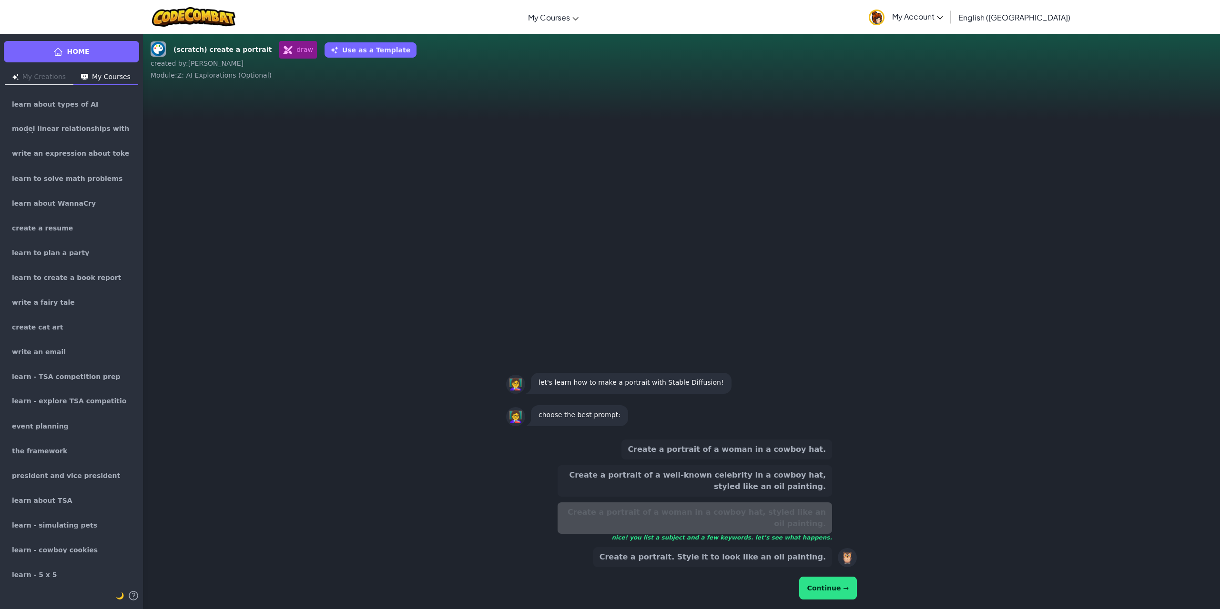
click at [853, 594] on button "Continue →" at bounding box center [828, 588] width 58 height 23
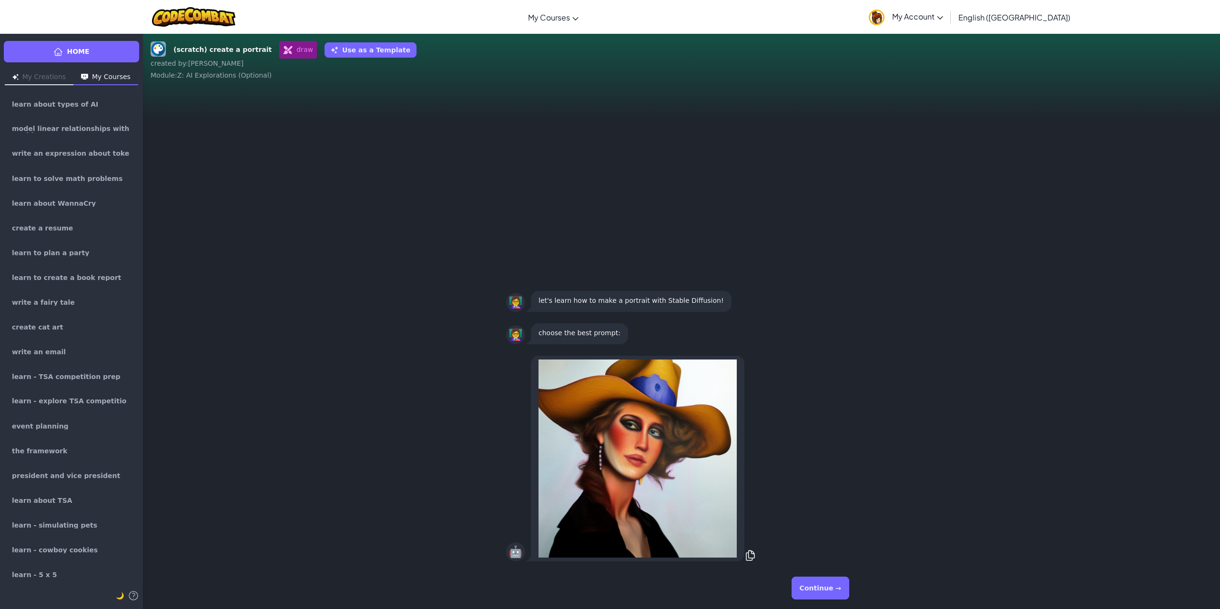
click at [831, 590] on button "Continue →" at bounding box center [820, 588] width 58 height 23
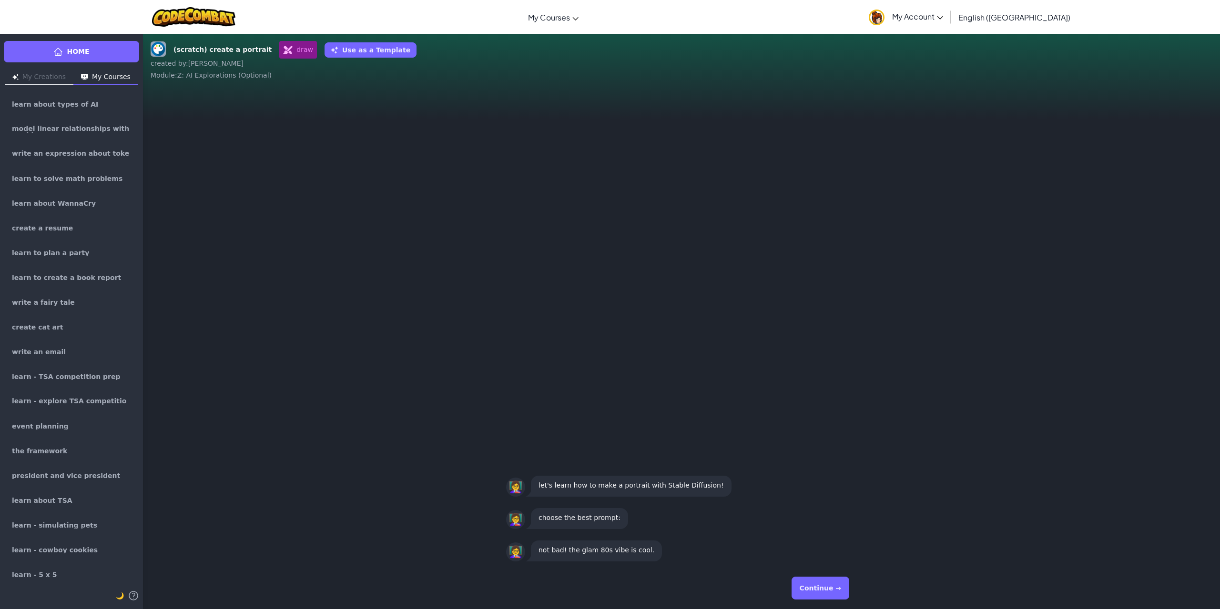
click at [831, 590] on button "Continue →" at bounding box center [820, 588] width 58 height 23
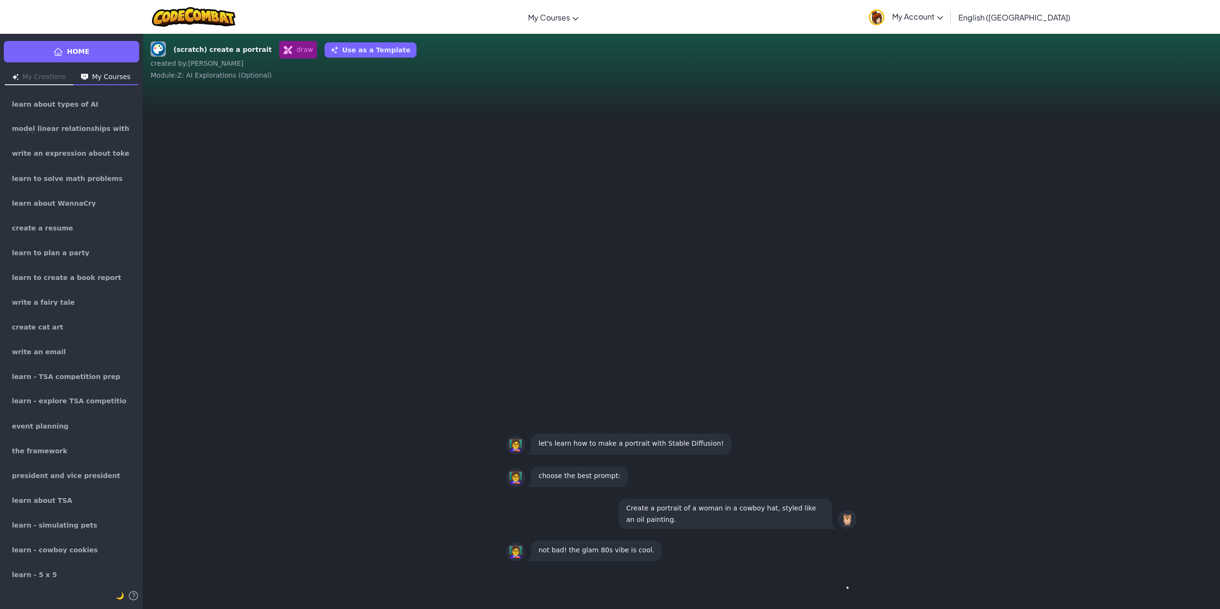
click at [833, 590] on button "Continue →" at bounding box center [841, 588] width 16 height 23
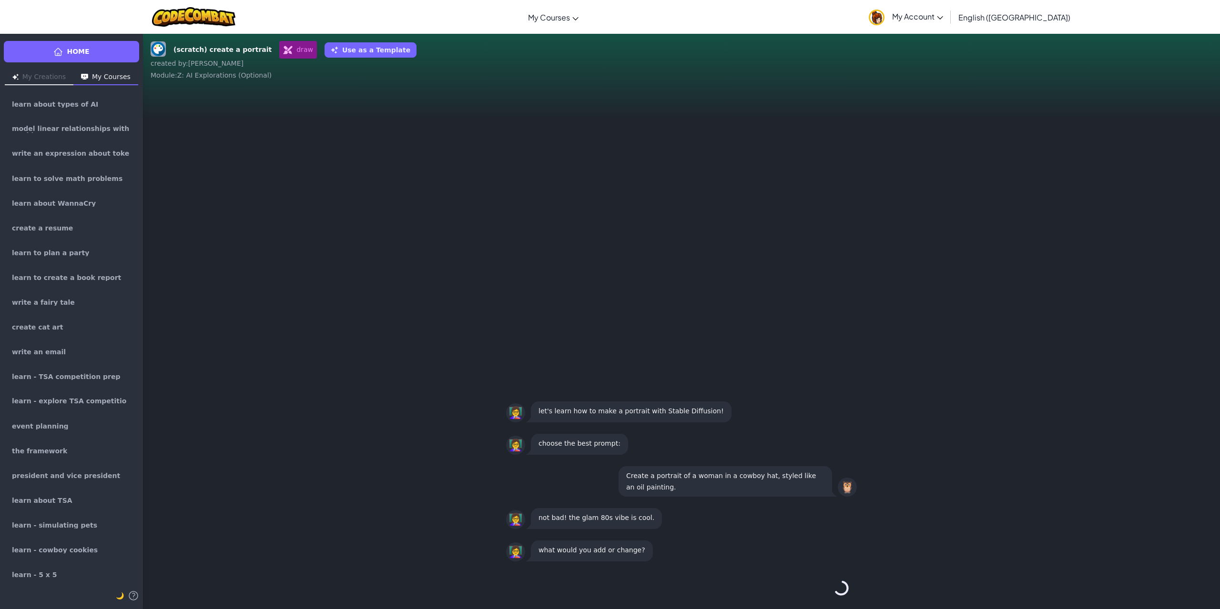
click at [831, 590] on div "Continue →" at bounding box center [681, 588] width 351 height 34
click at [831, 590] on button "Continue →" at bounding box center [820, 588] width 58 height 23
click at [831, 590] on div "Continue →" at bounding box center [681, 588] width 351 height 34
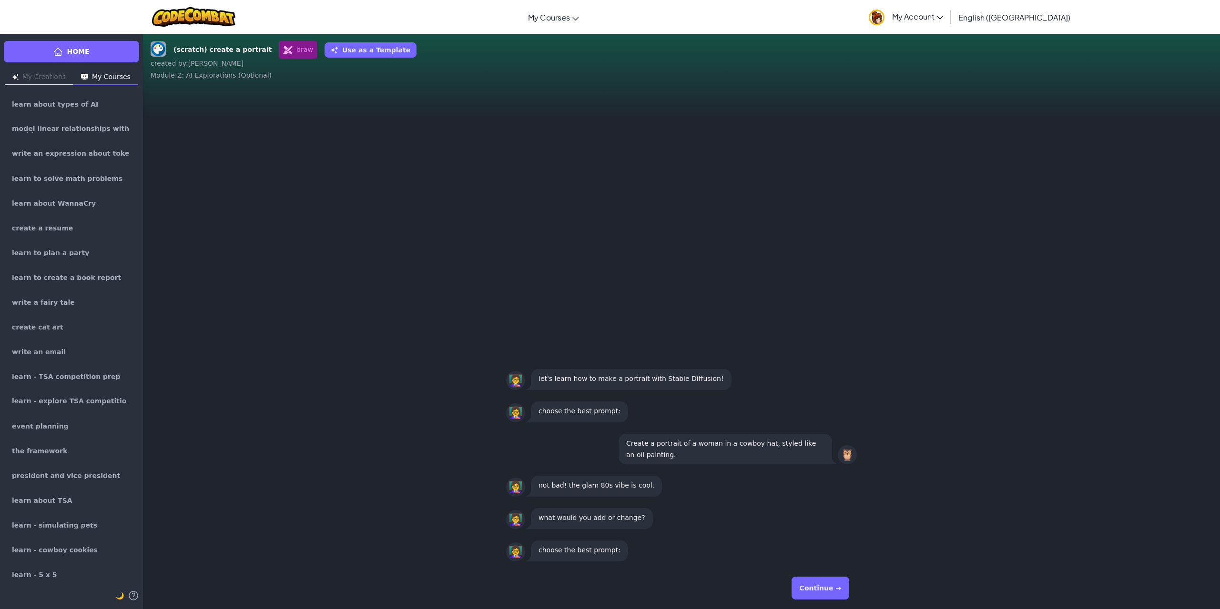
click at [831, 590] on button "Continue →" at bounding box center [820, 588] width 58 height 23
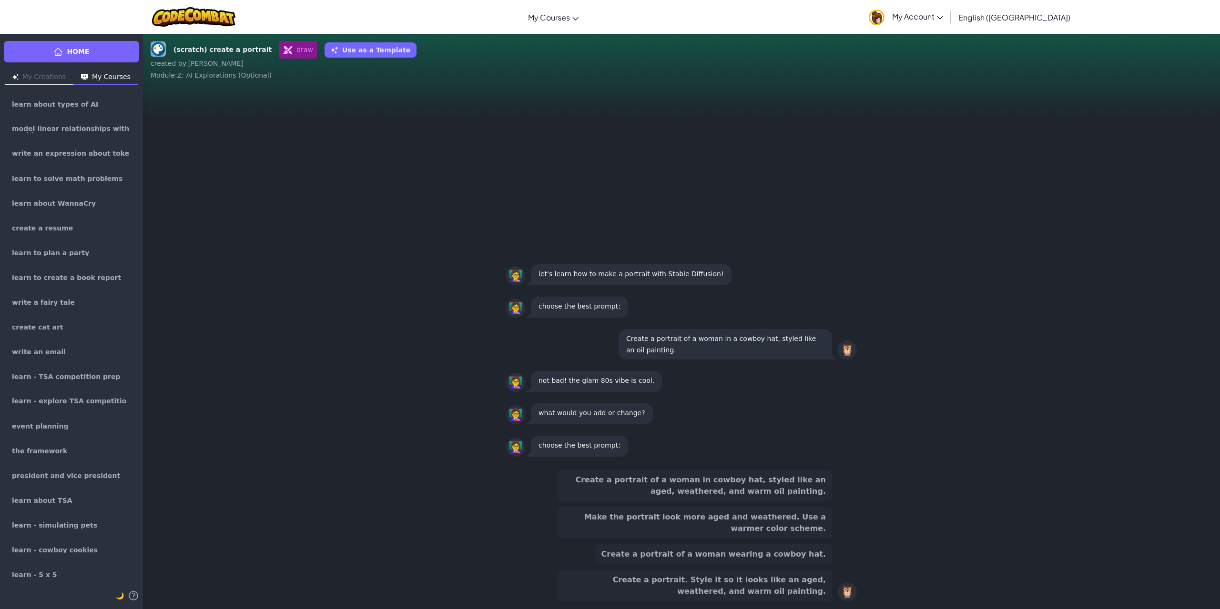
click at [770, 492] on button "Create a portrait of a woman in cowboy hat, styled like an aged, weathered, and…" at bounding box center [694, 485] width 274 height 31
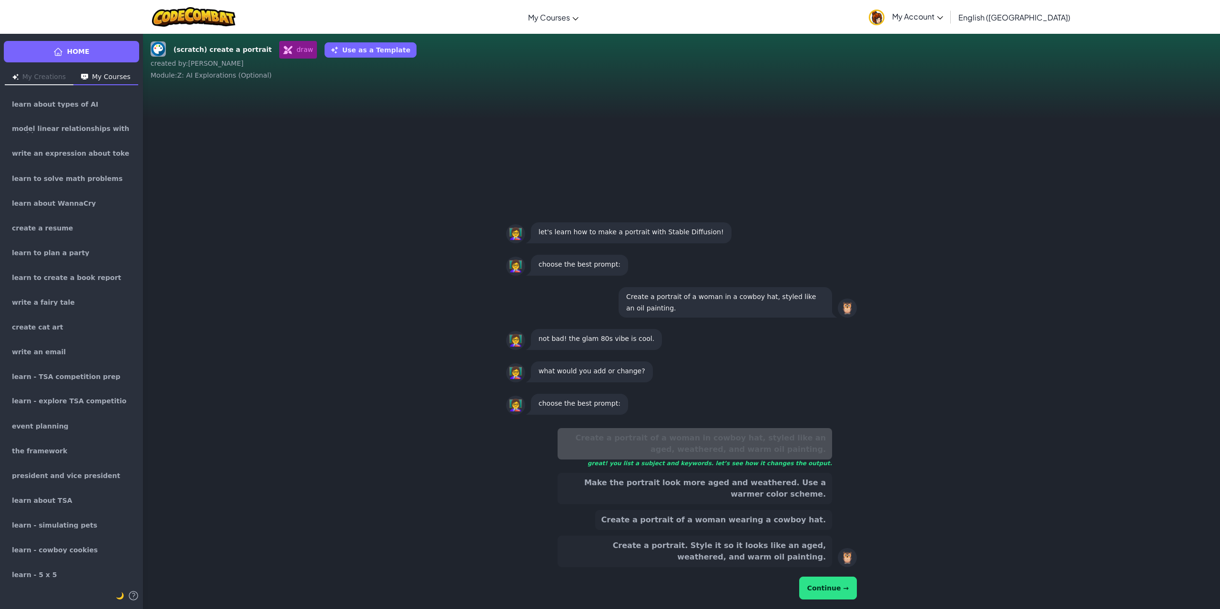
click at [840, 578] on button "Continue →" at bounding box center [828, 588] width 58 height 23
click at [836, 586] on button "Continue →" at bounding box center [828, 588] width 58 height 23
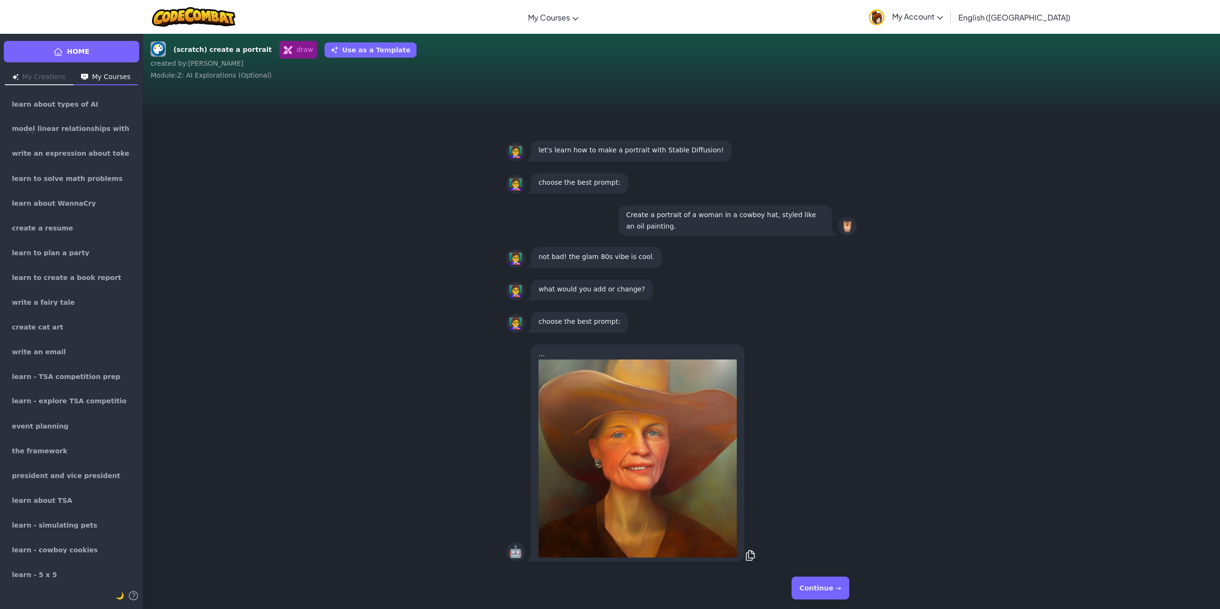
click at [836, 586] on button "Continue →" at bounding box center [820, 588] width 58 height 23
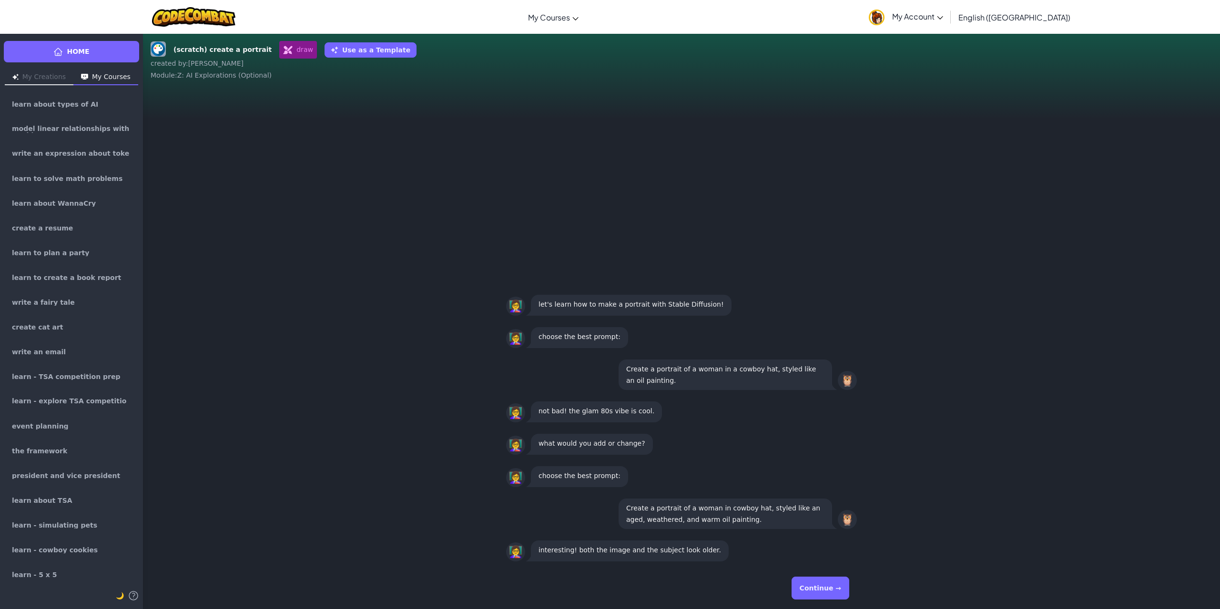
click at [836, 586] on button "Continue →" at bounding box center [820, 588] width 58 height 23
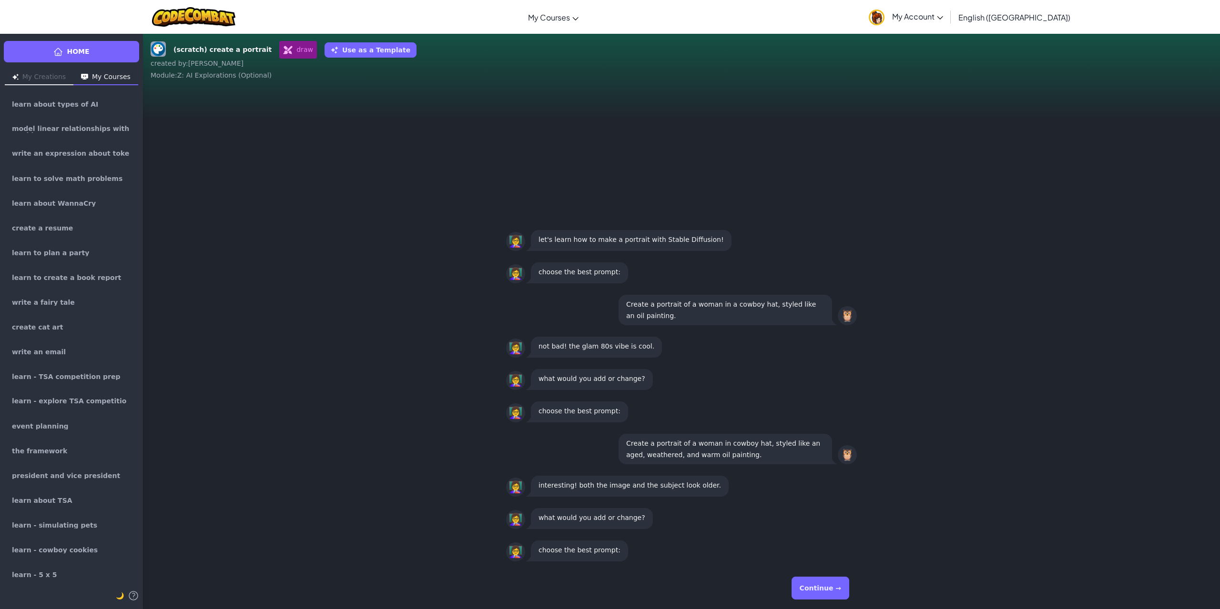
click at [836, 586] on button "Continue →" at bounding box center [820, 588] width 58 height 23
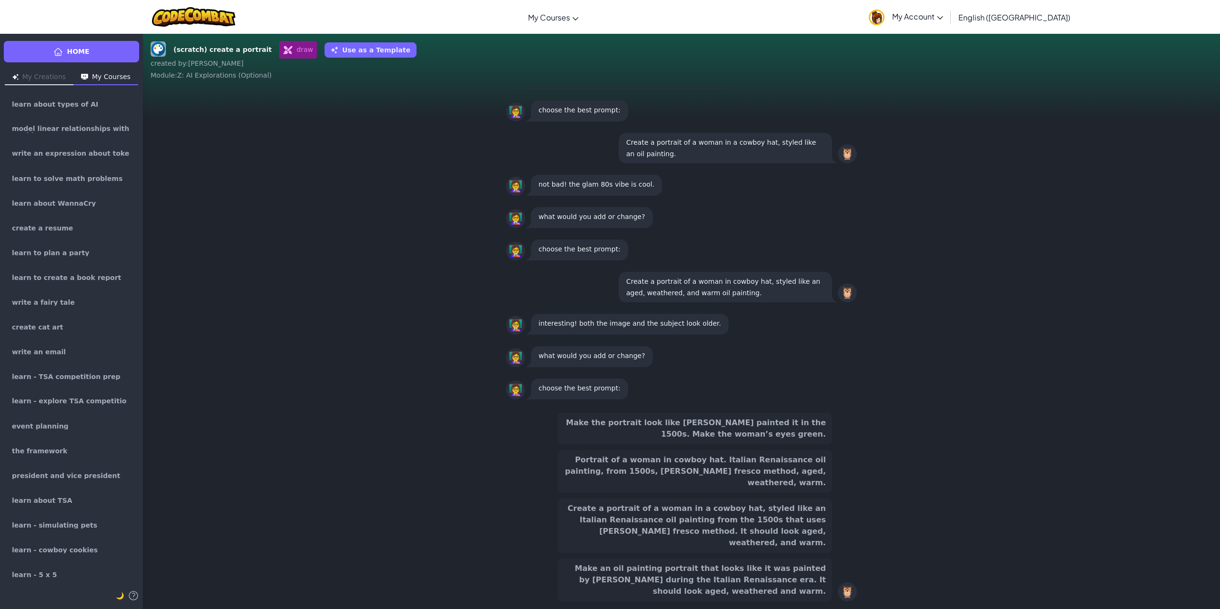
click at [797, 511] on button "Create a portrait of a woman in a cowboy hat, styled like an Italian Renaissanc…" at bounding box center [694, 526] width 274 height 54
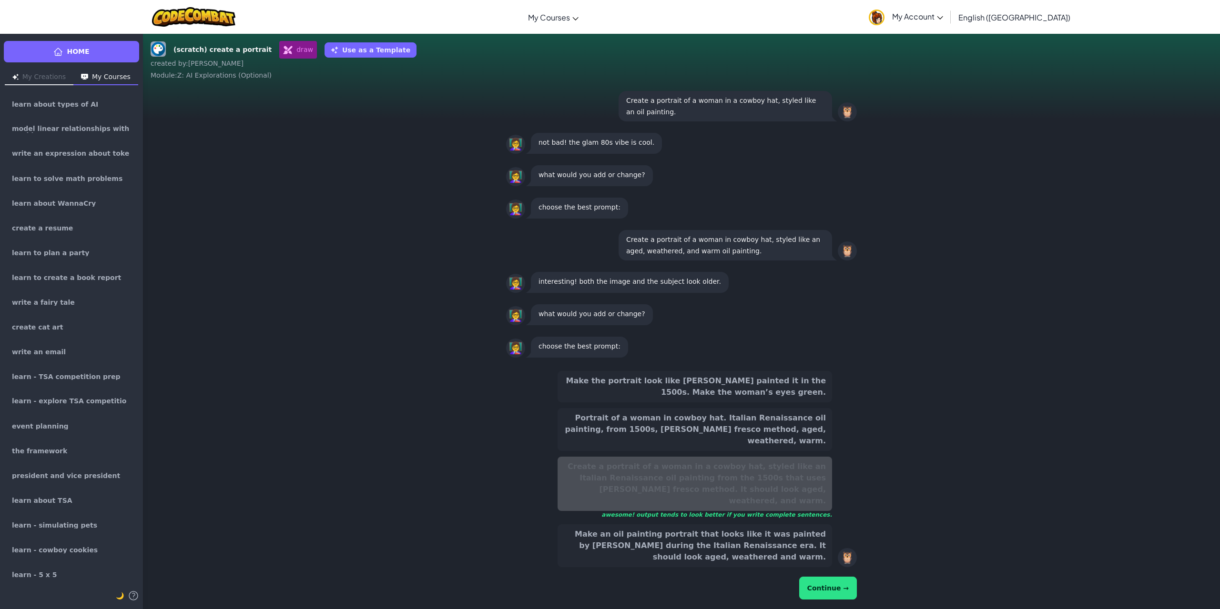
click at [826, 579] on button "Continue →" at bounding box center [828, 588] width 58 height 23
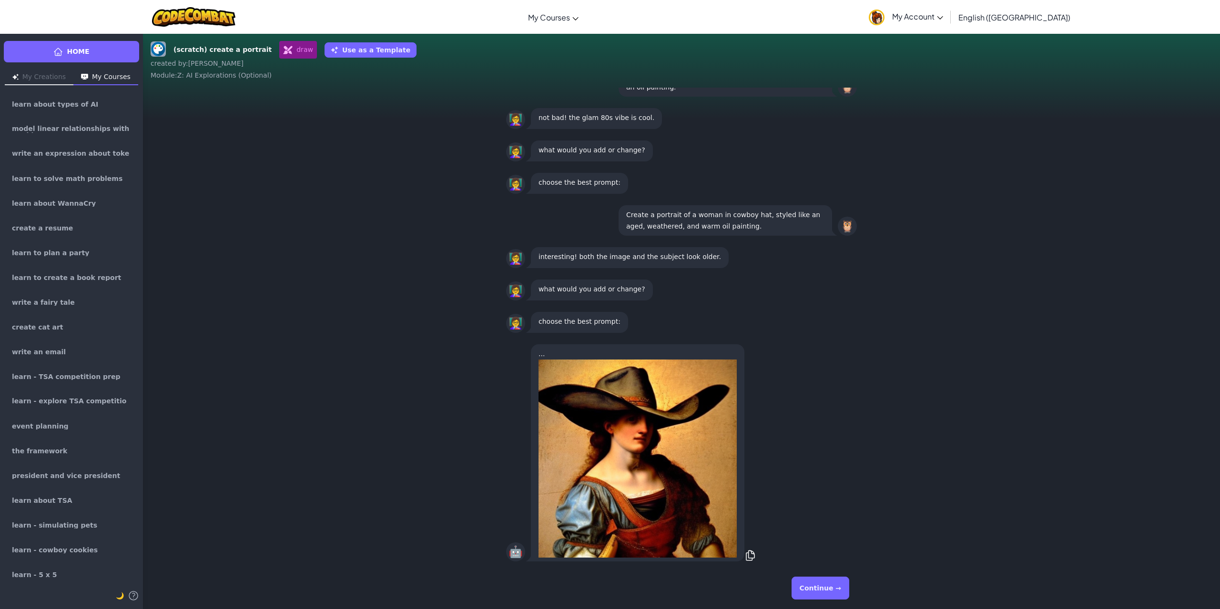
click at [828, 580] on button "Continue →" at bounding box center [820, 588] width 58 height 23
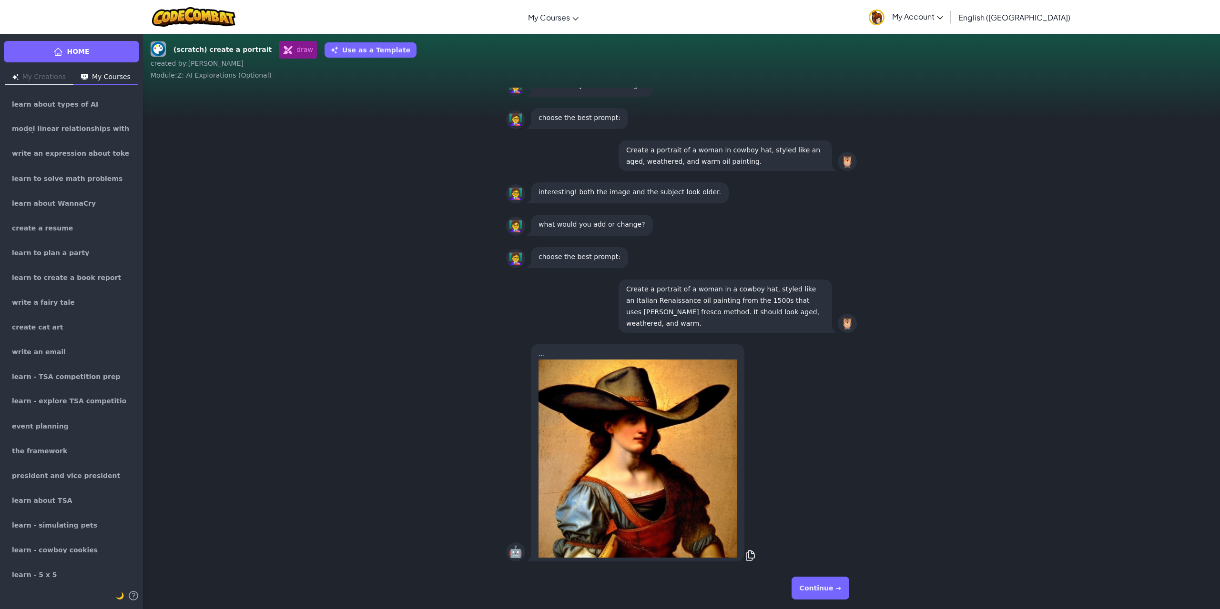
click at [832, 573] on div "Continue →" at bounding box center [681, 588] width 351 height 34
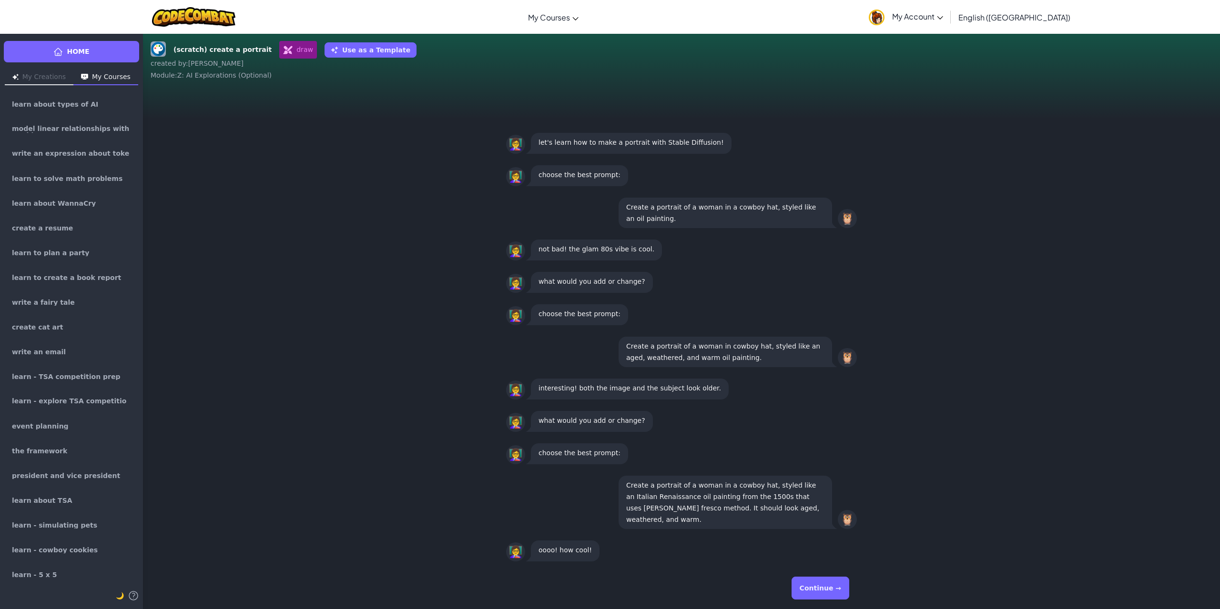
click at [826, 575] on div "Continue →" at bounding box center [681, 588] width 351 height 34
click at [827, 587] on button "Continue →" at bounding box center [820, 588] width 58 height 23
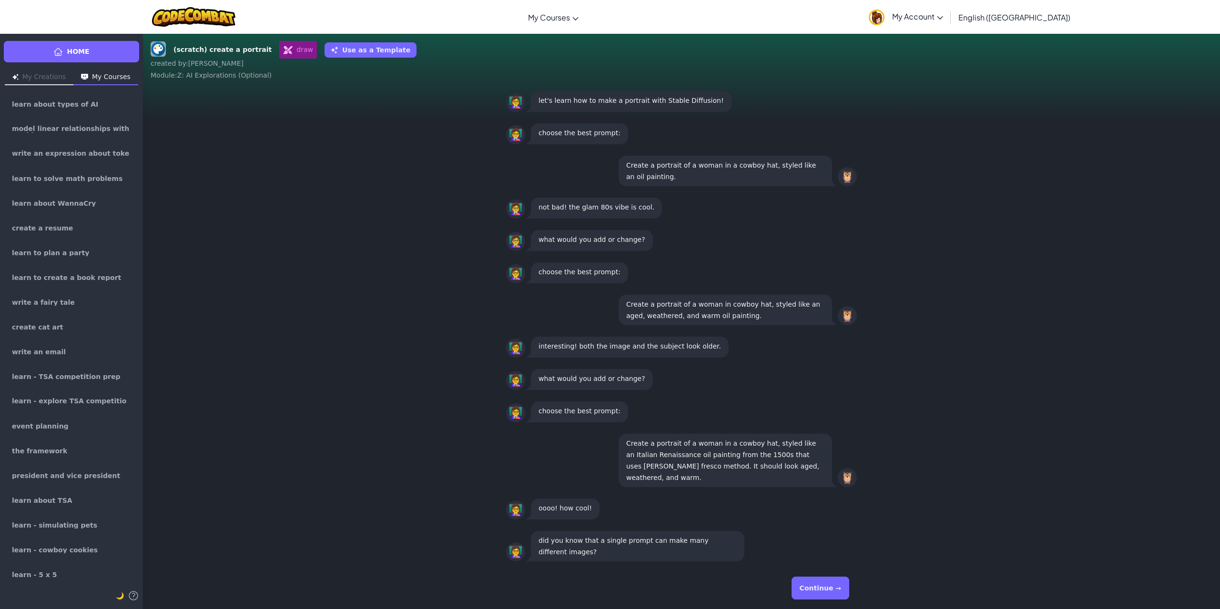
click at [827, 587] on button "Continue →" at bounding box center [820, 588] width 58 height 23
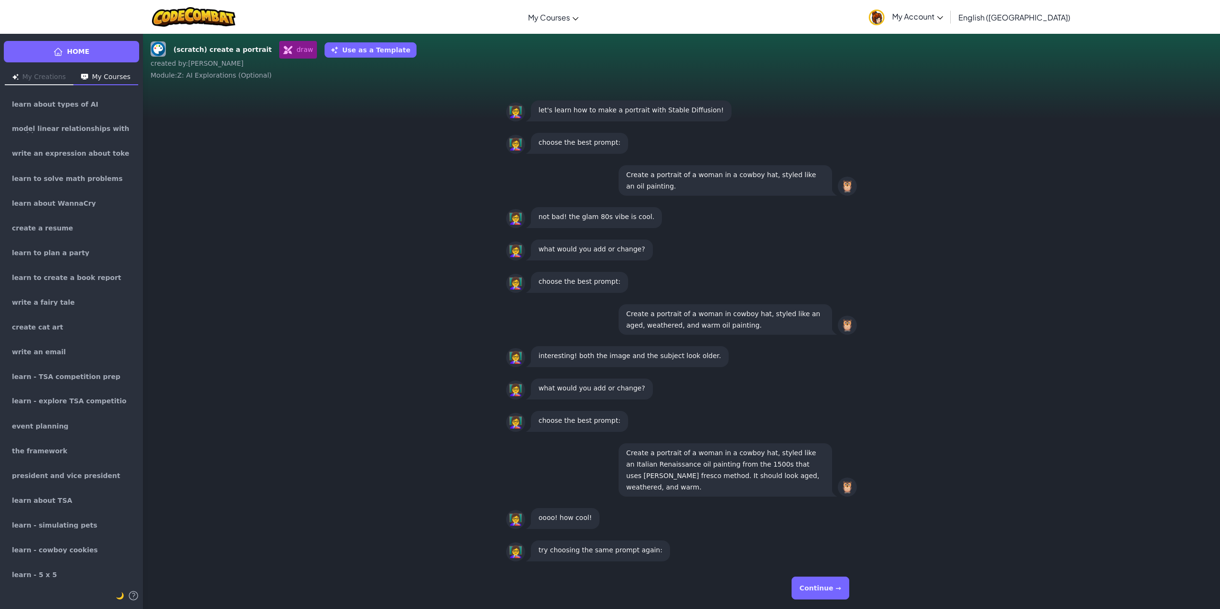
click at [827, 587] on button "Continue →" at bounding box center [820, 588] width 58 height 23
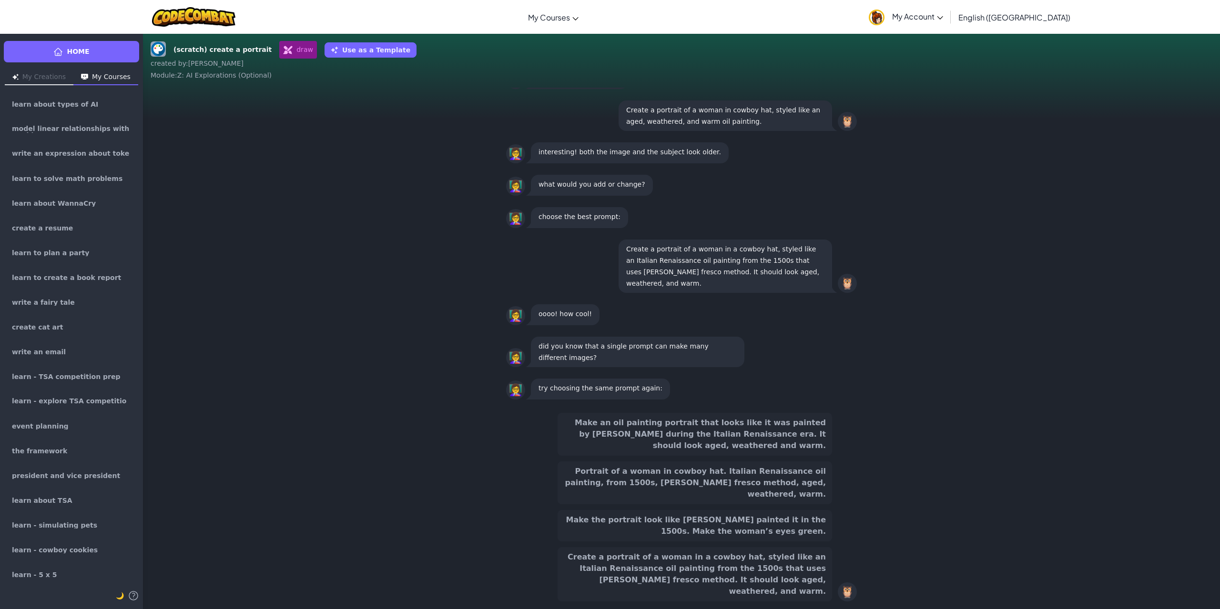
click at [792, 560] on button "Create a portrait of a woman in a cowboy hat, styled like an Italian Renaissanc…" at bounding box center [694, 574] width 274 height 54
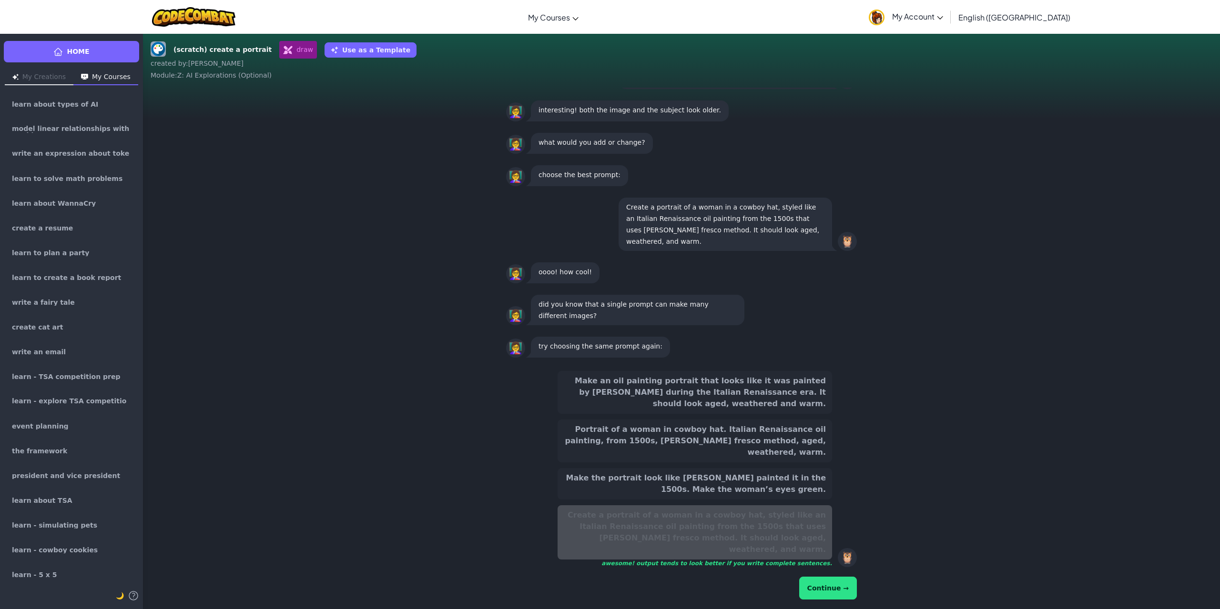
click at [830, 597] on button "Continue →" at bounding box center [828, 588] width 58 height 23
click at [834, 592] on button "Continue →" at bounding box center [828, 588] width 58 height 23
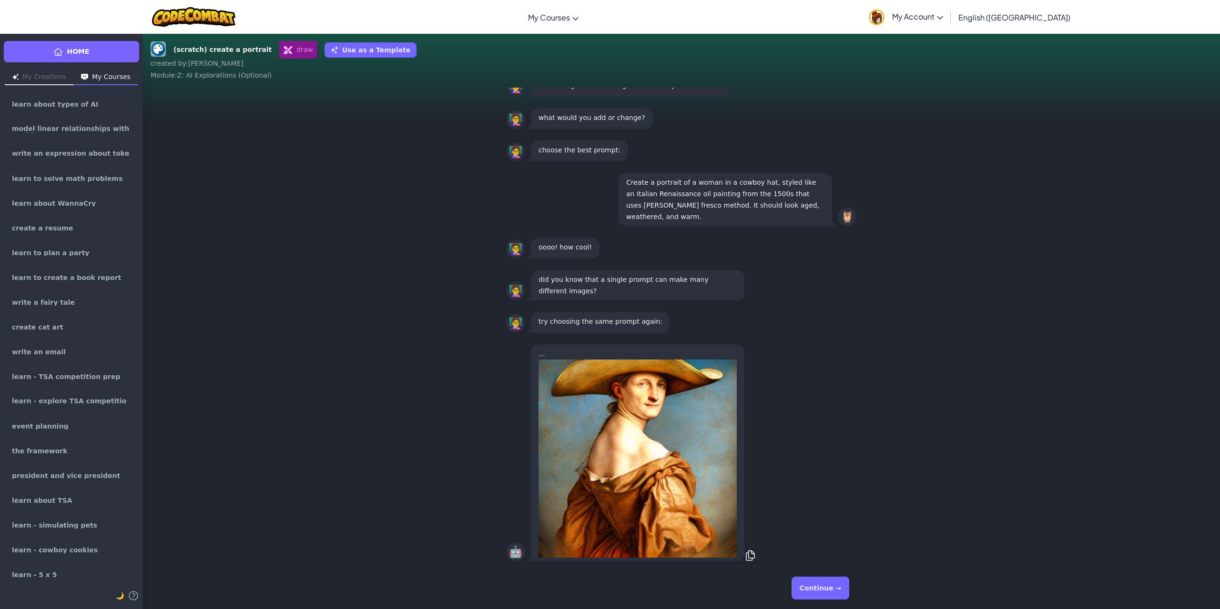
click at [834, 592] on button "Continue →" at bounding box center [820, 588] width 58 height 23
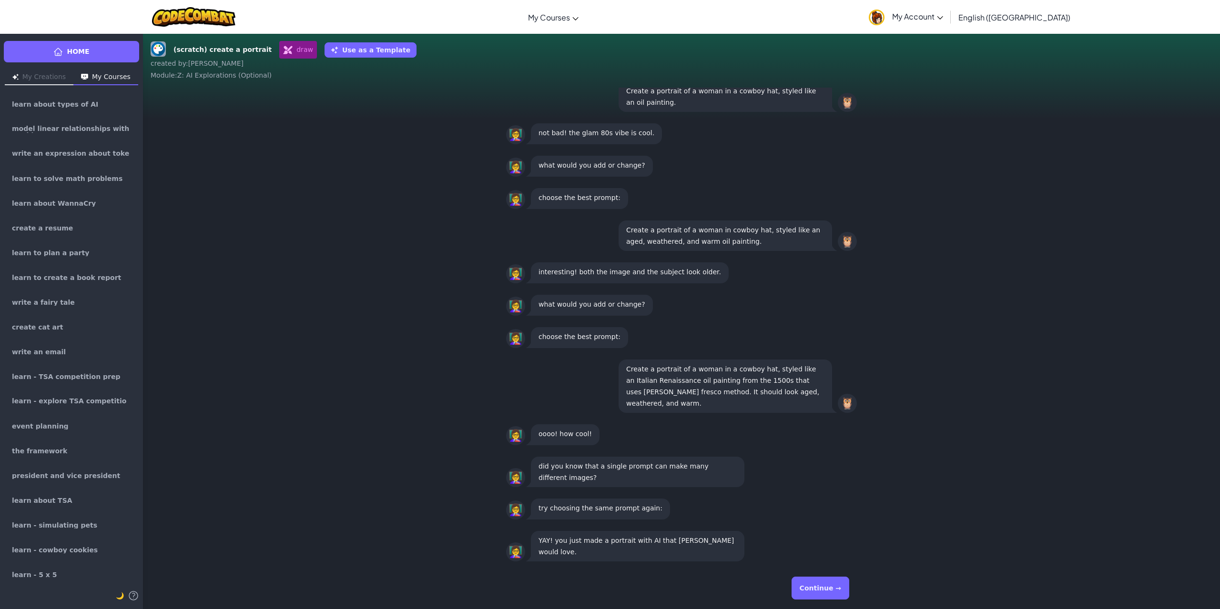
click at [834, 592] on button "Continue →" at bounding box center [820, 588] width 58 height 23
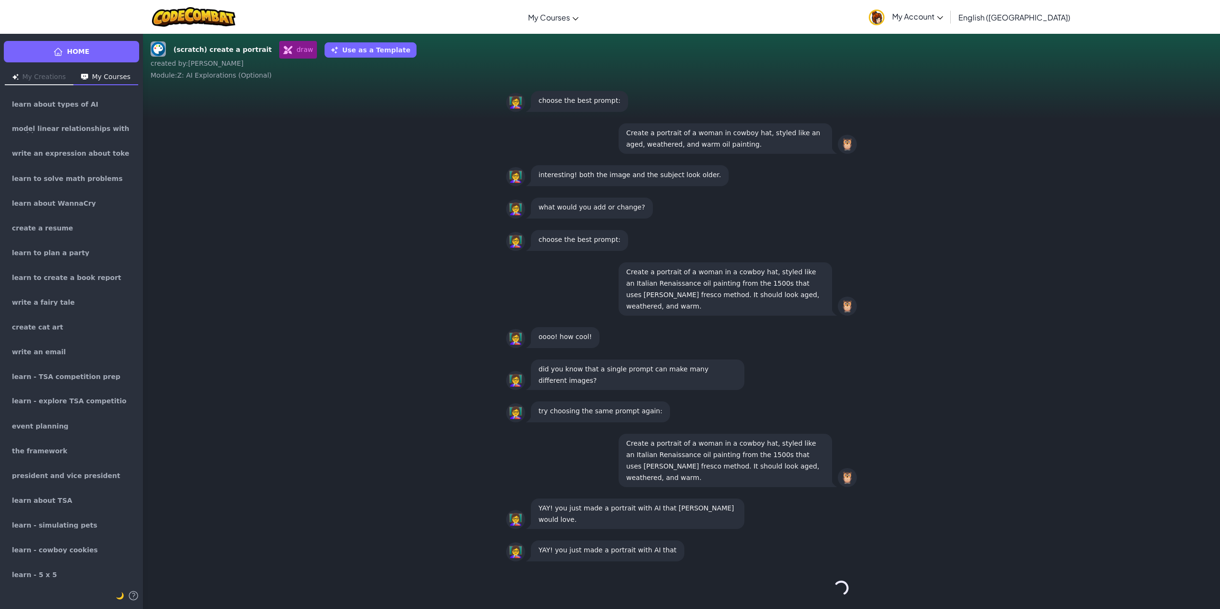
click at [834, 592] on div "Continue →" at bounding box center [681, 588] width 351 height 34
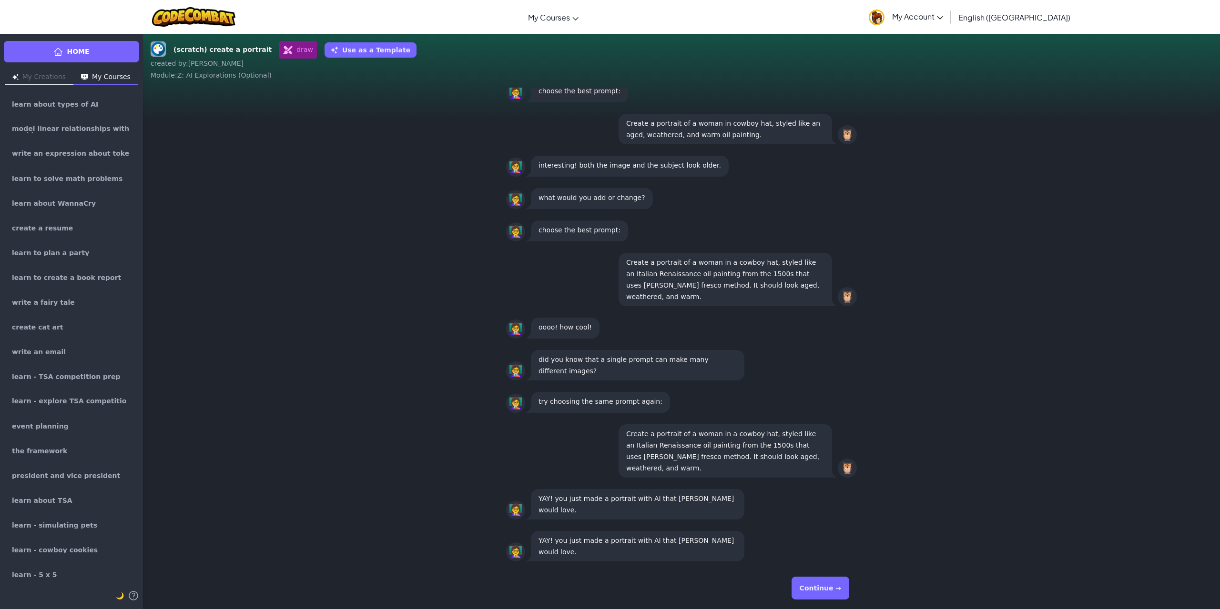
click at [834, 592] on button "Continue →" at bounding box center [820, 588] width 58 height 23
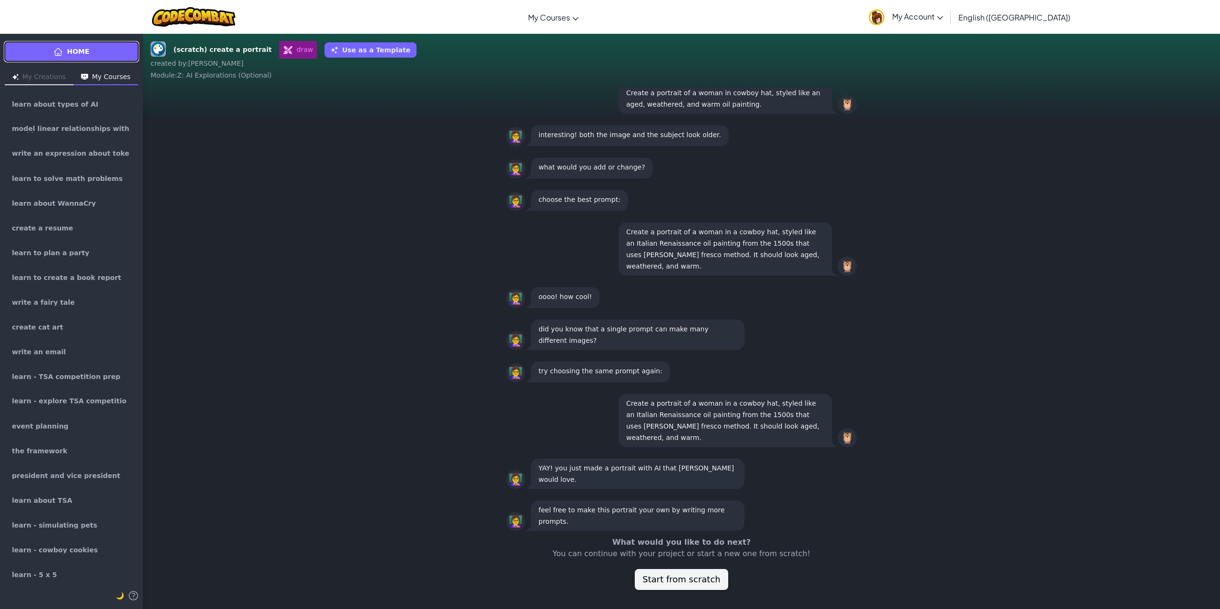
click at [91, 54] on link "Home" at bounding box center [71, 51] width 135 height 21
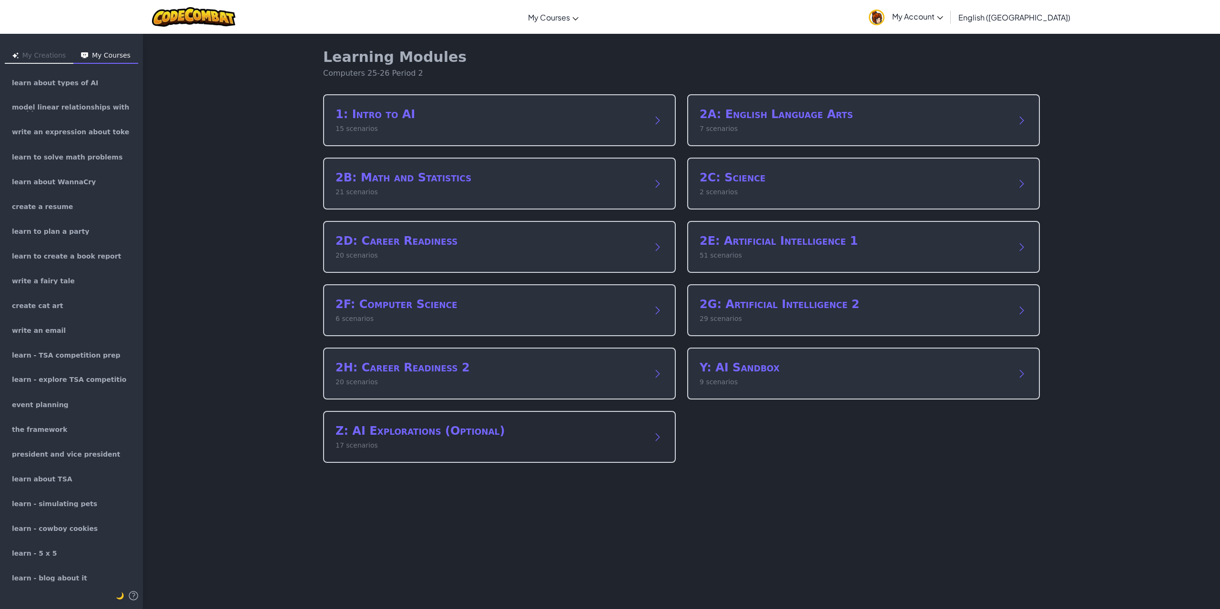
click at [611, 445] on p "17 scenarios" at bounding box center [489, 446] width 309 height 10
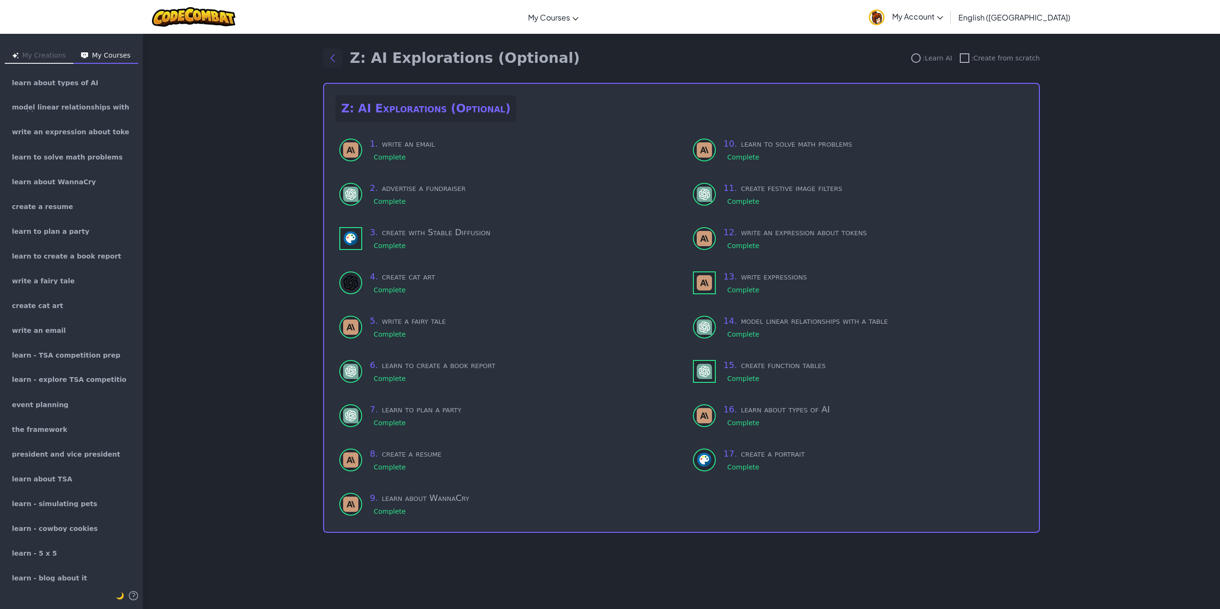
click at [335, 58] on icon "Back to modules" at bounding box center [332, 57] width 11 height 11
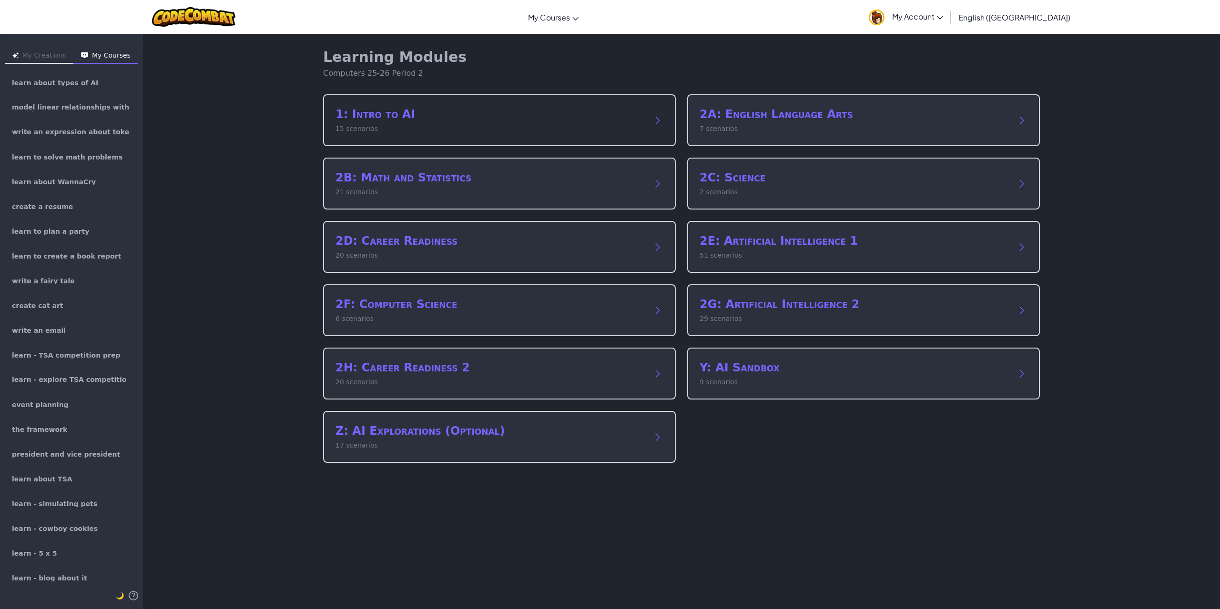
click at [392, 134] on div "1: Intro to AI 15 scenarios" at bounding box center [499, 120] width 353 height 52
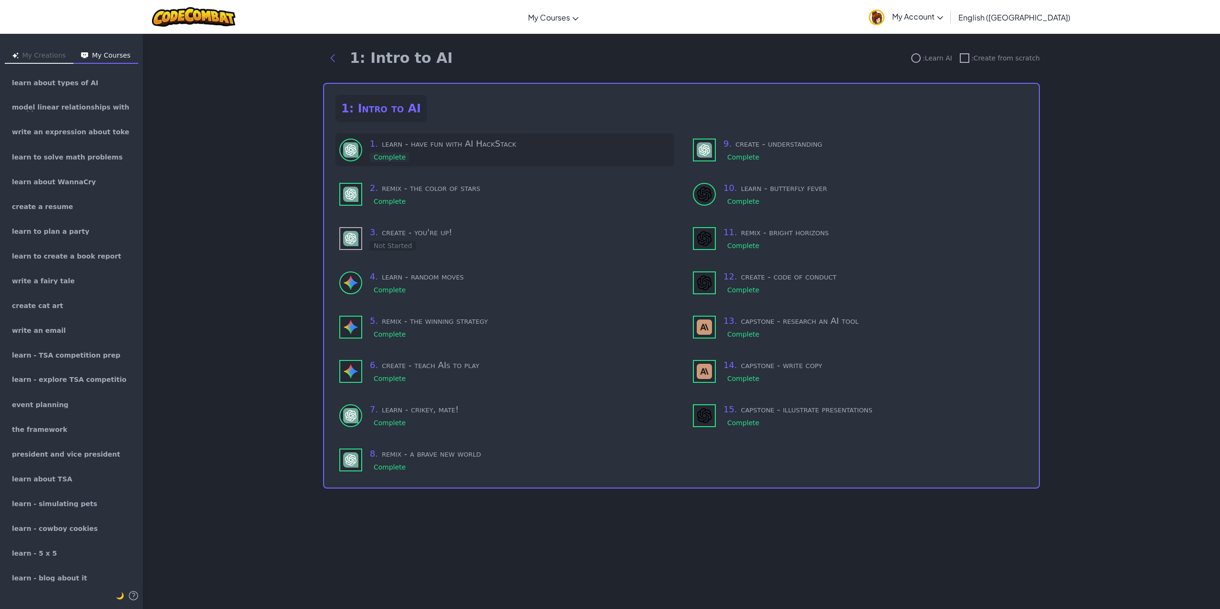
click at [399, 152] on div "Complete" at bounding box center [390, 157] width 40 height 10
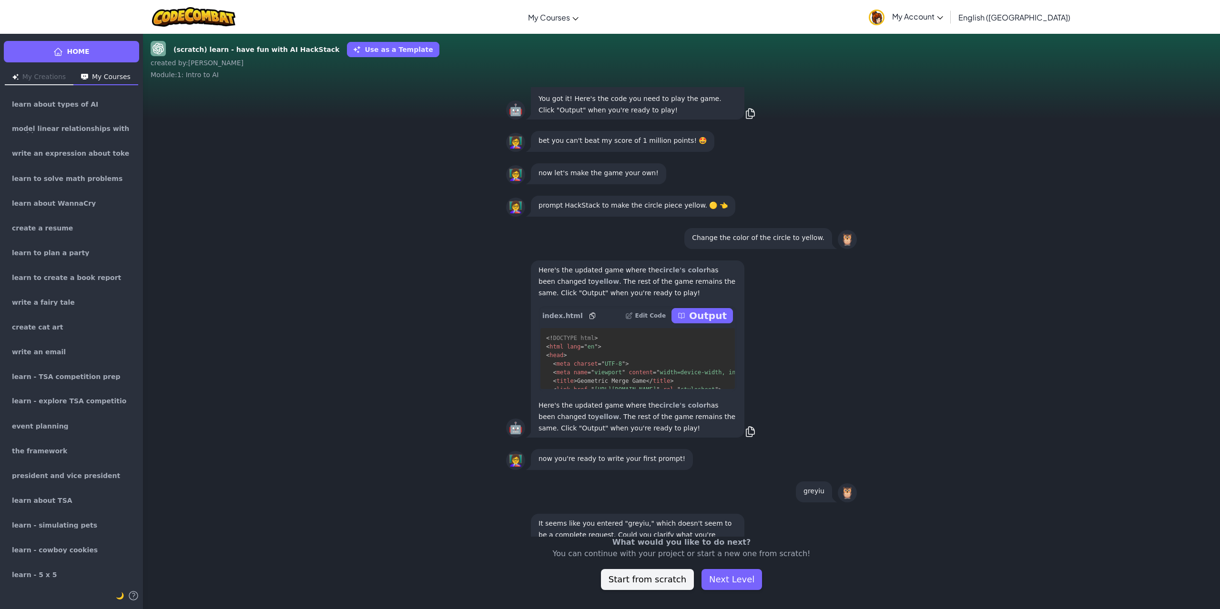
scroll to position [-191, 0]
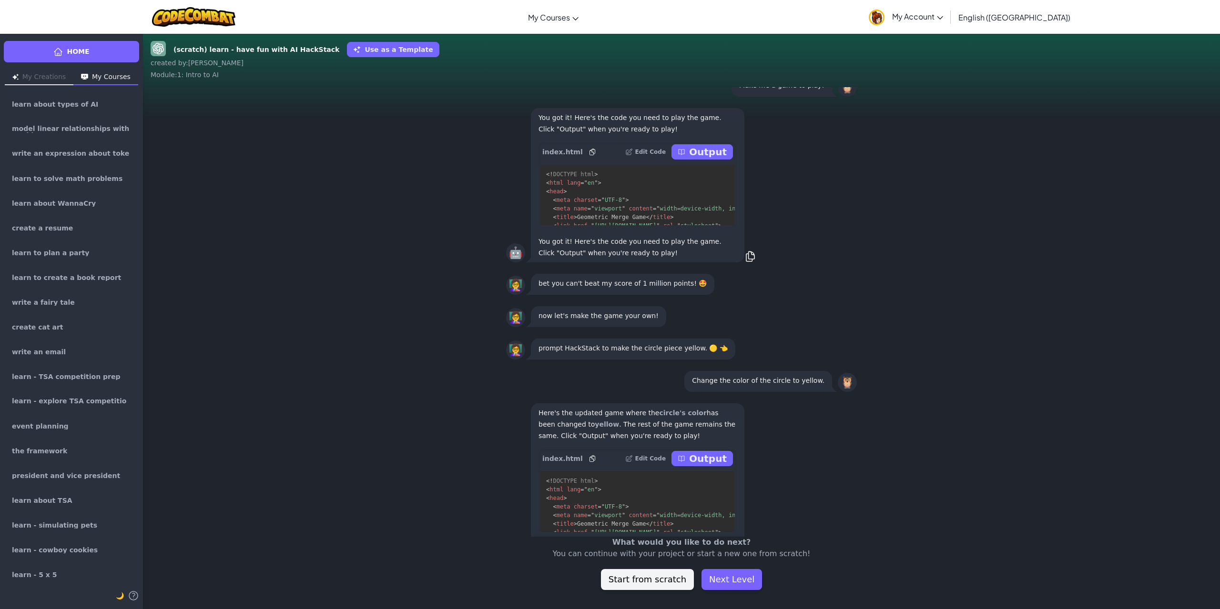
click at [708, 162] on div "index.html Edit Code Output" at bounding box center [637, 151] width 198 height 19
click at [716, 159] on p "Output" at bounding box center [708, 151] width 38 height 13
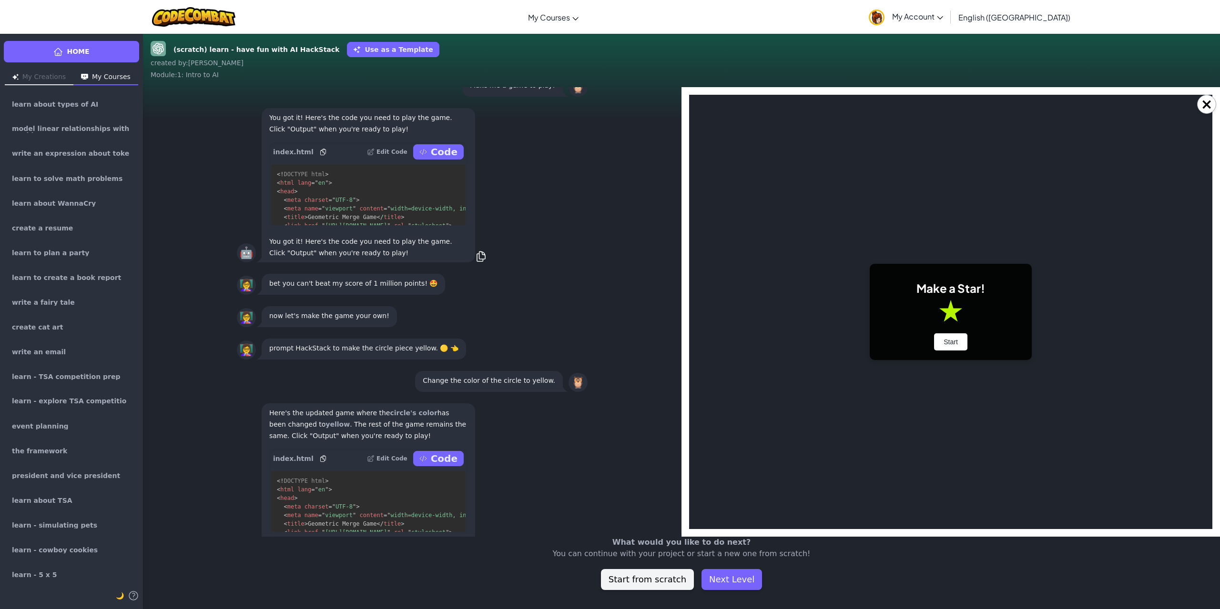
scroll to position [0, 0]
click at [942, 340] on button "Start" at bounding box center [950, 342] width 33 height 17
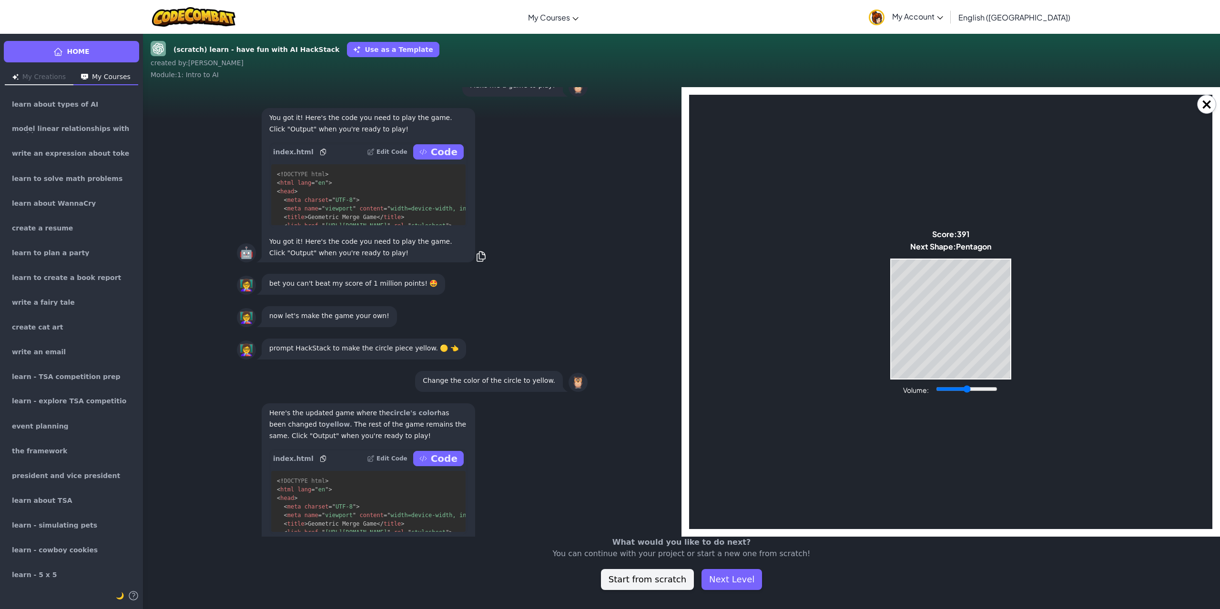
click at [941, 380] on body "Make a Star! Start Score: 391 Next Shape: [GEOGRAPHIC_DATA] Game Over Your stac…" at bounding box center [950, 312] width 523 height 435
click at [942, 380] on body "Make a Star! Start Score: 396 Next Shape: Triangle Game Over Your stack reached…" at bounding box center [950, 312] width 523 height 435
click at [942, 380] on body "Make a Star! Start Score: 401 Next Shape: Triangle Game Over Your stack reached…" at bounding box center [950, 312] width 523 height 435
click at [943, 381] on body "Make a Star! Start Score: 407 Next Shape: Triangle Game Over Your stack reached…" at bounding box center [950, 312] width 523 height 435
click at [945, 375] on body "Make a Star! Start Score: 413 Next Shape: Triangle Game Over Your stack reached…" at bounding box center [950, 312] width 523 height 435
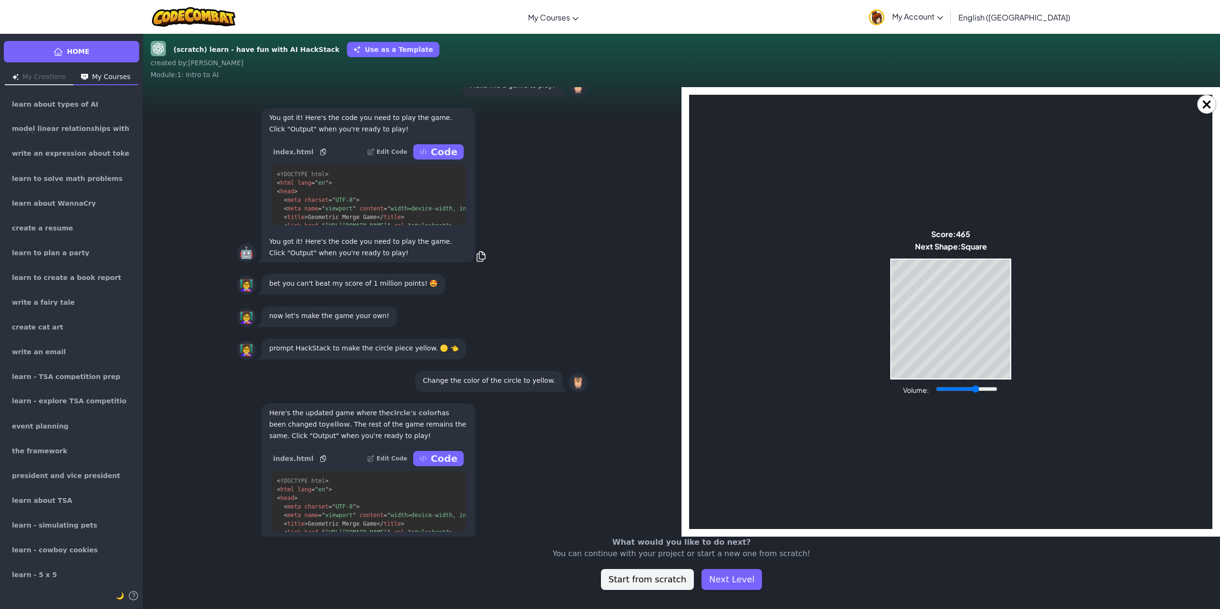
click at [975, 385] on input "Volume:" at bounding box center [966, 389] width 61 height 8
click at [975, 385] on div "Volume:" at bounding box center [950, 390] width 95 height 10
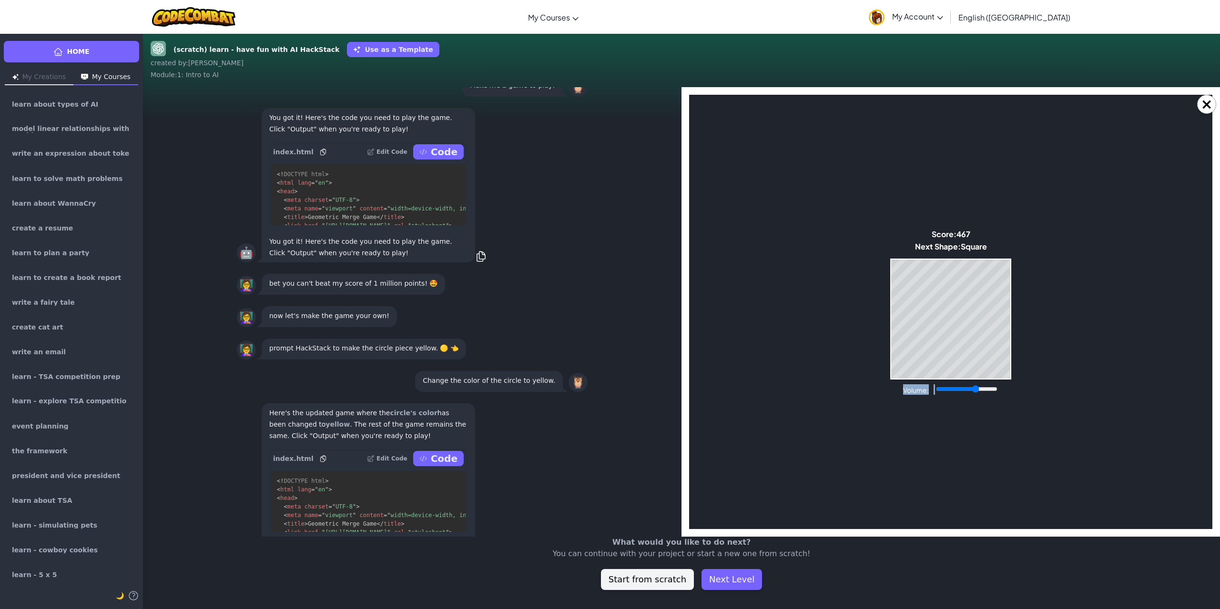
click at [975, 385] on div "Volume:" at bounding box center [950, 390] width 95 height 10
type input "0.93"
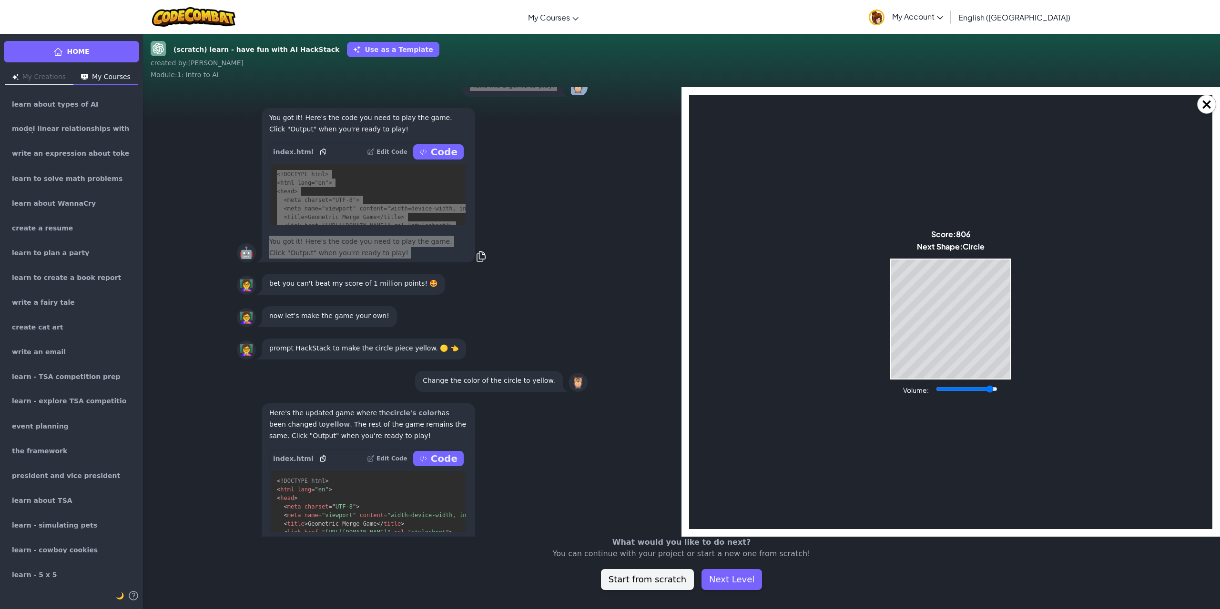
click at [1049, 395] on body "Make a Star! Start Score: 806 Next Shape: Circle Game Over Your stack reached t…" at bounding box center [950, 312] width 523 height 435
